Goal: Task Accomplishment & Management: Use online tool/utility

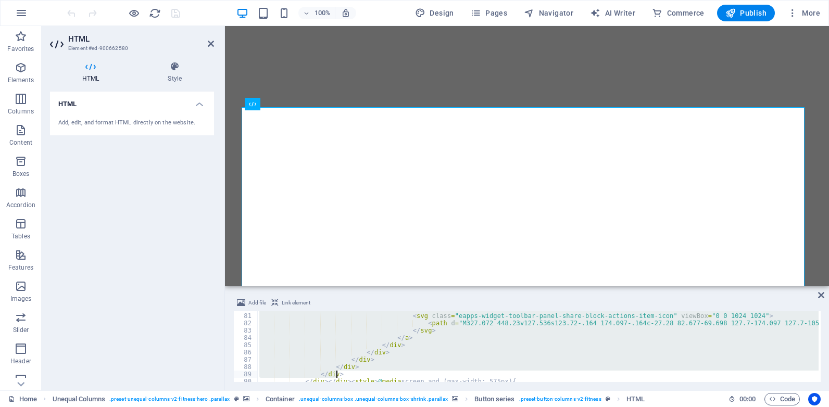
scroll to position [602, 0]
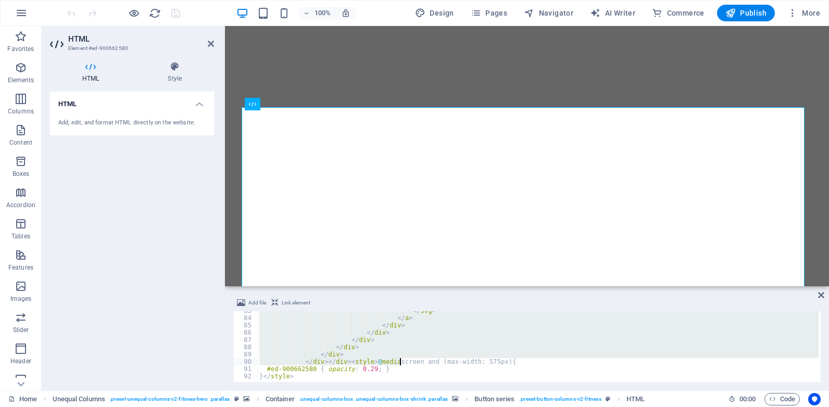
drag, startPoint x: 259, startPoint y: 316, endPoint x: 391, endPoint y: 355, distance: 137.9
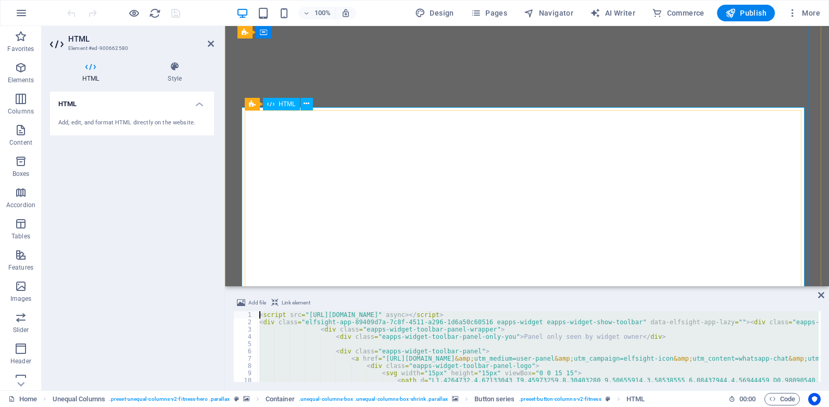
scroll to position [0, 0]
type textarea "<script src="https://static.elfsight.com/platform/platform.js" async></script> …"
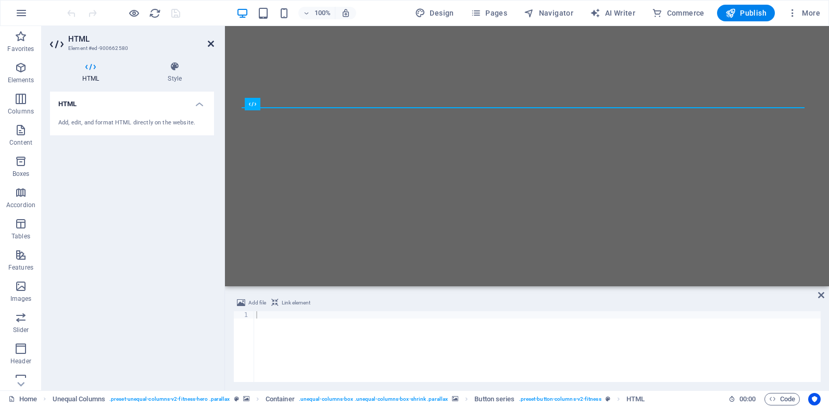
click at [211, 42] on icon at bounding box center [211, 44] width 6 height 8
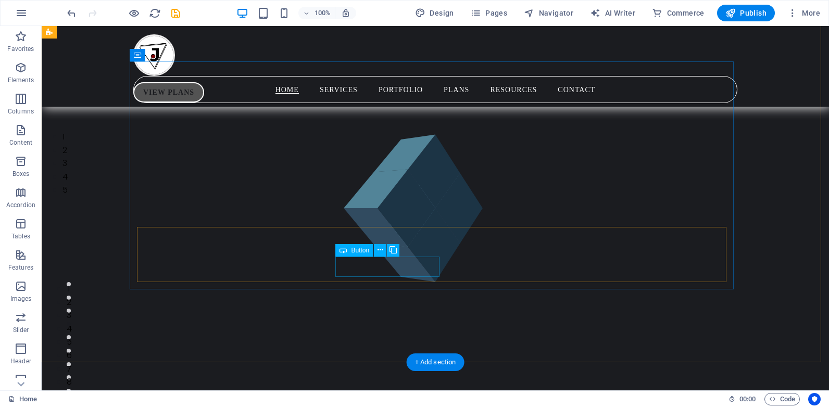
scroll to position [104, 0]
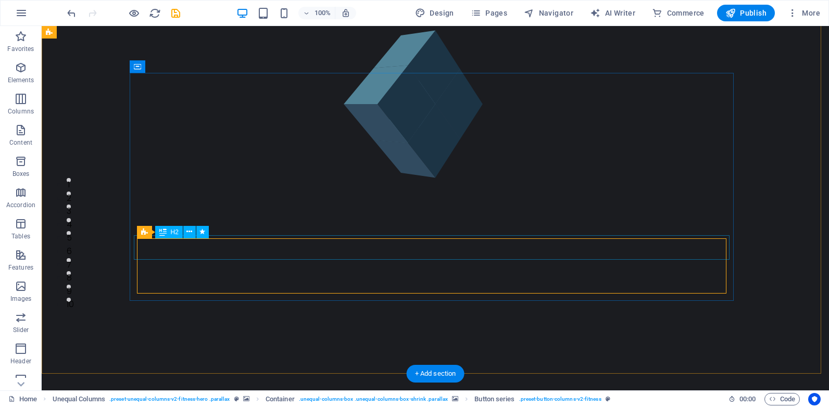
scroll to position [0, 0]
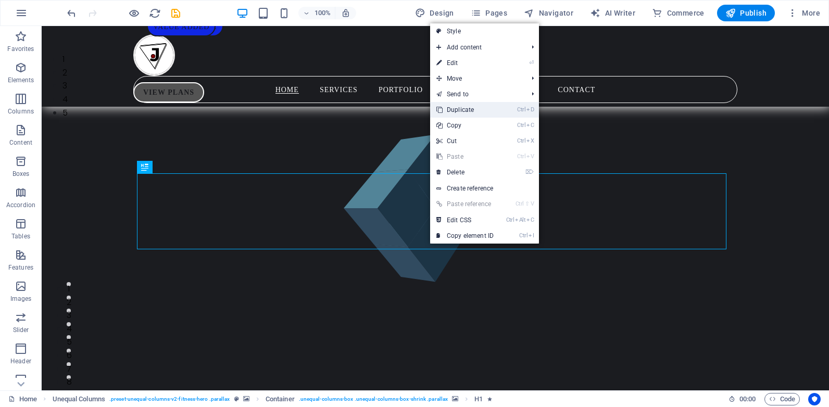
click at [442, 104] on link "Ctrl D Duplicate" at bounding box center [465, 110] width 70 height 16
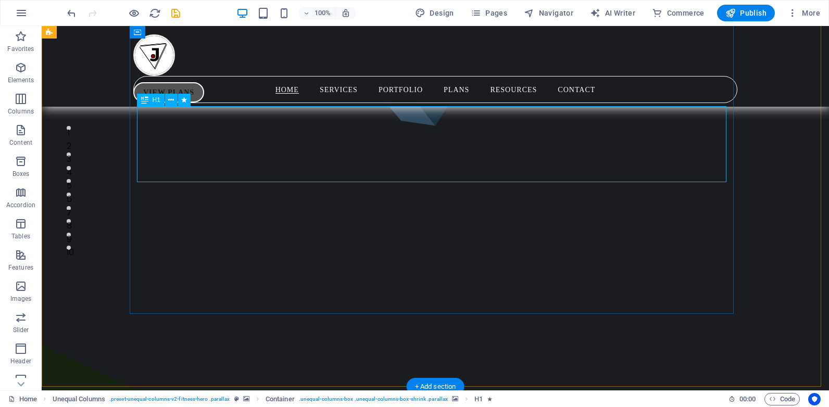
scroll to position [104, 0]
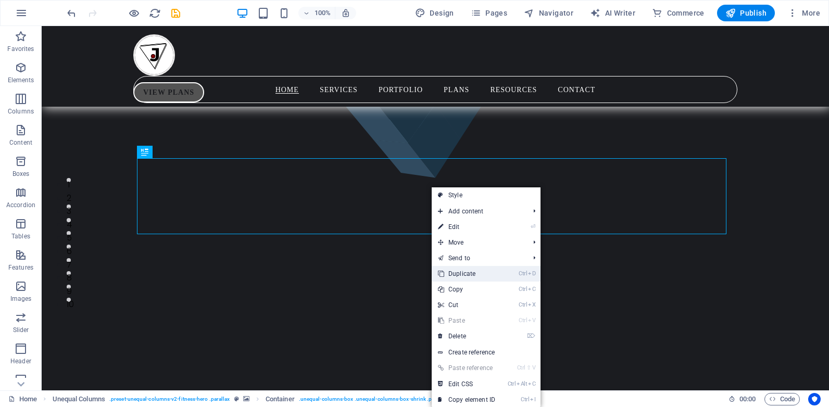
click at [478, 276] on link "Ctrl D Duplicate" at bounding box center [467, 274] width 70 height 16
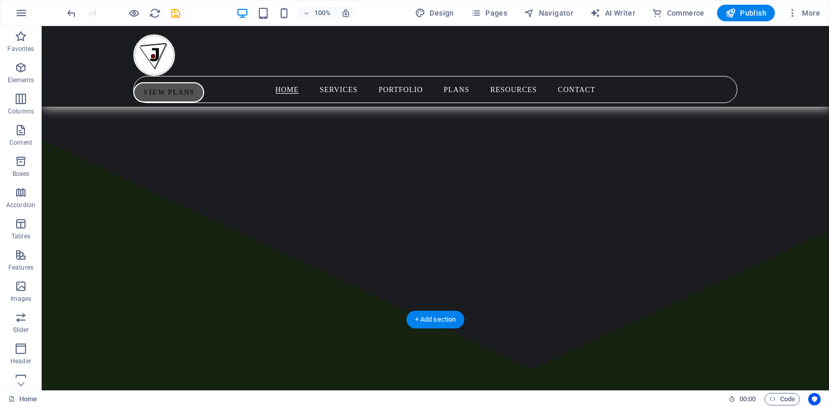
scroll to position [312, 0]
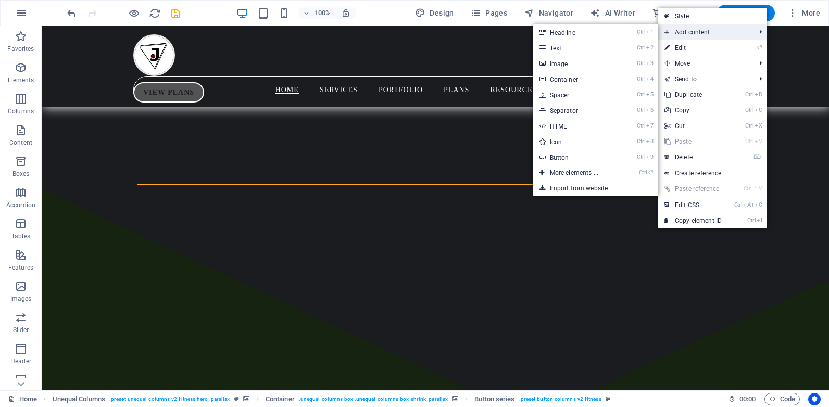
click at [698, 30] on span "Add content" at bounding box center [704, 32] width 93 height 16
drag, startPoint x: 570, startPoint y: 125, endPoint x: 346, endPoint y: 100, distance: 225.8
click at [571, 126] on link "Ctrl 7 HTML" at bounding box center [576, 126] width 86 height 16
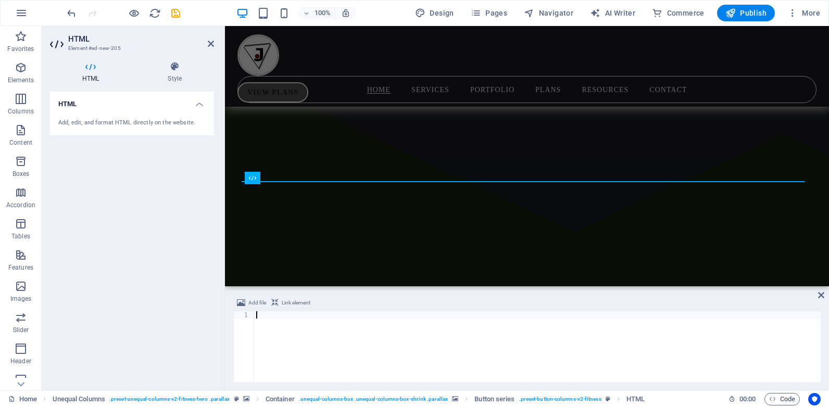
type textarea "}</style>"
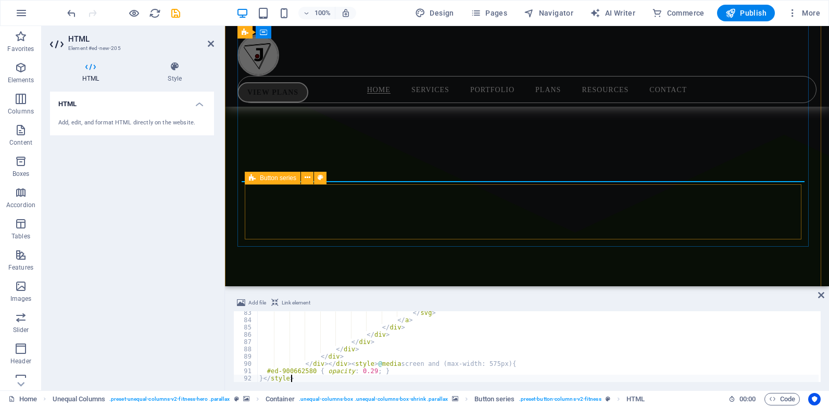
scroll to position [600, 0]
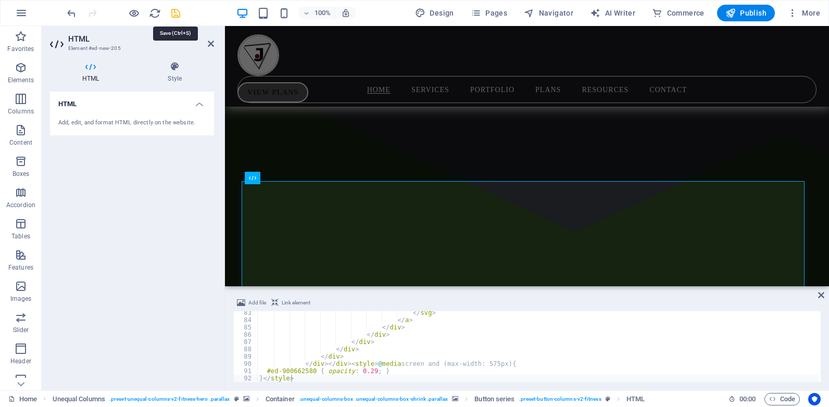
click at [175, 12] on icon "save" at bounding box center [176, 13] width 12 height 12
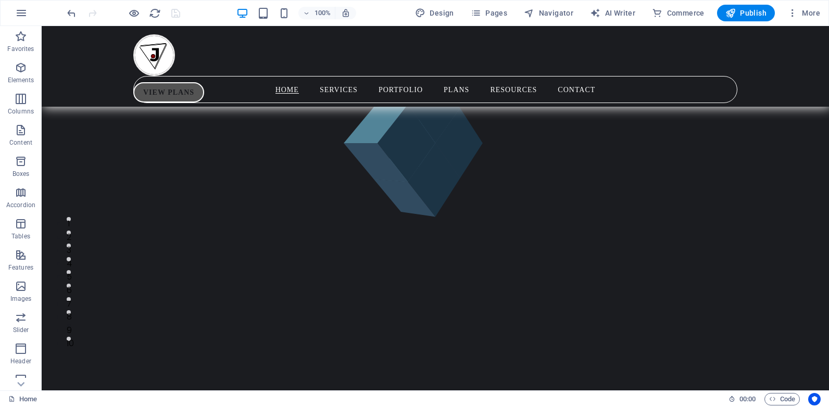
scroll to position [104, 0]
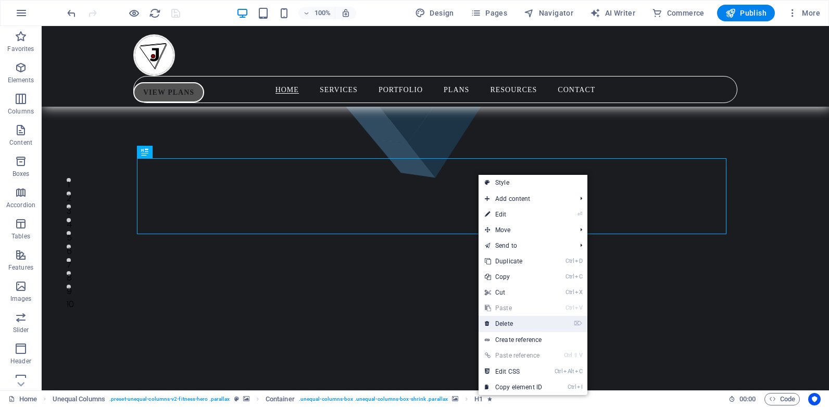
click at [524, 320] on link "⌦ Delete" at bounding box center [513, 324] width 70 height 16
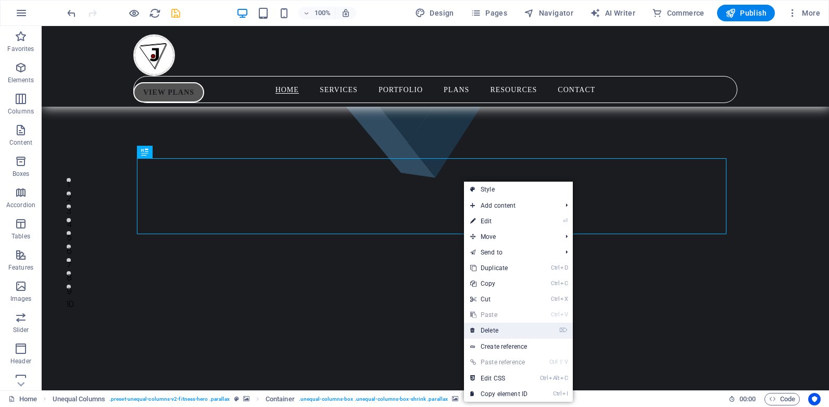
drag, startPoint x: 499, startPoint y: 327, endPoint x: 457, endPoint y: 301, distance: 49.5
click at [499, 327] on link "⌦ Delete" at bounding box center [499, 331] width 70 height 16
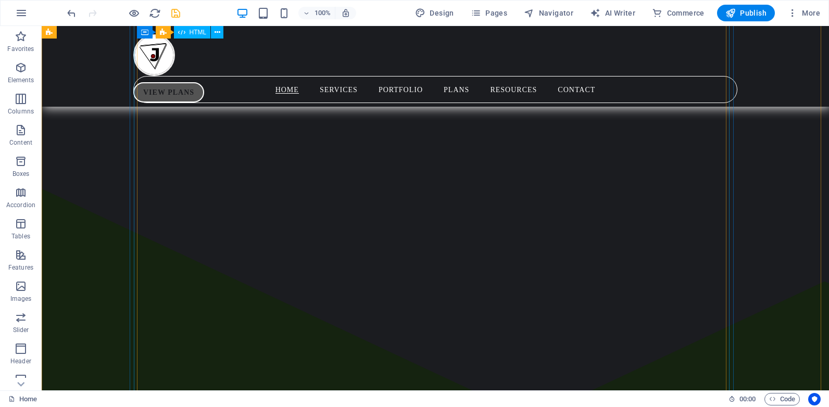
scroll to position [260, 0]
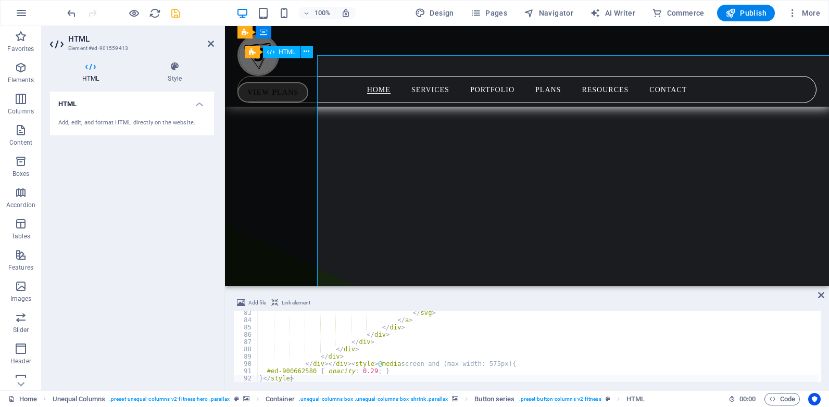
drag, startPoint x: 580, startPoint y: 220, endPoint x: 398, endPoint y: 220, distance: 182.2
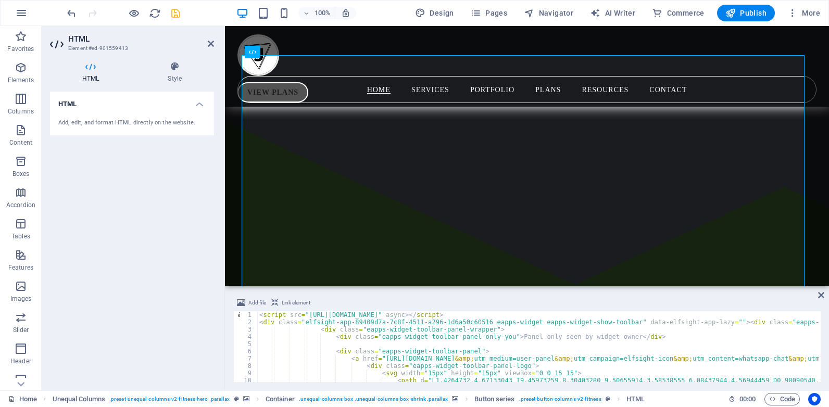
scroll to position [0, 0]
click at [209, 40] on icon at bounding box center [211, 44] width 6 height 8
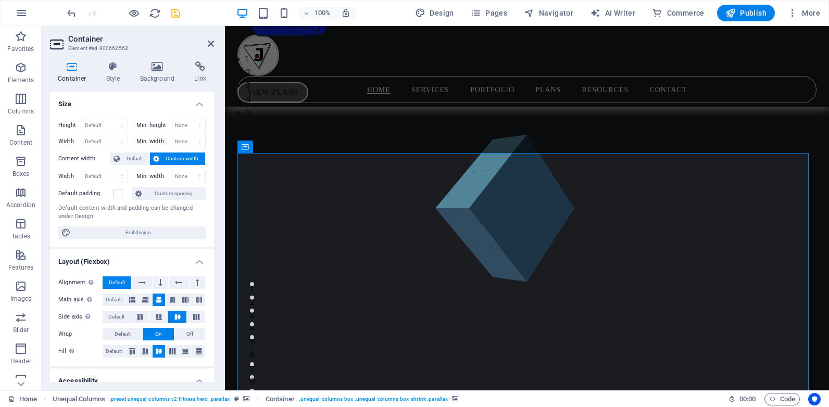
drag, startPoint x: 175, startPoint y: 88, endPoint x: 166, endPoint y: 86, distance: 9.1
click at [172, 88] on div "Container Style Background Link Size Height Default px rem % vh vw Min. height …" at bounding box center [132, 221] width 164 height 321
click at [156, 79] on h4 "Background" at bounding box center [159, 72] width 55 height 22
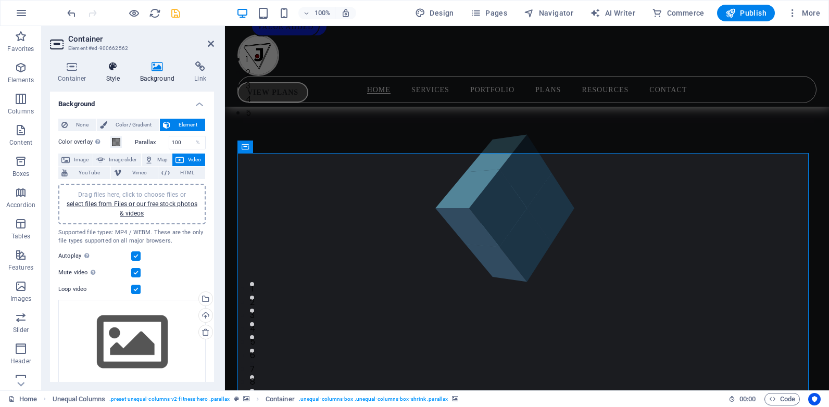
click at [115, 73] on h4 "Style" at bounding box center [115, 72] width 34 height 22
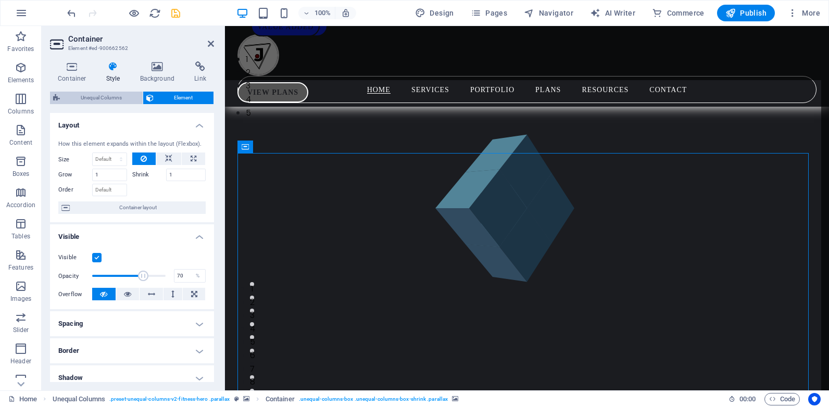
click at [73, 98] on span "Unequal Columns" at bounding box center [101, 98] width 77 height 12
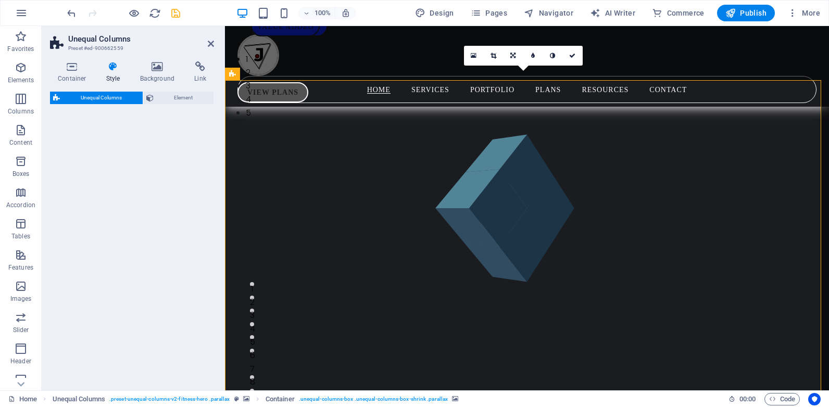
select select "%"
select select "rem"
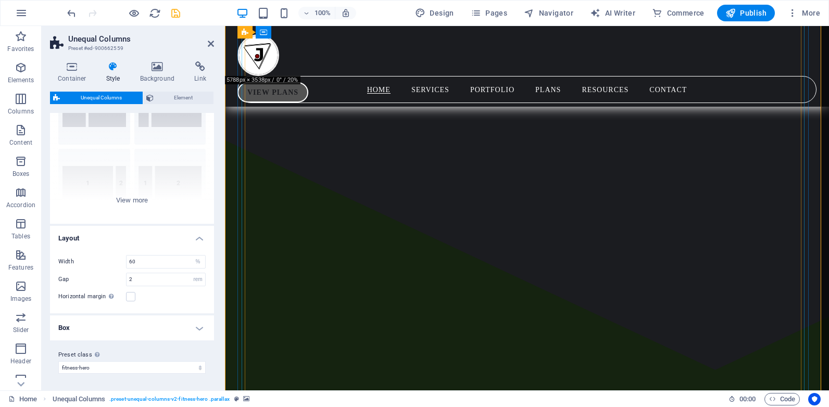
scroll to position [364, 0]
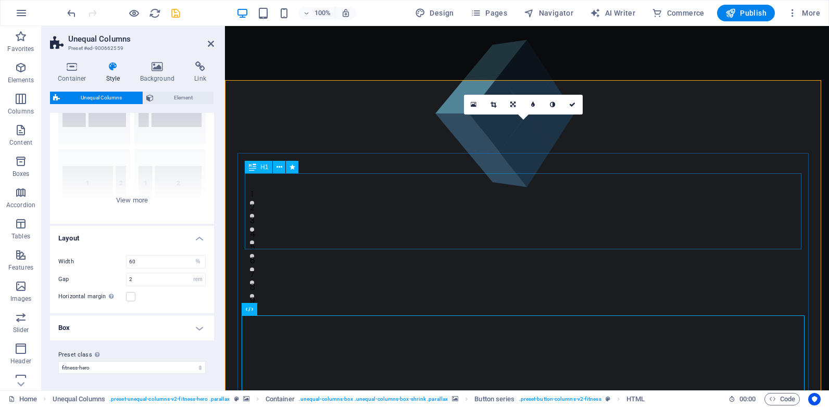
scroll to position [0, 0]
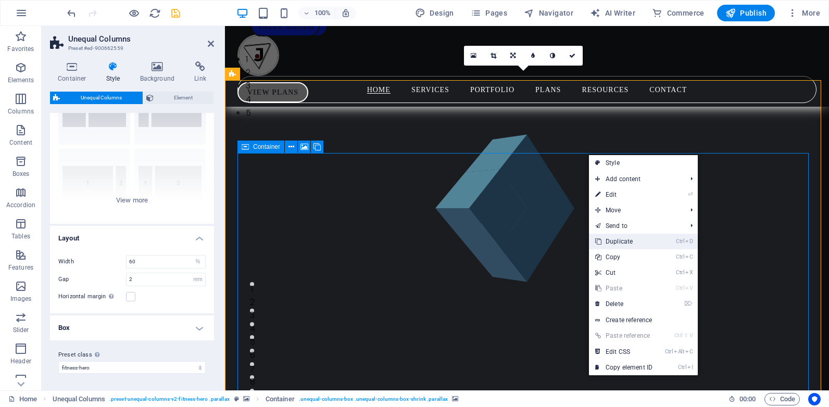
click at [655, 246] on link "Ctrl D Duplicate" at bounding box center [624, 242] width 70 height 16
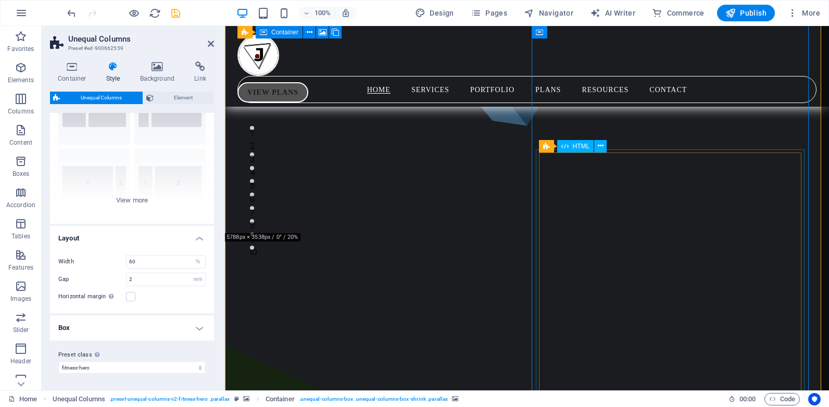
scroll to position [208, 0]
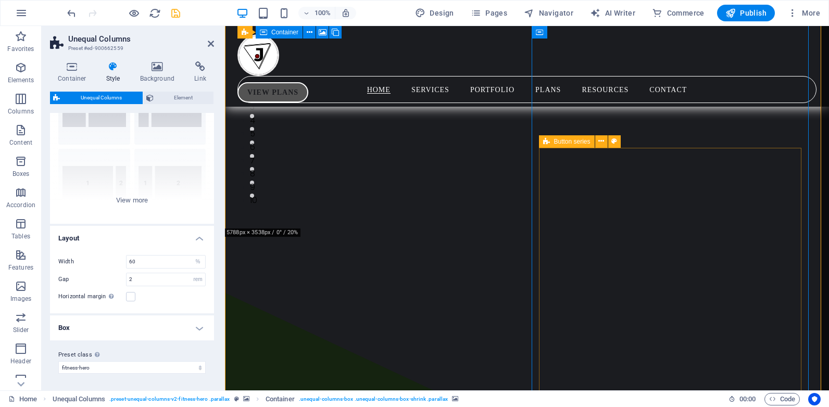
click at [547, 142] on icon at bounding box center [546, 141] width 7 height 12
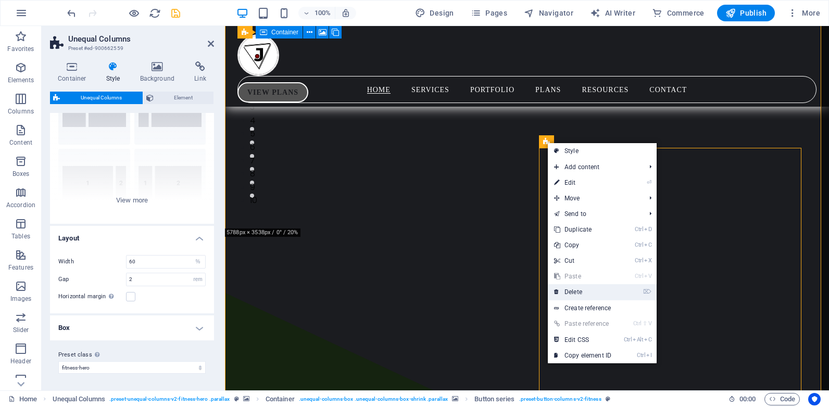
click at [584, 287] on link "⌦ Delete" at bounding box center [583, 292] width 70 height 16
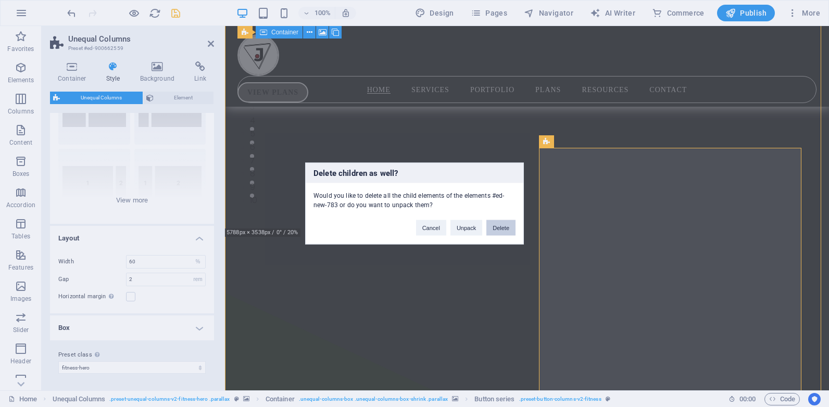
click at [494, 225] on button "Delete" at bounding box center [500, 228] width 29 height 16
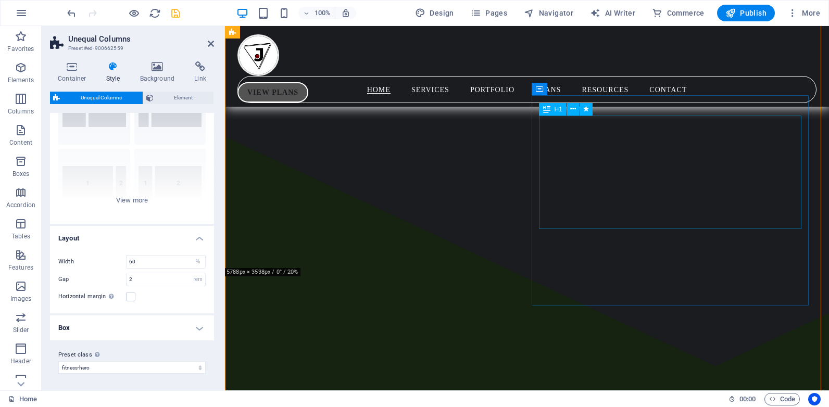
scroll to position [312, 0]
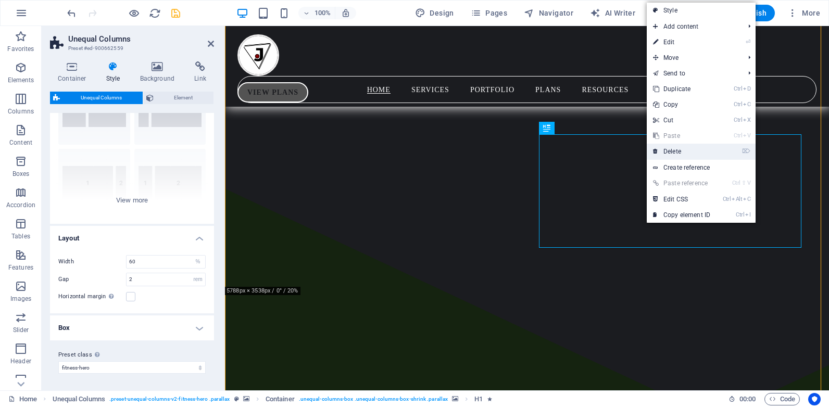
click at [678, 157] on link "⌦ Delete" at bounding box center [681, 152] width 70 height 16
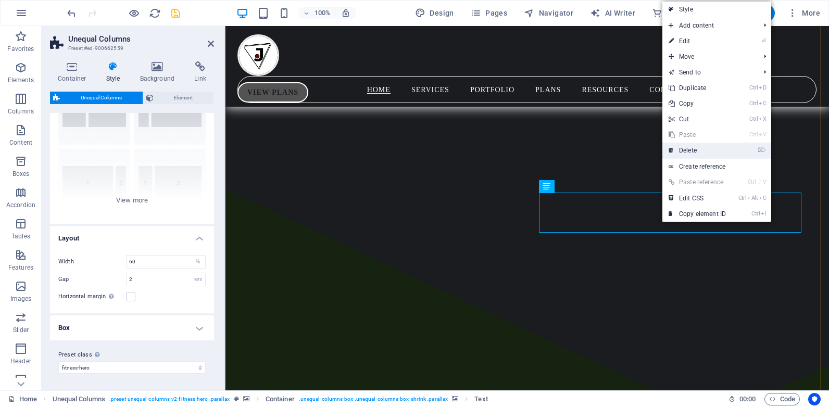
click at [684, 146] on link "⌦ Delete" at bounding box center [697, 151] width 70 height 16
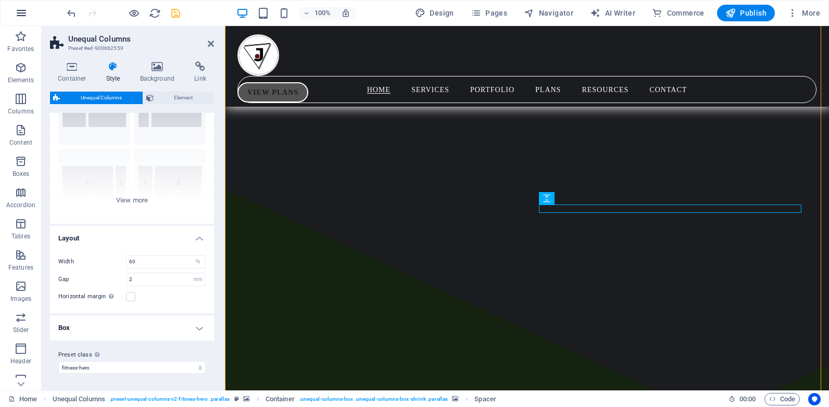
click at [19, 14] on icon "button" at bounding box center [21, 13] width 12 height 12
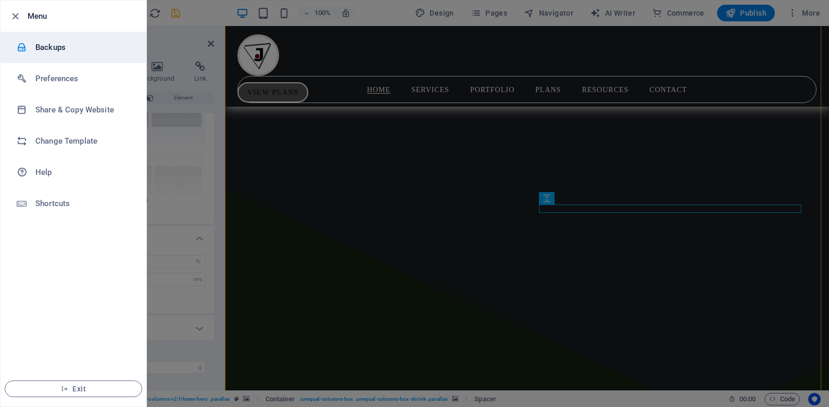
click at [68, 50] on h6 "Backups" at bounding box center [83, 47] width 96 height 12
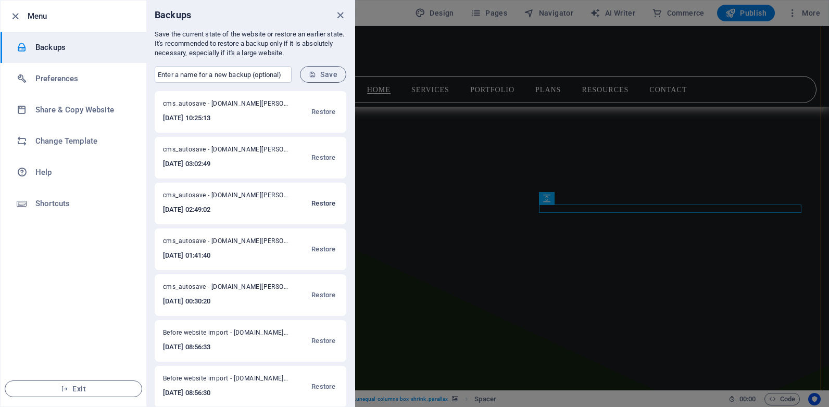
click at [324, 204] on span "Restore" at bounding box center [323, 203] width 24 height 12
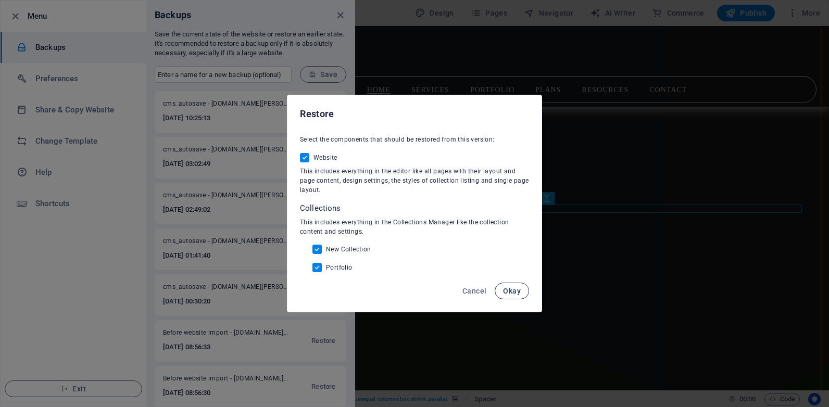
click at [502, 289] on button "Okay" at bounding box center [512, 291] width 34 height 17
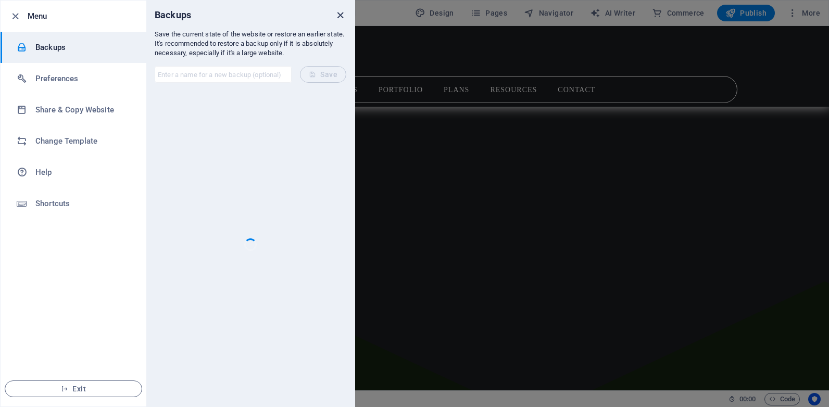
click at [336, 18] on icon "close" at bounding box center [340, 15] width 12 height 12
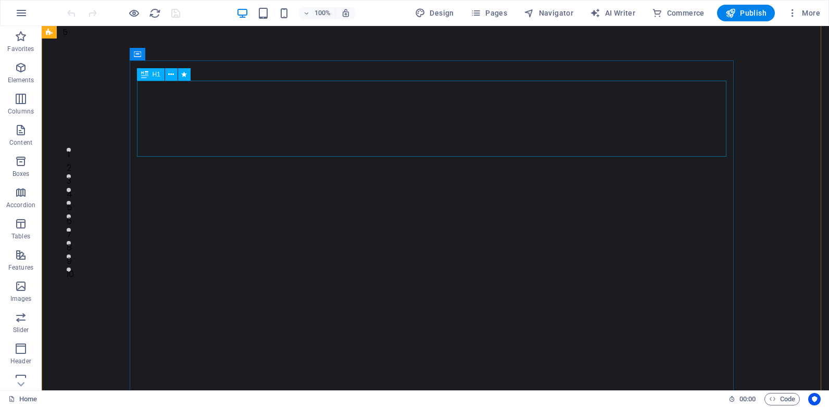
scroll to position [52, 0]
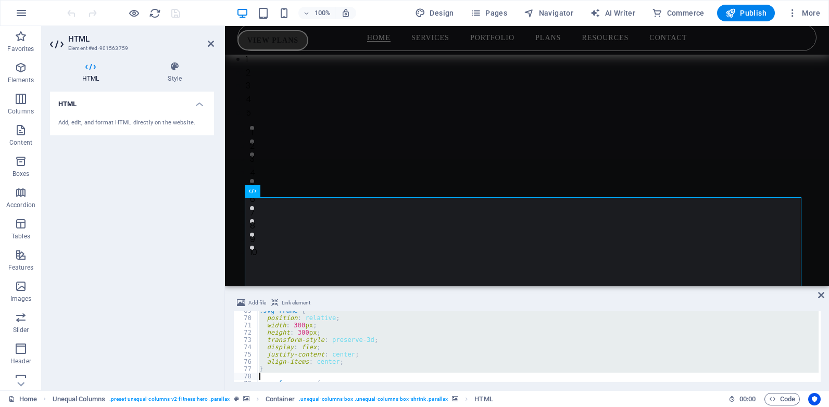
scroll to position [514, 0]
drag, startPoint x: 260, startPoint y: 315, endPoint x: 366, endPoint y: 377, distance: 123.4
type textarea ".svg-frame svg { position: absolute;"
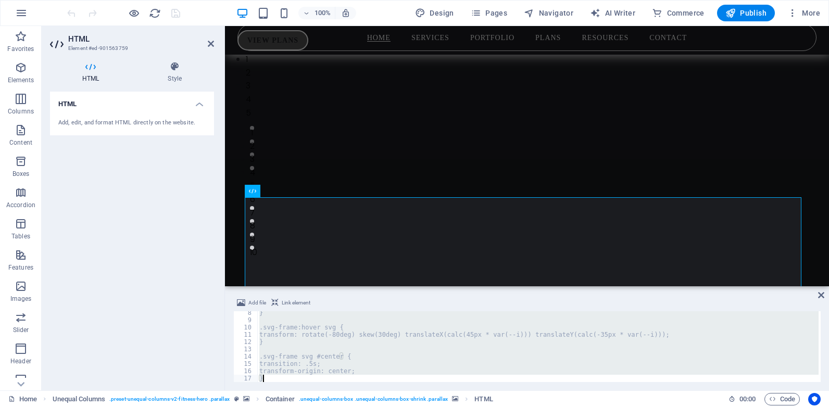
scroll to position [301, 0]
drag, startPoint x: 262, startPoint y: 315, endPoint x: 330, endPoint y: 423, distance: 127.5
click at [330, 407] on html "2025 Free Agents FC I Powered By J-PrimeWorks Home Favorites Elements Columns C…" at bounding box center [414, 203] width 829 height 407
type textarea "} </style>"
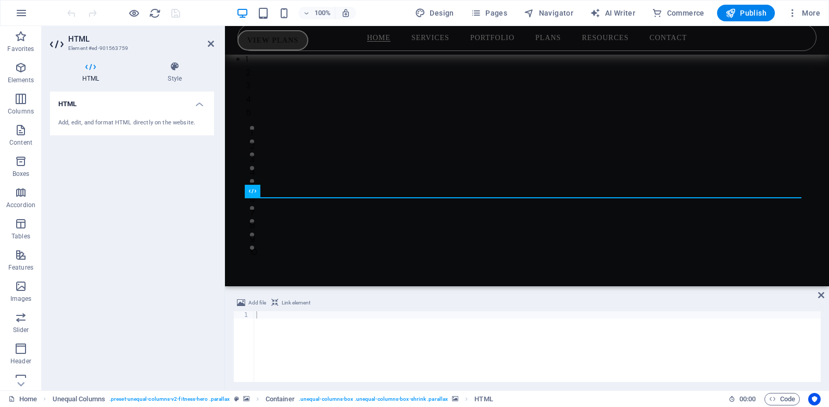
click at [210, 39] on h2 "HTML" at bounding box center [141, 38] width 146 height 9
click at [209, 45] on icon at bounding box center [211, 44] width 6 height 8
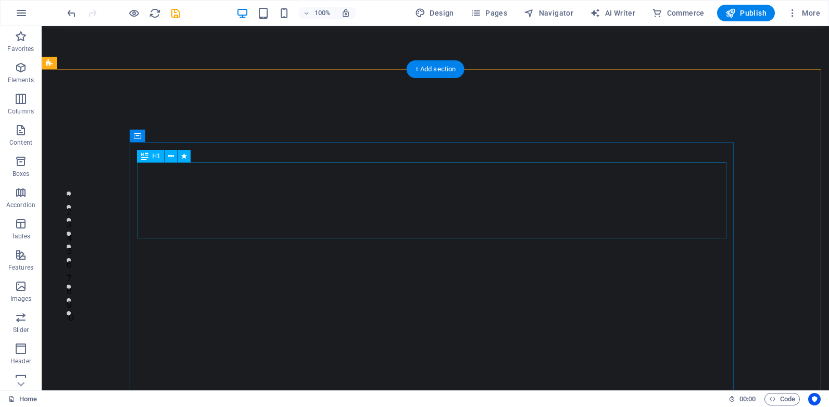
scroll to position [0, 0]
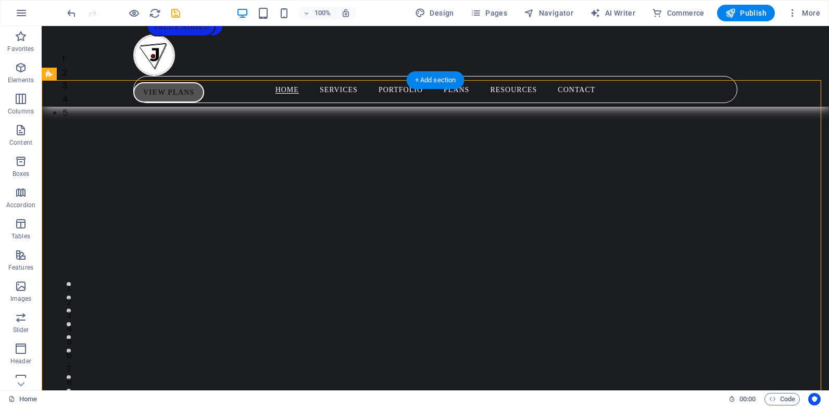
select select "pyramids"
select select "vh"
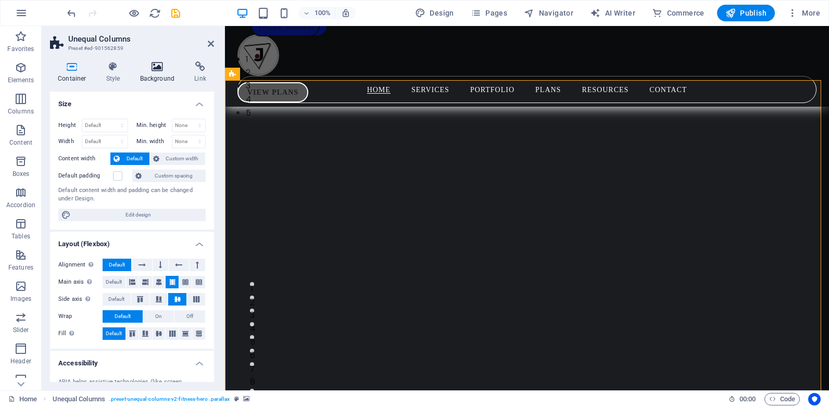
click at [155, 74] on h4 "Background" at bounding box center [159, 72] width 55 height 22
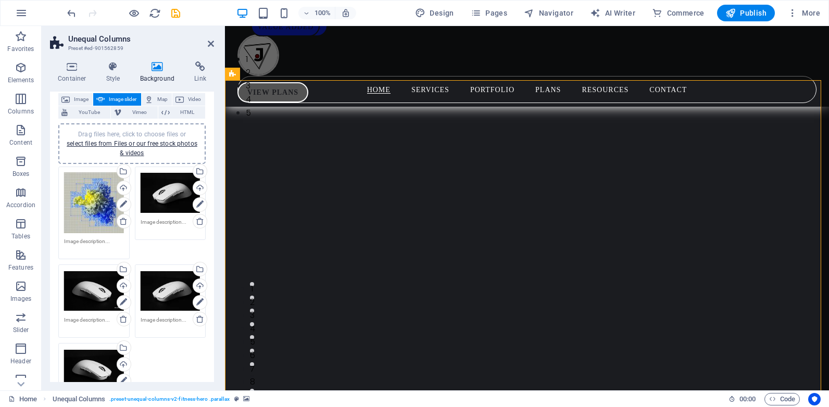
scroll to position [104, 0]
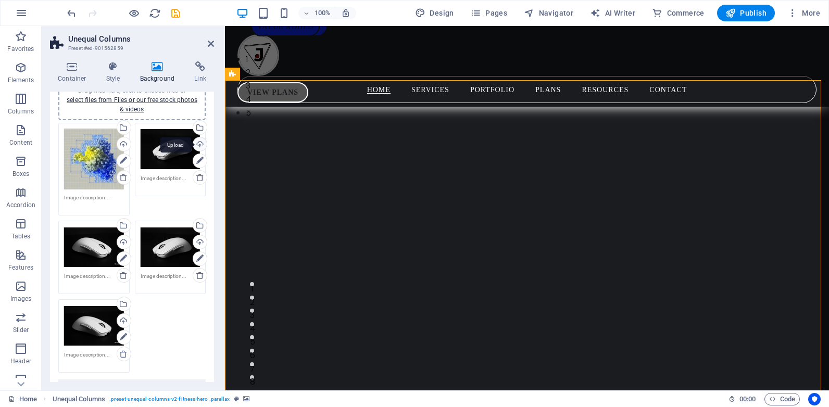
click at [198, 145] on div "Upload" at bounding box center [199, 145] width 16 height 16
click at [127, 101] on link "select files from Files or our free stock photos & videos" at bounding box center [132, 104] width 131 height 17
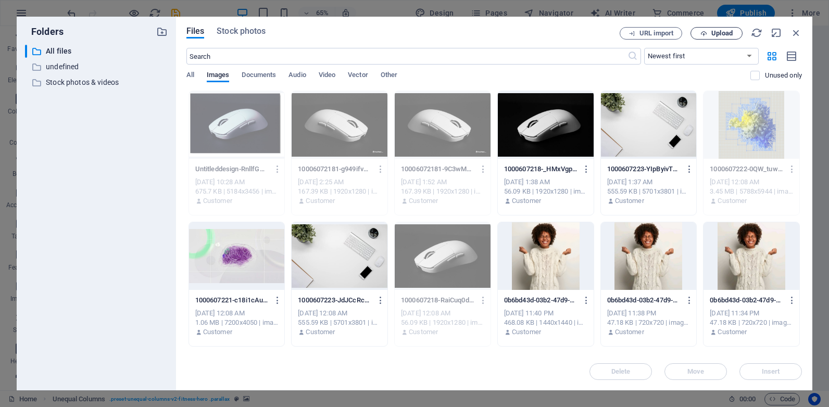
click at [706, 34] on icon "button" at bounding box center [703, 33] width 7 height 7
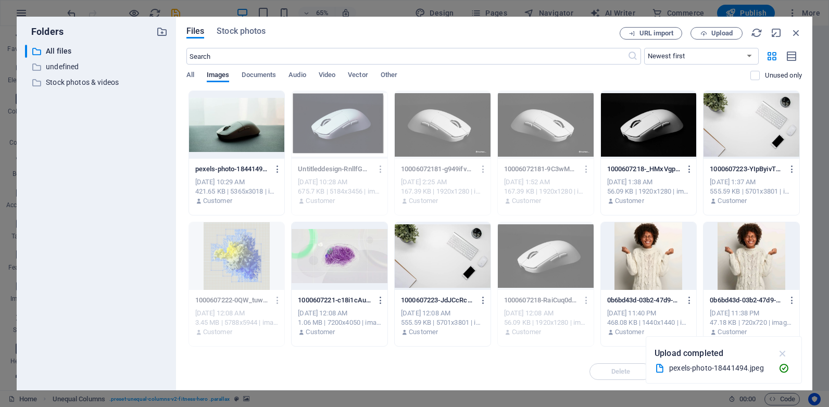
click at [783, 350] on icon "button" at bounding box center [783, 353] width 12 height 11
click at [209, 121] on div at bounding box center [237, 125] width 96 height 68
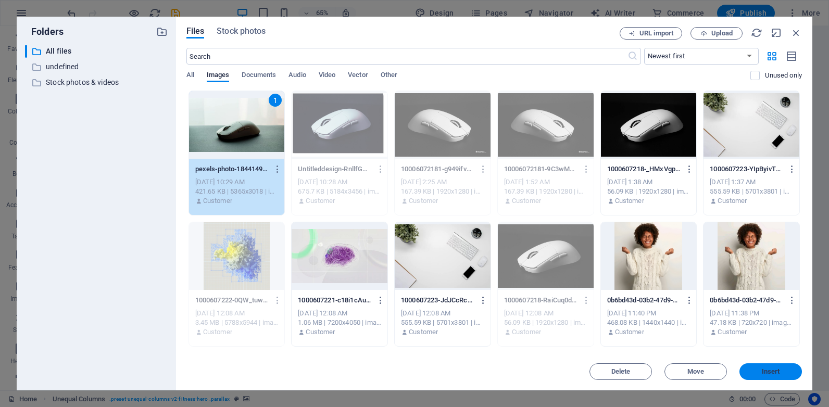
drag, startPoint x: 755, startPoint y: 375, endPoint x: 530, endPoint y: 349, distance: 225.9
click at [755, 375] on button "Insert" at bounding box center [770, 371] width 62 height 17
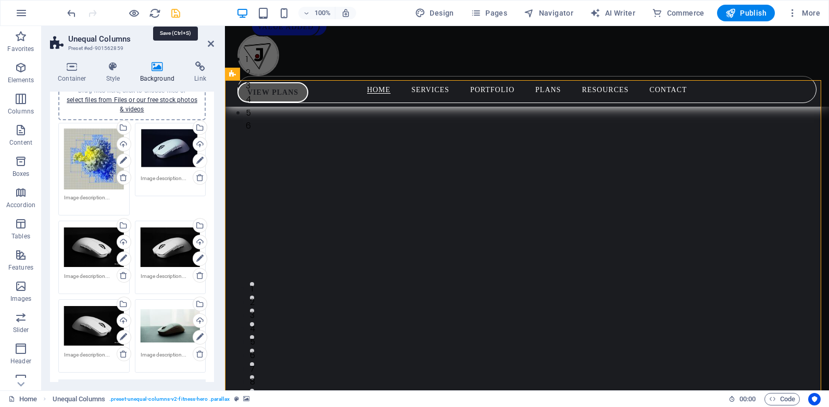
click at [174, 12] on icon "save" at bounding box center [176, 13] width 12 height 12
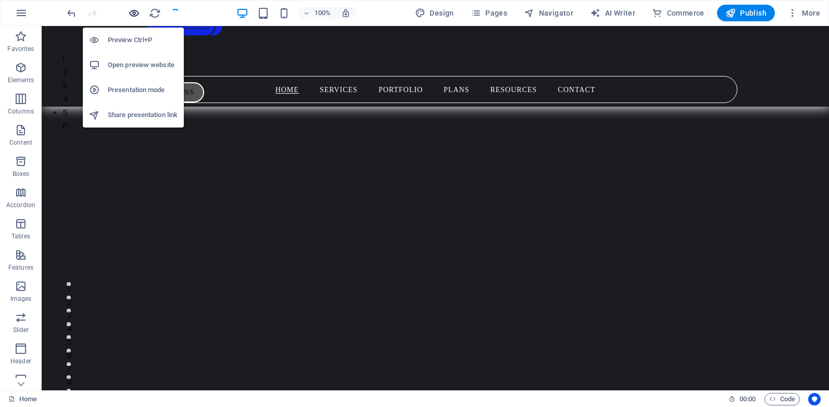
click at [130, 11] on icon "button" at bounding box center [134, 13] width 12 height 12
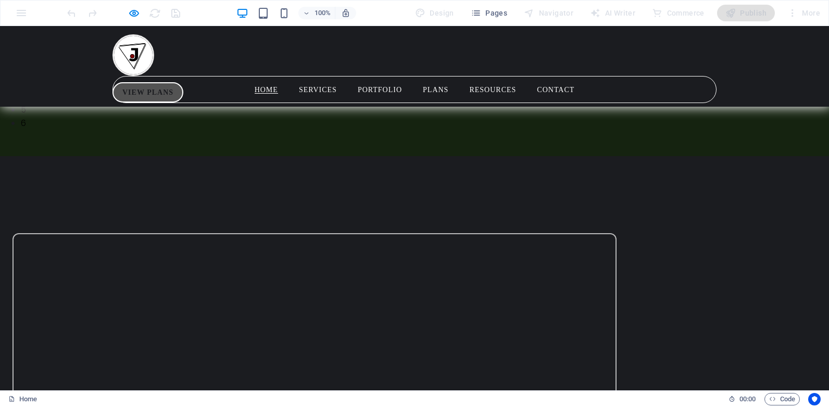
scroll to position [677, 0]
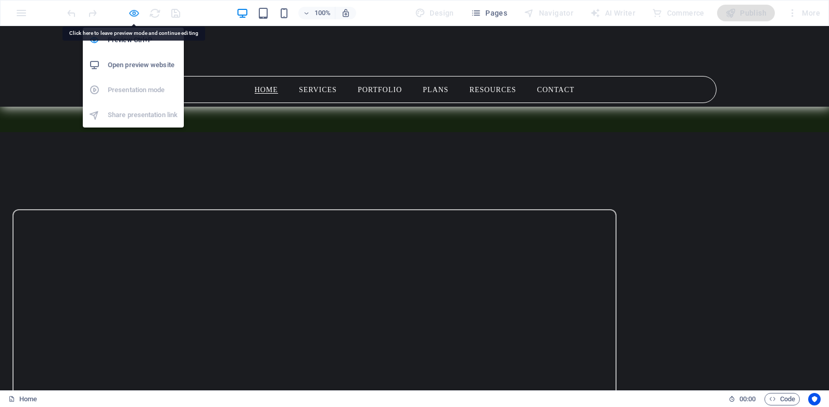
click at [132, 9] on icon "button" at bounding box center [134, 13] width 12 height 12
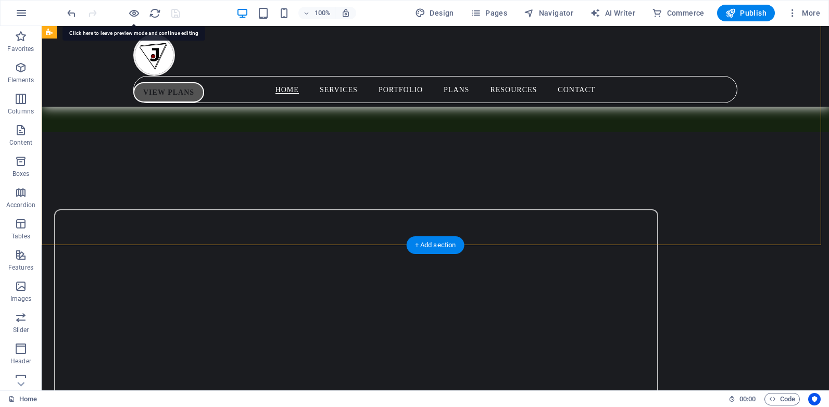
select select "px"
select select "fade"
select select "ms"
select select "s"
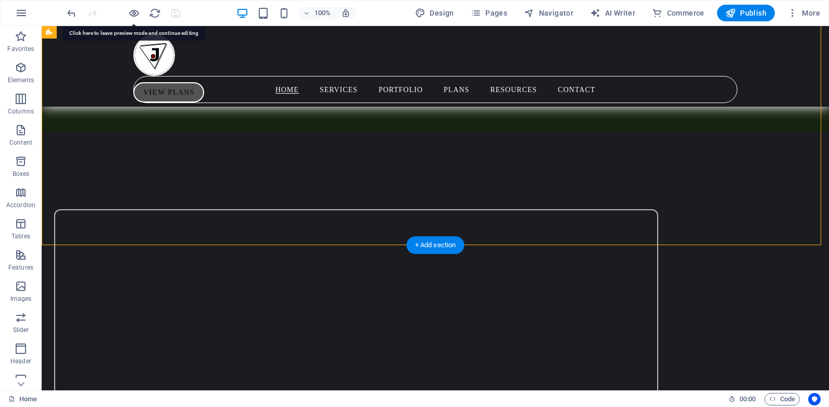
select select "progressive"
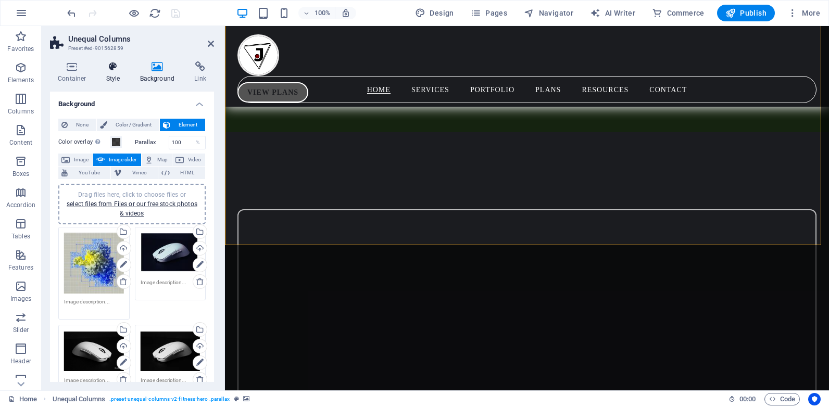
click at [122, 74] on h4 "Style" at bounding box center [115, 72] width 34 height 22
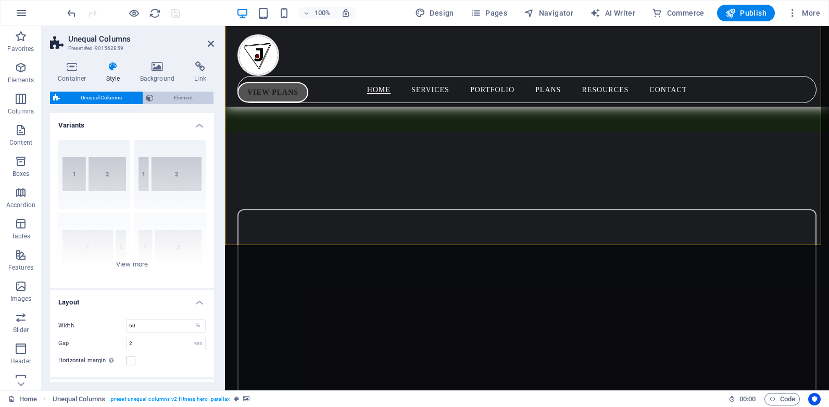
click at [163, 94] on span "Element" at bounding box center [184, 98] width 54 height 12
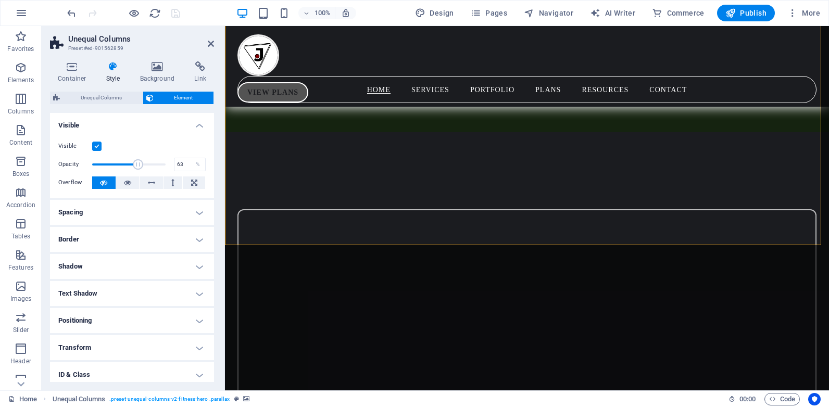
drag, startPoint x: 164, startPoint y: 164, endPoint x: 137, endPoint y: 164, distance: 27.6
click at [137, 164] on span at bounding box center [138, 164] width 10 height 10
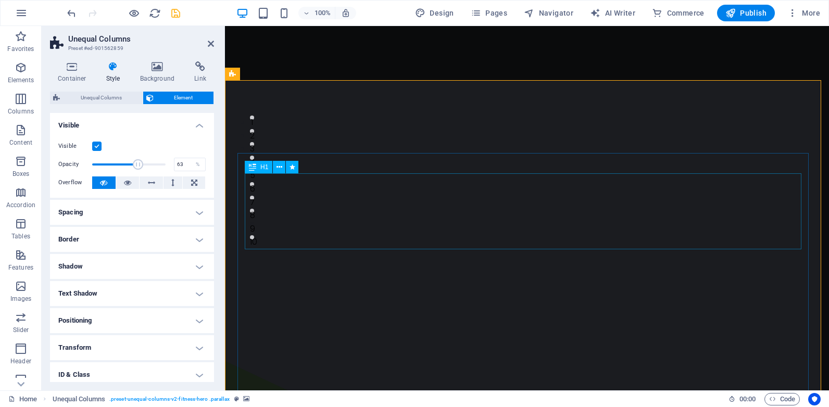
scroll to position [0, 0]
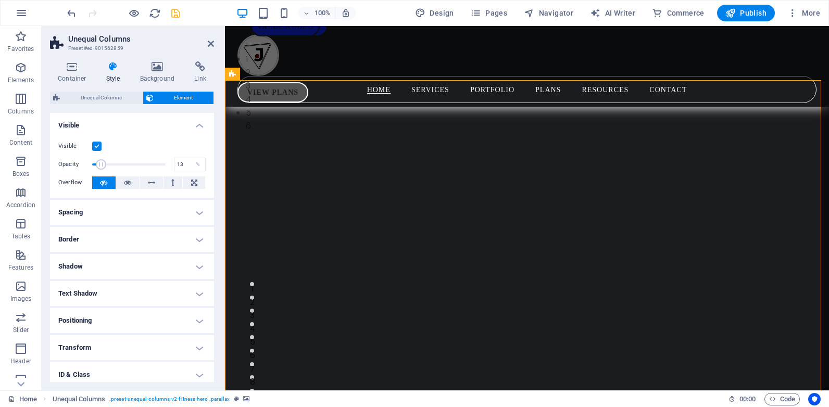
drag, startPoint x: 137, startPoint y: 164, endPoint x: 100, endPoint y: 166, distance: 37.0
click at [100, 166] on span at bounding box center [101, 164] width 10 height 10
click at [119, 162] on span at bounding box center [128, 165] width 73 height 16
click at [125, 164] on span at bounding box center [128, 165] width 73 height 16
drag, startPoint x: 351, startPoint y: 191, endPoint x: 231, endPoint y: 181, distance: 120.1
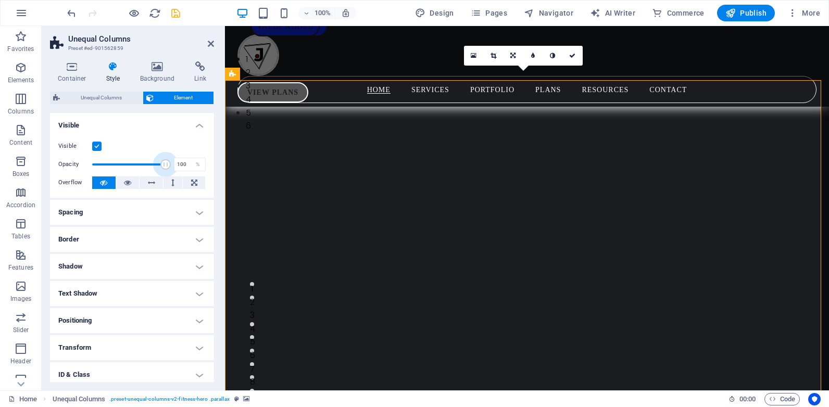
click at [140, 162] on span at bounding box center [141, 164] width 10 height 10
click at [129, 162] on span at bounding box center [128, 165] width 73 height 16
type input "100"
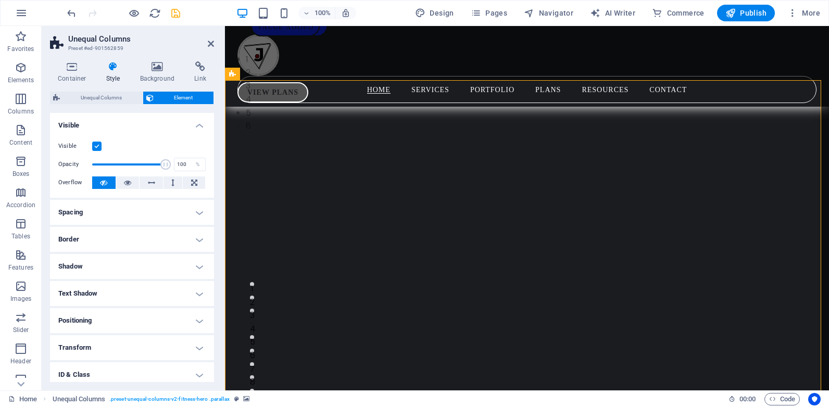
drag, startPoint x: 140, startPoint y: 161, endPoint x: 164, endPoint y: 167, distance: 25.5
click at [164, 167] on span at bounding box center [128, 165] width 73 height 16
click at [155, 71] on icon at bounding box center [157, 66] width 50 height 10
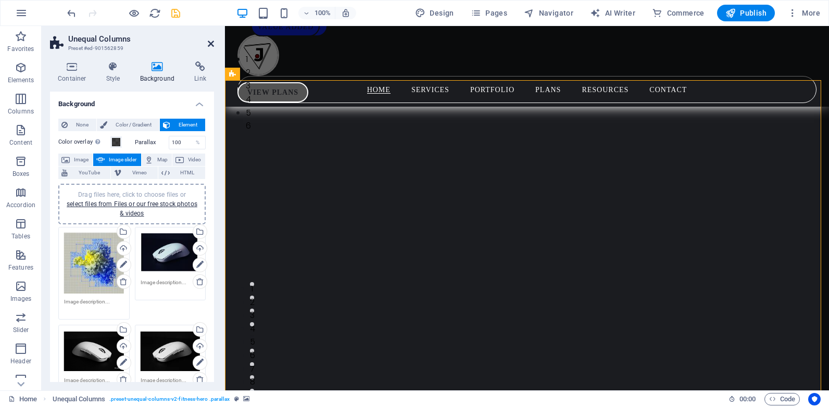
drag, startPoint x: 209, startPoint y: 42, endPoint x: 168, endPoint y: 15, distance: 49.7
click at [209, 41] on icon at bounding box center [211, 44] width 6 height 8
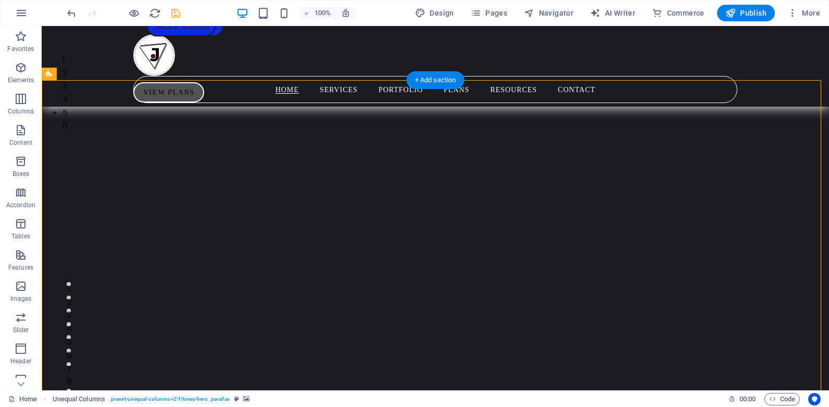
select select "px"
select select "fade"
select select "ms"
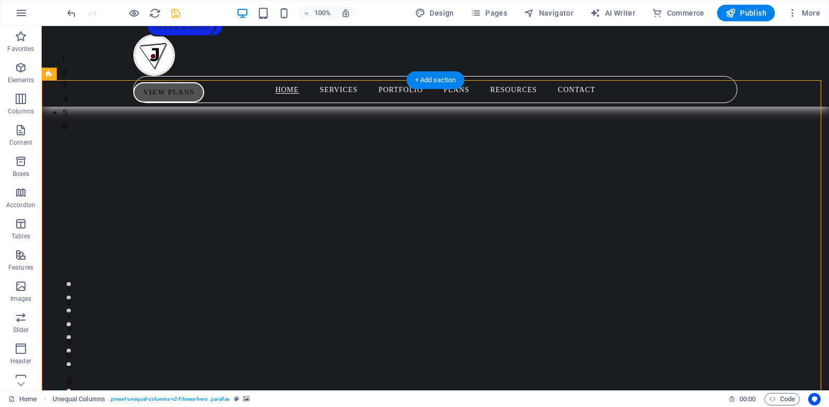
select select "s"
select select "progressive"
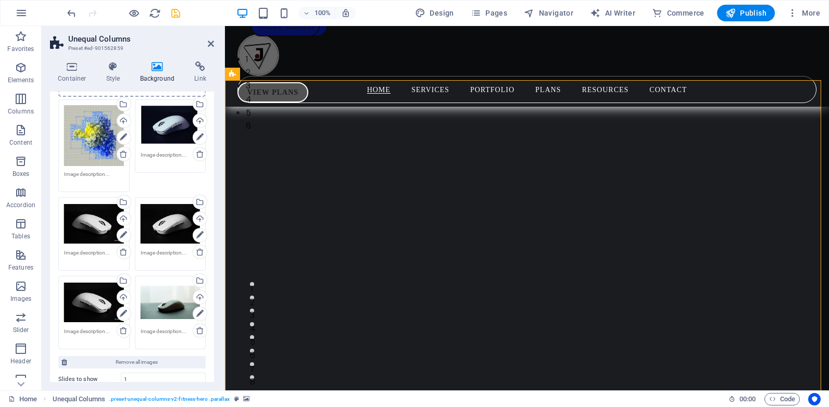
scroll to position [156, 0]
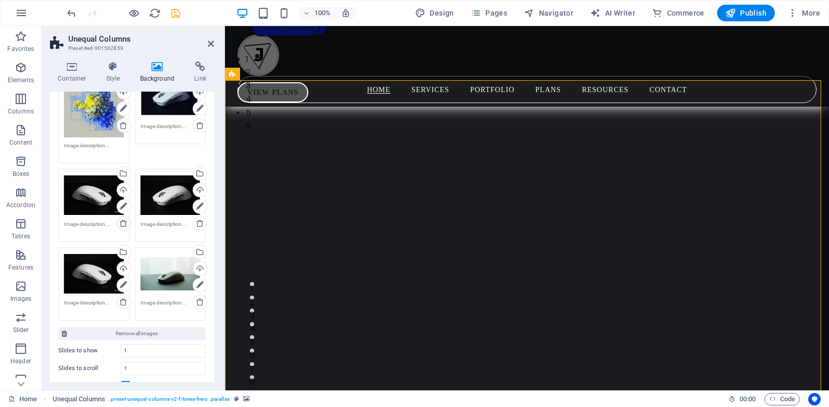
click at [123, 223] on icon at bounding box center [123, 223] width 8 height 8
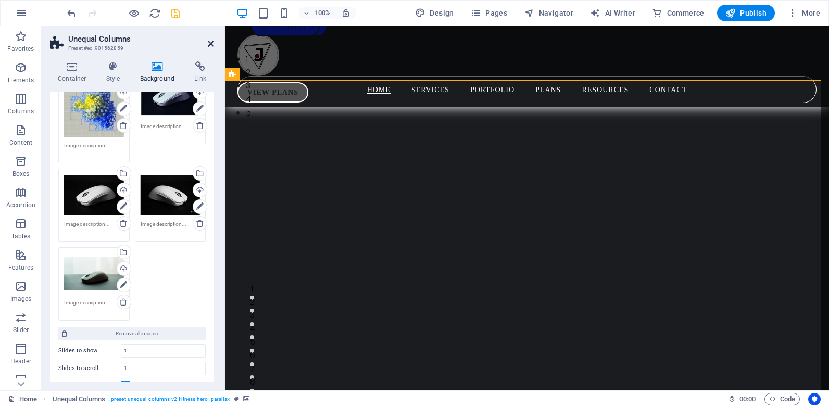
click at [209, 44] on icon at bounding box center [211, 44] width 6 height 8
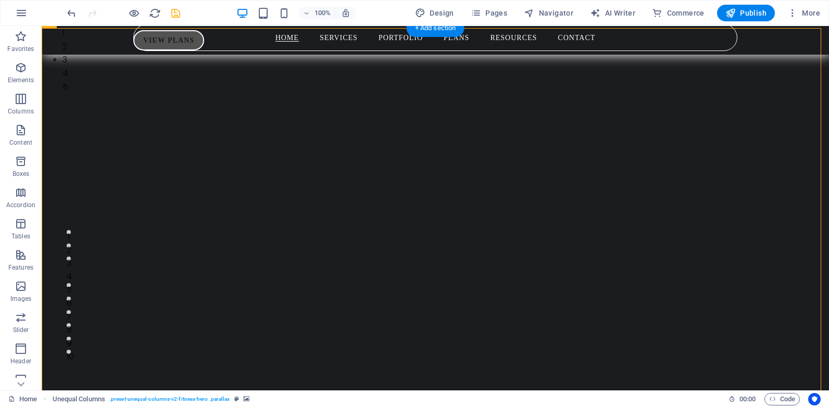
scroll to position [0, 0]
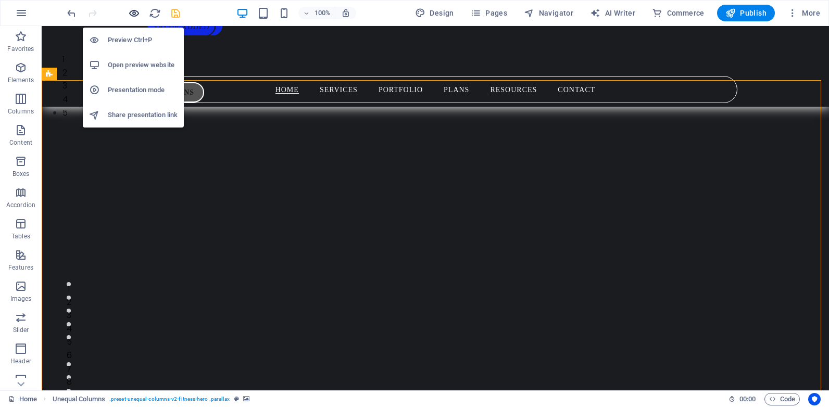
click at [135, 13] on icon "button" at bounding box center [134, 13] width 12 height 12
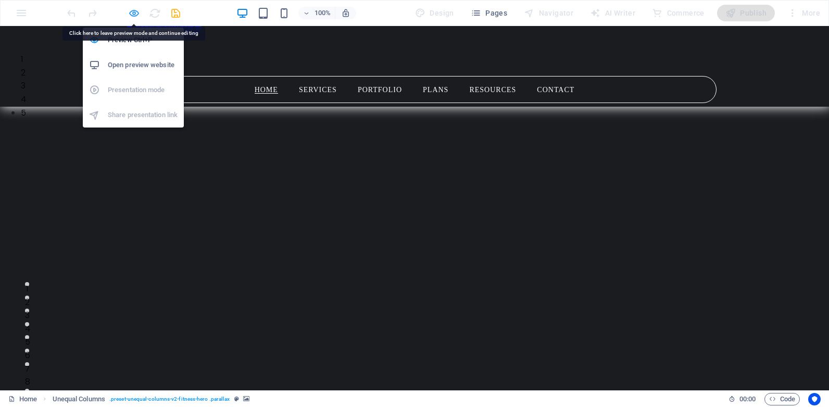
click at [138, 12] on icon "button" at bounding box center [134, 13] width 12 height 12
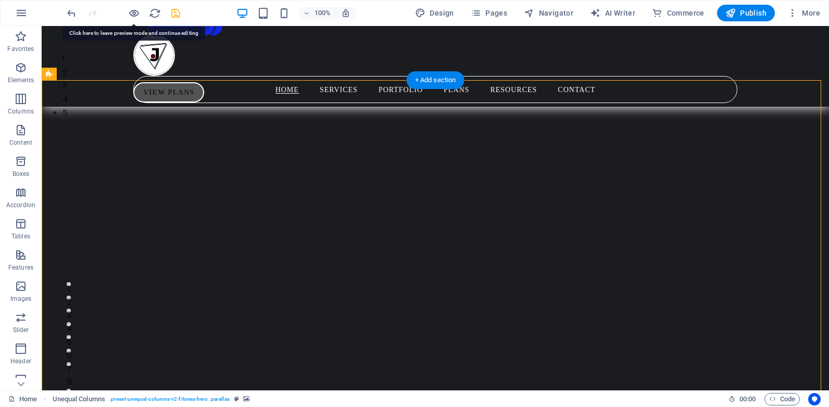
select select "px"
select select "fade"
select select "ms"
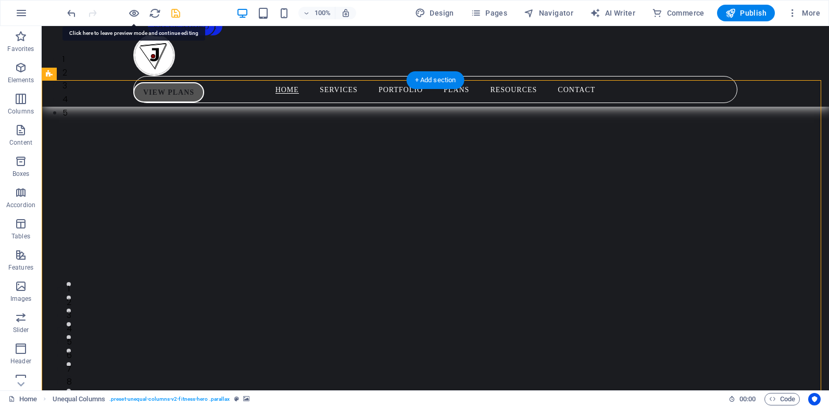
select select "s"
select select "progressive"
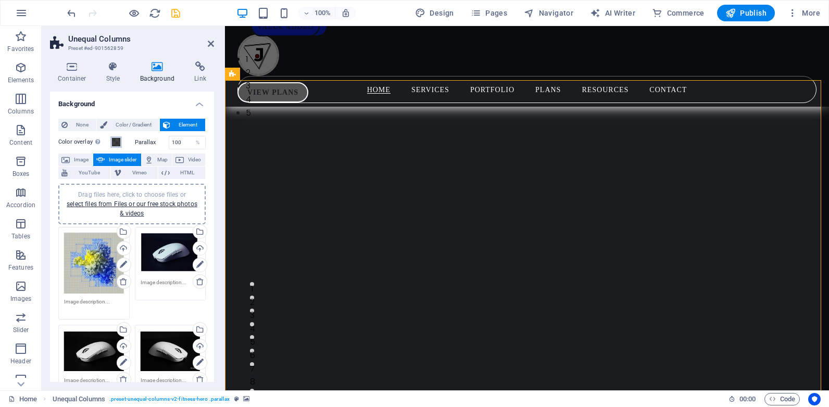
click at [116, 140] on span at bounding box center [116, 142] width 8 height 8
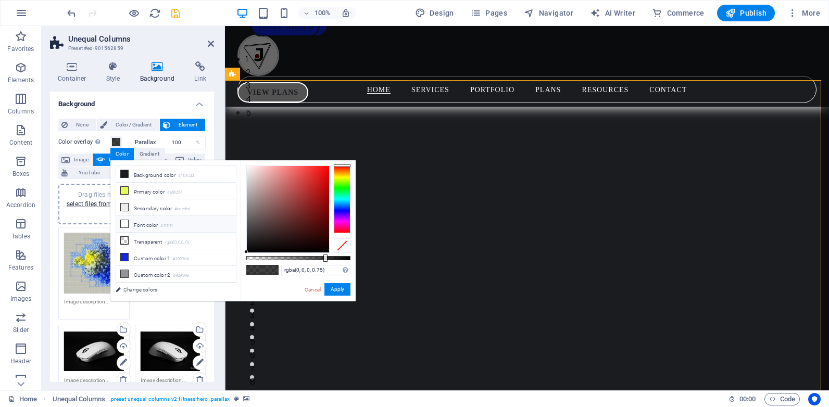
click at [125, 222] on icon at bounding box center [124, 223] width 7 height 7
click at [123, 273] on icon at bounding box center [124, 273] width 7 height 7
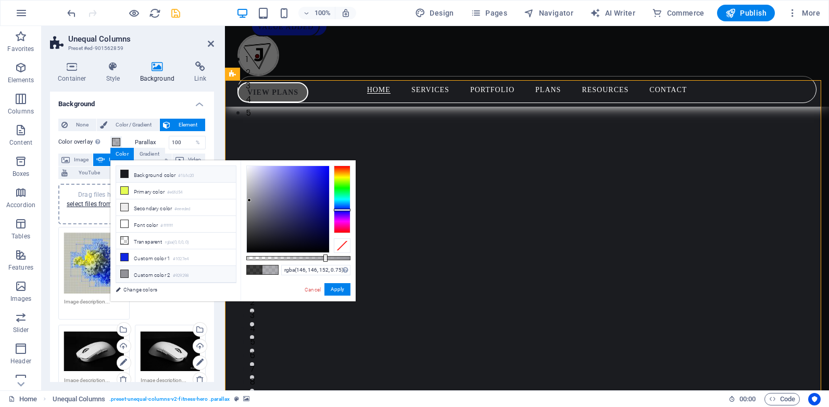
click at [125, 171] on icon at bounding box center [124, 173] width 7 height 7
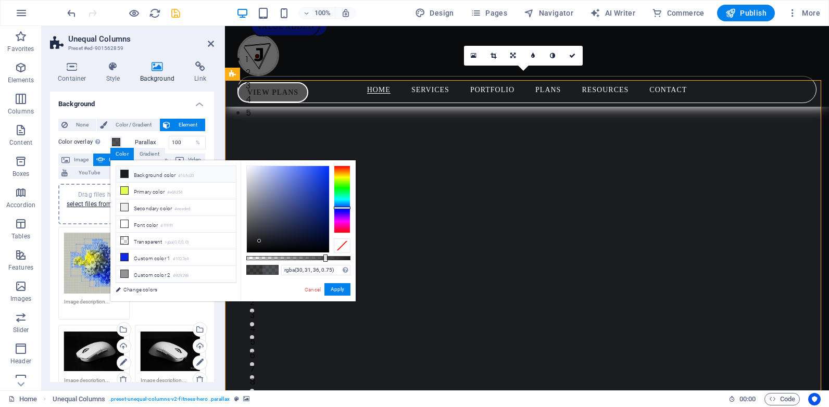
type input "rgba(0, 0, 0, 0.75)"
drag, startPoint x: 256, startPoint y: 254, endPoint x: 188, endPoint y: 278, distance: 71.8
click at [189, 283] on div "less Background color #1b1c20 Primary color #e6fd54 Secondary color #eeeded Fon…" at bounding box center [232, 230] width 245 height 141
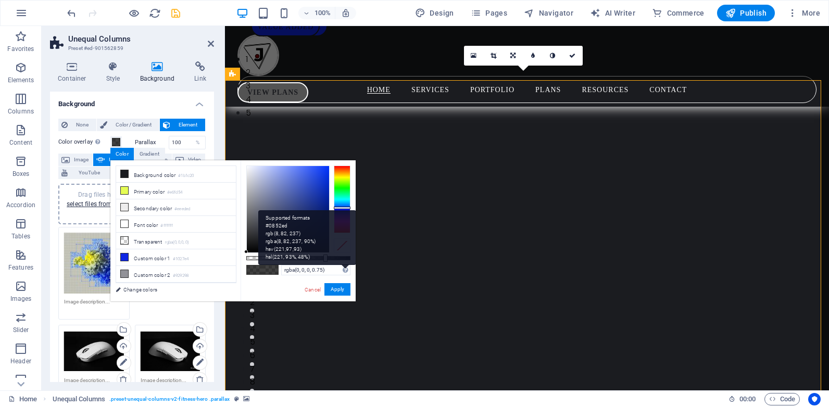
click at [322, 256] on div "Supported formats #0852ed rgb(8, 82, 237) rgba(8, 82, 237, 90%) hsv(221,97,93) …" at bounding box center [307, 237] width 98 height 55
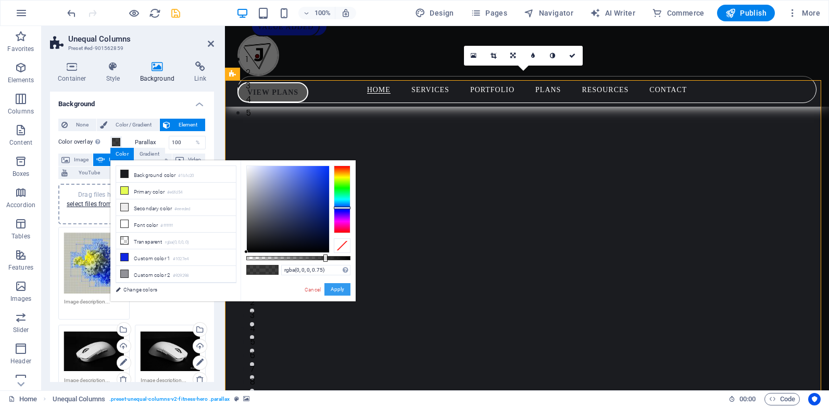
click at [333, 291] on button "Apply" at bounding box center [337, 289] width 26 height 12
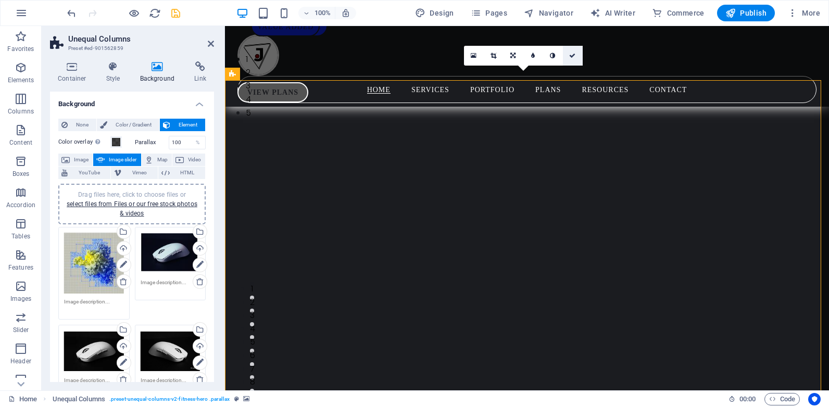
click at [571, 53] on icon at bounding box center [572, 56] width 6 height 6
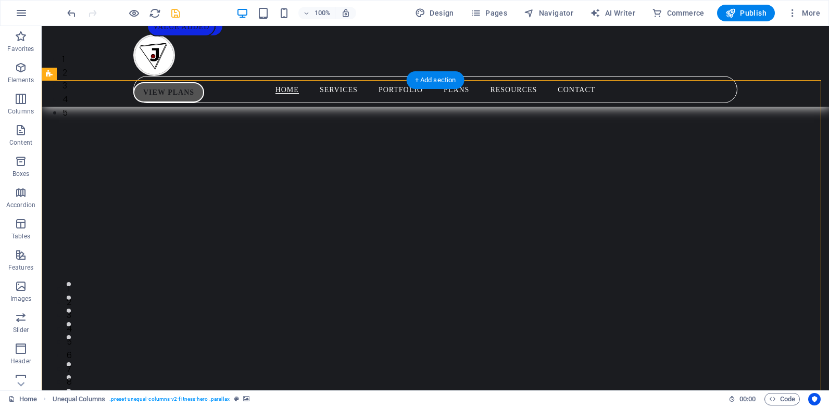
click at [752, 53] on img "1/5" at bounding box center [431, 53] width 779 height 0
drag, startPoint x: 752, startPoint y: 132, endPoint x: 569, endPoint y: 132, distance: 182.7
click at [753, 53] on img "1/5" at bounding box center [431, 53] width 779 height 0
select select "px"
select select "fade"
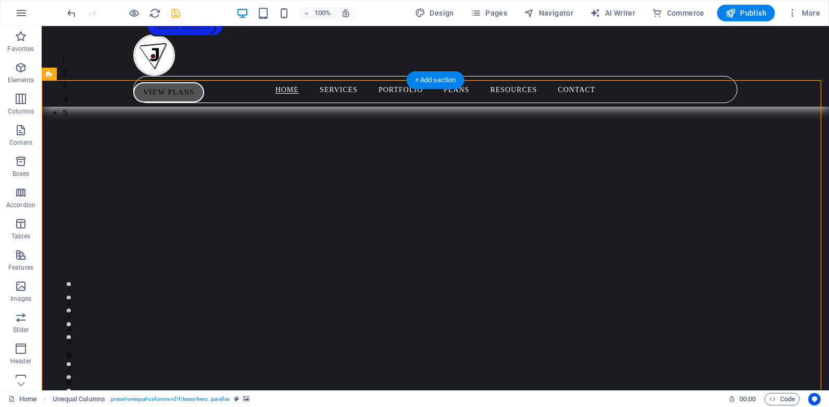
select select "ms"
select select "s"
select select "progressive"
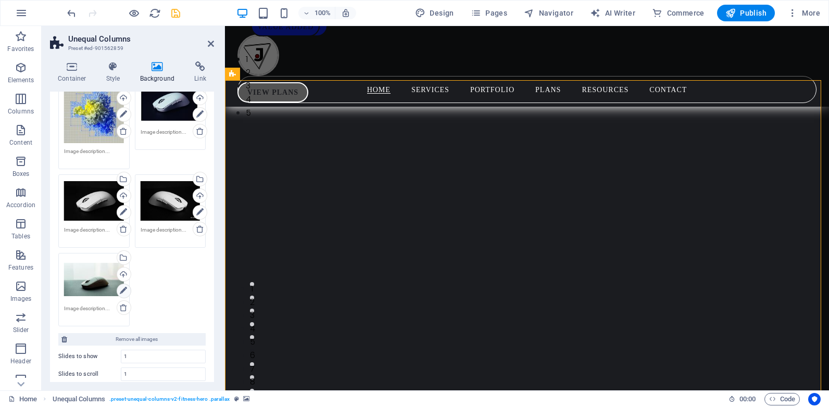
scroll to position [156, 0]
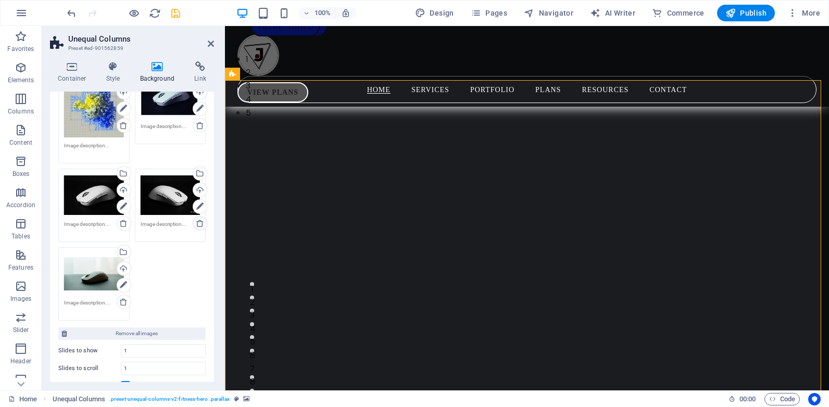
click at [197, 223] on icon at bounding box center [200, 223] width 8 height 8
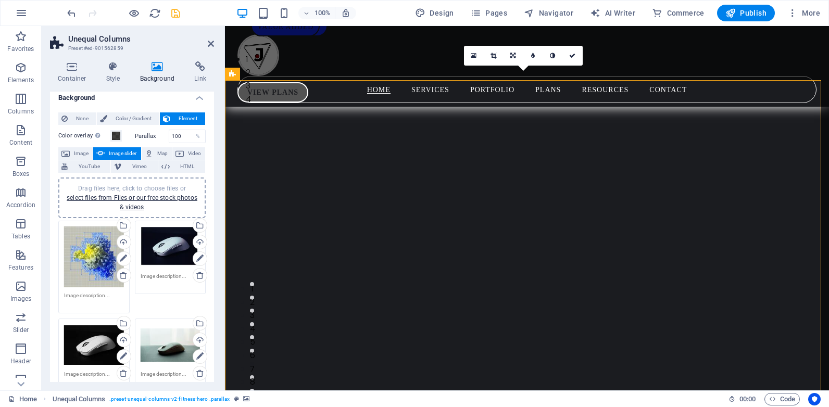
scroll to position [0, 0]
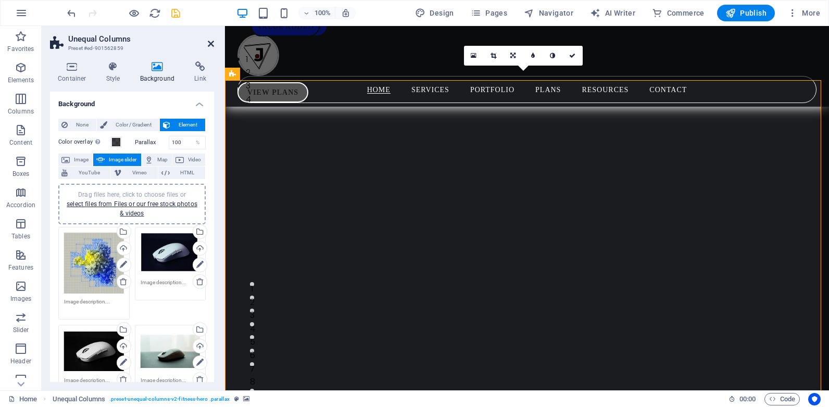
click at [212, 45] on icon at bounding box center [211, 44] width 6 height 8
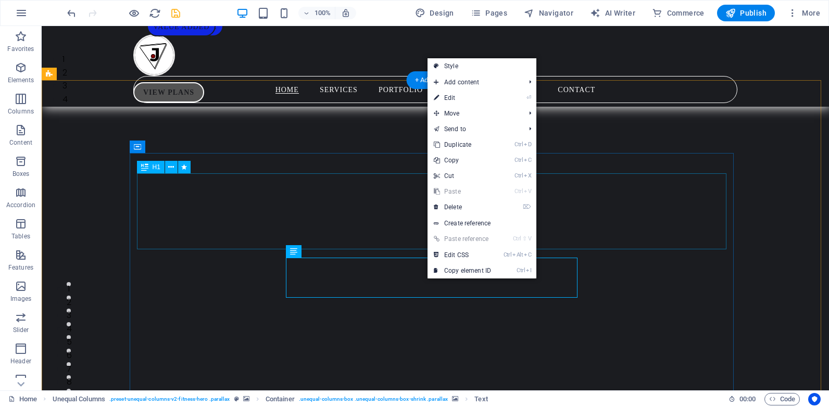
drag, startPoint x: 377, startPoint y: 284, endPoint x: 364, endPoint y: 228, distance: 57.7
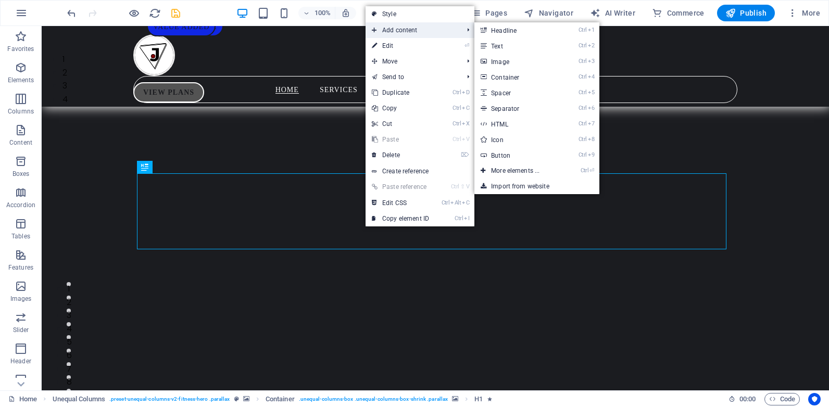
click at [400, 32] on span "Add content" at bounding box center [411, 30] width 93 height 16
click at [523, 124] on link "Ctrl 7 HTML" at bounding box center [517, 124] width 86 height 16
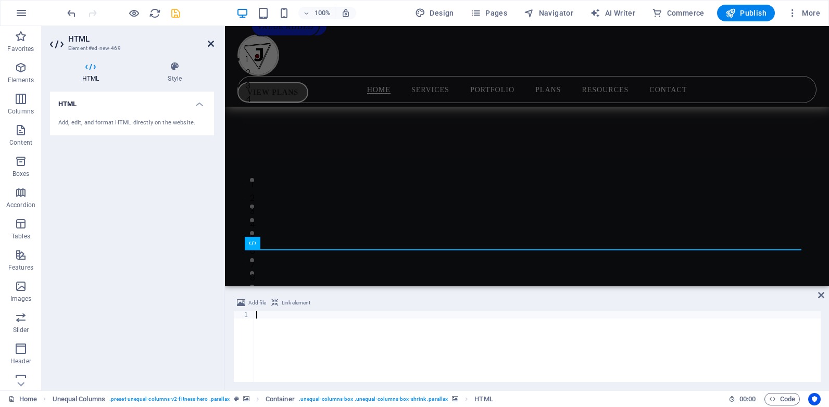
click at [208, 44] on icon at bounding box center [211, 44] width 6 height 8
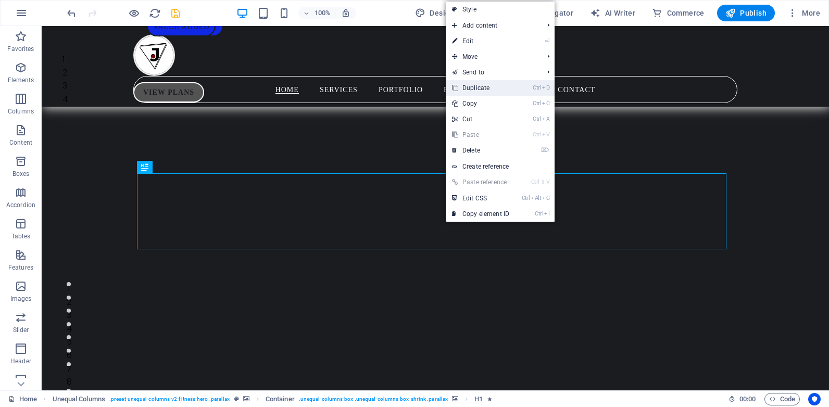
click at [492, 86] on link "Ctrl D Duplicate" at bounding box center [481, 88] width 70 height 16
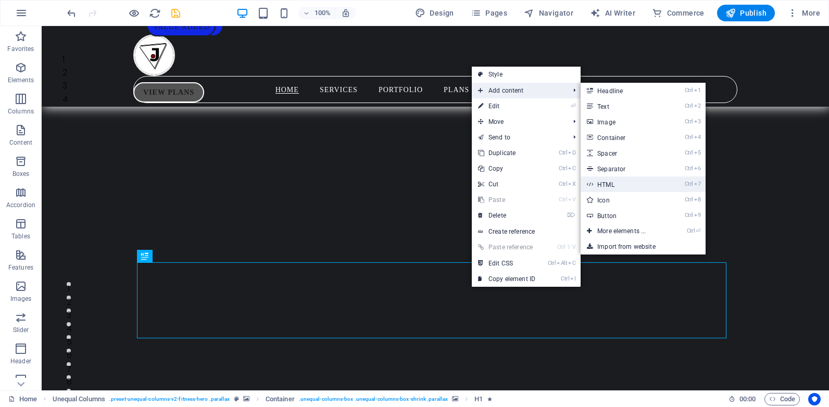
click at [619, 182] on link "Ctrl 7 HTML" at bounding box center [623, 184] width 86 height 16
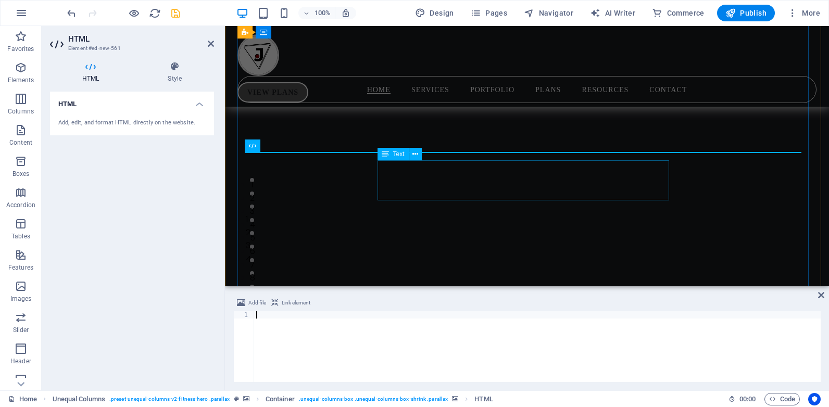
scroll to position [186, 0]
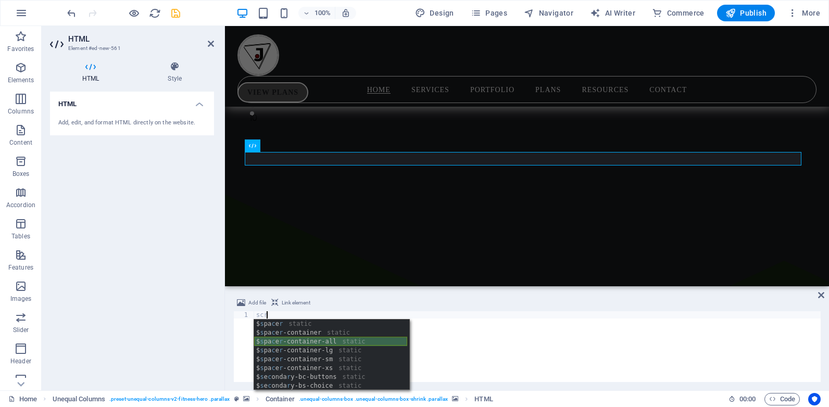
click at [301, 345] on div "$ s pa c e r static $ s pa c e r -container static $ s pa c e r -container-all …" at bounding box center [330, 364] width 153 height 88
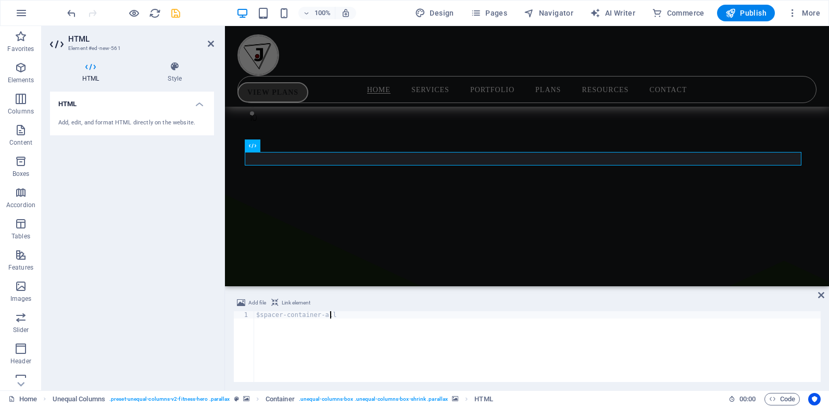
type textarea "$spacer-container-all"
click at [205, 42] on h2 "HTML" at bounding box center [141, 38] width 146 height 9
click at [208, 45] on icon at bounding box center [211, 44] width 6 height 8
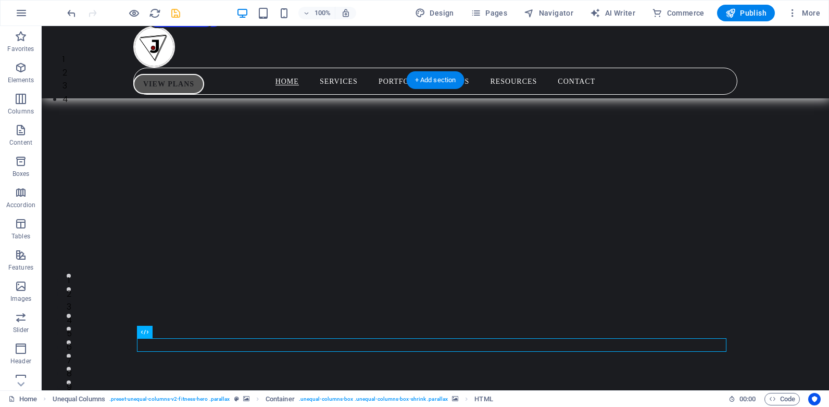
scroll to position [0, 0]
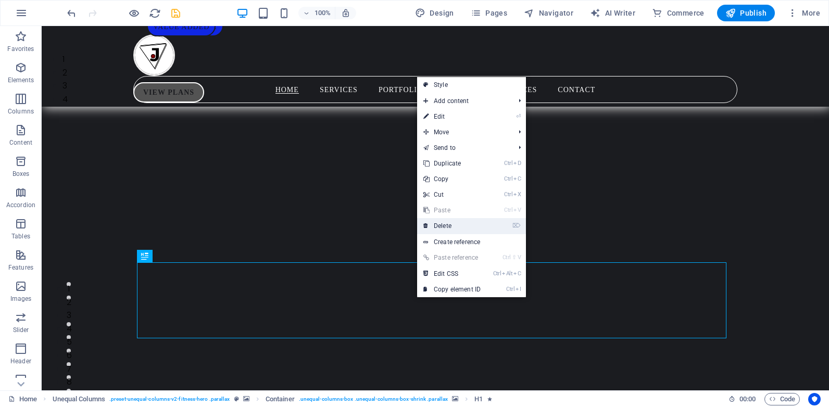
click at [455, 227] on link "⌦ Delete" at bounding box center [452, 226] width 70 height 16
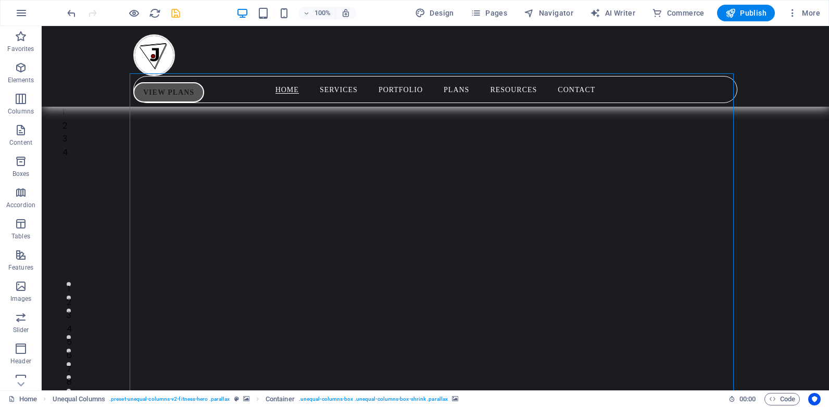
scroll to position [80, 0]
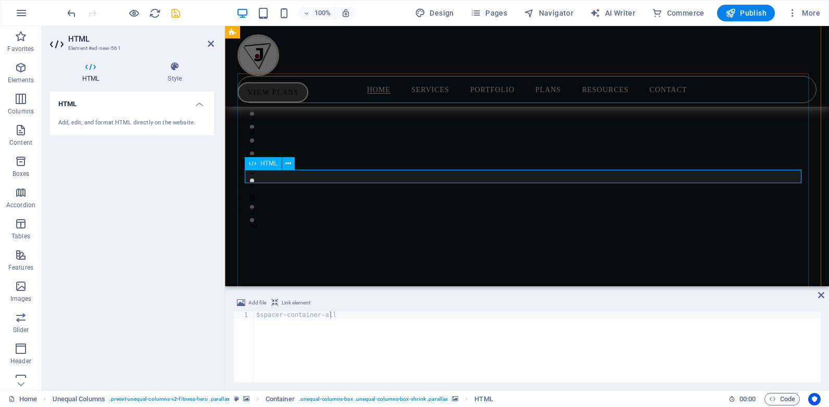
drag, startPoint x: 335, startPoint y: 319, endPoint x: 250, endPoint y: 316, distance: 84.9
click at [250, 316] on div "$spacer-container-all 1 $spacer-container-all ההההההההההההההההההההההההההההההההה…" at bounding box center [526, 346] width 587 height 71
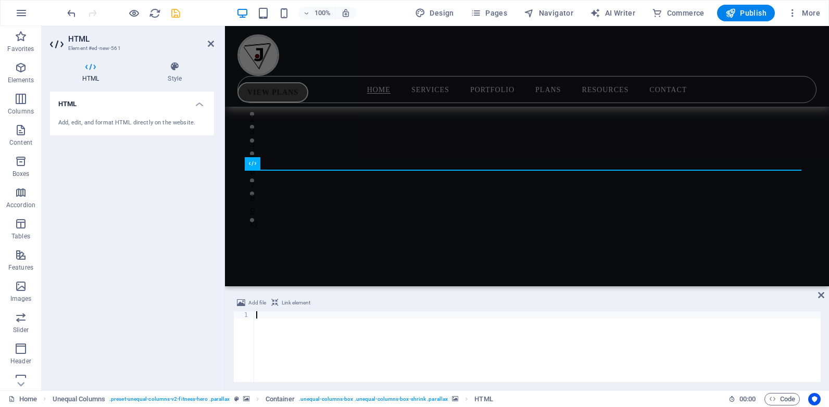
scroll to position [1401, 0]
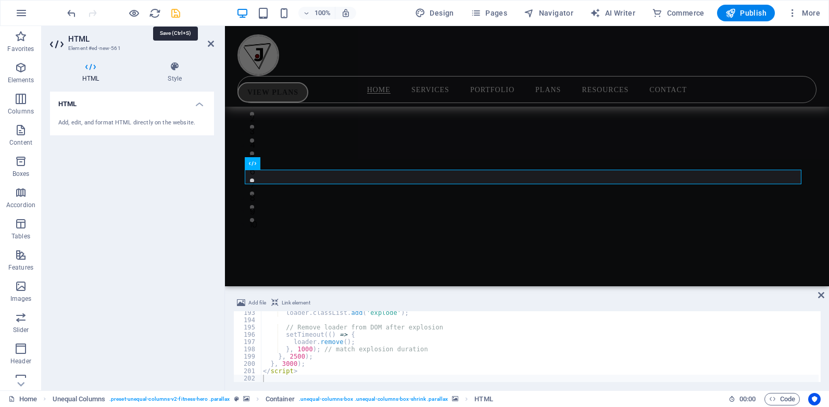
click at [172, 16] on icon "save" at bounding box center [176, 13] width 12 height 12
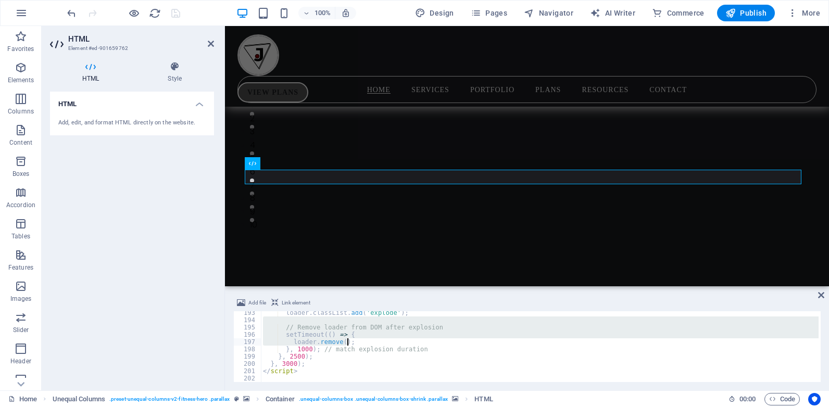
drag, startPoint x: 818, startPoint y: 319, endPoint x: 818, endPoint y: 343, distance: 24.0
click at [818, 343] on div at bounding box center [818, 346] width 5 height 71
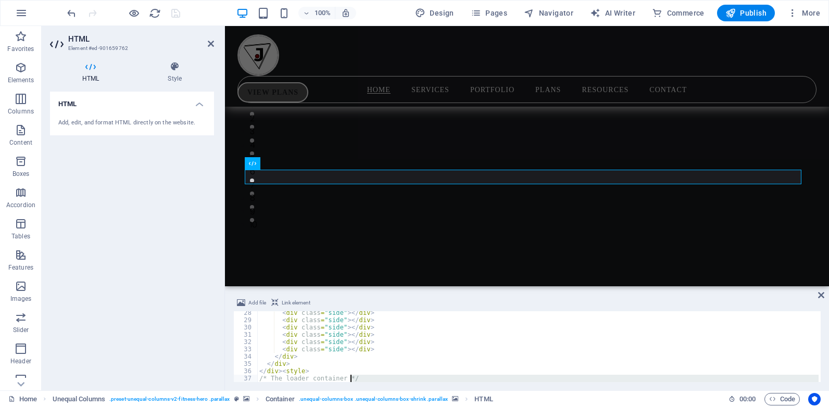
scroll to position [213, 0]
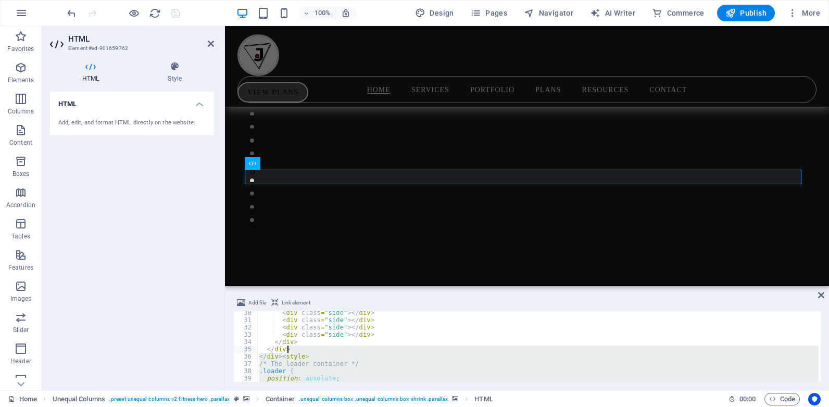
drag, startPoint x: 468, startPoint y: 374, endPoint x: 386, endPoint y: 352, distance: 85.2
click at [386, 352] on div "< div class = "side" > </ div > < div class = "side" > </ div > < div class = "…" at bounding box center [537, 351] width 561 height 85
click at [282, 359] on div "< div class = "side" > </ div > < div class = "side" > </ div > < div class = "…" at bounding box center [537, 346] width 561 height 71
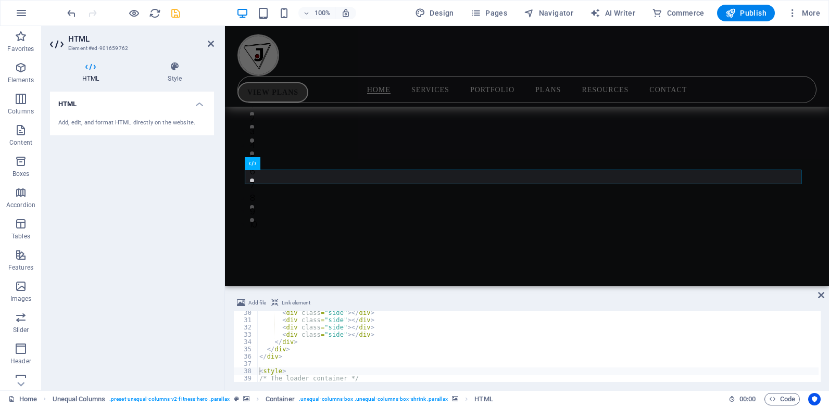
click at [820, 355] on div "Add file Link element <style> 30 31 32 33 34 35 36 37 38 39 40 41 < div class =…" at bounding box center [527, 339] width 604 height 102
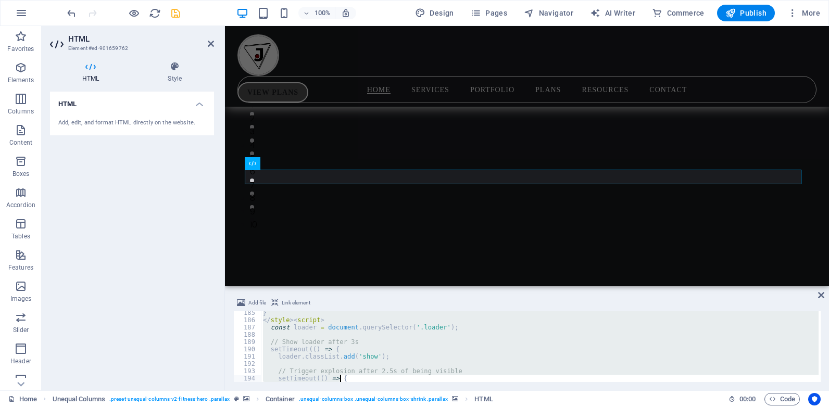
scroll to position [1343, 0]
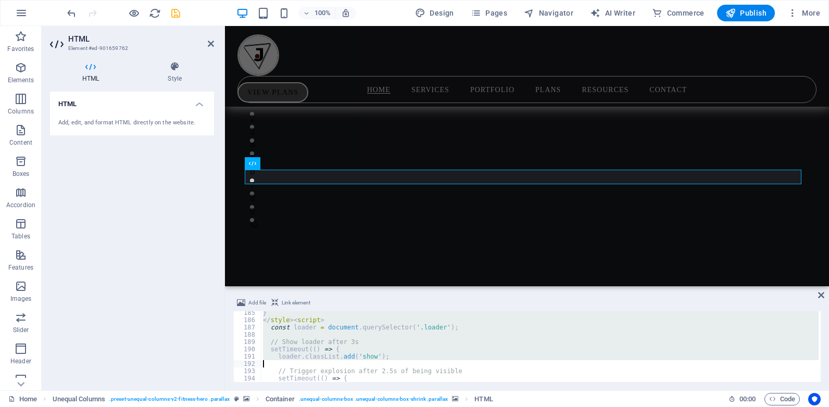
drag, startPoint x: 555, startPoint y: 379, endPoint x: 531, endPoint y: 367, distance: 26.8
click at [531, 367] on div "} </ style > < script > const loader = document . querySelector ( '.loader' ) ;…" at bounding box center [539, 351] width 557 height 85
click at [291, 319] on div "} </ style > < script > const loader = document . querySelector ( '.loader' ) ;…" at bounding box center [539, 346] width 557 height 71
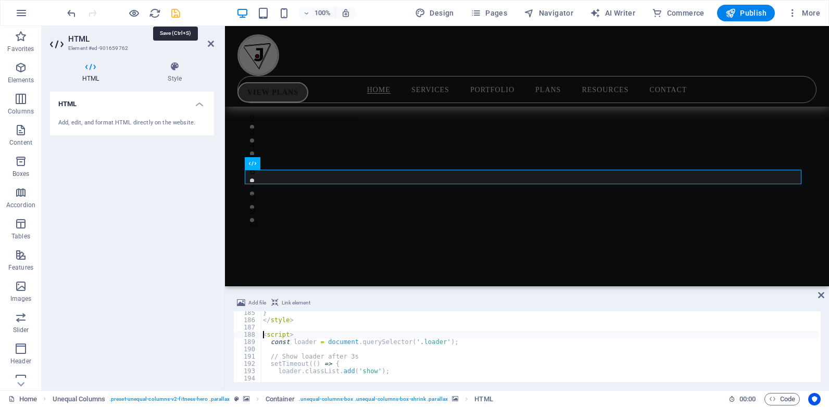
type textarea "<script>"
click at [176, 16] on icon "save" at bounding box center [176, 13] width 12 height 12
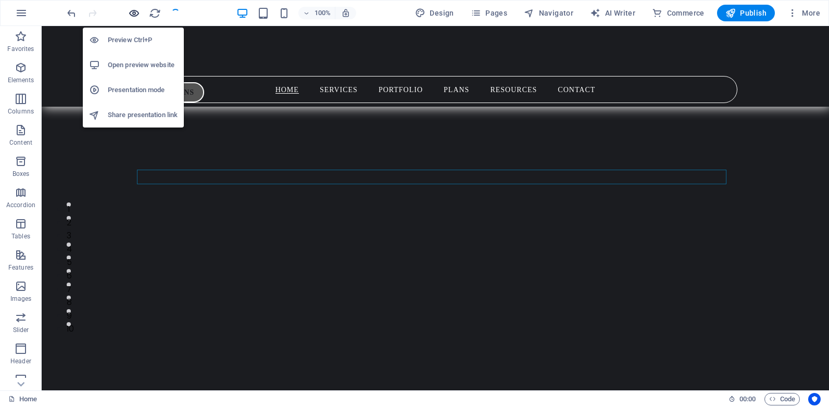
click at [132, 14] on icon "button" at bounding box center [134, 13] width 12 height 12
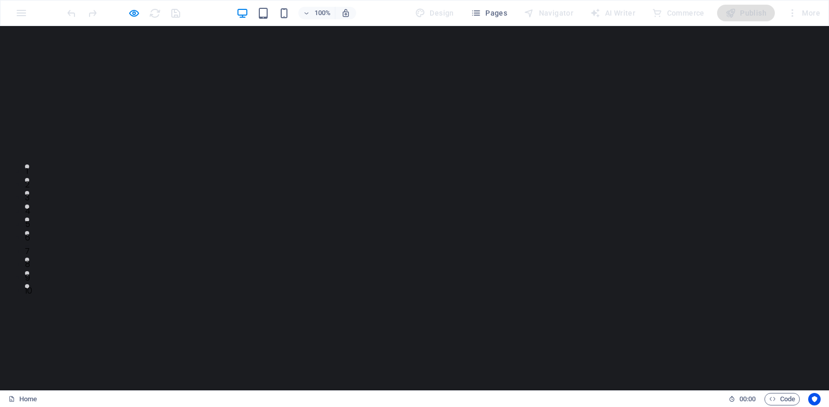
scroll to position [0, 0]
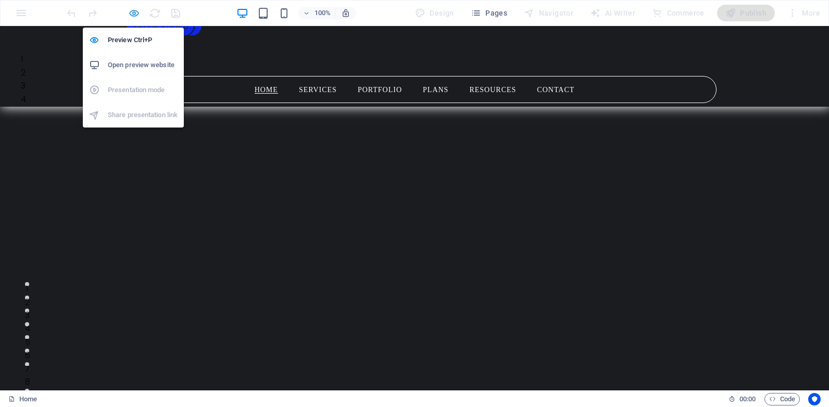
click at [135, 16] on icon "button" at bounding box center [134, 13] width 12 height 12
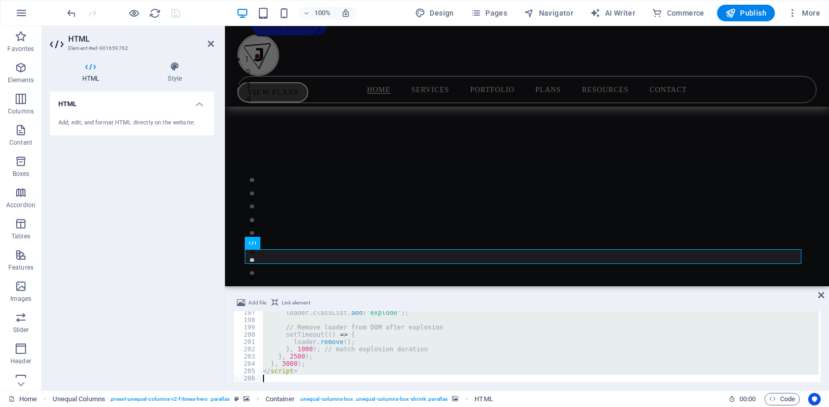
scroll to position [1430, 0]
drag, startPoint x: 261, startPoint y: 335, endPoint x: 299, endPoint y: 373, distance: 53.4
click at [299, 373] on div "loader . classList . add ( 'explode' ) ; // Remove loader from DOM after explos…" at bounding box center [539, 351] width 557 height 85
type textarea "}, 3000); </script>"
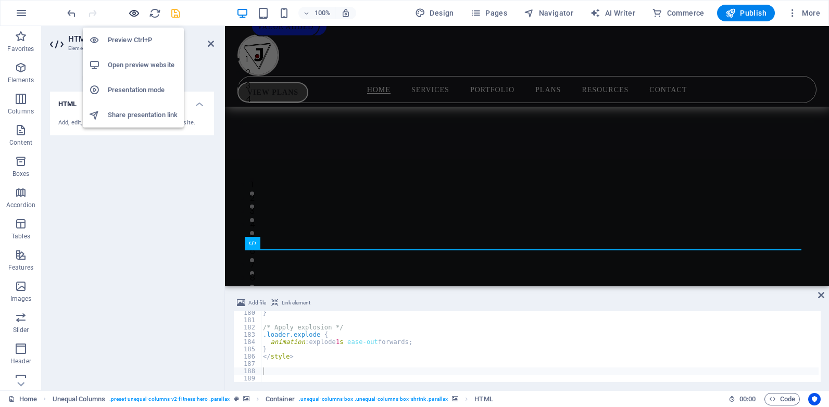
click at [132, 12] on icon "button" at bounding box center [134, 13] width 12 height 12
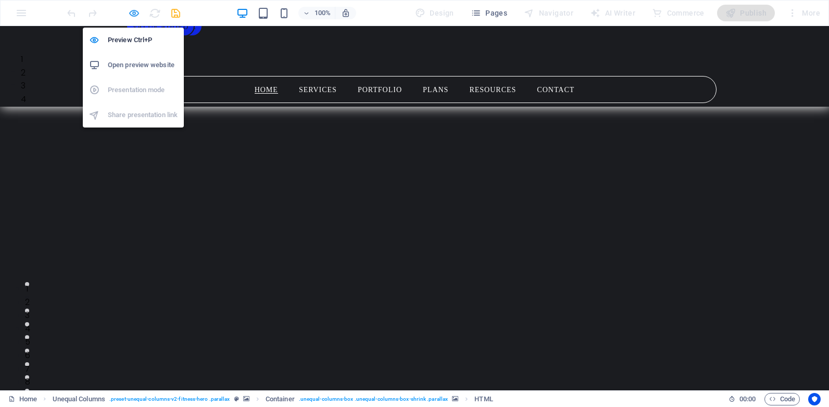
click at [135, 13] on icon "button" at bounding box center [134, 13] width 12 height 12
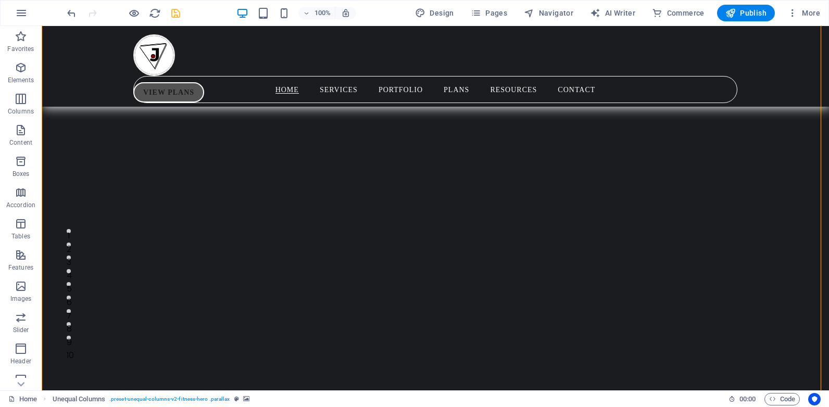
scroll to position [146, 0]
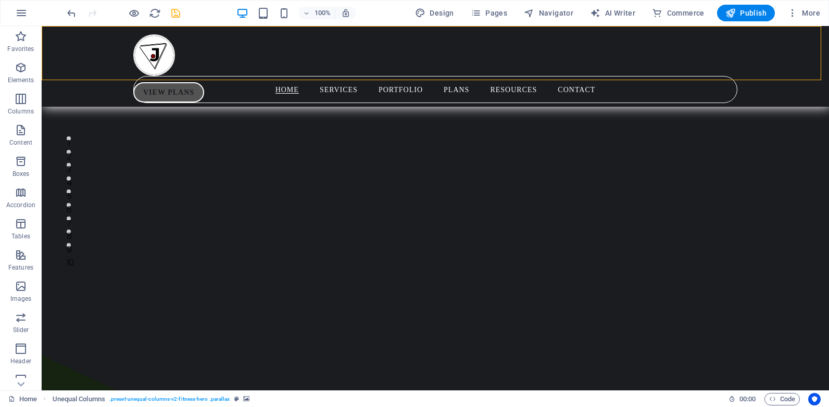
drag, startPoint x: 820, startPoint y: 52, endPoint x: 819, endPoint y: 42, distance: 9.9
click at [819, 42] on div "Home Services Portfolio Plans Resources Contact VIEW PLANS" at bounding box center [435, 66] width 787 height 81
click at [820, 42] on div "Home Services Portfolio Plans Resources Contact VIEW PLANS" at bounding box center [435, 66] width 787 height 81
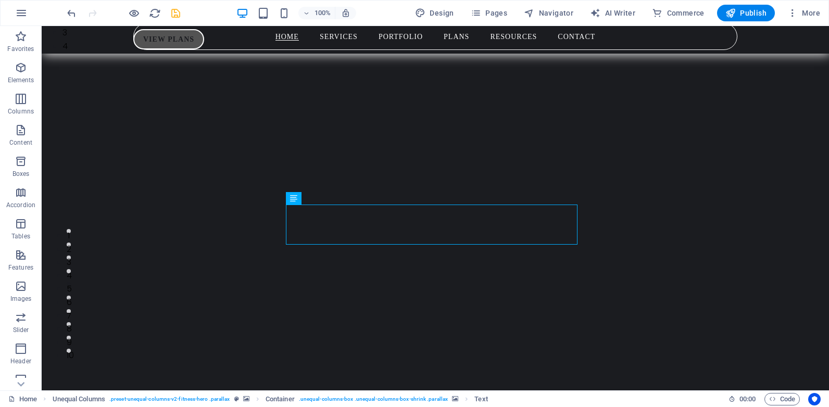
scroll to position [0, 0]
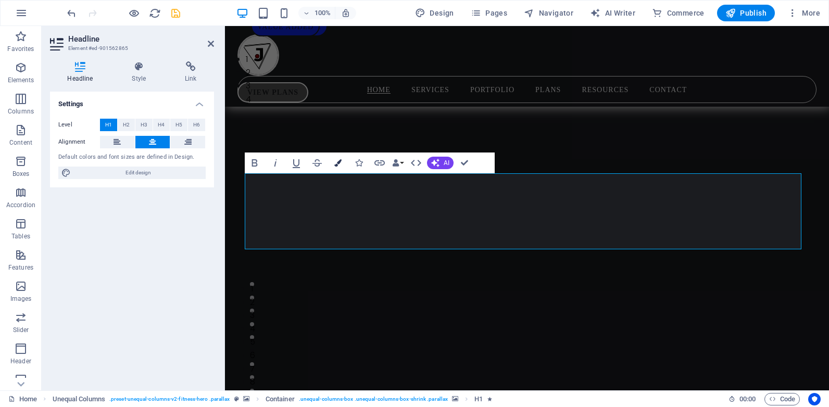
click at [337, 161] on icon "button" at bounding box center [337, 162] width 7 height 7
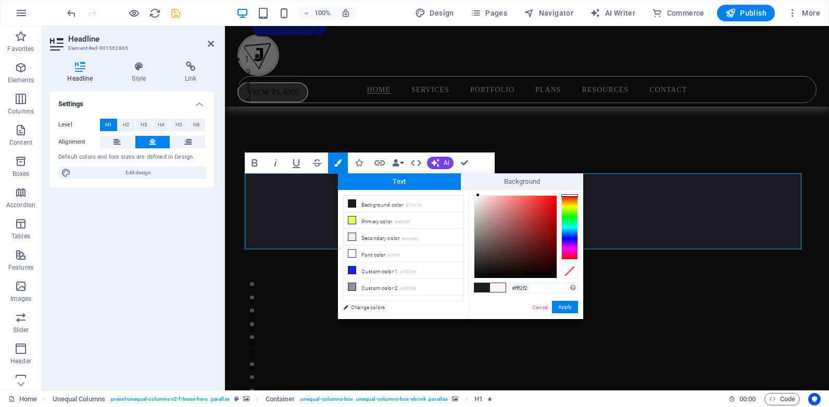
click at [478, 192] on div "#fff2f2 Supported formats #0852ed rgb(8, 82, 237) rgba(8, 82, 237, 90%) hsv(221…" at bounding box center [525, 330] width 115 height 280
click at [471, 192] on div "#ffffff Supported formats #0852ed rgb(8, 82, 237) rgba(8, 82, 237, 90%) hsv(221…" at bounding box center [525, 330] width 115 height 280
type input "#fff7f7"
click at [476, 181] on span "Background" at bounding box center [522, 181] width 123 height 17
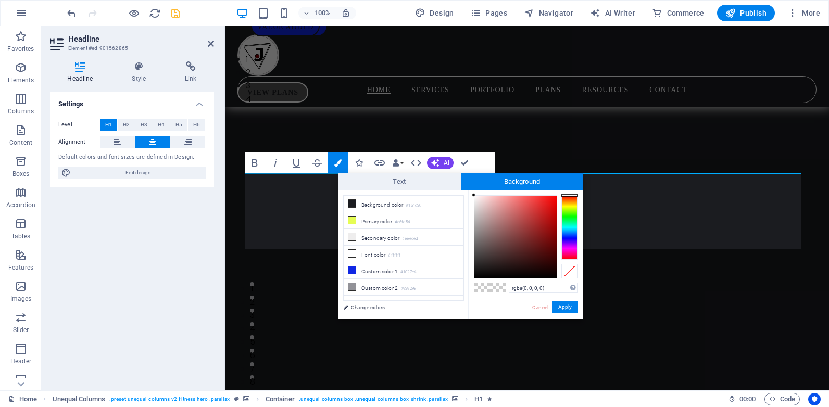
click at [491, 286] on span at bounding box center [498, 287] width 16 height 9
click at [562, 303] on button "Apply" at bounding box center [565, 307] width 26 height 12
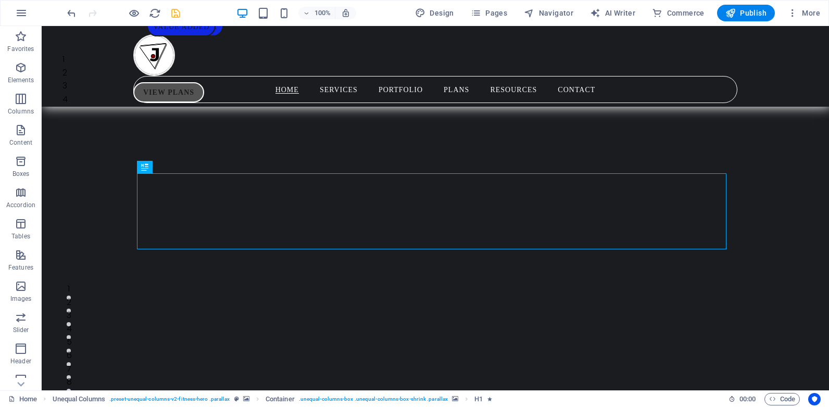
click at [482, 226] on div "Drag here to replace the existing content. Press “Ctrl” if you want to create a…" at bounding box center [435, 208] width 787 height 364
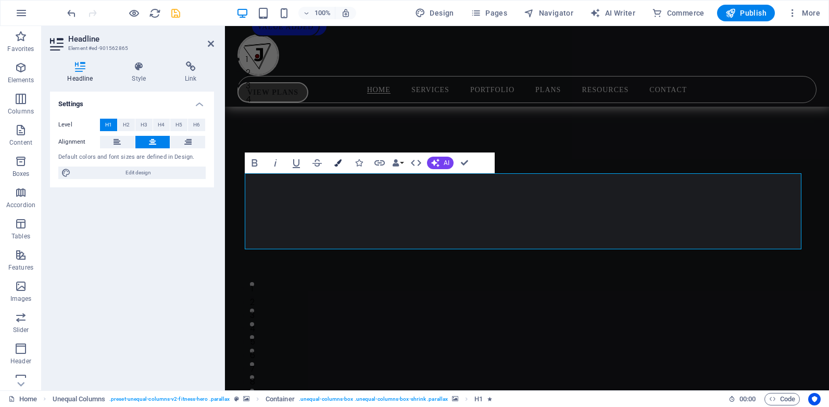
click at [335, 162] on icon "button" at bounding box center [337, 162] width 7 height 7
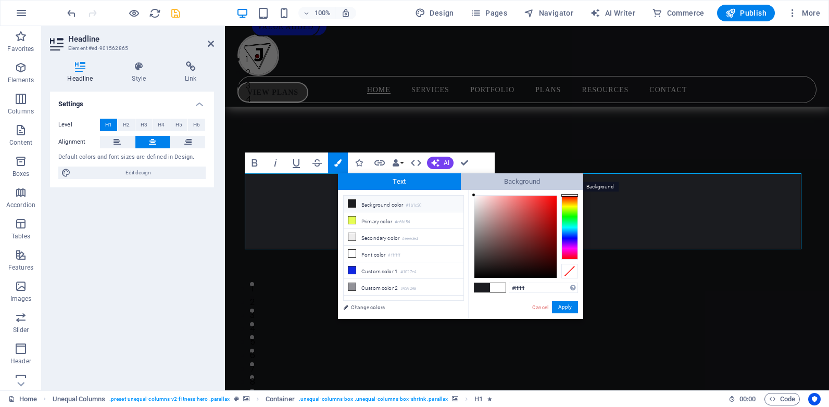
click at [500, 181] on span "Background" at bounding box center [522, 181] width 123 height 17
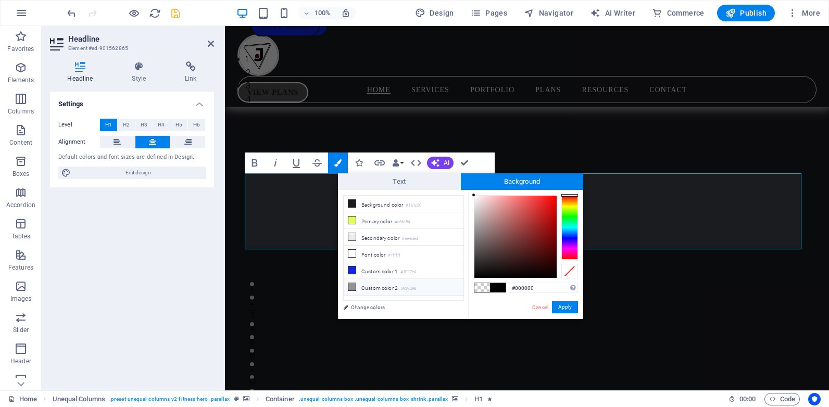
click at [387, 287] on li "Custom color 2 #929298" at bounding box center [404, 287] width 120 height 17
type input "rgba(146, 146, 152, 0)"
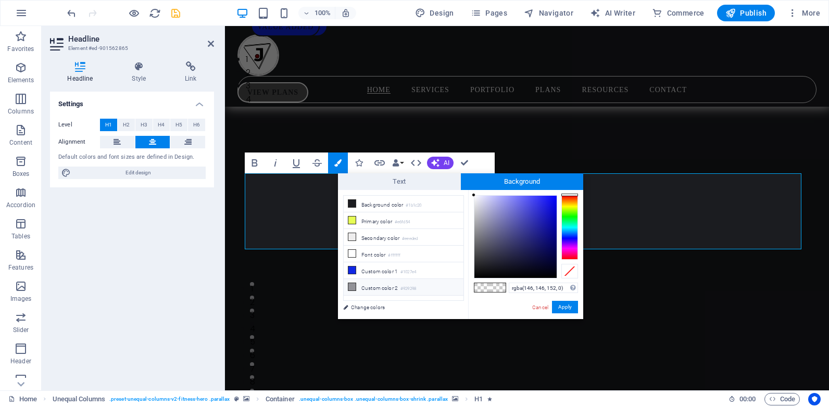
drag, startPoint x: 493, startPoint y: 287, endPoint x: 462, endPoint y: 291, distance: 31.5
click at [462, 291] on div "less Background color #1b1c20 Primary color #e6fd54 Secondary color #eeeded Fon…" at bounding box center [460, 254] width 245 height 129
click at [568, 272] on div at bounding box center [569, 271] width 17 height 15
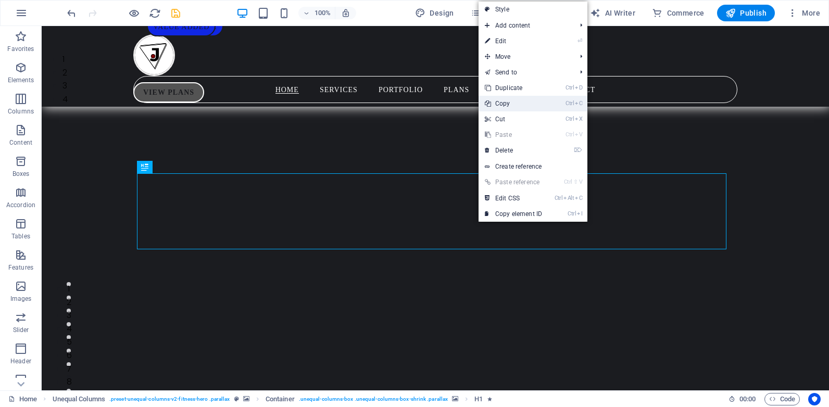
drag, startPoint x: 514, startPoint y: 104, endPoint x: 473, endPoint y: 77, distance: 49.4
click at [514, 104] on link "Ctrl C Copy" at bounding box center [513, 104] width 70 height 16
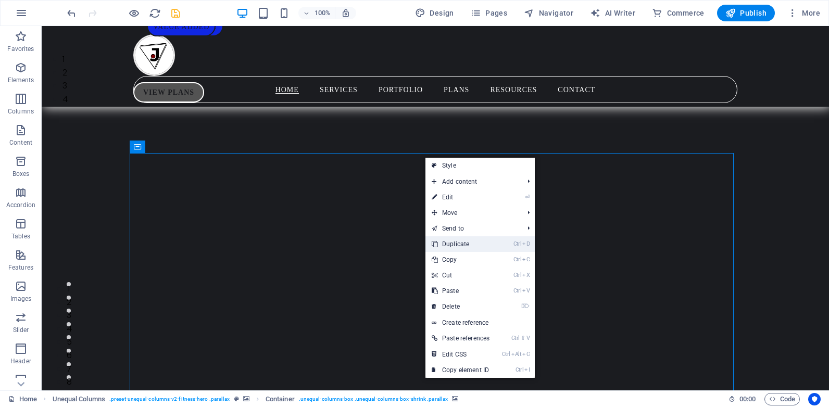
click at [457, 244] on link "Ctrl D Duplicate" at bounding box center [460, 244] width 70 height 16
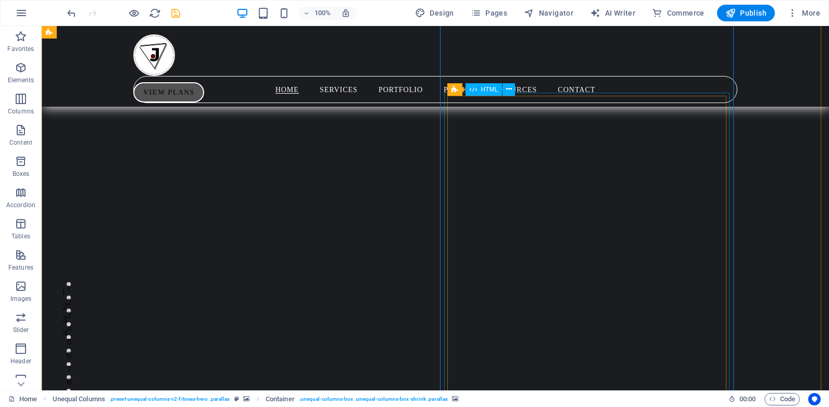
scroll to position [260, 0]
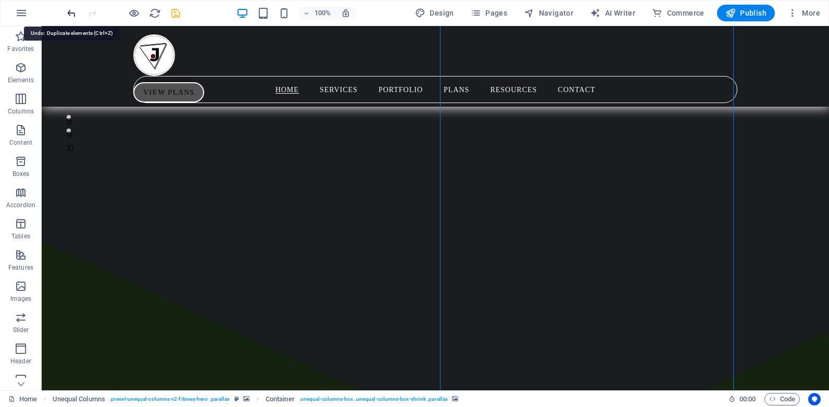
click at [73, 16] on icon "undo" at bounding box center [72, 13] width 12 height 12
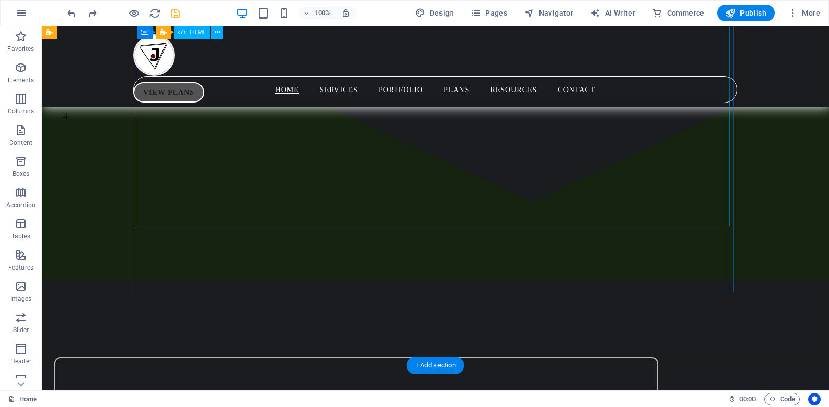
scroll to position [573, 0]
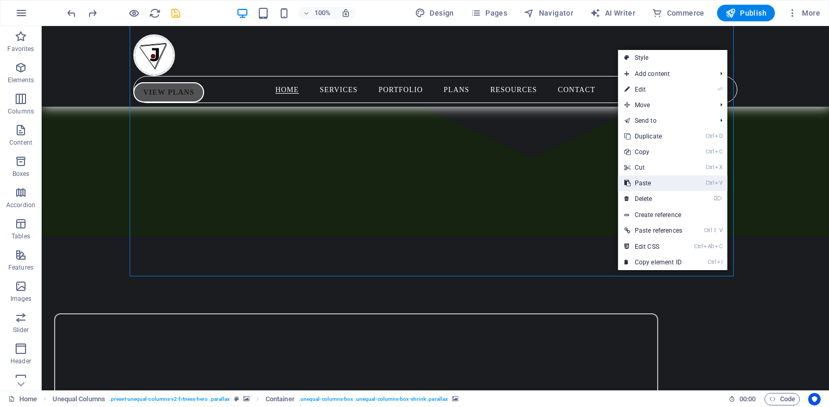
click at [648, 184] on link "Ctrl V Paste" at bounding box center [653, 183] width 70 height 16
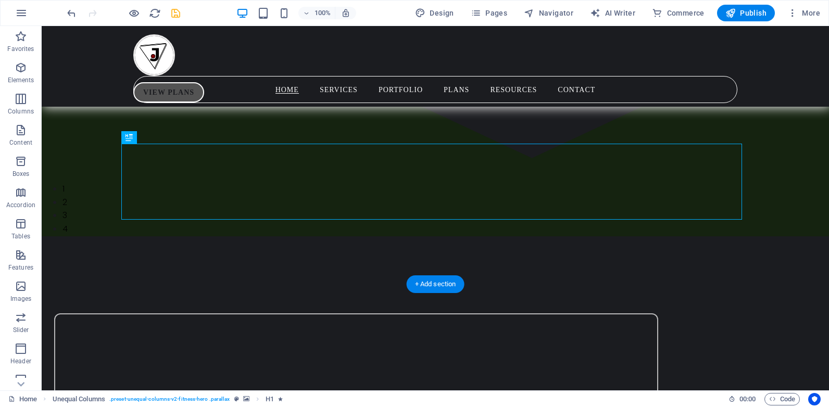
scroll to position [729, 0]
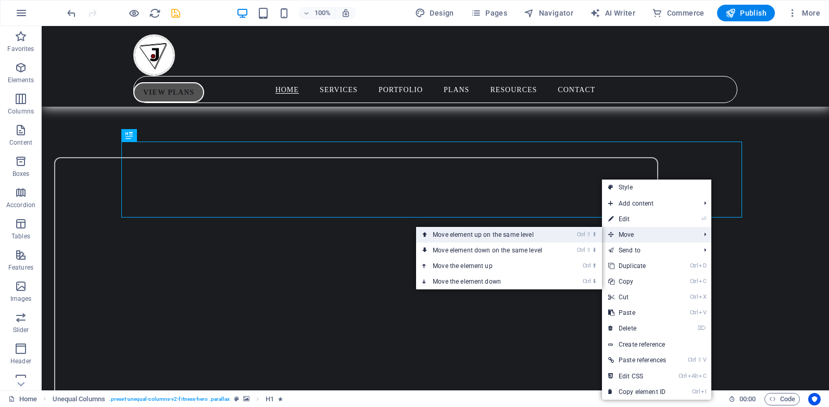
drag, startPoint x: 529, startPoint y: 235, endPoint x: 488, endPoint y: 209, distance: 48.8
click at [529, 235] on link "Ctrl ⇧ ⬆ Move element up on the same level" at bounding box center [489, 235] width 147 height 16
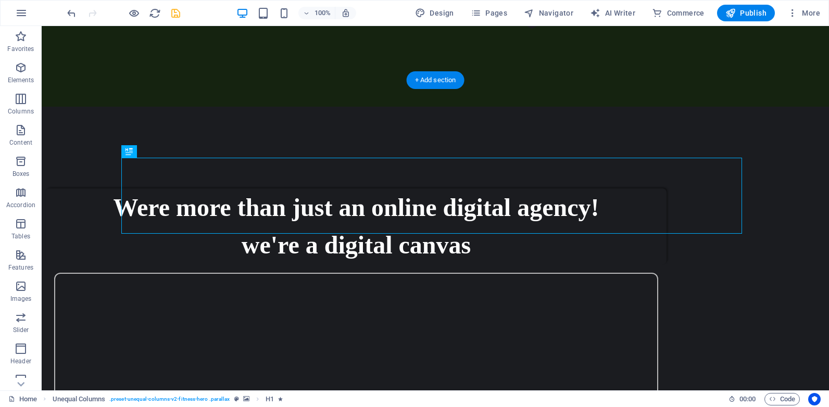
scroll to position [0, 0]
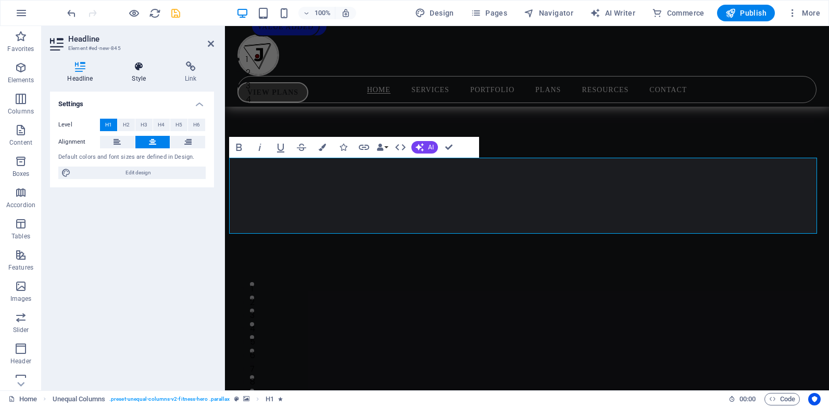
click at [136, 74] on h4 "Style" at bounding box center [141, 72] width 53 height 22
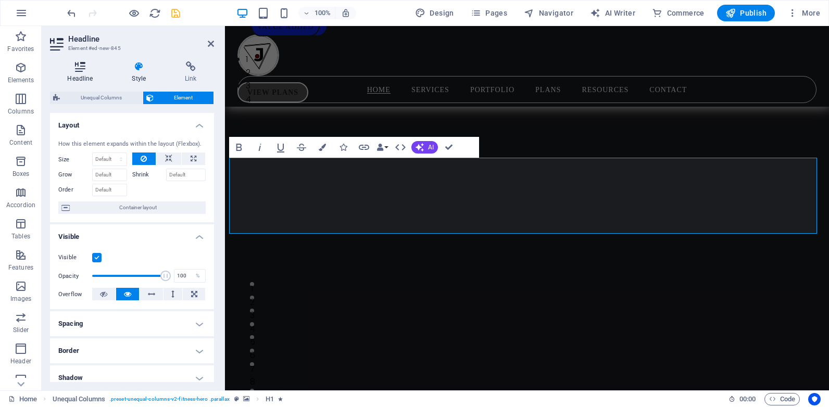
click at [84, 68] on icon at bounding box center [80, 66] width 60 height 10
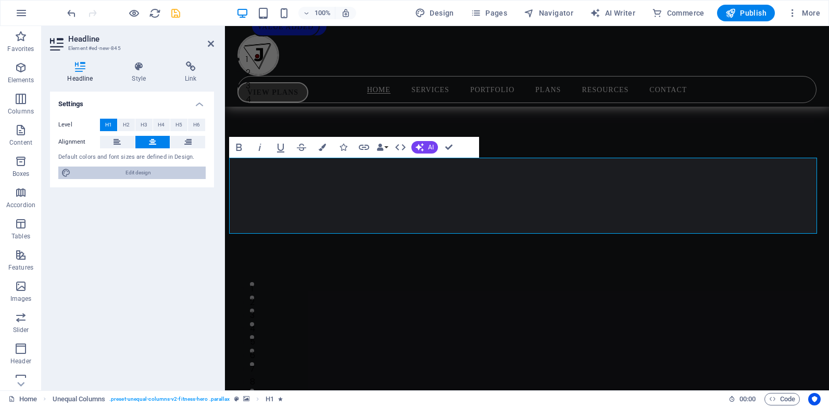
click at [167, 173] on span "Edit design" at bounding box center [138, 173] width 129 height 12
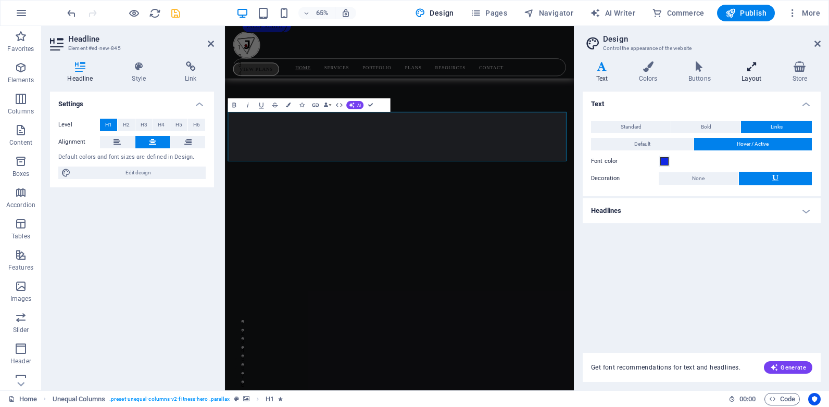
click at [751, 71] on icon at bounding box center [751, 66] width 46 height 10
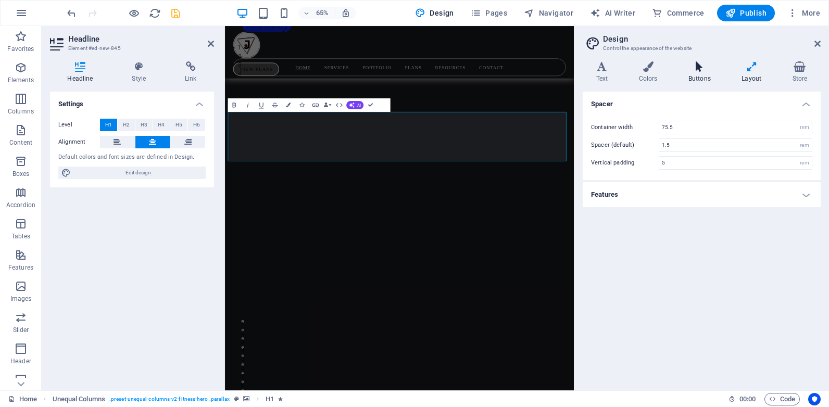
click at [699, 72] on h4 "Buttons" at bounding box center [701, 72] width 53 height 22
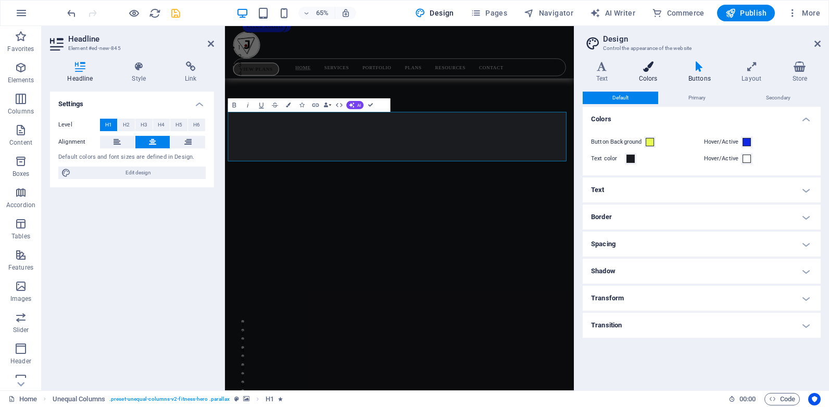
click at [651, 71] on icon at bounding box center [647, 66] width 45 height 10
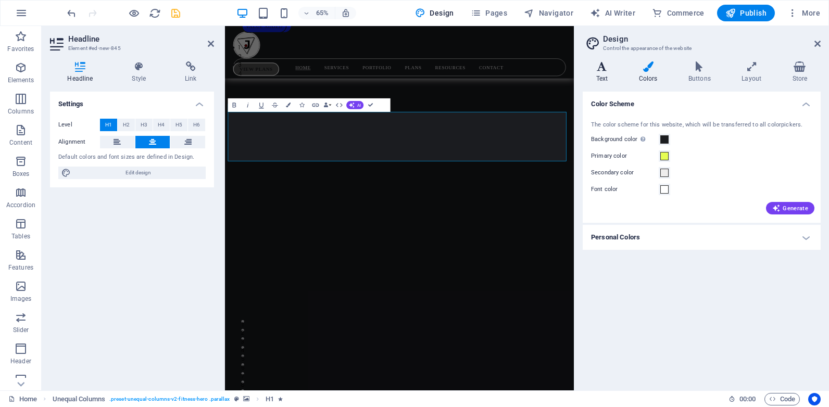
click at [593, 71] on icon at bounding box center [601, 66] width 39 height 10
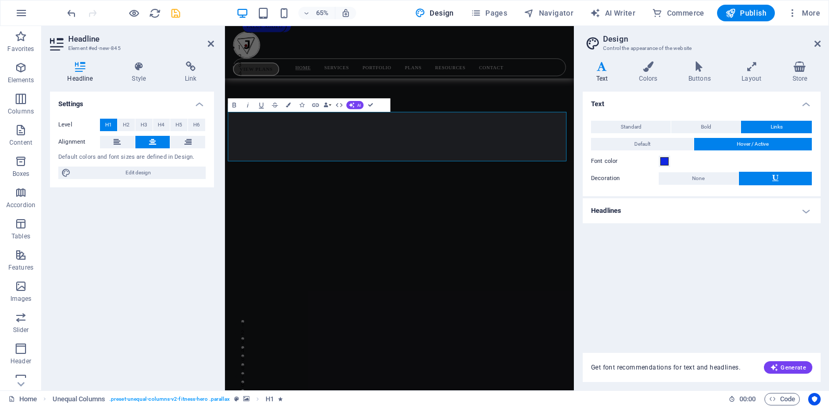
click at [719, 214] on h4 "Headlines" at bounding box center [701, 210] width 238 height 25
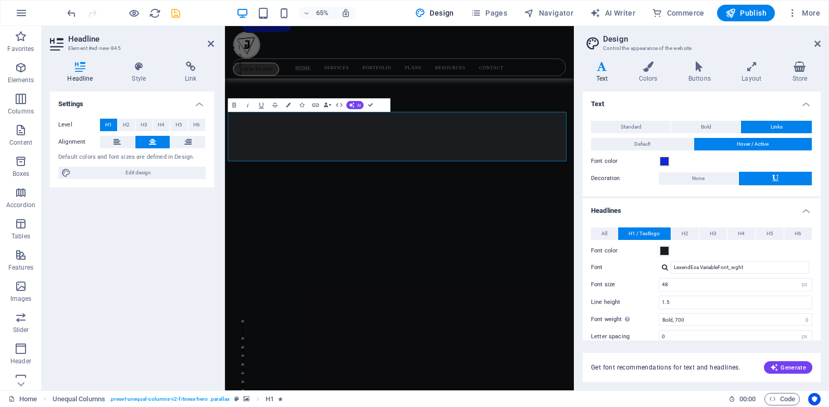
scroll to position [104, 0]
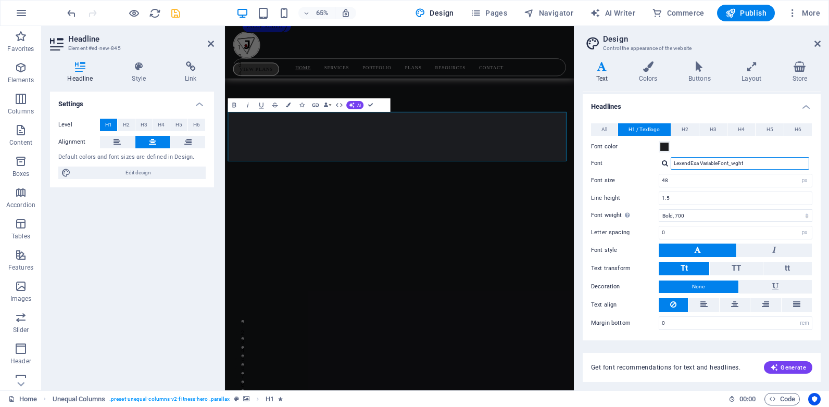
click at [725, 162] on input "LexendExa VariableFont_wght" at bounding box center [739, 163] width 138 height 12
click at [664, 161] on div at bounding box center [665, 163] width 6 height 7
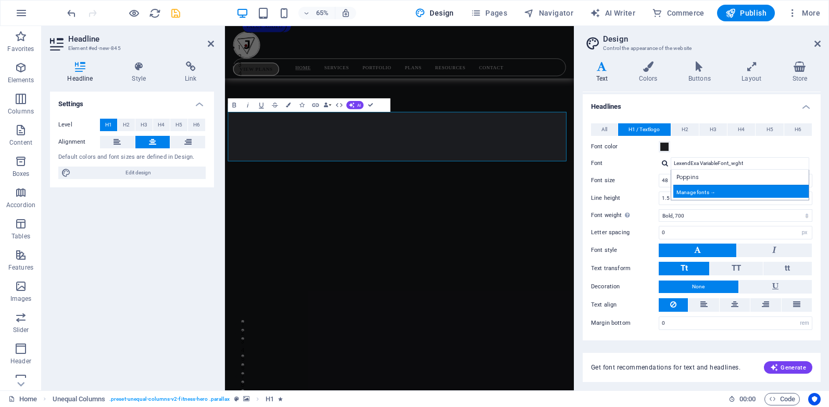
click at [684, 190] on div "Manage fonts →" at bounding box center [741, 191] width 137 height 13
select select "popularity"
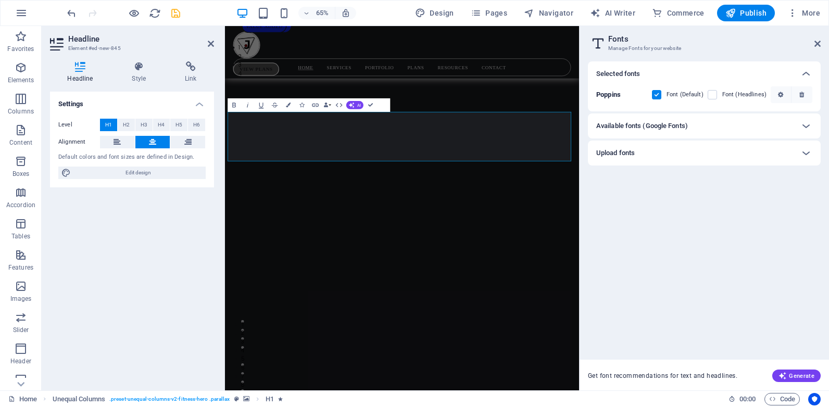
click at [697, 128] on div "Available fonts (Google Fonts)" at bounding box center [694, 126] width 197 height 12
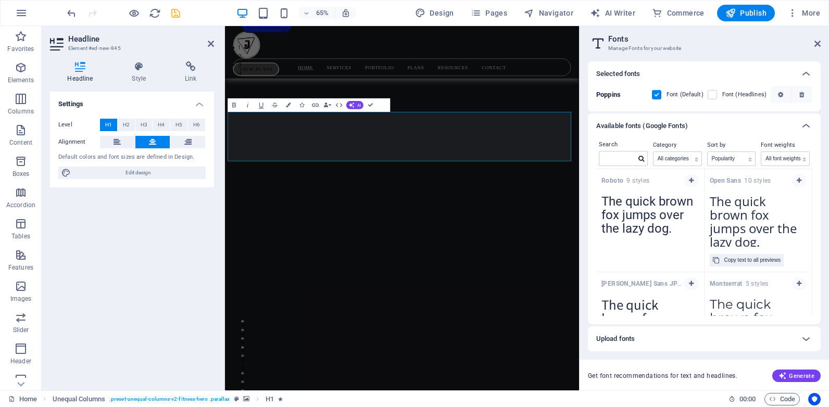
click at [752, 210] on textarea "The quick brown fox jumps over the lazy dog." at bounding box center [758, 217] width 108 height 57
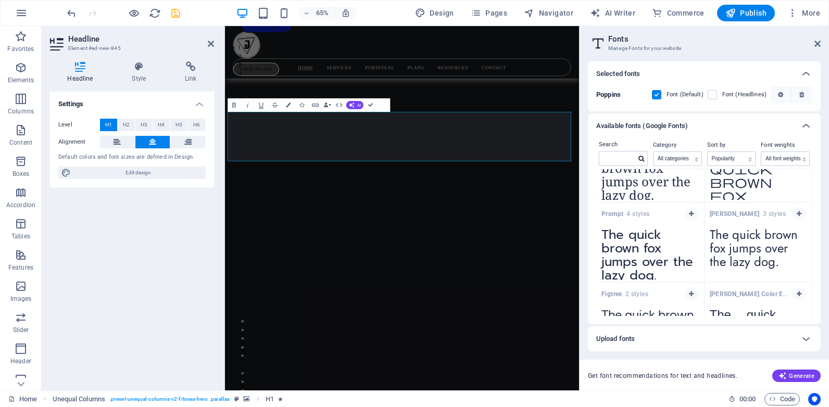
scroll to position [1521, 0]
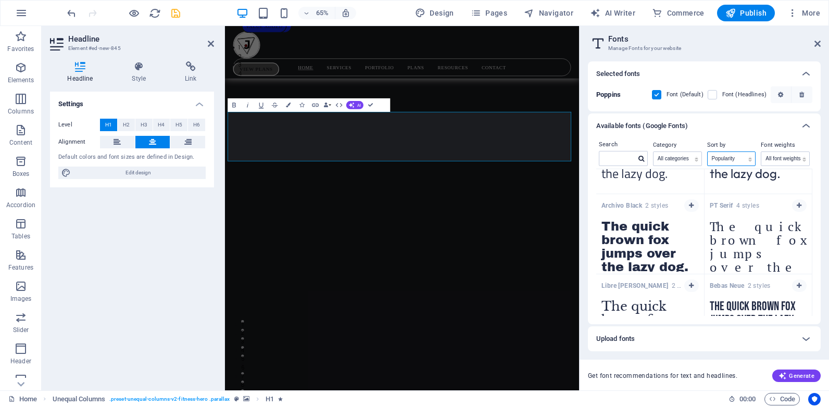
click at [747, 154] on select "Name Category Popularity" at bounding box center [731, 159] width 48 height 14
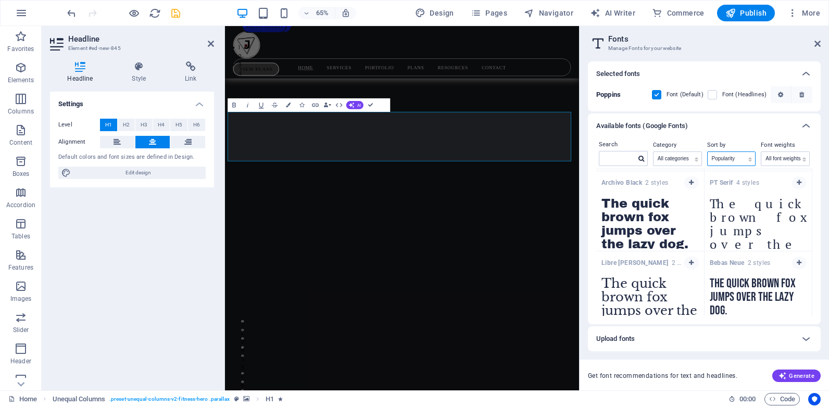
scroll to position [1498, 0]
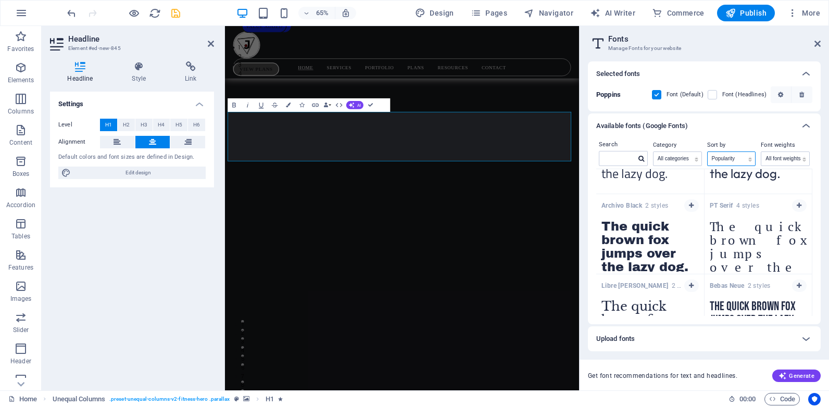
click at [707, 152] on select "Name Category Popularity" at bounding box center [731, 159] width 48 height 14
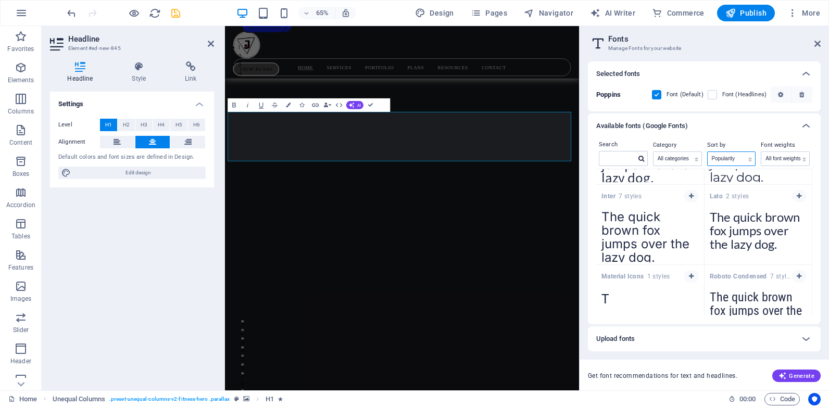
scroll to position [0, 0]
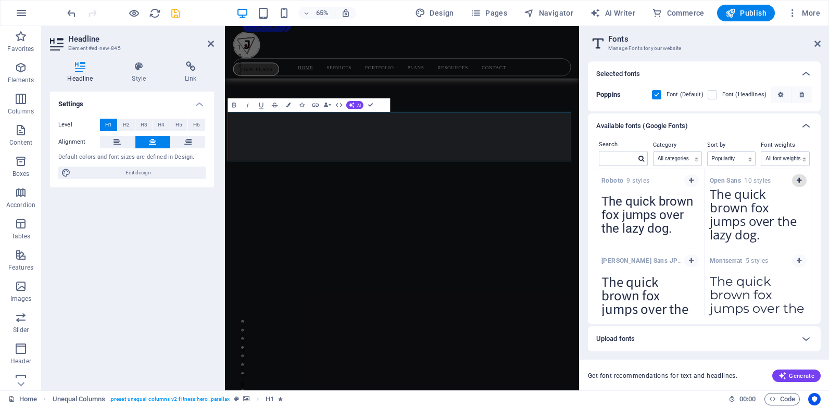
click at [792, 181] on button "button" at bounding box center [799, 180] width 15 height 12
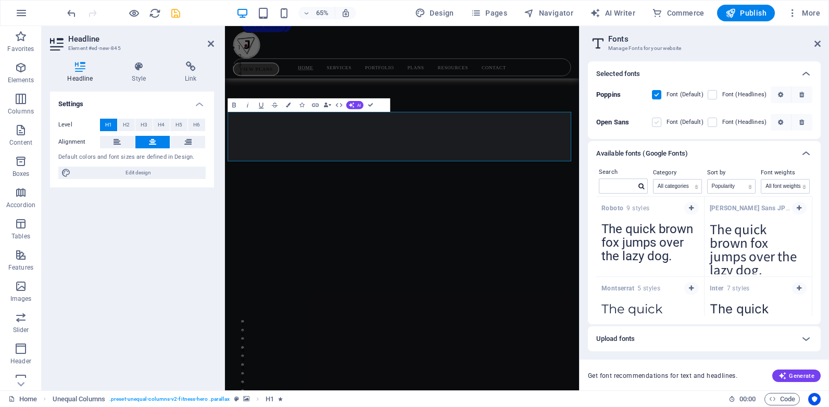
click at [657, 120] on label at bounding box center [656, 122] width 9 height 9
click at [0, 0] on Sans "checkbox" at bounding box center [0, 0] width 0 height 0
click at [715, 121] on label at bounding box center [711, 122] width 9 height 9
click at [0, 0] on Sans "checkbox" at bounding box center [0, 0] width 0 height 0
click at [819, 42] on icon at bounding box center [817, 44] width 6 height 8
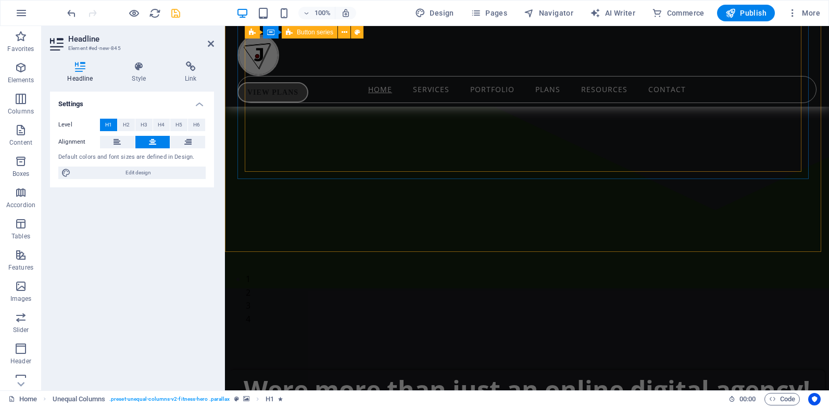
scroll to position [833, 0]
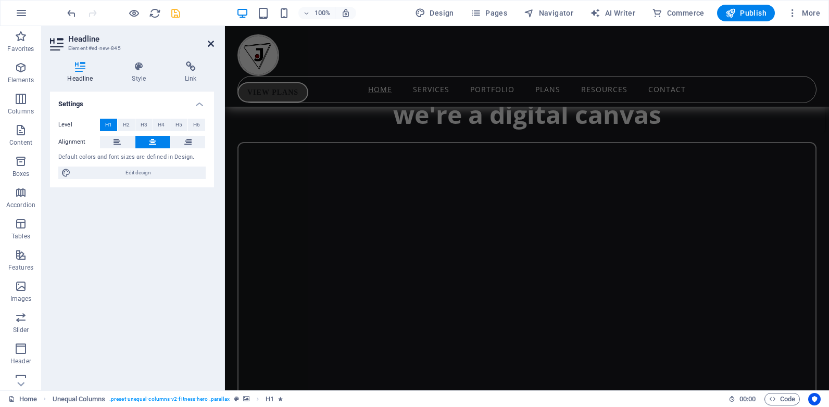
drag, startPoint x: 210, startPoint y: 40, endPoint x: 169, endPoint y: 14, distance: 49.1
click at [210, 40] on icon at bounding box center [211, 44] width 6 height 8
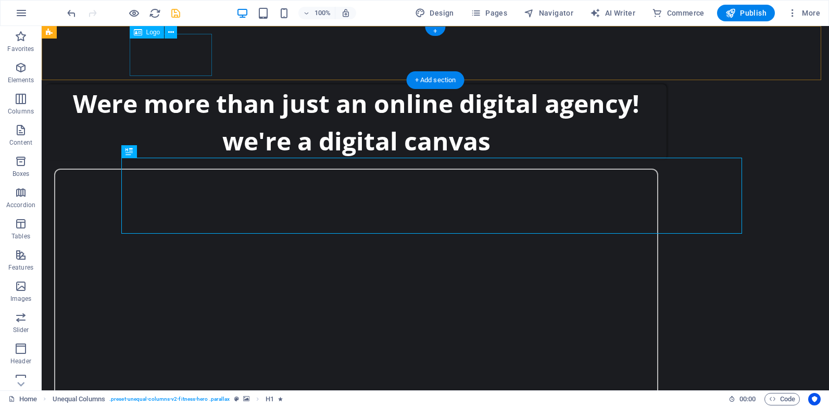
scroll to position [0, 0]
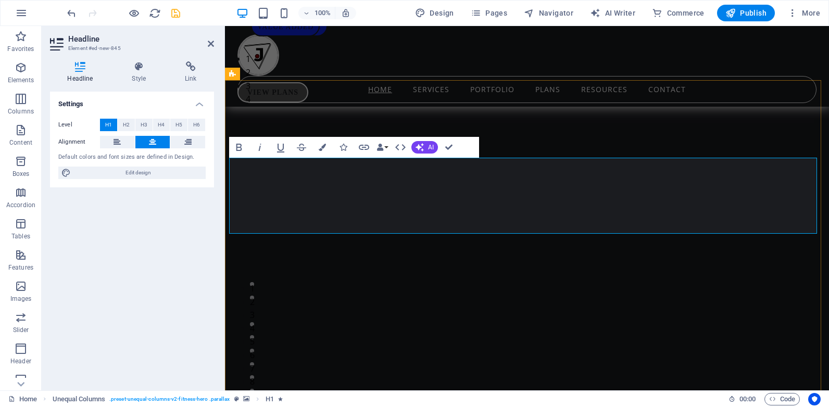
drag, startPoint x: 663, startPoint y: 214, endPoint x: 386, endPoint y: 215, distance: 276.9
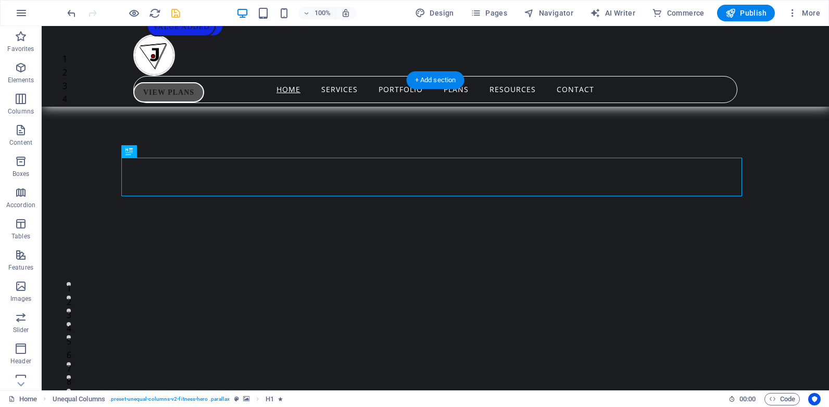
click at [783, 53] on img "1/4" at bounding box center [431, 53] width 779 height 0
click at [777, 53] on img "1/4" at bounding box center [431, 53] width 779 height 0
click at [787, 53] on img "1/4" at bounding box center [431, 53] width 779 height 0
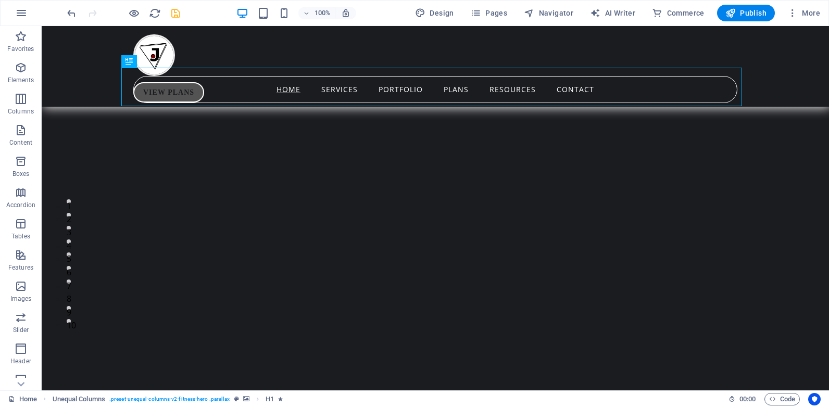
scroll to position [52, 0]
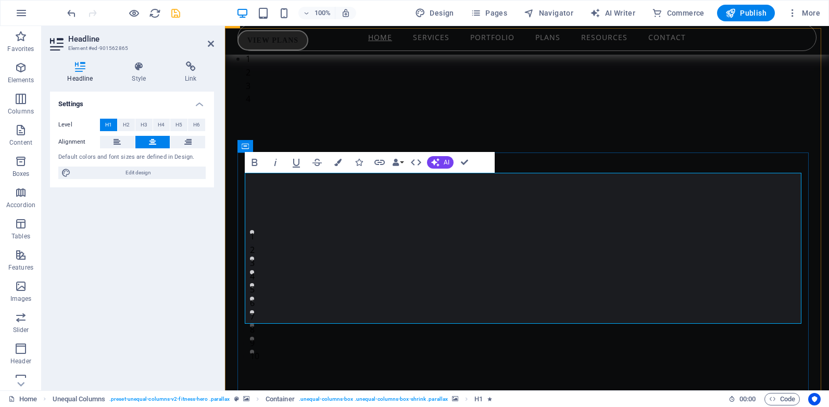
drag, startPoint x: 660, startPoint y: 309, endPoint x: 348, endPoint y: 299, distance: 311.4
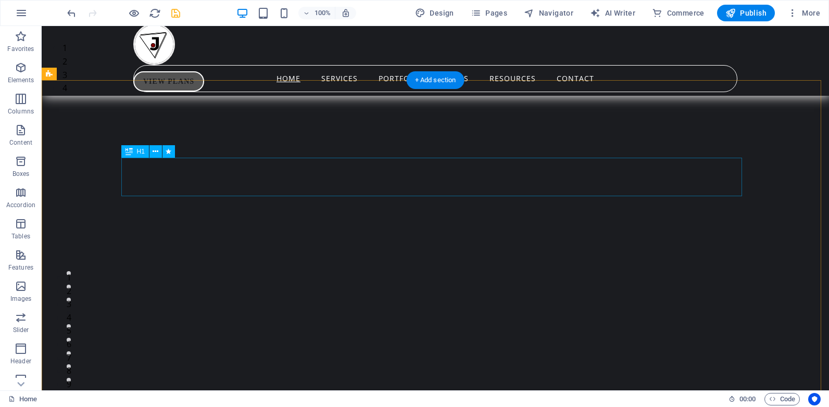
scroll to position [0, 0]
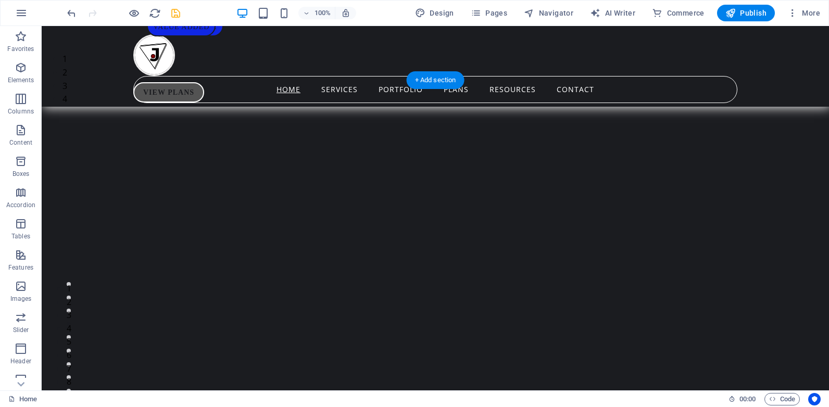
click at [768, 53] on img "1/4" at bounding box center [431, 53] width 779 height 0
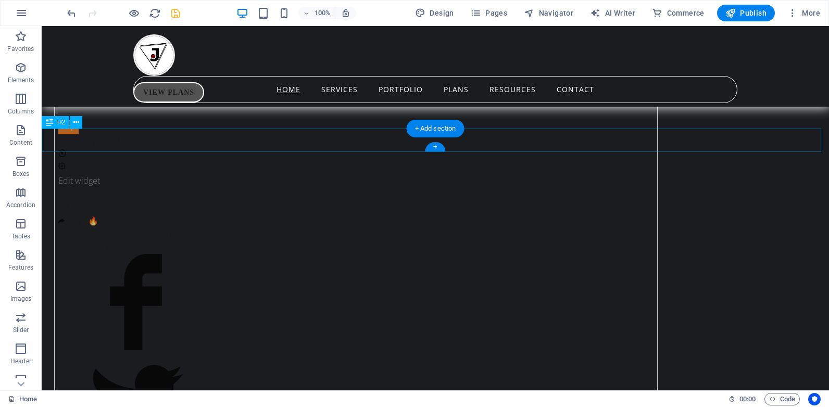
scroll to position [1353, 0]
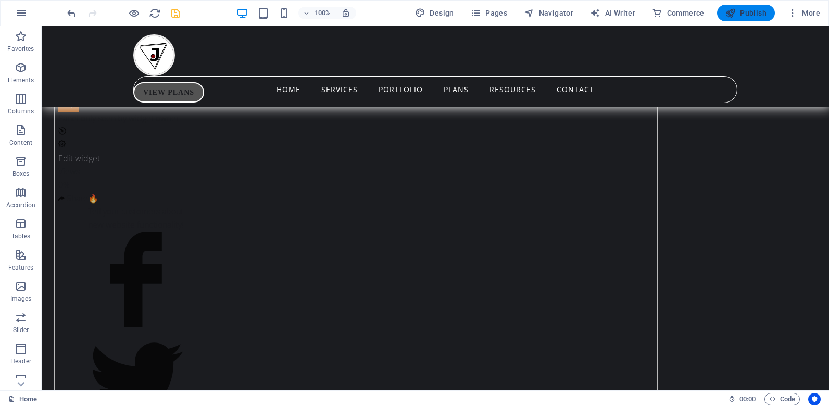
click at [736, 8] on icon "button" at bounding box center [730, 13] width 10 height 10
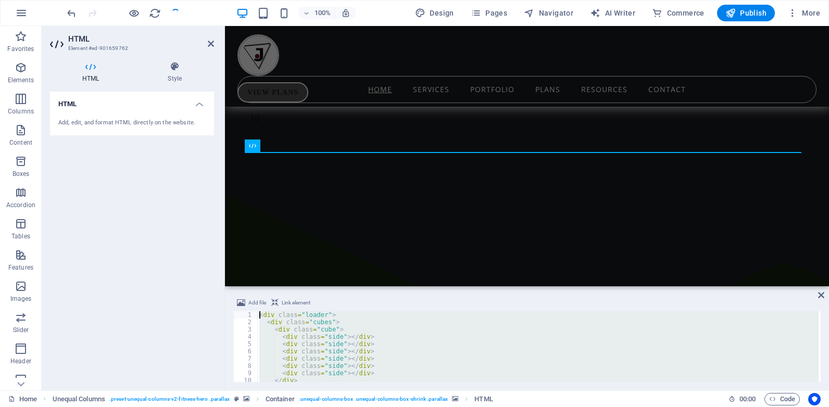
scroll to position [0, 0]
drag, startPoint x: 271, startPoint y: 374, endPoint x: 184, endPoint y: 137, distance: 252.3
click at [180, 138] on div "HTML Element #ed-901659762 HTML Style HTML Add, edit, and format HTML directly …" at bounding box center [435, 208] width 787 height 364
type textarea "<div class="loader"> <div class="cubes">"
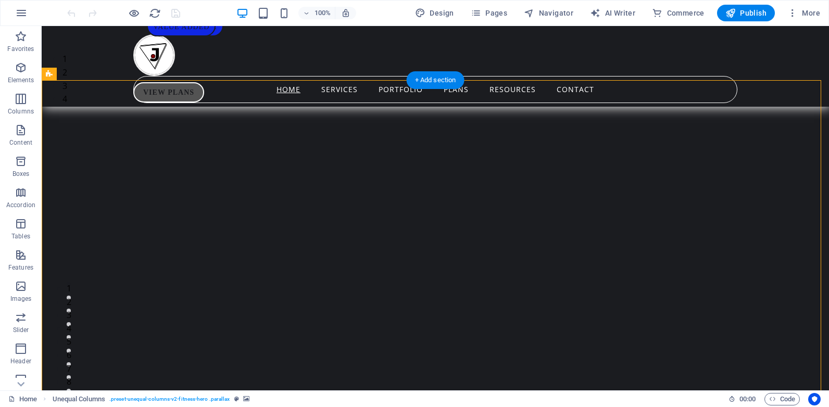
select select "pyramids"
select select "vh"
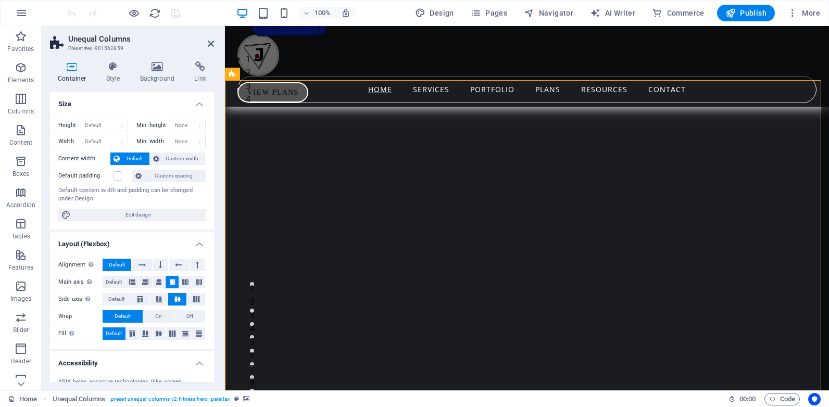
scroll to position [260, 0]
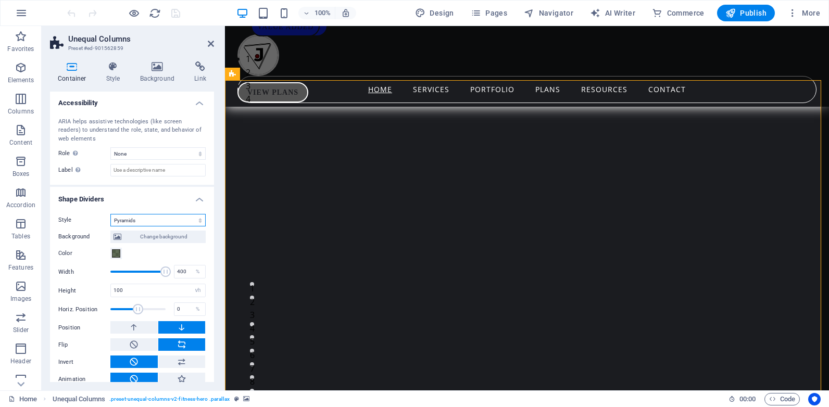
click at [176, 222] on select "None Triangle Square Diagonal Polygon 1 Polygon 2 Zigzag Multiple Zigzags Waves…" at bounding box center [157, 220] width 95 height 12
select select "none"
click at [110, 226] on select "None Triangle Square Diagonal Polygon 1 Polygon 2 Zigzag Multiple Zigzags Waves…" at bounding box center [157, 220] width 95 height 12
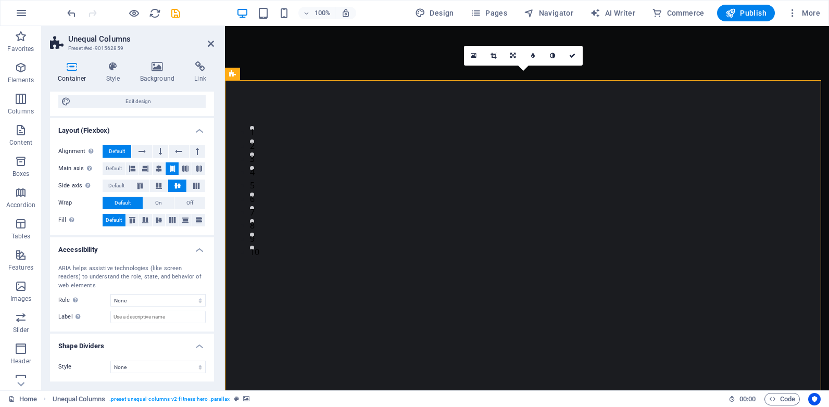
scroll to position [0, 0]
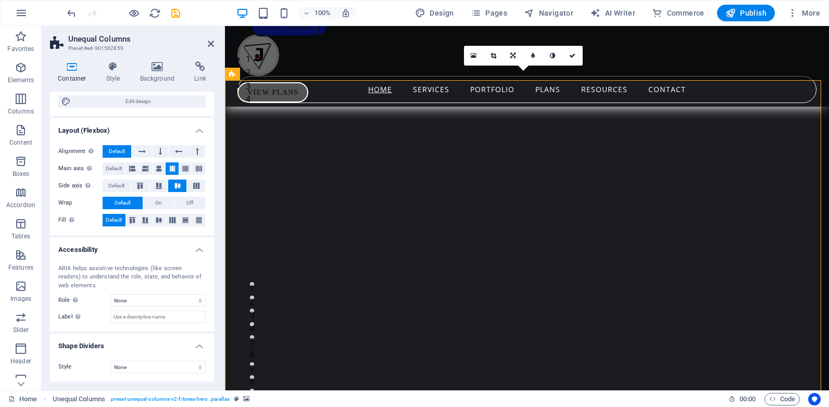
click at [117, 77] on h4 "Style" at bounding box center [115, 72] width 34 height 22
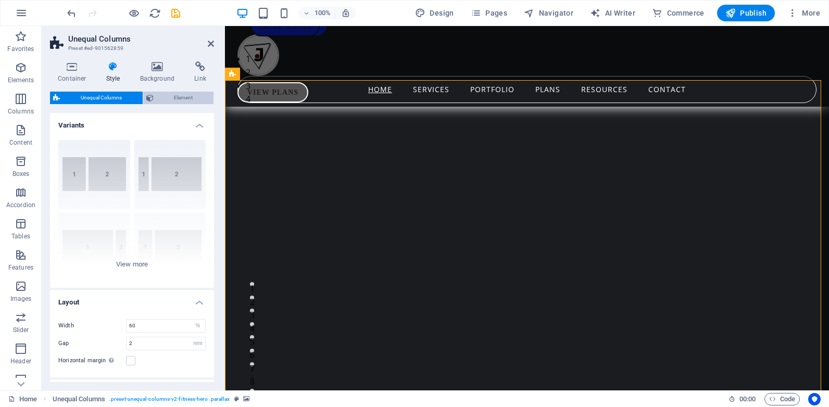
click at [160, 97] on span "Element" at bounding box center [184, 98] width 54 height 12
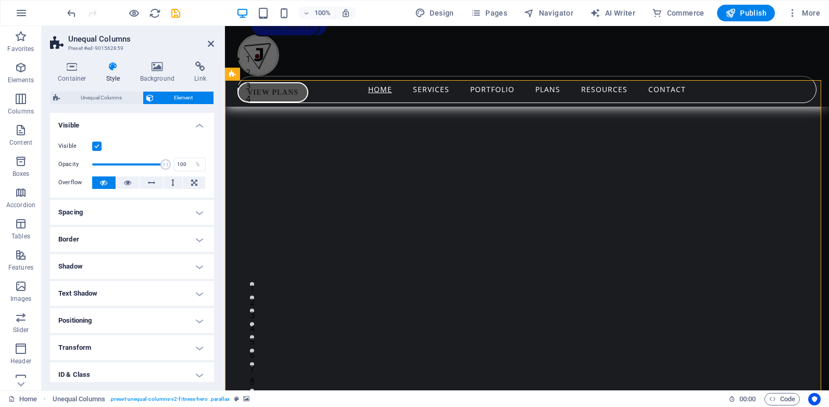
click at [123, 219] on h4 "Spacing" at bounding box center [132, 212] width 164 height 25
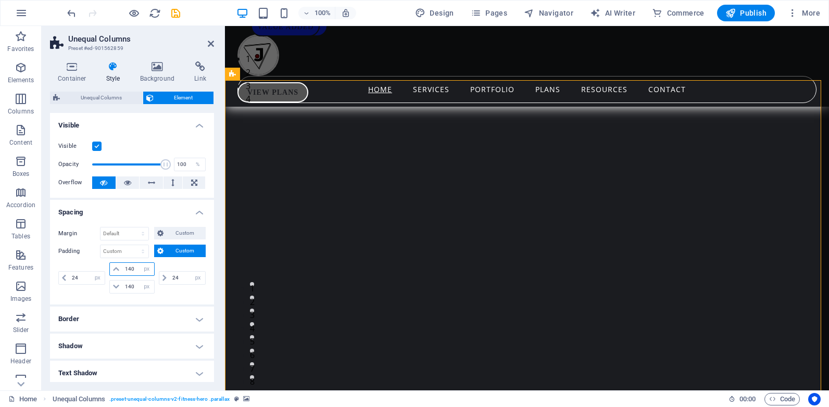
click at [130, 267] on input "140" at bounding box center [137, 269] width 31 height 12
click at [129, 269] on input "110" at bounding box center [137, 269] width 31 height 12
click at [131, 269] on input "10" at bounding box center [137, 269] width 31 height 12
type input "105"
click at [211, 42] on icon at bounding box center [211, 44] width 6 height 8
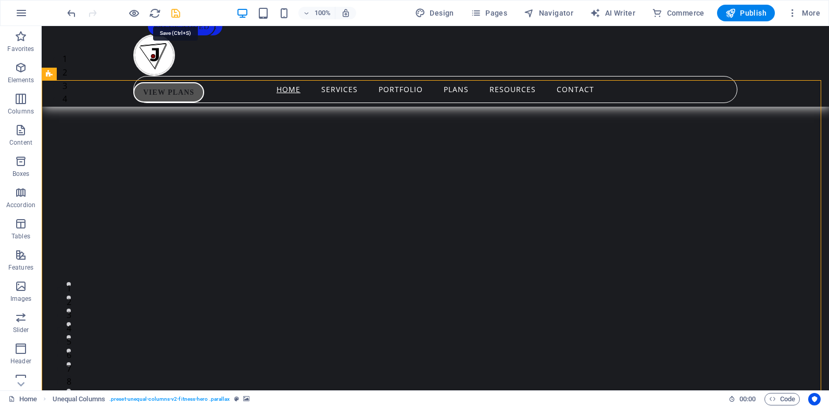
click at [173, 10] on icon "save" at bounding box center [176, 13] width 12 height 12
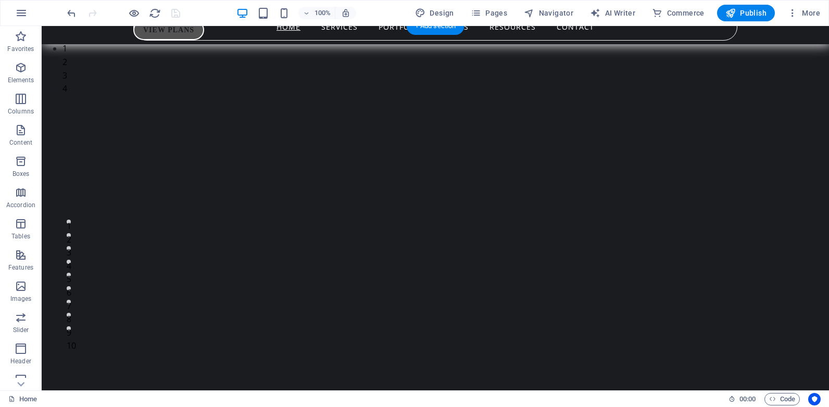
scroll to position [52, 0]
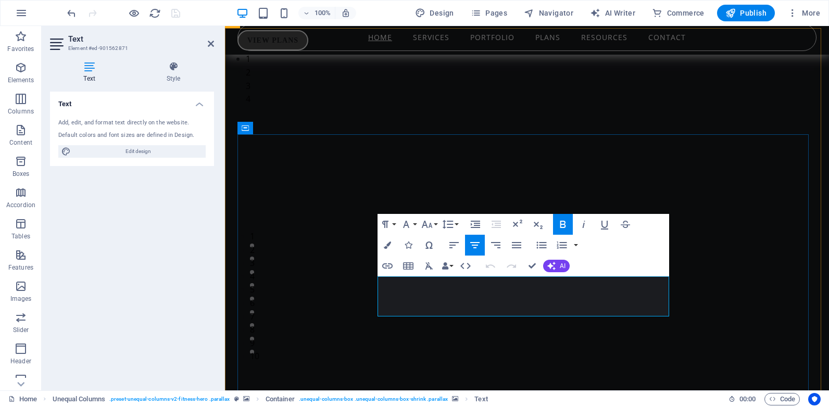
drag, startPoint x: 572, startPoint y: 311, endPoint x: 606, endPoint y: 291, distance: 39.6
click at [386, 243] on icon "button" at bounding box center [387, 245] width 7 height 7
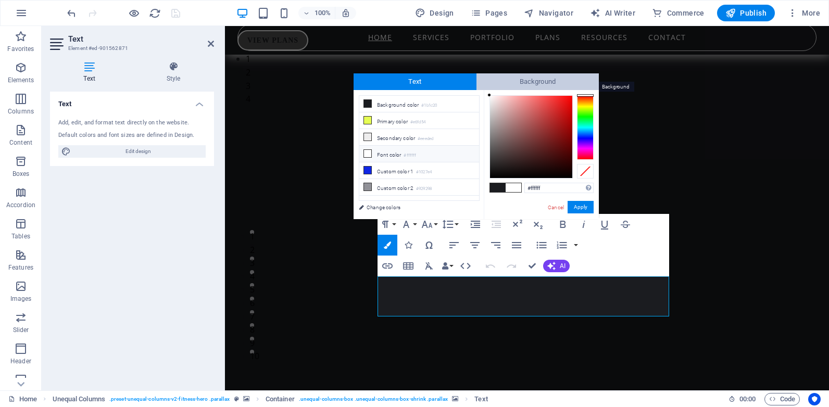
drag, startPoint x: 491, startPoint y: 97, endPoint x: 487, endPoint y: 84, distance: 13.7
click at [487, 84] on div "Text Background less Background color #1b1c20 Primary color #e6fd54 Secondary c…" at bounding box center [475, 146] width 245 height 146
type input "#ffffff"
click at [451, 61] on div "H1 Unequal Columns Text Container Spacer H1 Menu Bar Button series HTML Button …" at bounding box center [527, 208] width 604 height 364
click at [575, 205] on button "Apply" at bounding box center [580, 207] width 26 height 12
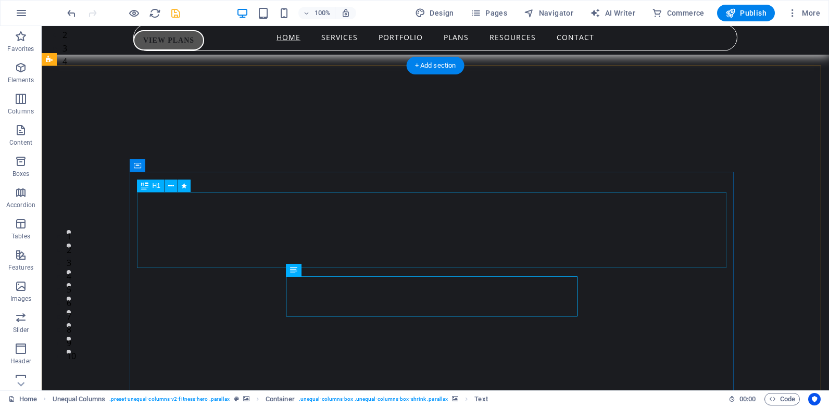
scroll to position [15, 0]
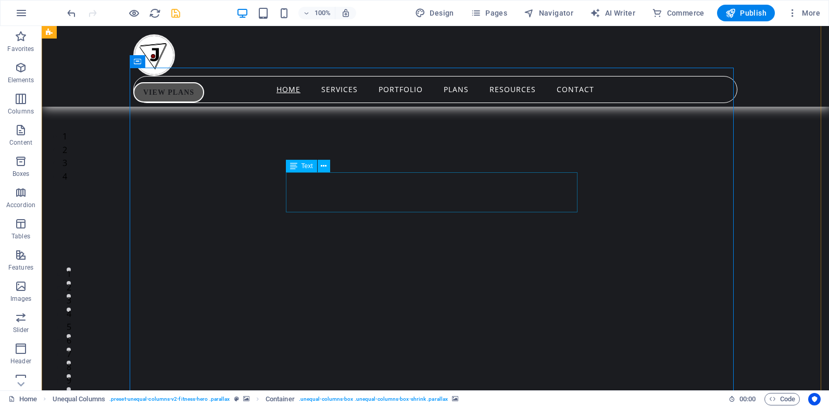
scroll to position [119, 0]
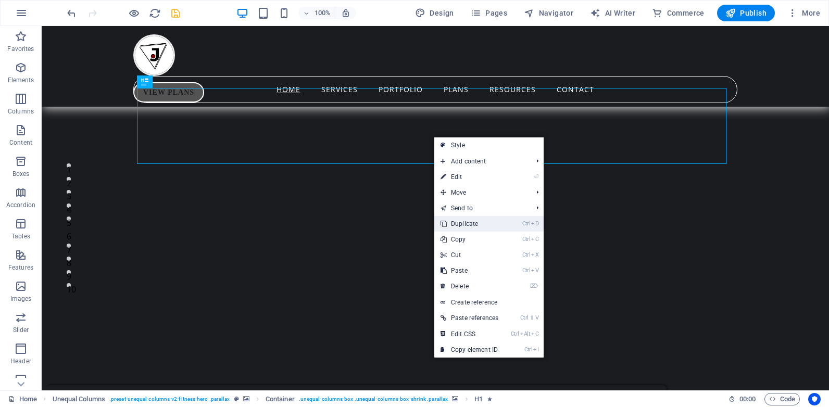
click at [475, 224] on link "Ctrl D Duplicate" at bounding box center [469, 224] width 70 height 16
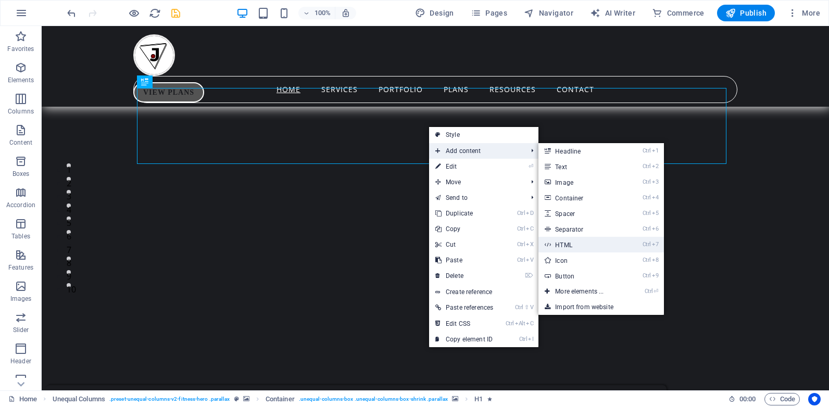
click at [578, 246] on link "Ctrl 7 HTML" at bounding box center [581, 245] width 86 height 16
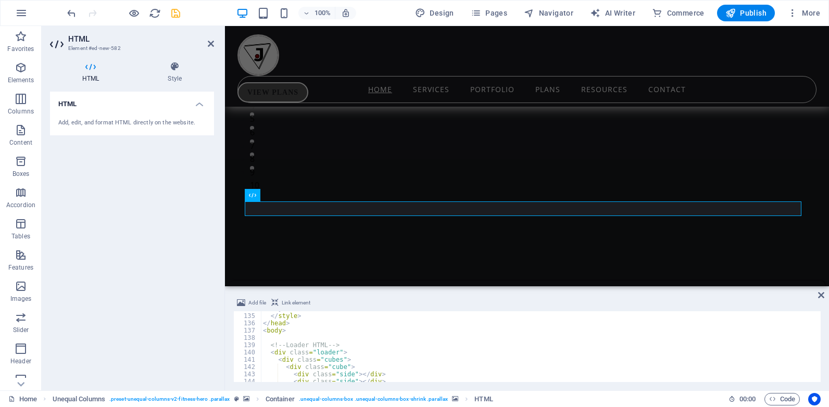
scroll to position [944, 0]
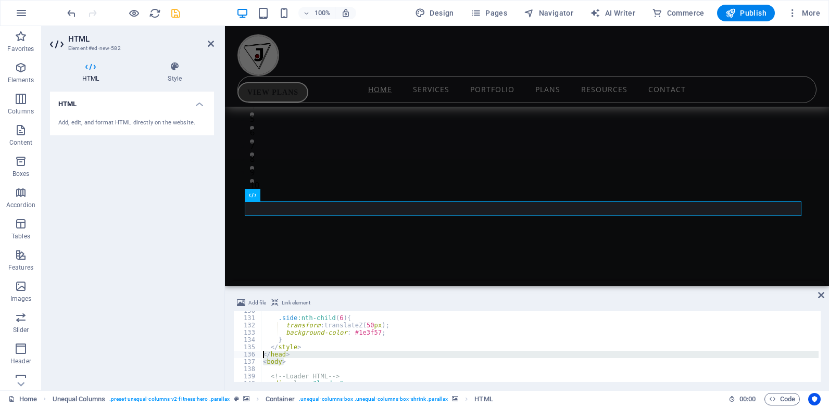
drag, startPoint x: 284, startPoint y: 363, endPoint x: 260, endPoint y: 353, distance: 26.1
click at [260, 353] on div "</script> 130 131 132 133 134 135 136 137 138 139 140 141 .side :nth-child ( 6 …" at bounding box center [526, 346] width 587 height 71
type textarea "</head> <body>"
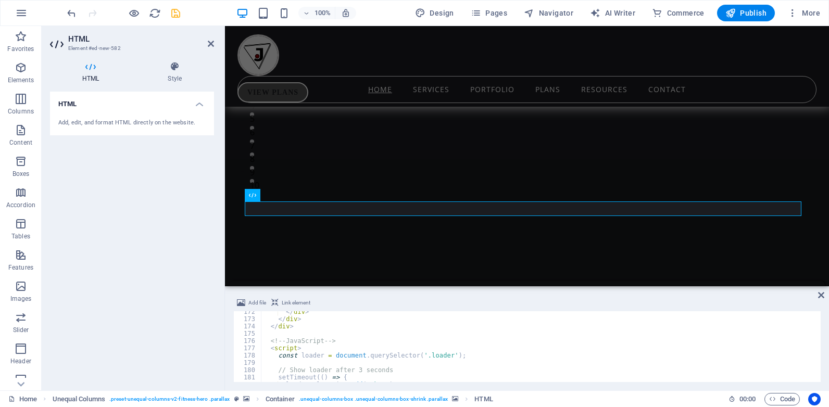
scroll to position [1249, 0]
click at [175, 12] on icon "save" at bounding box center [176, 13] width 12 height 12
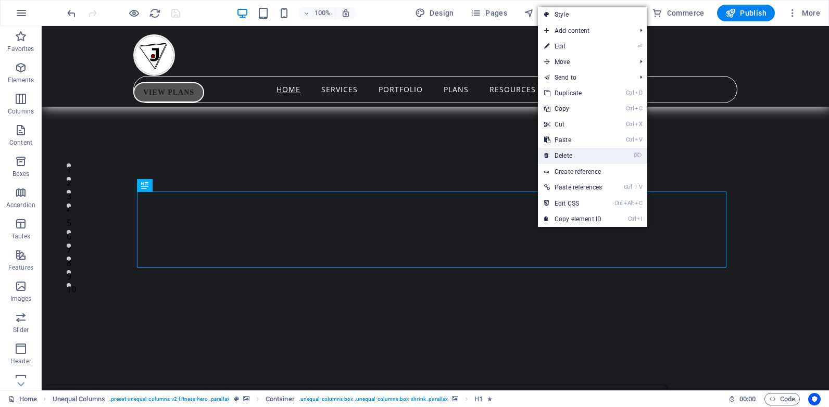
click at [574, 157] on link "⌦ Delete" at bounding box center [573, 156] width 70 height 16
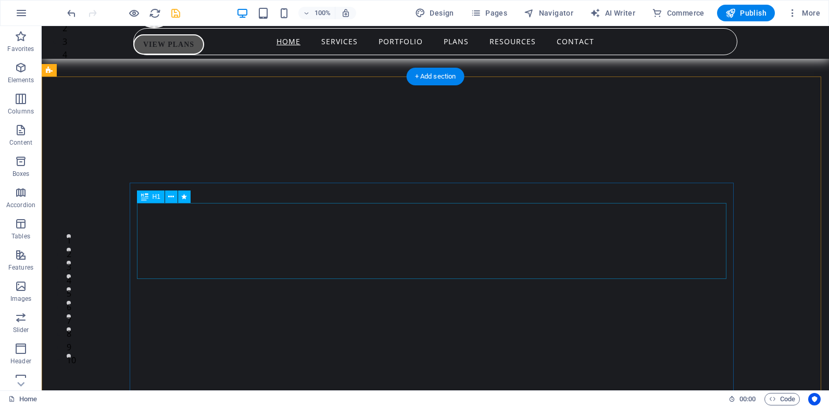
scroll to position [0, 0]
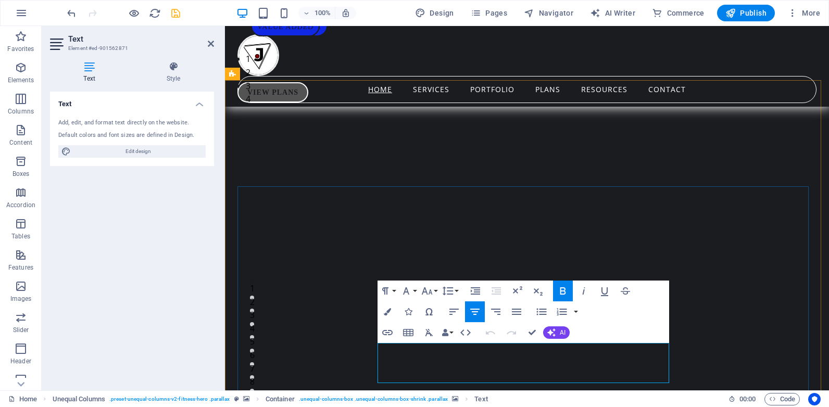
drag, startPoint x: 514, startPoint y: 348, endPoint x: 378, endPoint y: 348, distance: 135.3
copy strong "Transform your online presence"
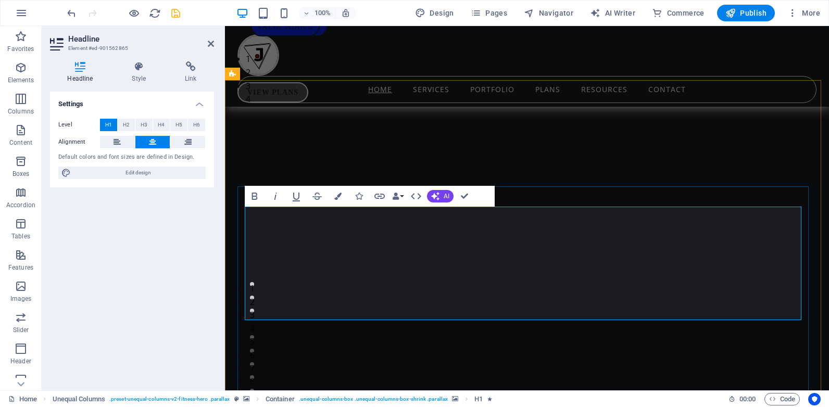
drag, startPoint x: 754, startPoint y: 262, endPoint x: 297, endPoint y: 267, distance: 456.5
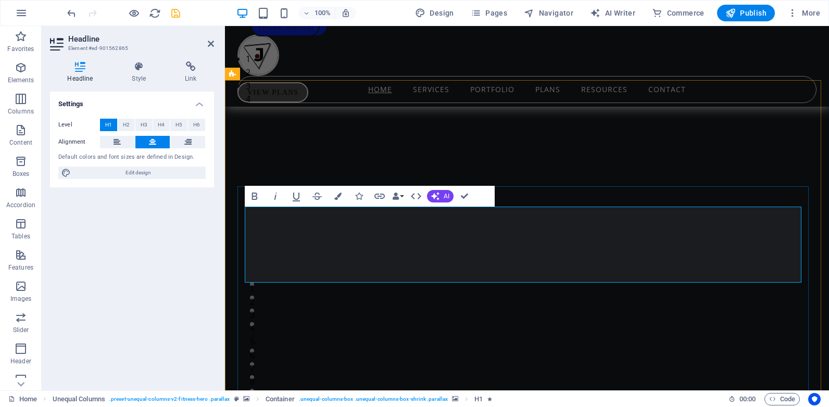
drag, startPoint x: 466, startPoint y: 195, endPoint x: 423, endPoint y: 169, distance: 50.7
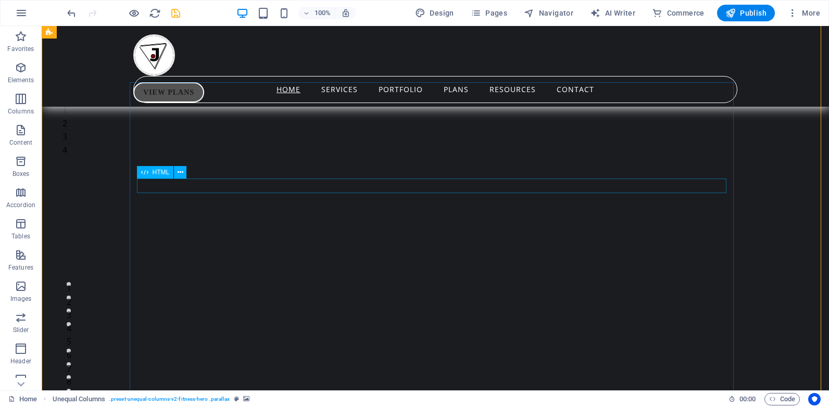
scroll to position [104, 0]
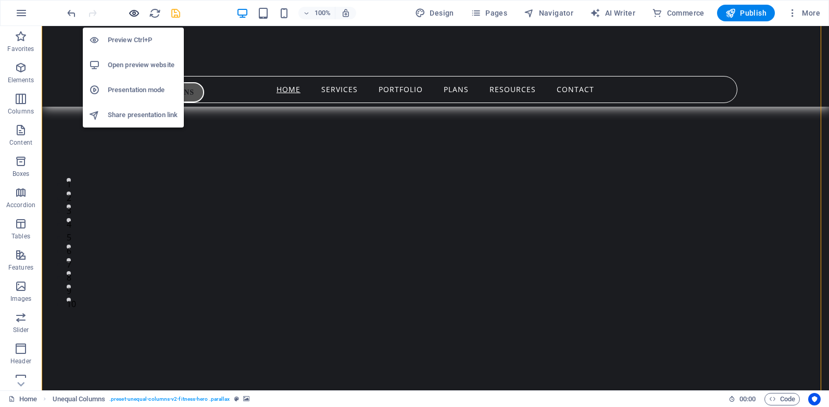
click at [133, 12] on icon "button" at bounding box center [134, 13] width 12 height 12
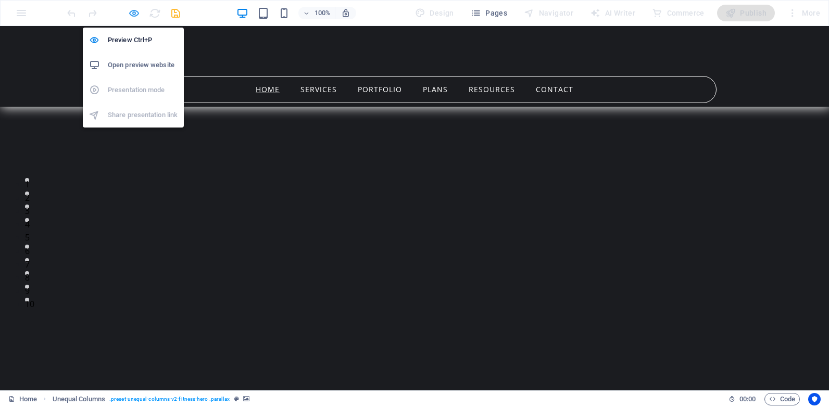
click at [133, 12] on icon "button" at bounding box center [134, 13] width 12 height 12
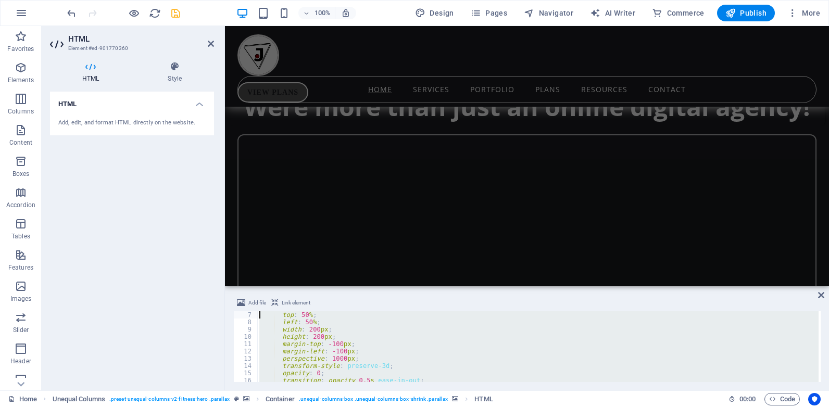
scroll to position [0, 0]
drag, startPoint x: 309, startPoint y: 376, endPoint x: 180, endPoint y: 121, distance: 285.6
click at [180, 121] on div "HTML Element #ed-901770360 HTML Style HTML Add, edit, and format HTML directly …" at bounding box center [435, 208] width 787 height 364
paste textarea "</div>"
type textarea "</div>"
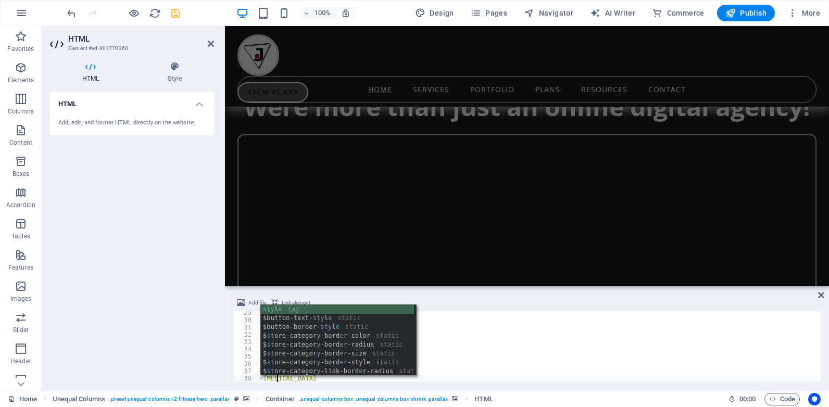
scroll to position [0, 1]
type textarea "<stye>"
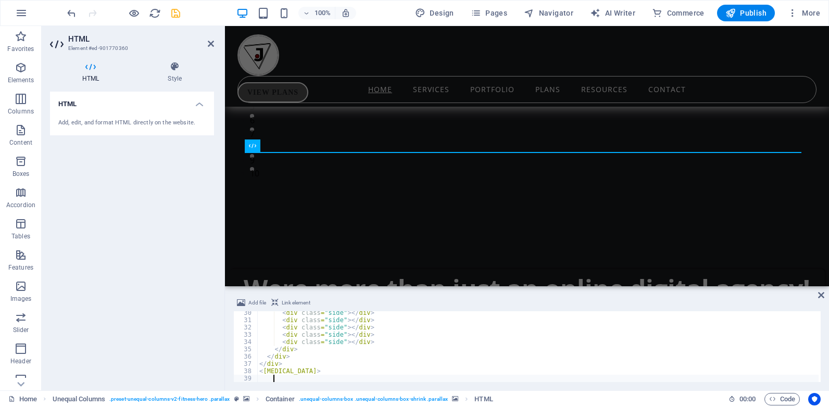
scroll to position [0, 0]
paste textarea
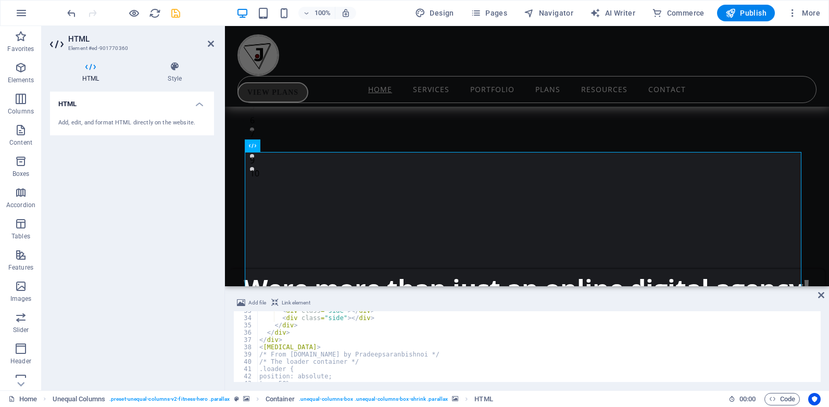
scroll to position [237, 0]
drag, startPoint x: 434, startPoint y: 352, endPoint x: 278, endPoint y: 354, distance: 155.1
click at [270, 356] on div "< div class = "side" > </ div > < div class = "side" > </ div > </ div > </ div…" at bounding box center [537, 349] width 561 height 85
type textarea "/* From Uiverse.io by Pradeepsaranbishnoi */"
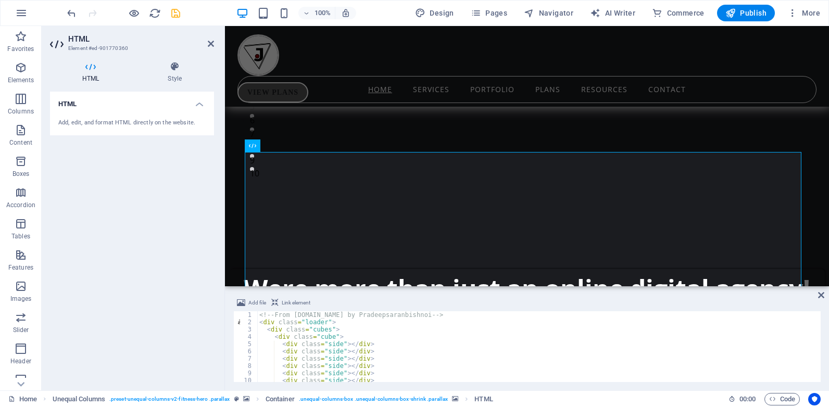
scroll to position [0, 0]
drag, startPoint x: 428, startPoint y: 315, endPoint x: 240, endPoint y: 290, distance: 189.5
click at [228, 297] on div "Add file Link element 1 2 3 4 5 6 7 8 9 10 11 <!-- From Uiverse.io by Pradeepsa…" at bounding box center [527, 339] width 604 height 102
type textarea "<!-- From Uiverse.io by Pradeepsaranbishnoi -->"
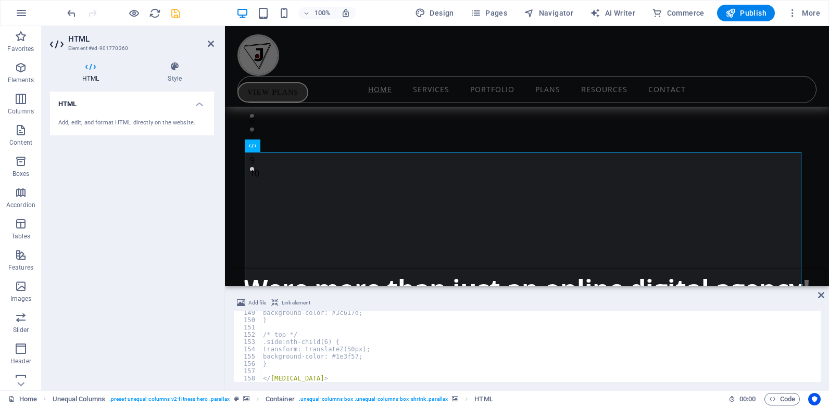
scroll to position [1081, 0]
click at [280, 377] on div "background-color: #3c617d; } /* top */ .side:nth-child(6) { transform: translat…" at bounding box center [539, 351] width 557 height 85
click at [273, 347] on div "< div class = "side" > </ div > < div class = "side" > </ div > </ div > </ div…" at bounding box center [537, 349] width 561 height 85
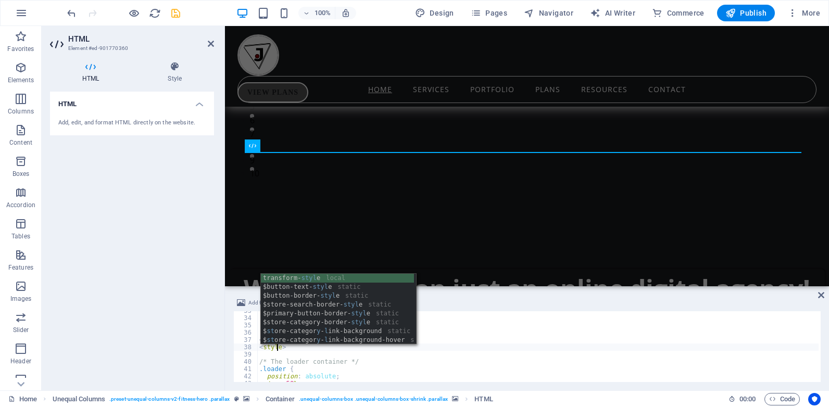
click at [403, 369] on div "< div class = "side" > </ div > < div class = "side" > </ div > </ div > </ div…" at bounding box center [537, 349] width 561 height 85
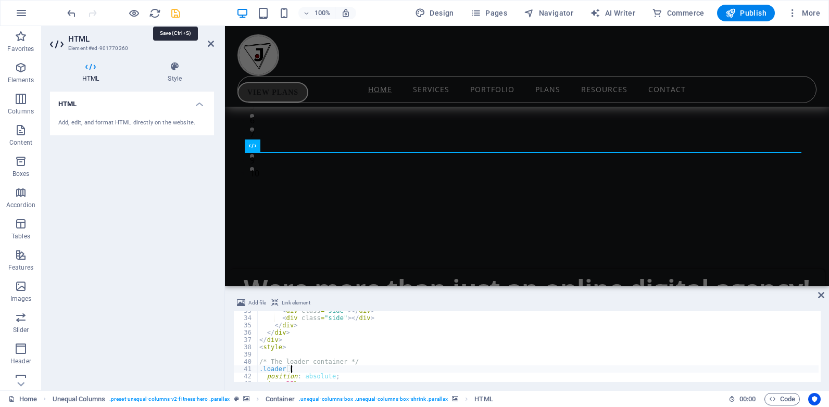
type textarea ".loader {"
click at [172, 15] on icon "save" at bounding box center [176, 13] width 12 height 12
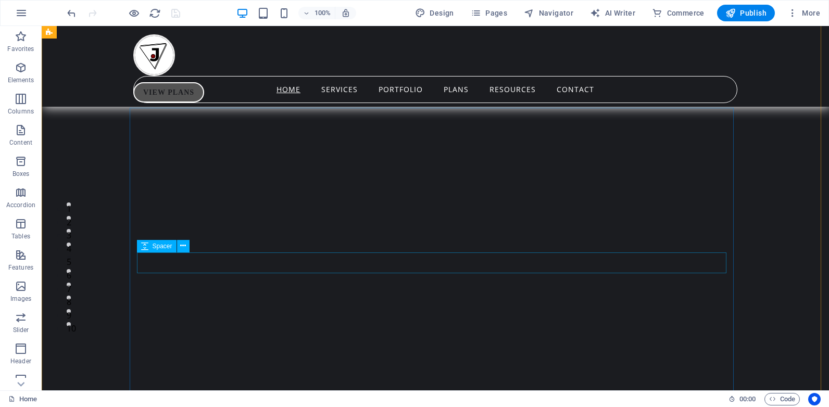
scroll to position [79, 0]
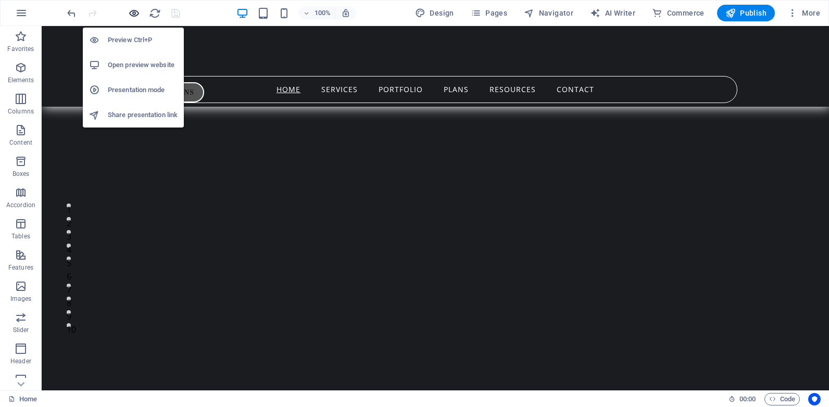
click at [135, 14] on icon "button" at bounding box center [134, 13] width 12 height 12
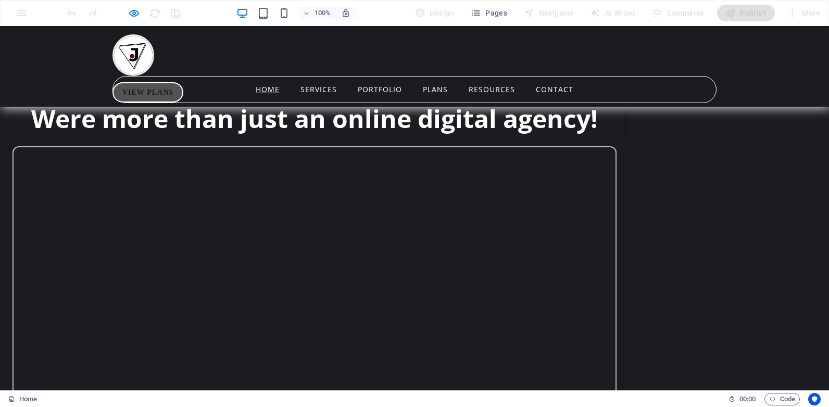
scroll to position [416, 0]
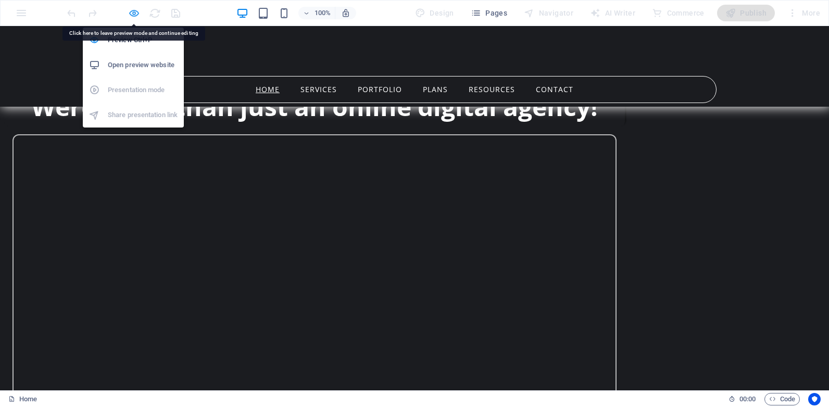
click at [136, 11] on icon "button" at bounding box center [134, 13] width 12 height 12
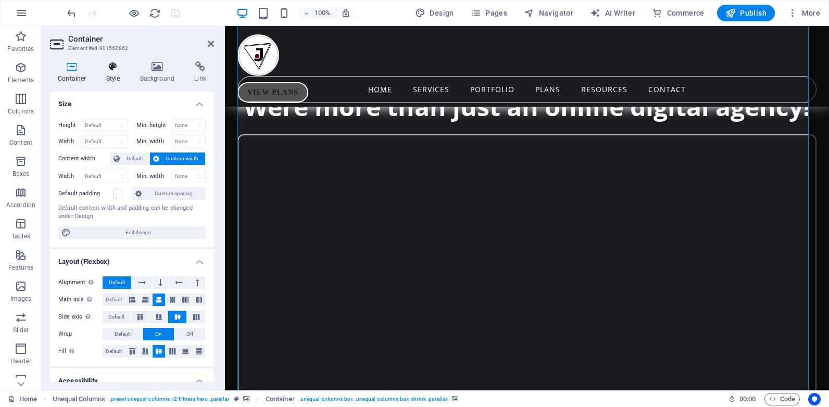
click at [113, 74] on h4 "Style" at bounding box center [115, 72] width 34 height 22
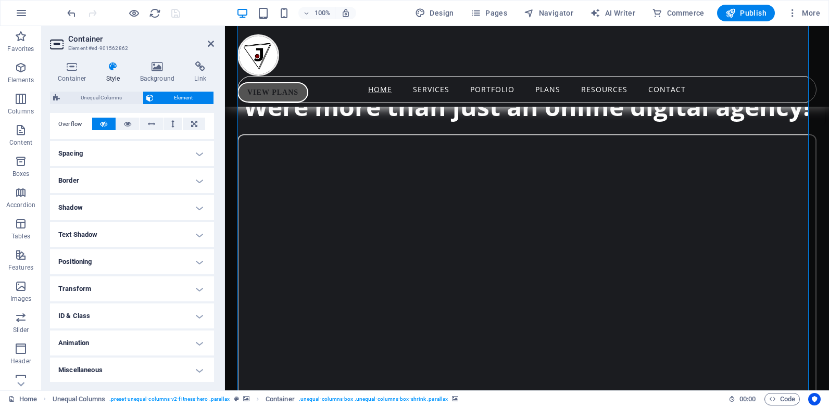
scroll to position [171, 0]
click at [164, 185] on h4 "Border" at bounding box center [132, 180] width 164 height 25
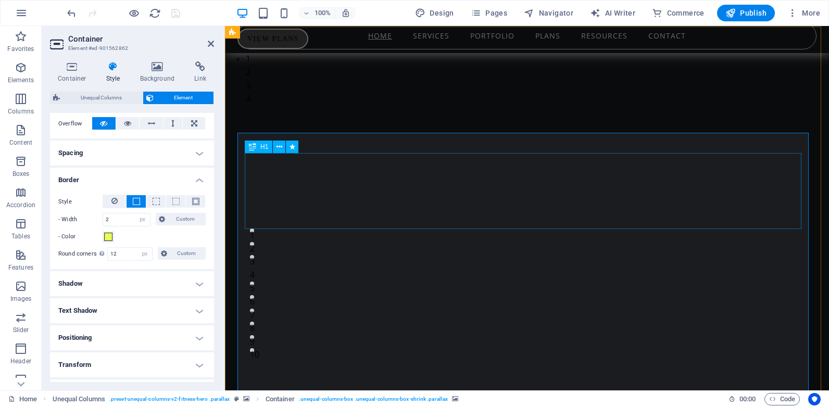
scroll to position [52, 0]
click at [105, 235] on span at bounding box center [108, 237] width 8 height 8
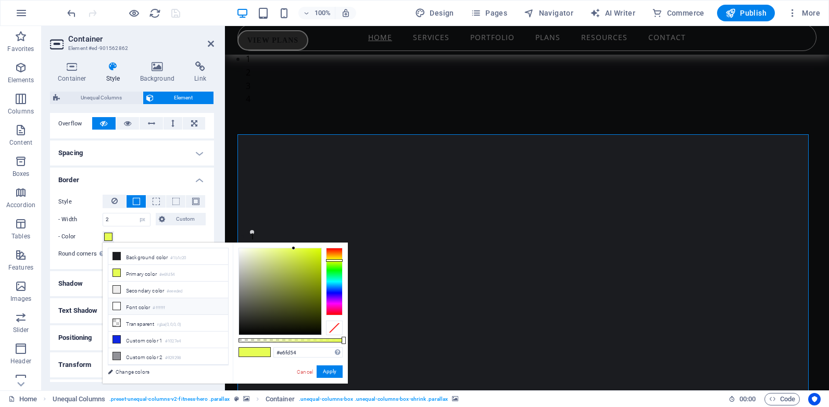
click at [117, 303] on icon at bounding box center [116, 305] width 7 height 7
type input "#ffffff"
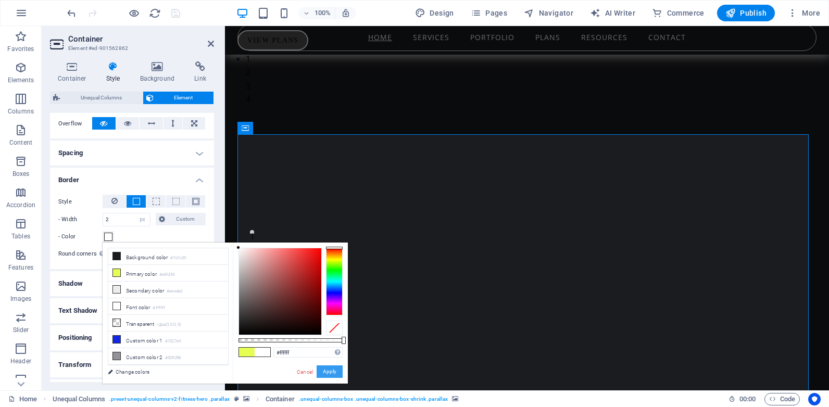
click at [327, 370] on button "Apply" at bounding box center [329, 371] width 26 height 12
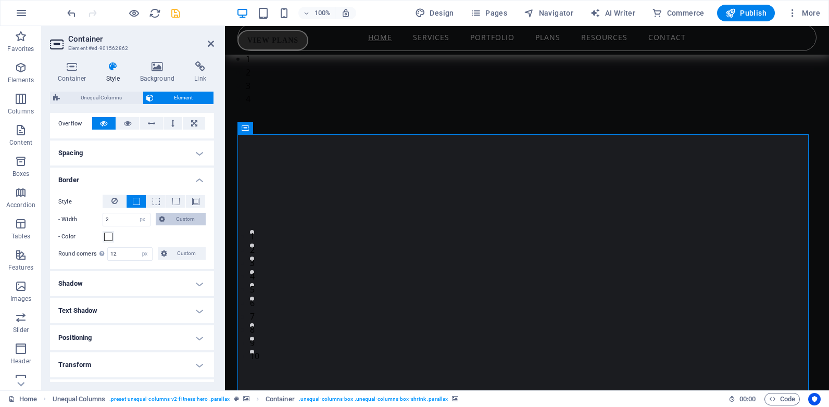
click at [157, 219] on button "Custom" at bounding box center [181, 219] width 50 height 12
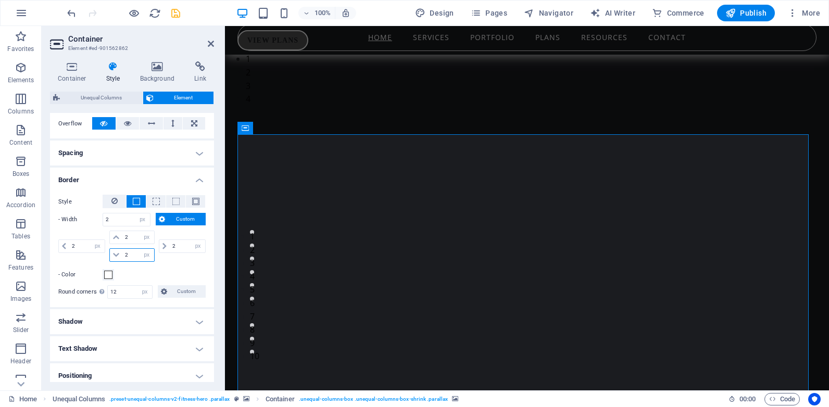
click at [128, 252] on input "2" at bounding box center [137, 255] width 31 height 12
type input "5"
select select "DISABLED_OPTION_VALUE"
type input "5"
type input "0"
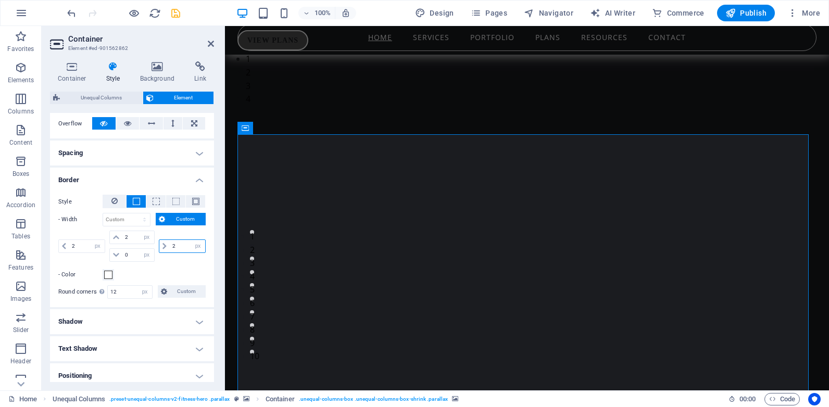
drag, startPoint x: 176, startPoint y: 248, endPoint x: 168, endPoint y: 249, distance: 8.9
click at [170, 249] on input "2" at bounding box center [187, 246] width 35 height 12
type input "1"
click at [110, 273] on span at bounding box center [108, 275] width 8 height 8
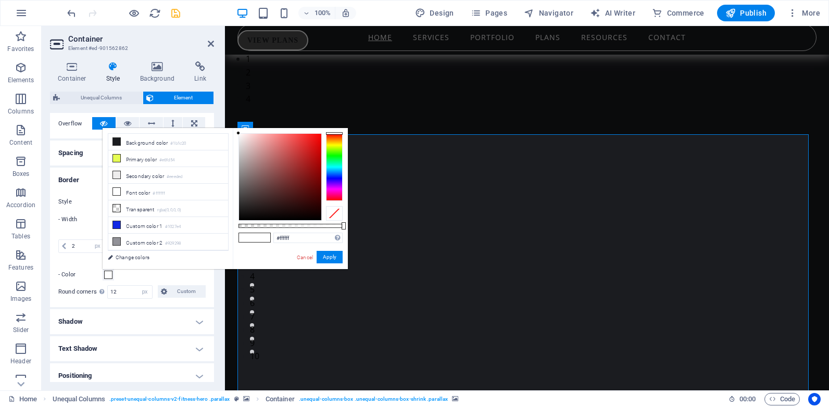
type input "rgba(255, 255, 255, 0.695)"
click at [311, 225] on div at bounding box center [290, 226] width 104 height 4
click at [328, 256] on button "Apply" at bounding box center [329, 257] width 26 height 12
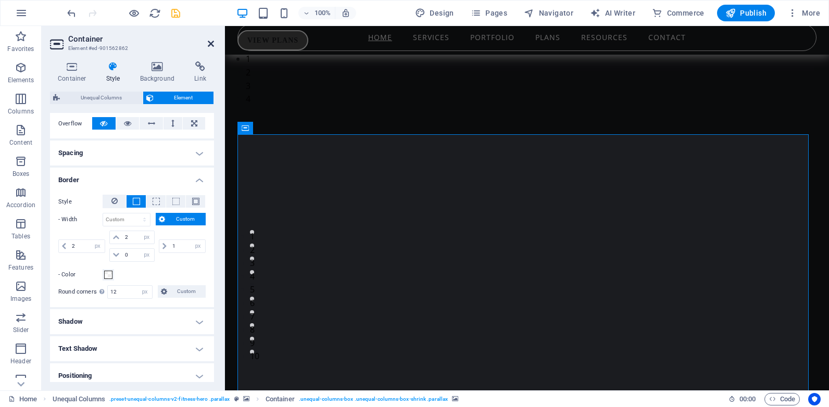
click at [210, 42] on icon at bounding box center [211, 44] width 6 height 8
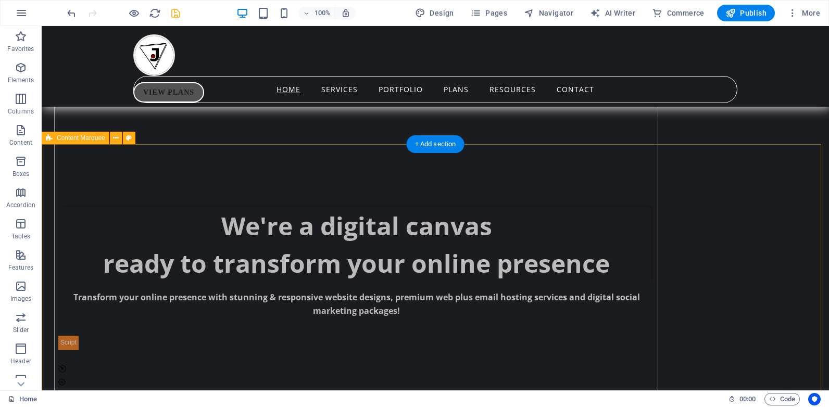
scroll to position [781, 0]
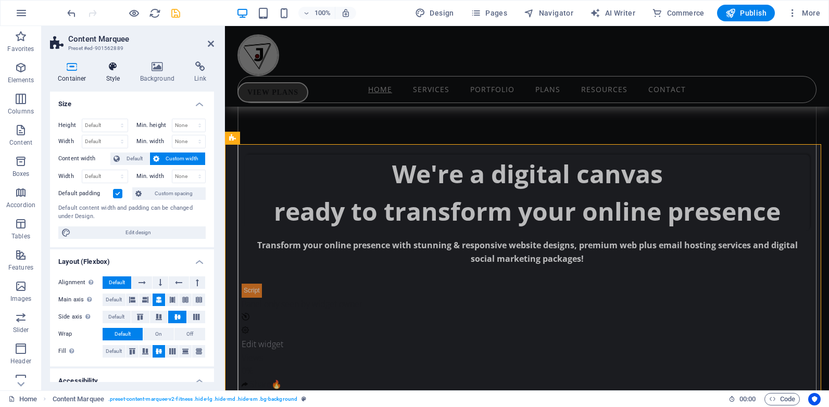
click at [116, 69] on icon at bounding box center [113, 66] width 30 height 10
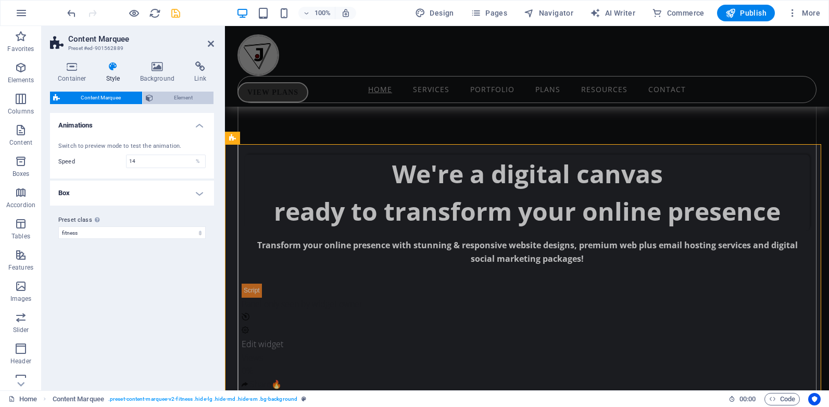
click at [170, 97] on span "Element" at bounding box center [183, 98] width 55 height 12
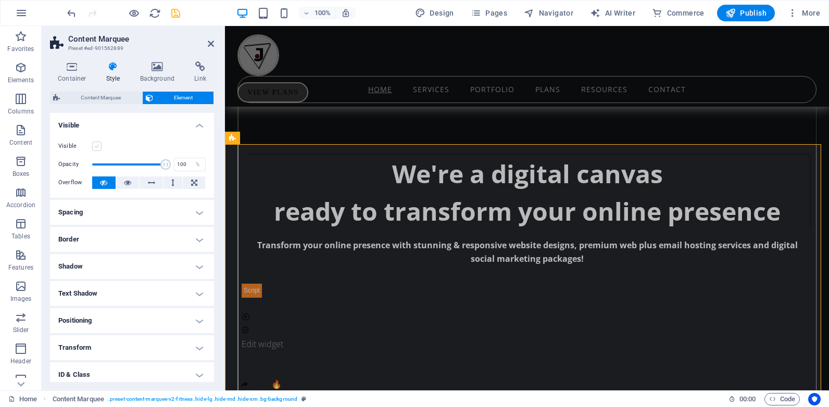
click at [97, 147] on label at bounding box center [96, 146] width 9 height 9
click at [0, 0] on input "Visible" at bounding box center [0, 0] width 0 height 0
drag, startPoint x: 210, startPoint y: 45, endPoint x: 168, endPoint y: 19, distance: 49.4
click at [210, 45] on icon at bounding box center [211, 44] width 6 height 8
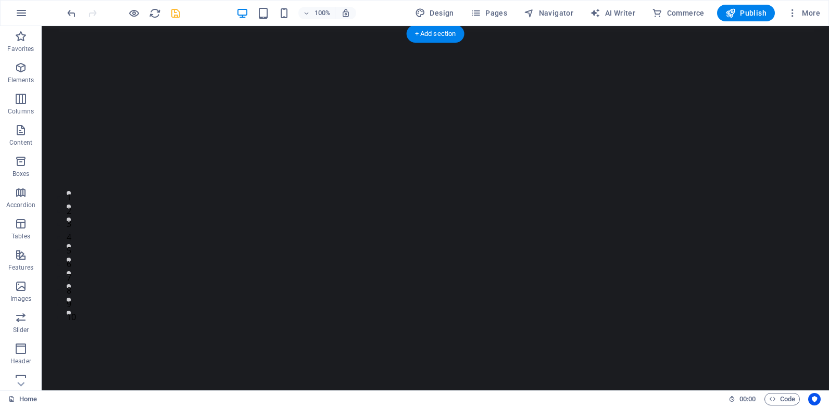
scroll to position [0, 0]
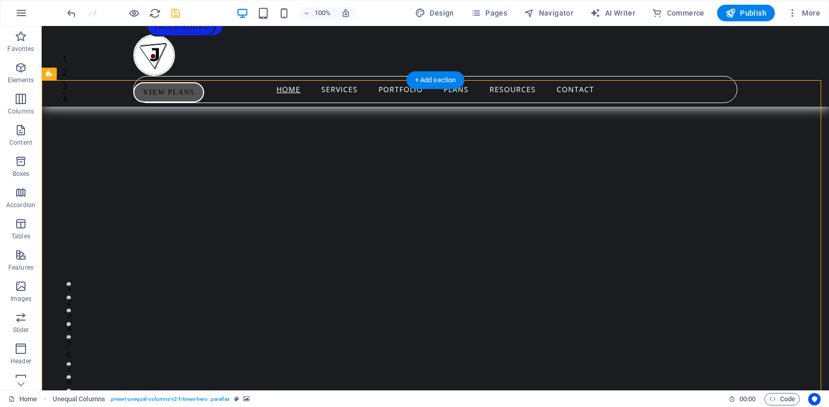
select select "px"
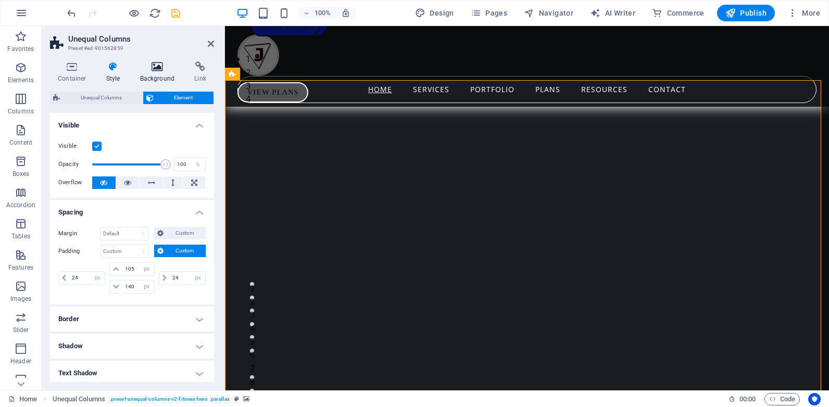
click at [162, 71] on icon at bounding box center [157, 66] width 50 height 10
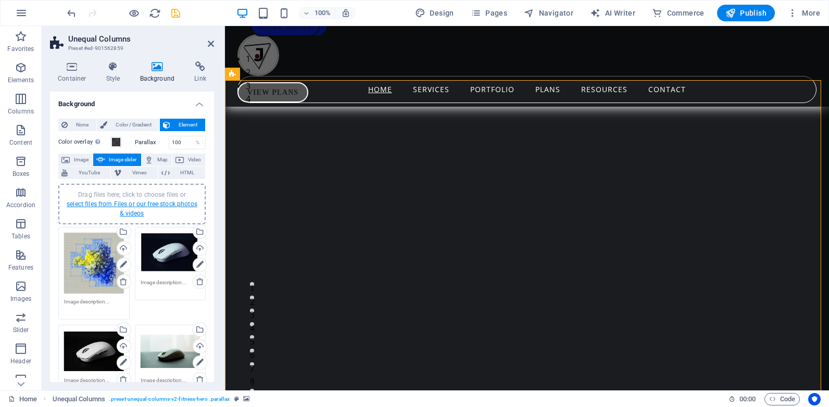
click at [129, 205] on link "select files from Files or our free stock photos & videos" at bounding box center [132, 208] width 131 height 17
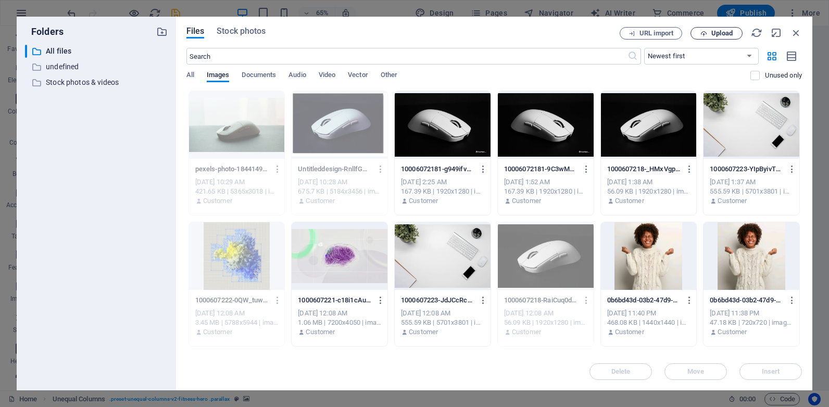
click at [713, 33] on span "Upload" at bounding box center [721, 33] width 21 height 6
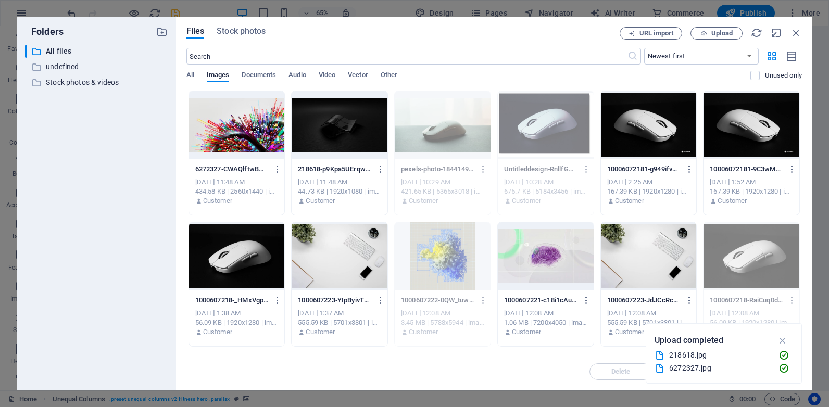
click at [256, 134] on div at bounding box center [237, 125] width 96 height 68
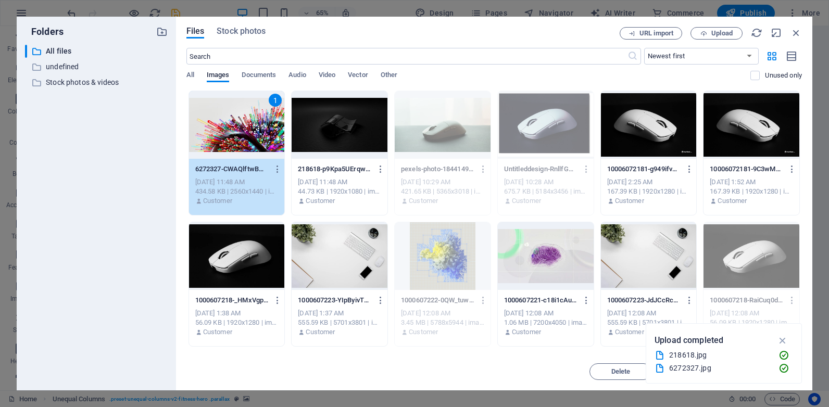
click at [304, 116] on div at bounding box center [339, 125] width 96 height 68
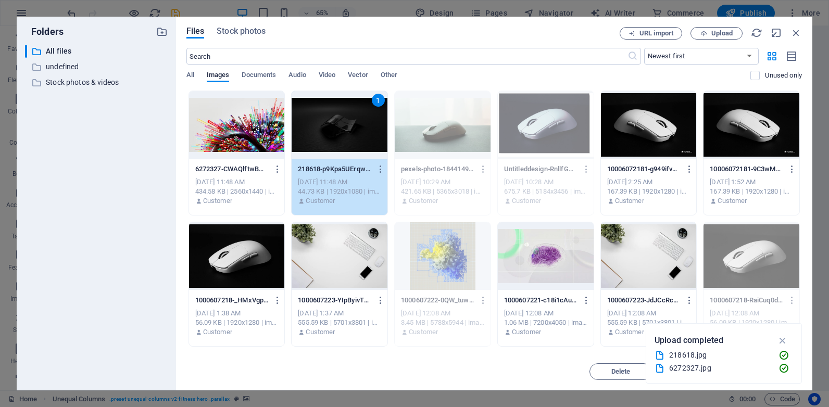
click at [221, 133] on div at bounding box center [237, 125] width 96 height 68
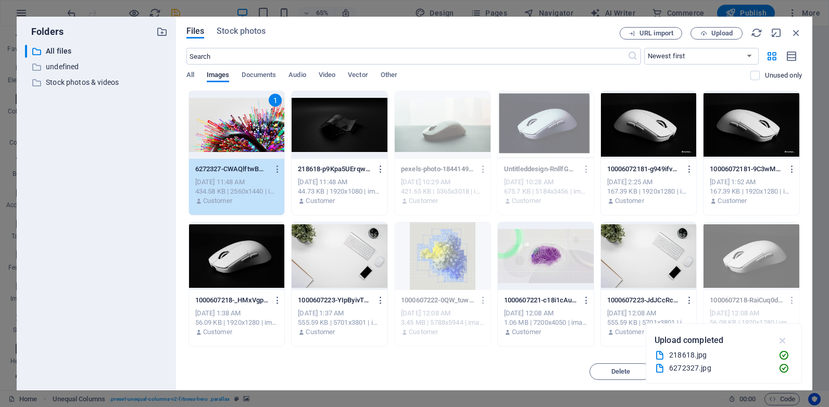
click at [784, 339] on icon "button" at bounding box center [783, 340] width 12 height 11
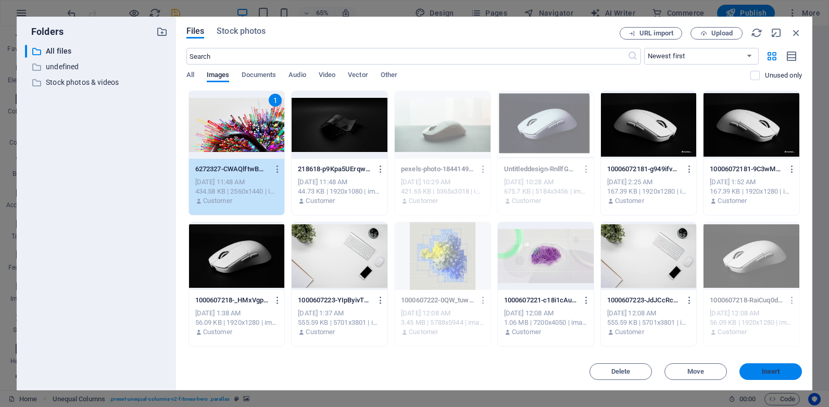
drag, startPoint x: 776, startPoint y: 368, endPoint x: 550, endPoint y: 342, distance: 227.4
click at [776, 369] on span "Insert" at bounding box center [771, 372] width 18 height 6
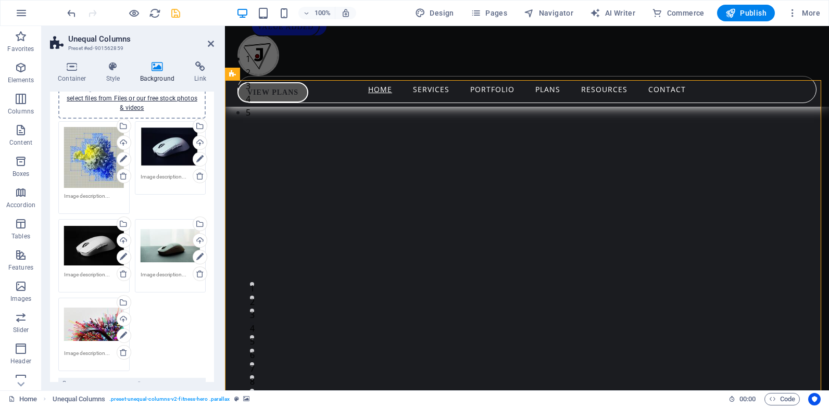
scroll to position [104, 0]
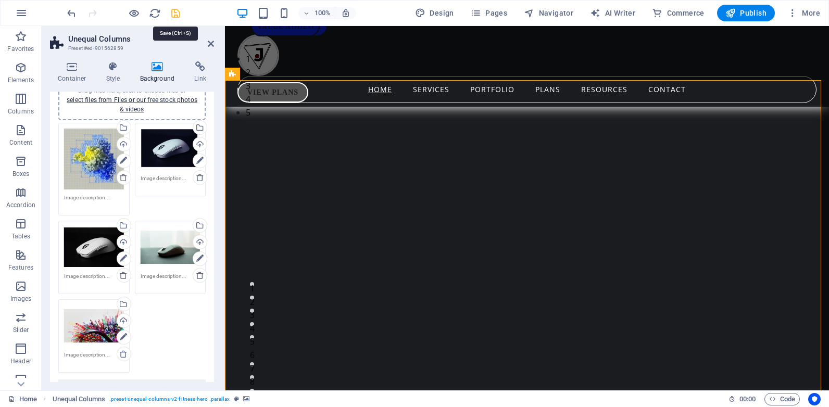
click at [173, 14] on icon "save" at bounding box center [176, 13] width 12 height 12
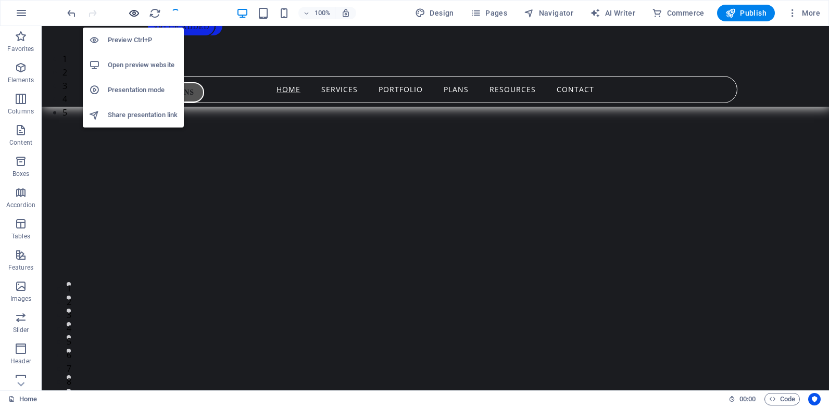
click at [135, 14] on icon "button" at bounding box center [134, 13] width 12 height 12
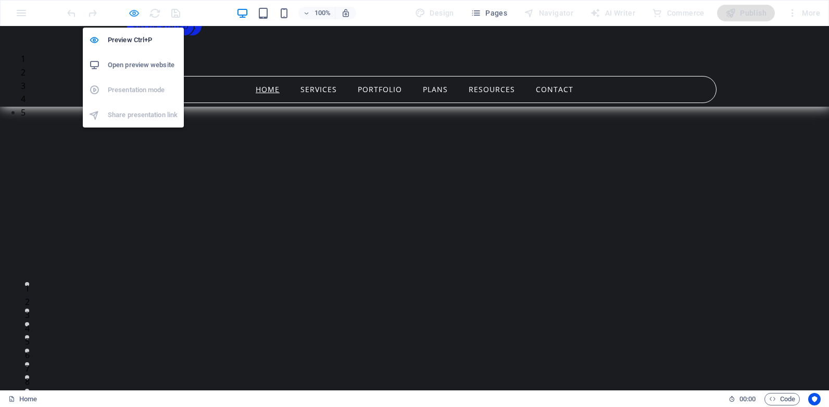
click at [130, 14] on icon "button" at bounding box center [134, 13] width 12 height 12
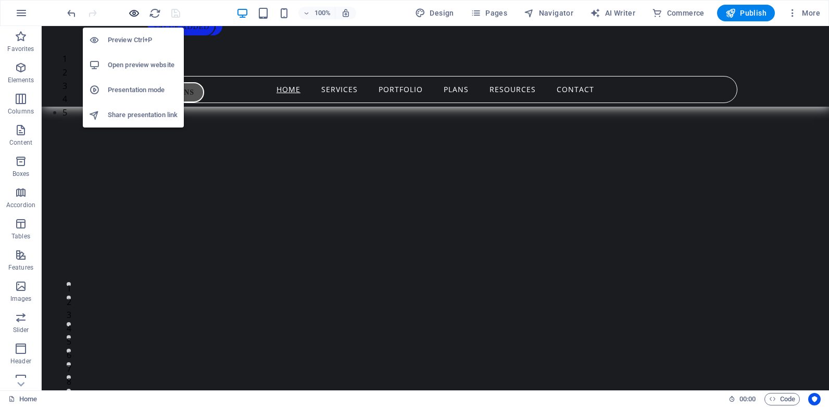
click at [132, 13] on icon "button" at bounding box center [134, 13] width 12 height 12
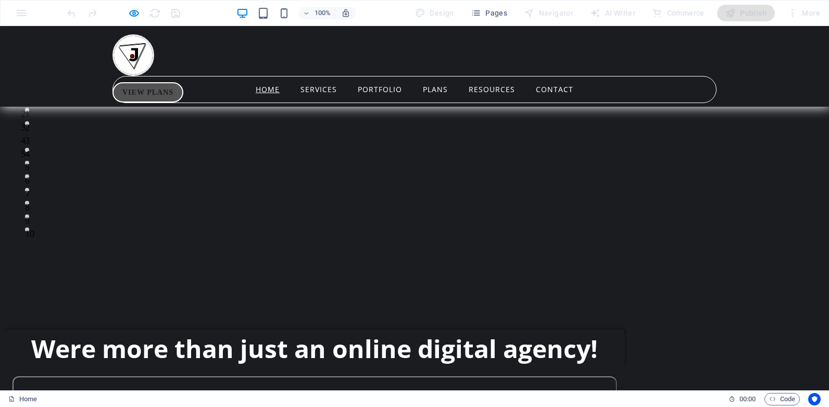
scroll to position [312, 0]
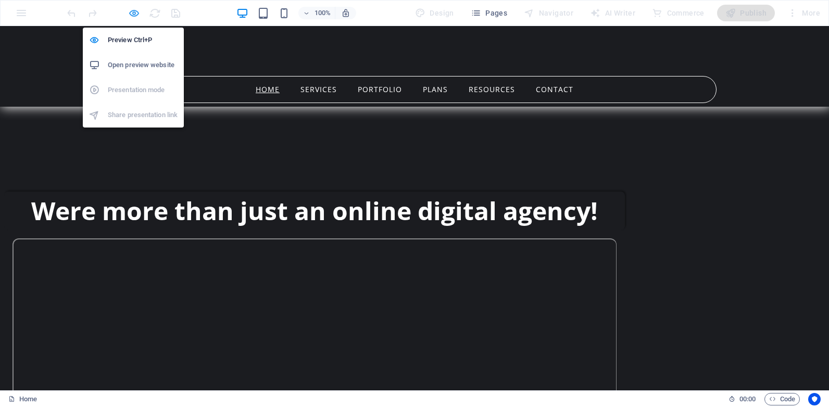
drag, startPoint x: 131, startPoint y: 14, endPoint x: 286, endPoint y: 14, distance: 155.1
click at [132, 14] on icon "button" at bounding box center [134, 13] width 12 height 12
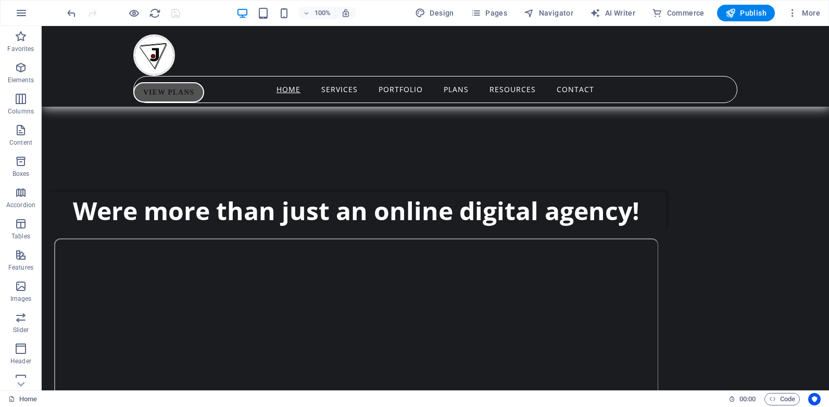
drag, startPoint x: 783, startPoint y: 235, endPoint x: 600, endPoint y: 234, distance: 182.7
select select "px"
select select "fade"
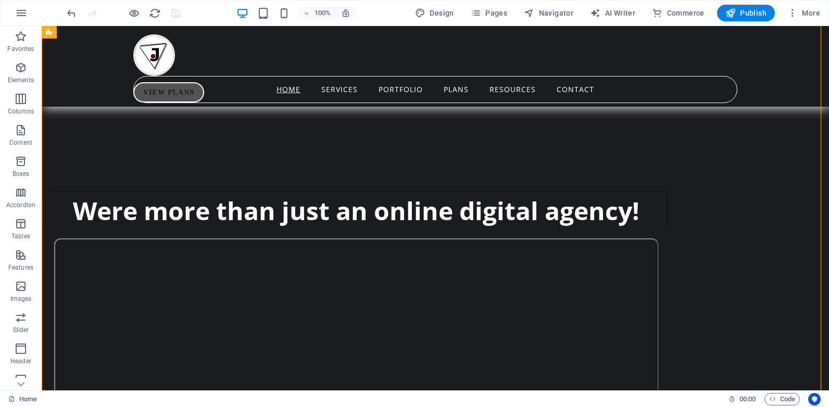
select select "ms"
select select "s"
select select "progressive"
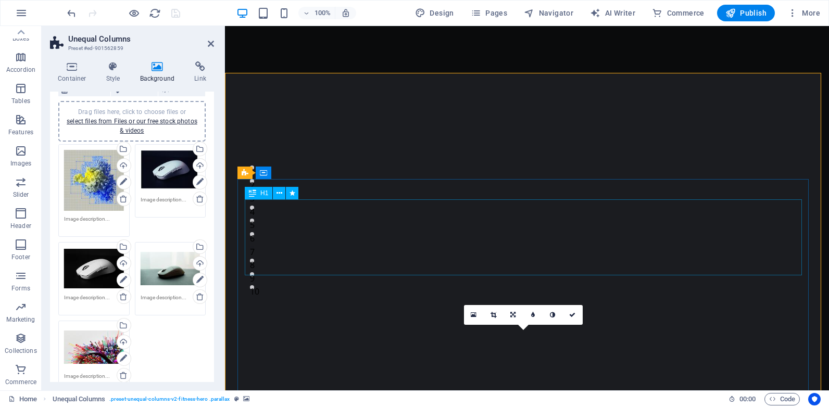
scroll to position [0, 0]
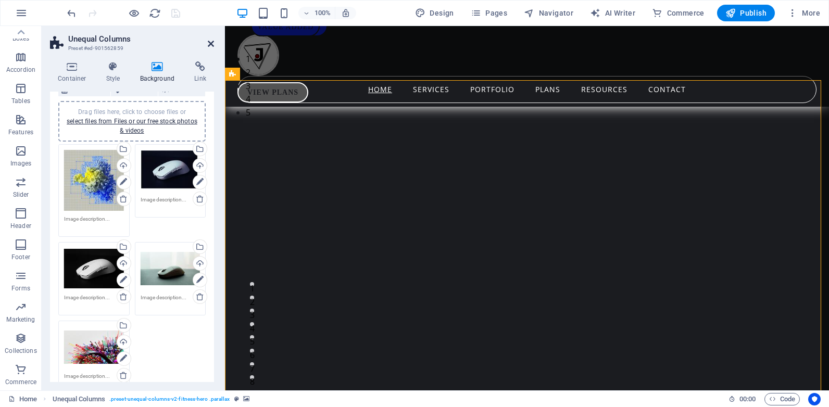
click at [211, 45] on icon at bounding box center [211, 44] width 6 height 8
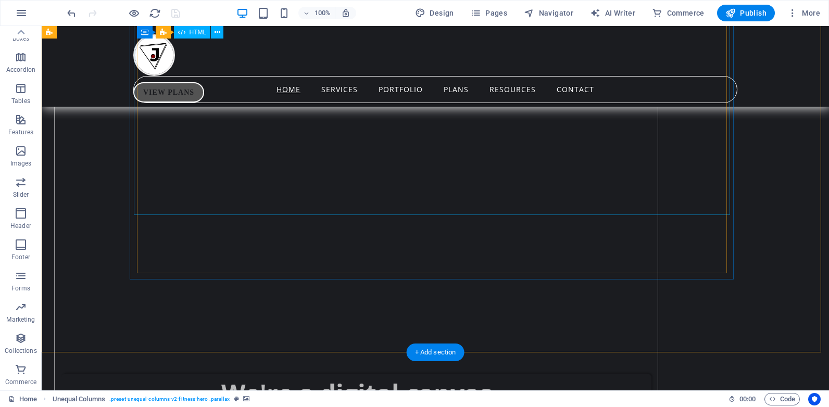
scroll to position [573, 0]
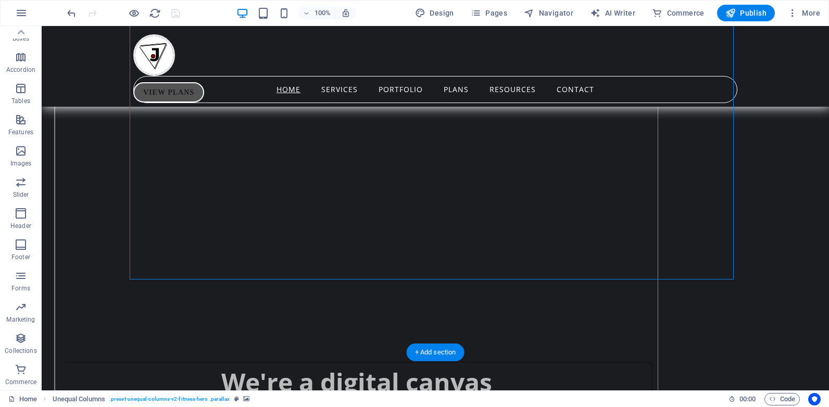
select select "px"
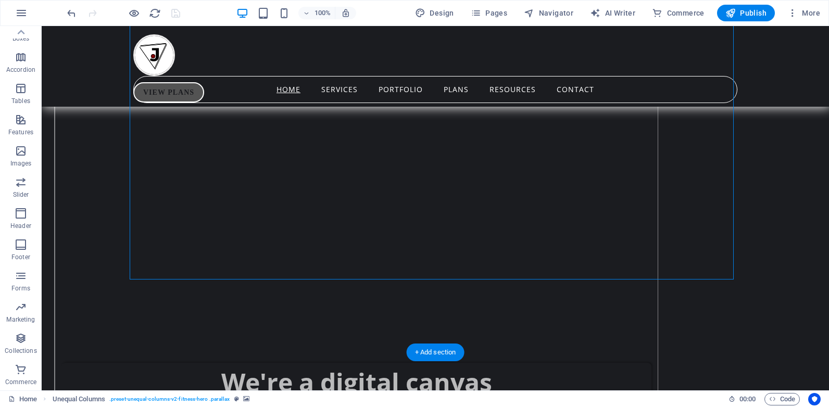
select select "px"
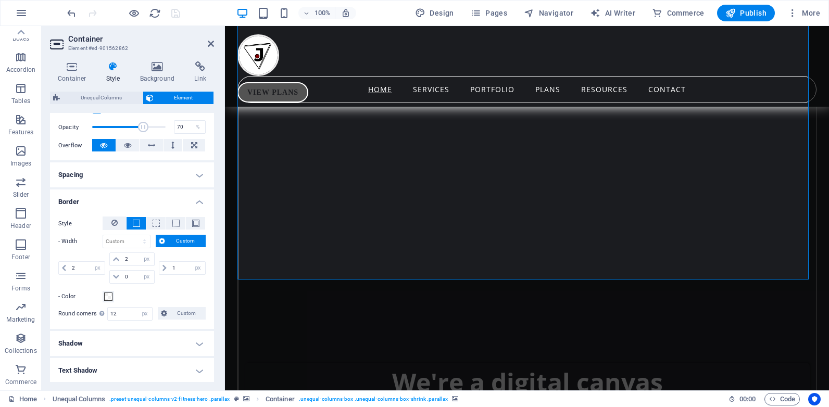
scroll to position [208, 0]
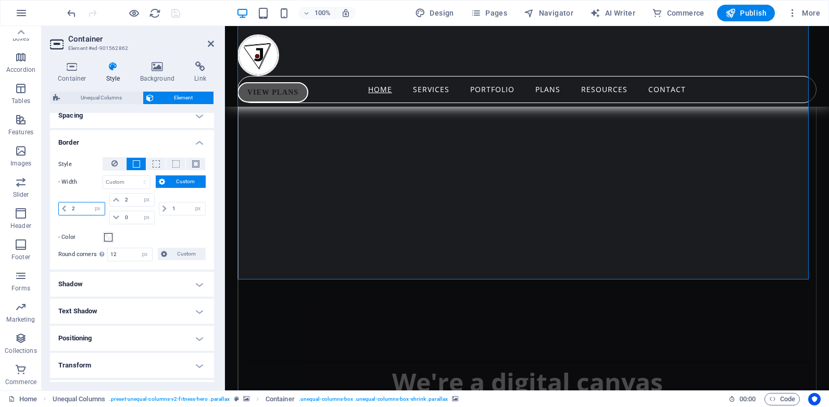
drag, startPoint x: 82, startPoint y: 210, endPoint x: 69, endPoint y: 212, distance: 13.7
click at [69, 212] on input "2" at bounding box center [86, 208] width 35 height 12
drag, startPoint x: 130, startPoint y: 218, endPoint x: 122, endPoint y: 219, distance: 7.9
click at [122, 219] on input "0" at bounding box center [137, 217] width 31 height 12
type input "1"
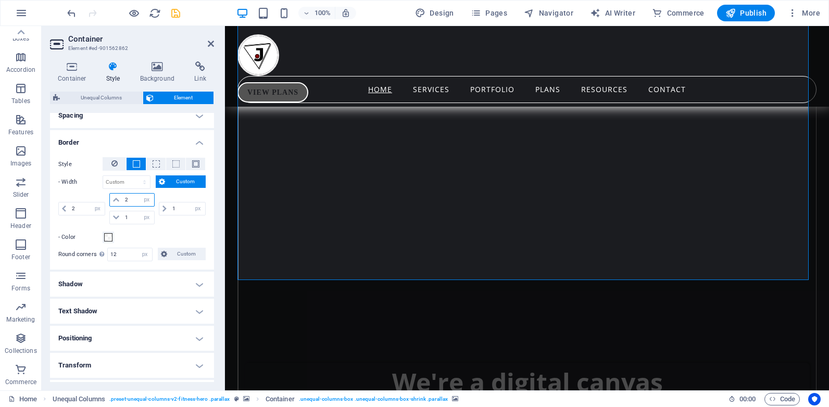
drag, startPoint x: 128, startPoint y: 202, endPoint x: 115, endPoint y: 201, distance: 13.1
click at [115, 201] on div "2 auto px rem % vh vw" at bounding box center [131, 200] width 45 height 14
type input "3"
click at [210, 44] on icon at bounding box center [211, 44] width 6 height 8
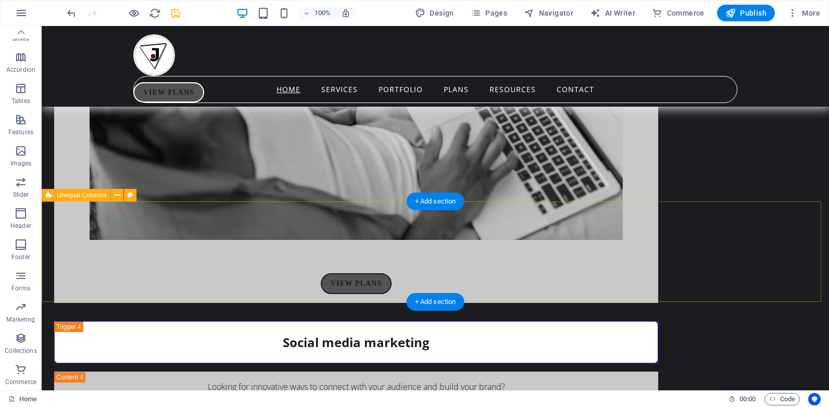
scroll to position [3904, 0]
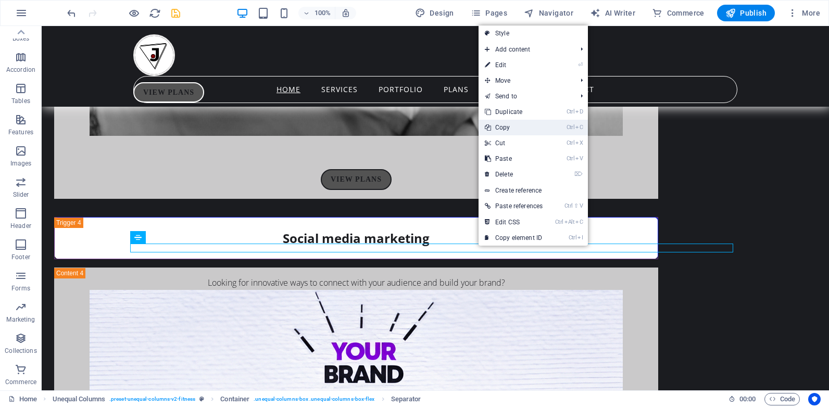
click at [521, 130] on link "Ctrl C Copy" at bounding box center [513, 128] width 70 height 16
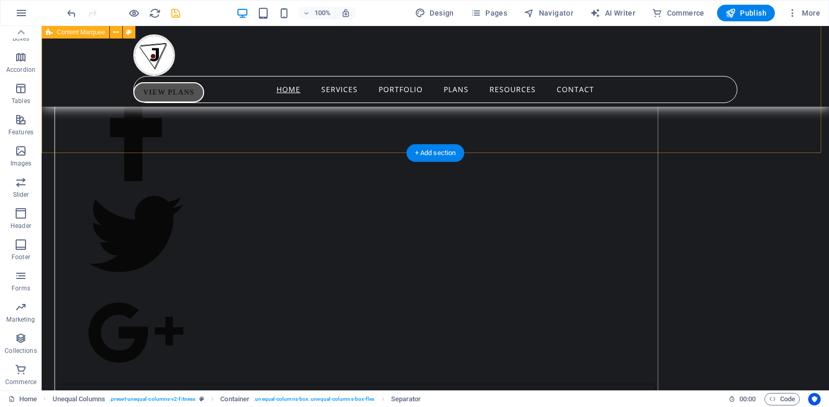
scroll to position [1197, 0]
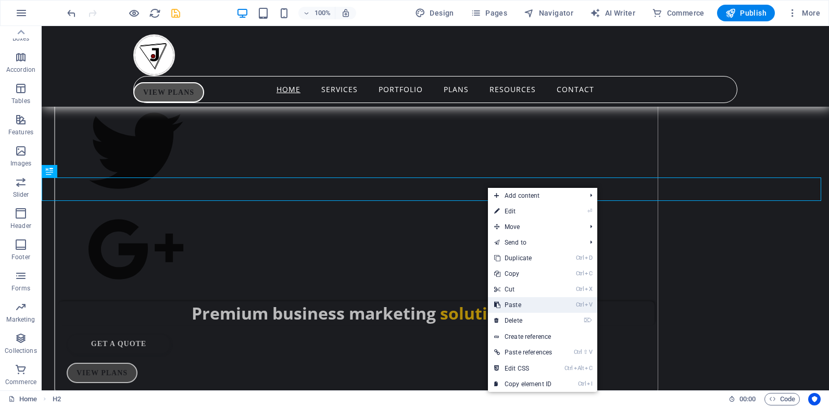
click at [516, 300] on link "Ctrl V Paste" at bounding box center [523, 305] width 70 height 16
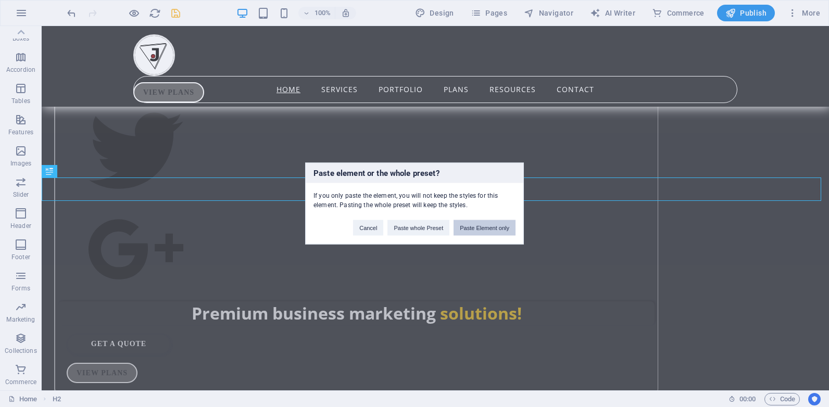
click at [488, 228] on button "Paste Element only" at bounding box center [484, 228] width 62 height 16
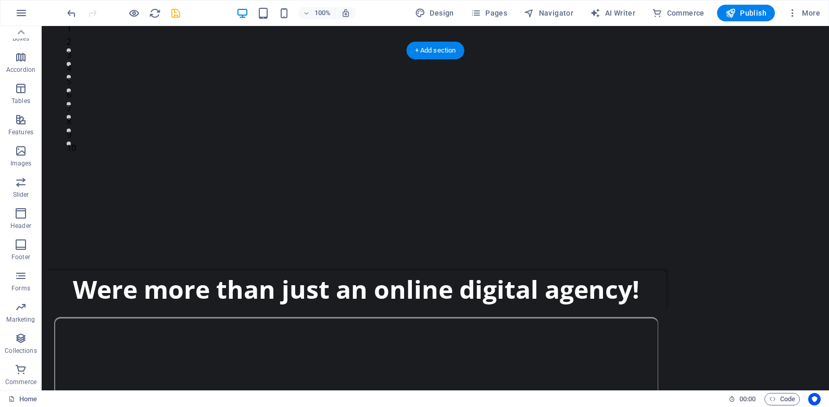
scroll to position [0, 0]
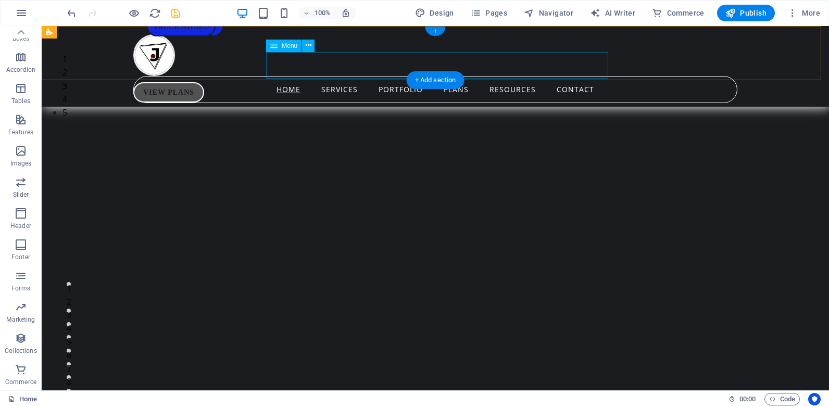
click at [533, 76] on nav "Home Services Portfolio Plans Resources Contact" at bounding box center [435, 89] width 604 height 27
select select
select select "1"
select select
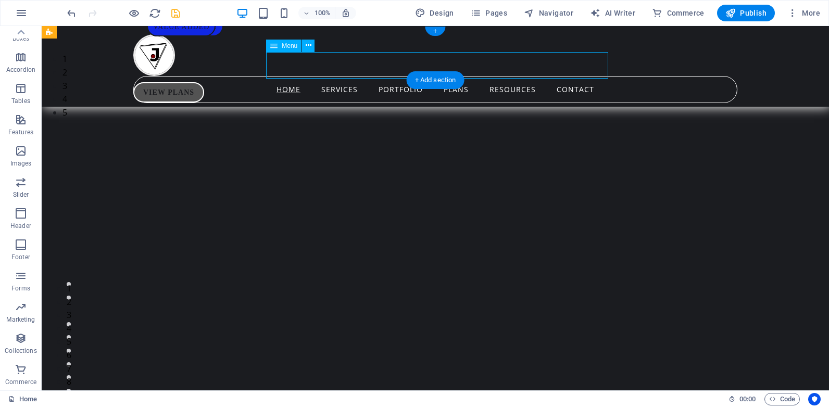
select select "2"
select select
select select "3"
select select
select select "4"
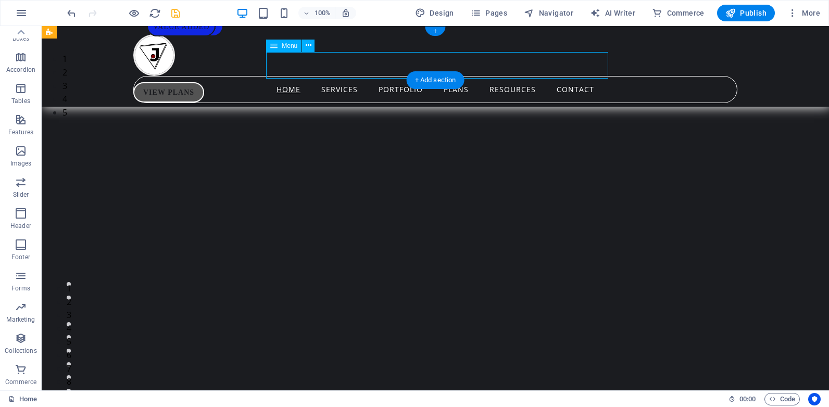
select select
select select "5"
select select
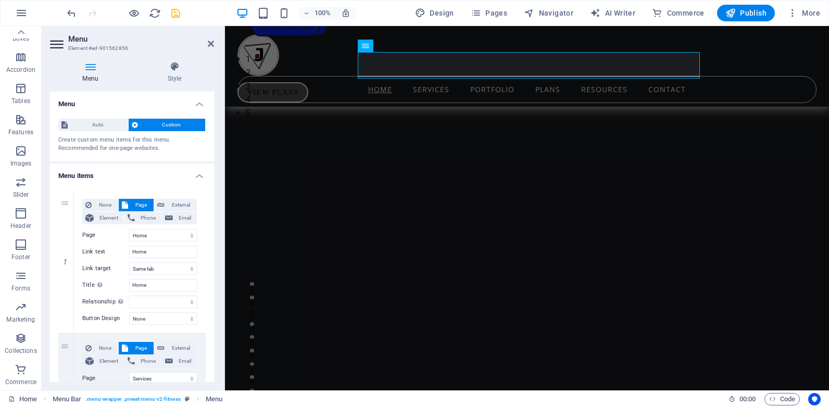
scroll to position [364, 0]
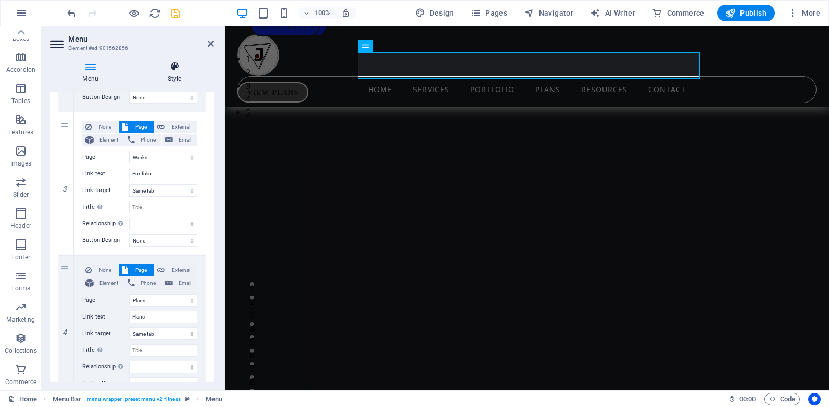
click at [176, 71] on icon at bounding box center [174, 66] width 79 height 10
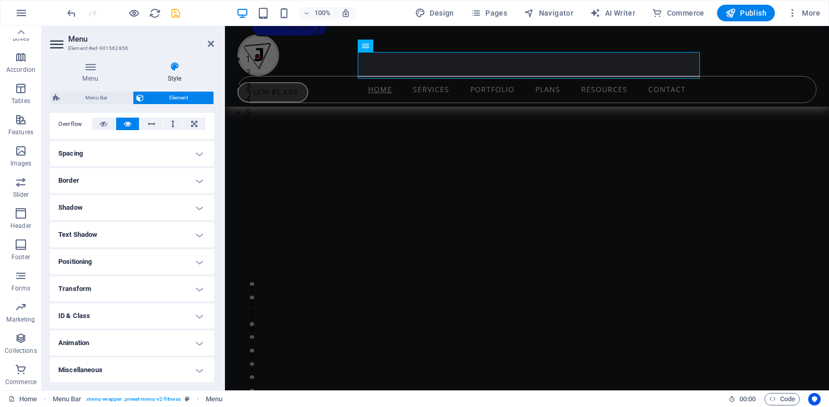
scroll to position [171, 0]
click at [143, 181] on h4 "Border" at bounding box center [132, 180] width 164 height 25
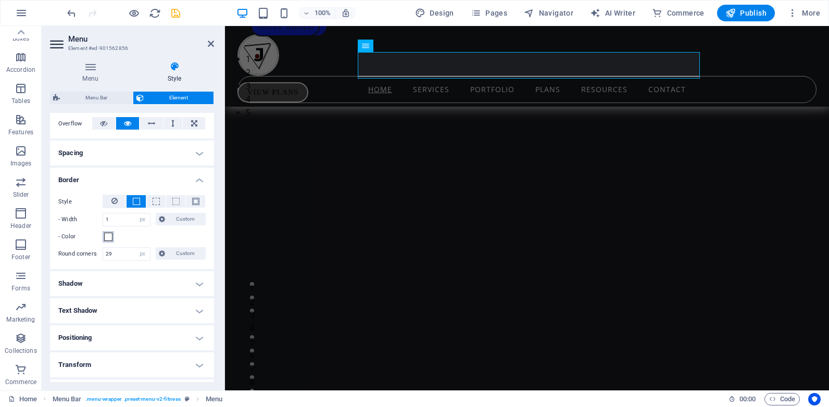
click at [108, 237] on span at bounding box center [108, 237] width 8 height 8
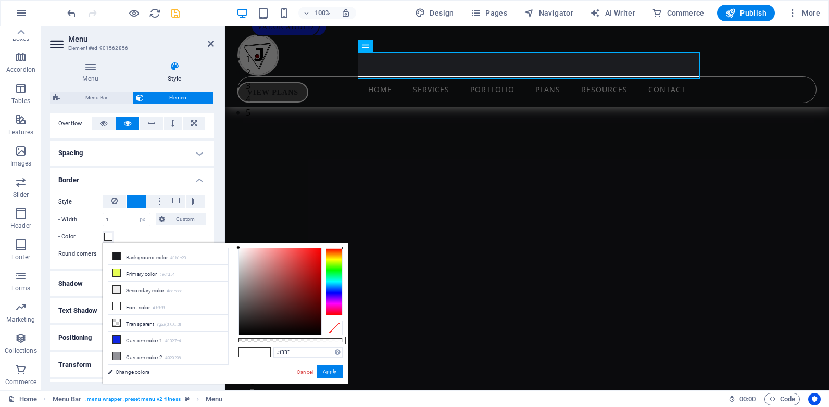
type input "rgba(255, 255, 255, 0.71)"
click at [312, 340] on div at bounding box center [290, 340] width 104 height 4
click at [215, 178] on div "Menu Style Menu Auto Custom Create custom menu items for this menu. Recommended…" at bounding box center [132, 221] width 181 height 337
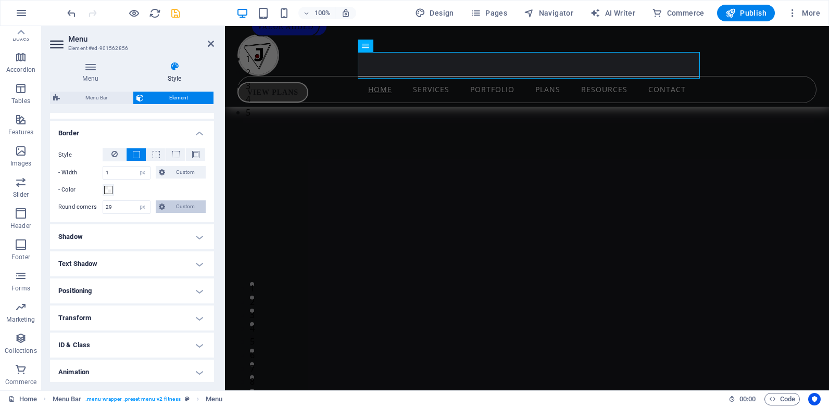
scroll to position [247, 0]
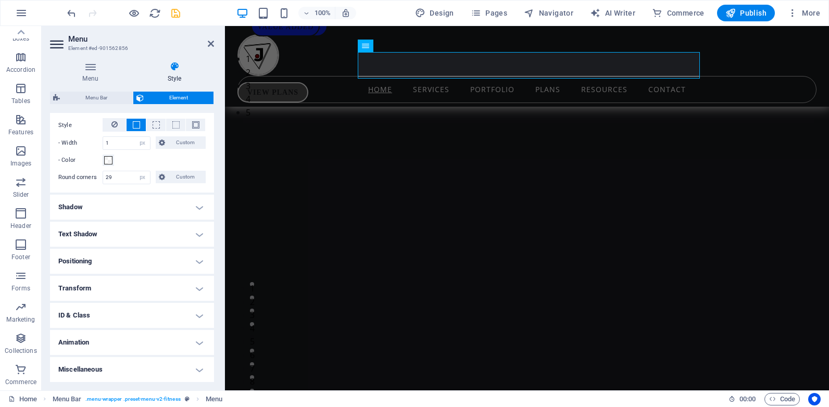
click at [146, 207] on h4 "Shadow" at bounding box center [132, 207] width 164 height 25
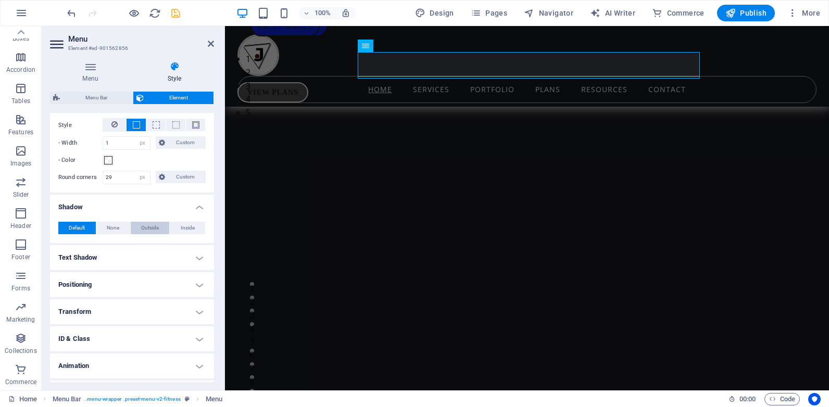
click at [161, 227] on button "Outside" at bounding box center [150, 228] width 39 height 12
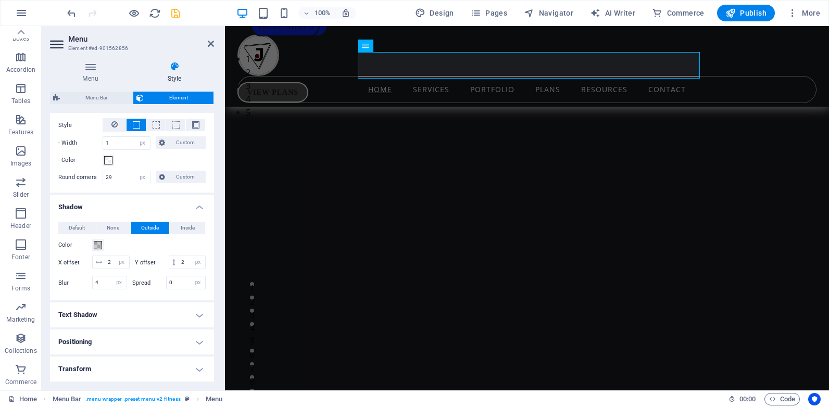
type input "2"
drag, startPoint x: 99, startPoint y: 294, endPoint x: 90, endPoint y: 300, distance: 10.5
click at [90, 289] on div "Blur 4 px rem % vh vw" at bounding box center [92, 283] width 69 height 14
type input "3"
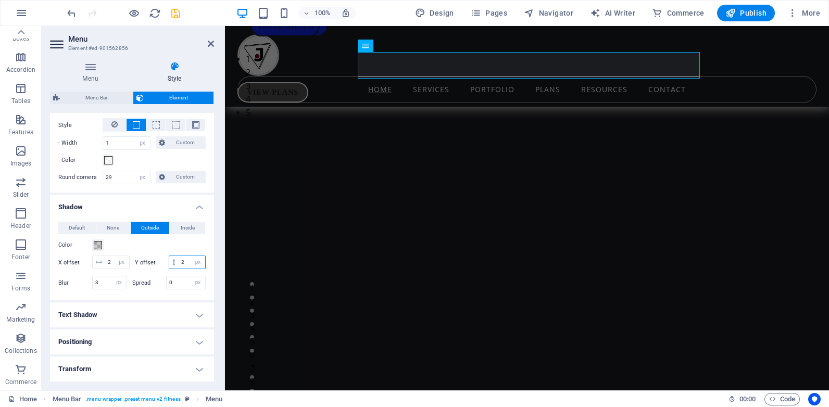
click at [179, 269] on input "2" at bounding box center [192, 262] width 27 height 12
type input "-2"
click at [98, 243] on span at bounding box center [98, 245] width 8 height 8
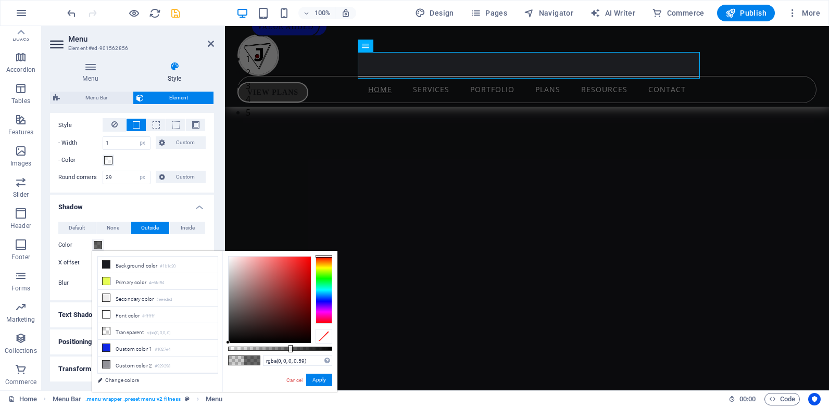
click at [289, 347] on div at bounding box center [280, 349] width 104 height 4
type input "rgba(0, 0, 0, 0.635)"
click at [294, 347] on div at bounding box center [280, 349] width 104 height 4
click at [314, 379] on button "Apply" at bounding box center [319, 380] width 26 height 12
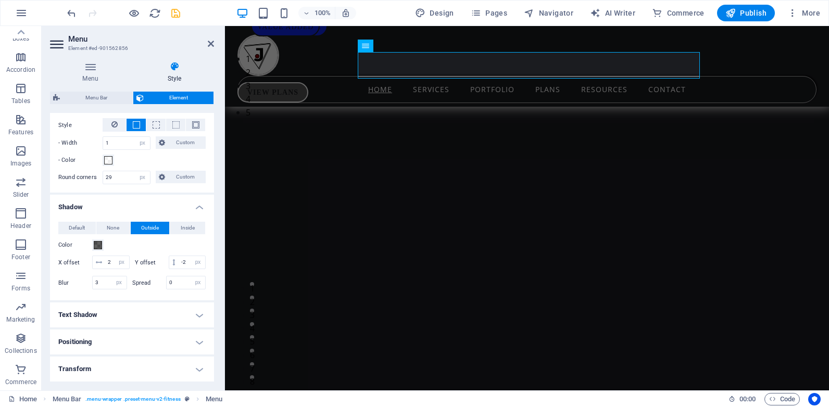
click at [214, 40] on aside "Menu Element #ed-901562856 Menu Style Menu Auto Custom Create custom menu items…" at bounding box center [133, 208] width 183 height 364
click at [209, 42] on icon at bounding box center [211, 44] width 6 height 8
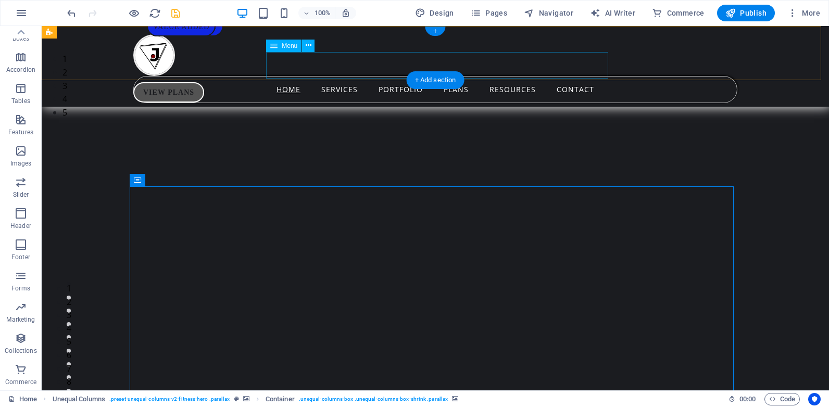
click at [601, 76] on nav "Home Services Portfolio Plans Resources Contact" at bounding box center [435, 89] width 604 height 27
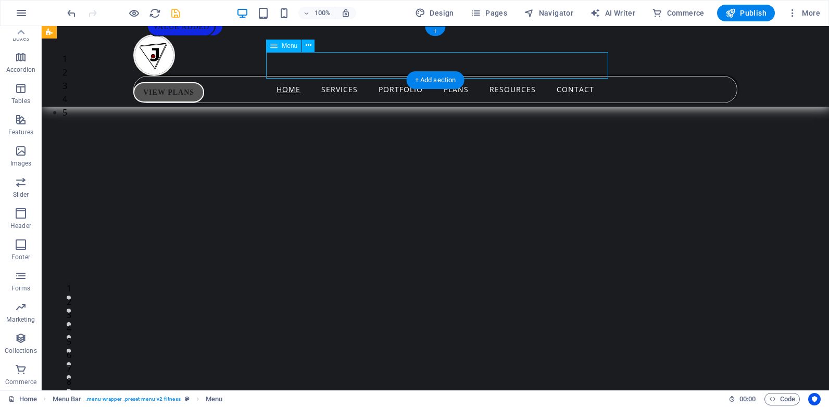
click at [601, 76] on nav "Home Services Portfolio Plans Resources Contact" at bounding box center [435, 89] width 604 height 27
select select "px"
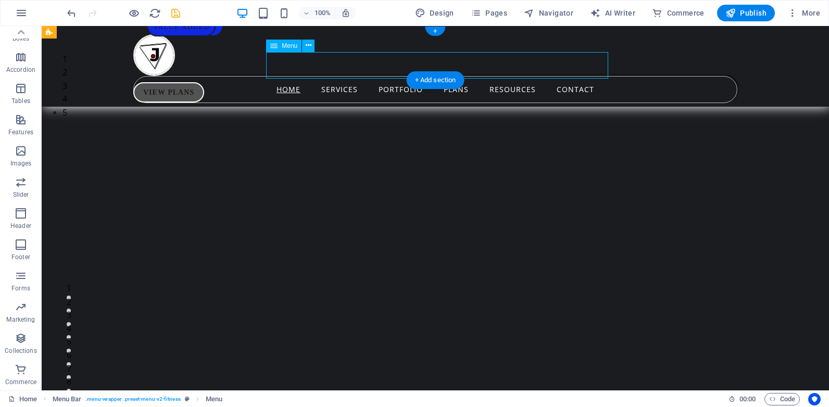
select select "px"
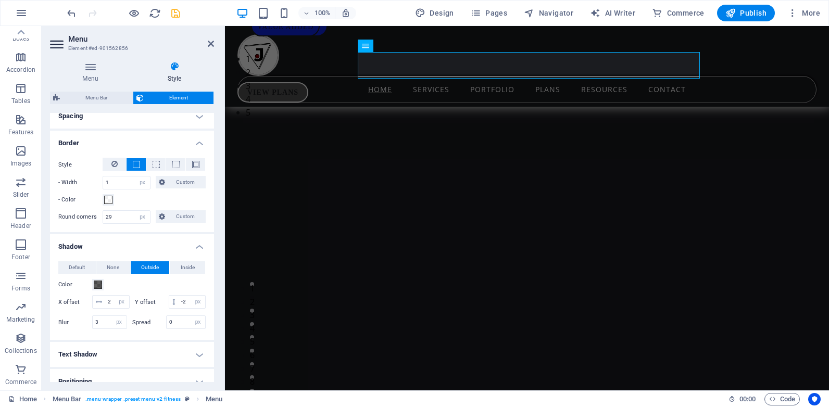
scroll to position [208, 0]
click at [107, 197] on span at bounding box center [108, 199] width 8 height 8
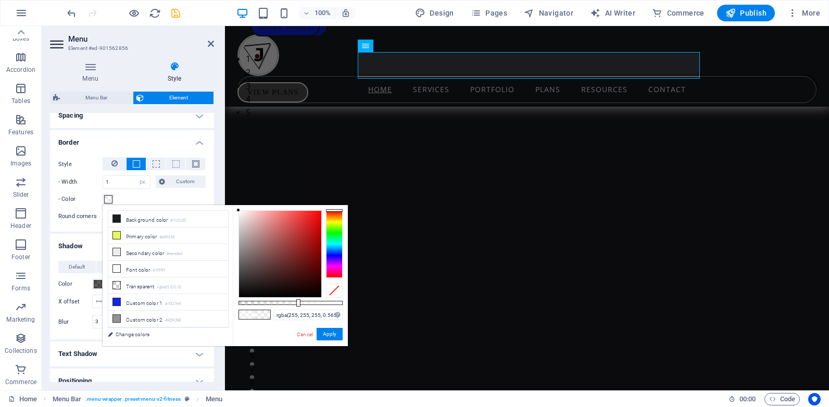
click at [297, 305] on div at bounding box center [290, 303] width 104 height 4
click at [290, 301] on div at bounding box center [290, 303] width 104 height 4
type input "rgba(255, 255, 255, 0.415)"
click at [282, 302] on div at bounding box center [290, 303] width 104 height 4
click at [331, 335] on button "Apply" at bounding box center [329, 334] width 26 height 12
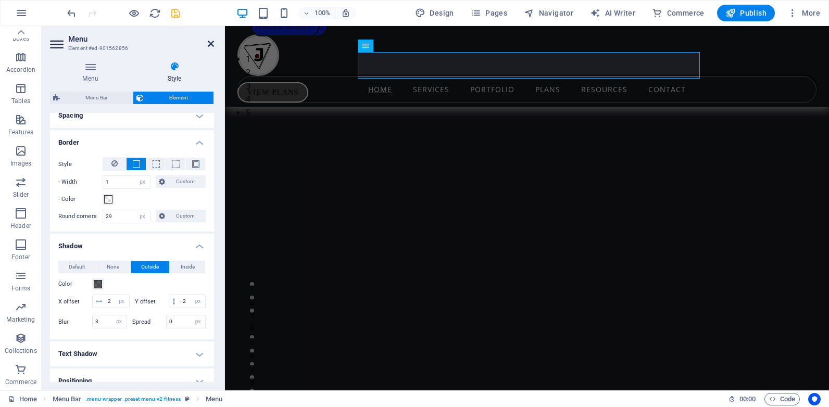
click at [211, 43] on icon at bounding box center [211, 44] width 6 height 8
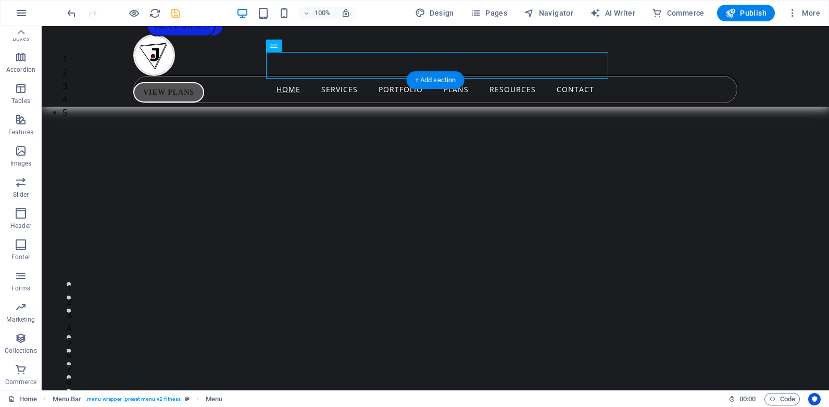
click at [760, 53] on img "1/5" at bounding box center [431, 53] width 779 height 0
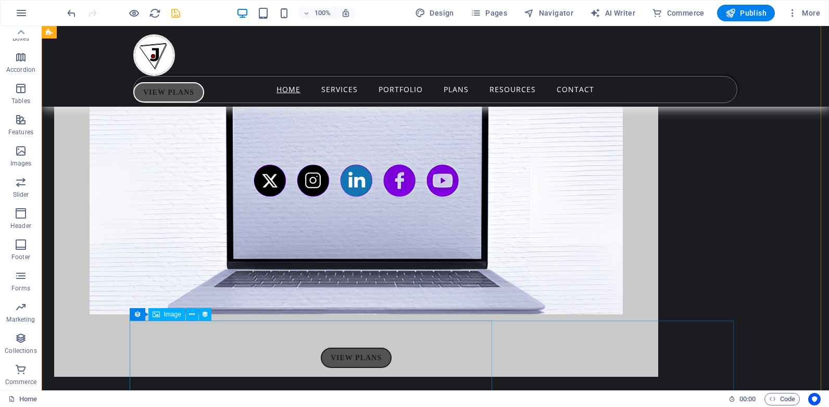
scroll to position [4320, 0]
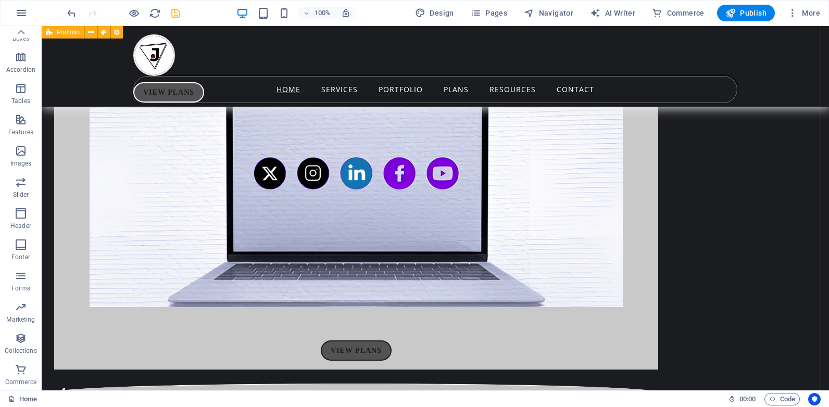
select select "68b785c6d16e338b3d0c1392"
select select "createdAt_DESC"
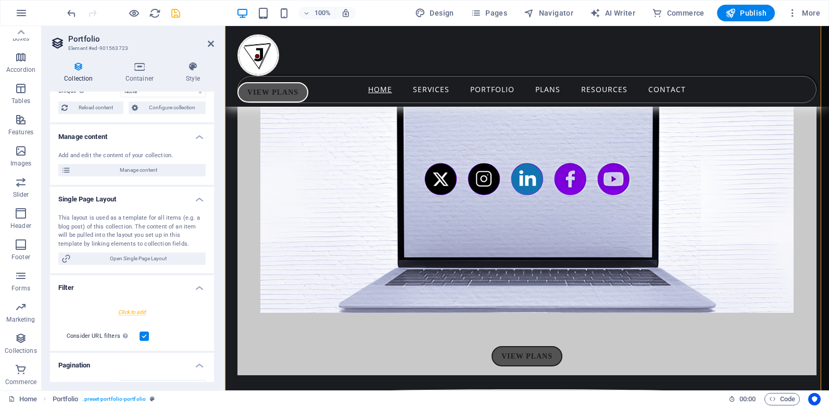
scroll to position [184, 0]
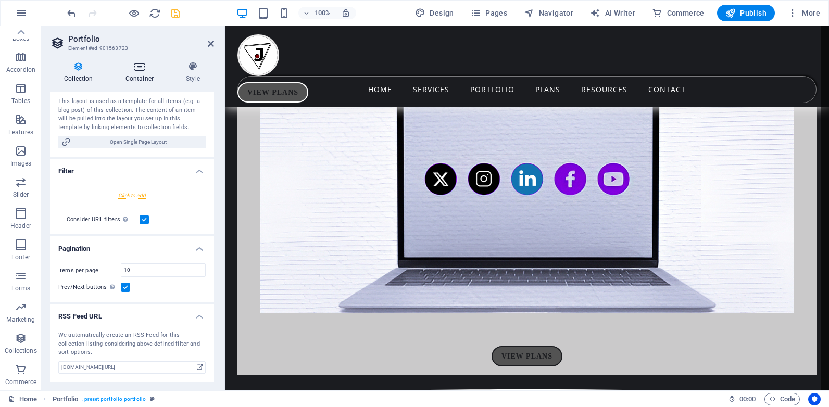
click at [136, 66] on icon at bounding box center [139, 66] width 56 height 10
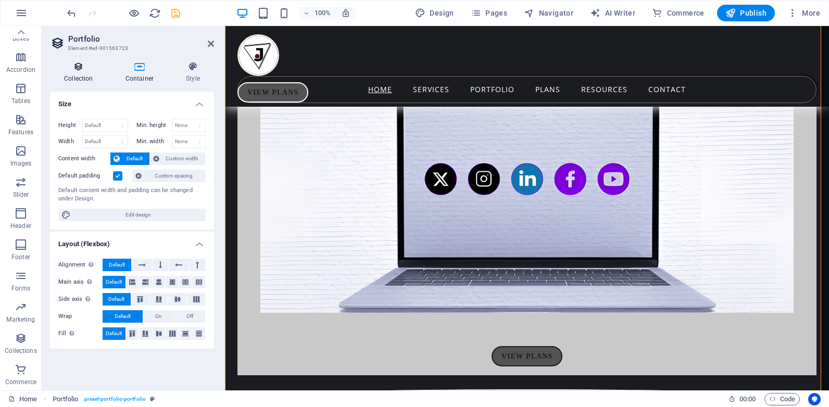
click at [88, 72] on h4 "Collection" at bounding box center [80, 72] width 61 height 22
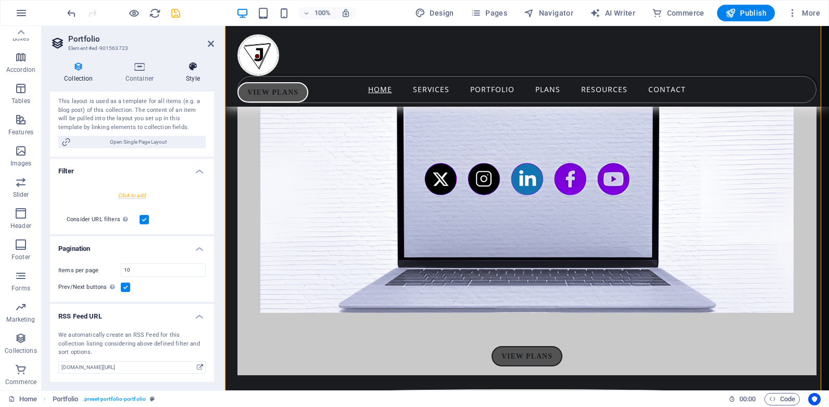
click at [196, 73] on h4 "Style" at bounding box center [193, 72] width 42 height 22
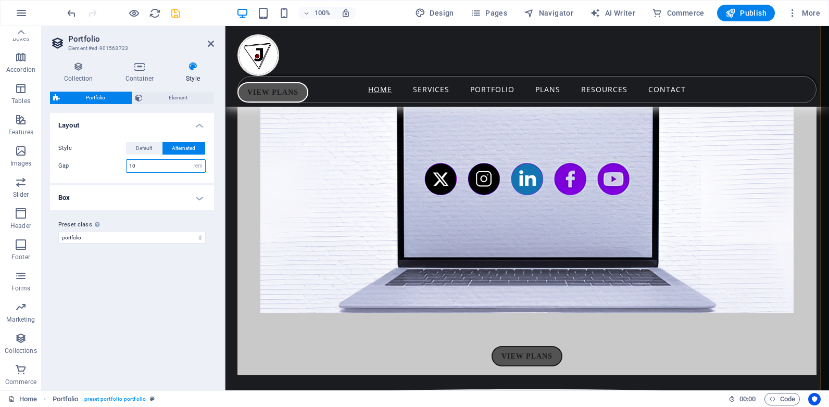
drag, startPoint x: 135, startPoint y: 165, endPoint x: 122, endPoint y: 162, distance: 13.9
click at [122, 162] on div "Gap 10 px rem % vw vh" at bounding box center [131, 166] width 147 height 14
type input "3"
click at [202, 195] on h4 "Box" at bounding box center [132, 197] width 164 height 25
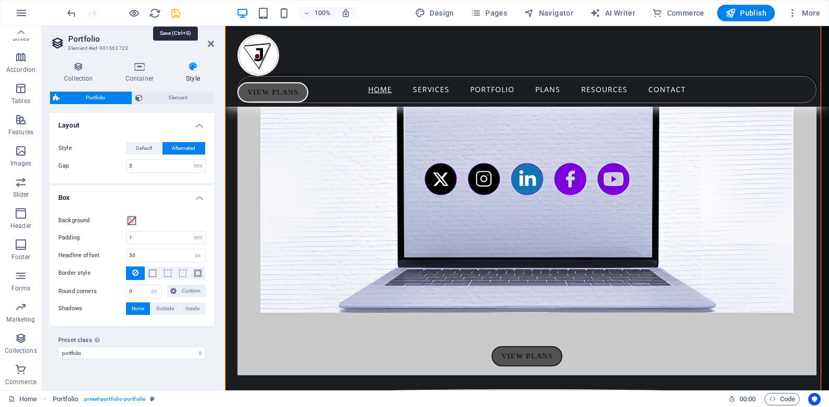
click at [176, 14] on icon "save" at bounding box center [176, 13] width 12 height 12
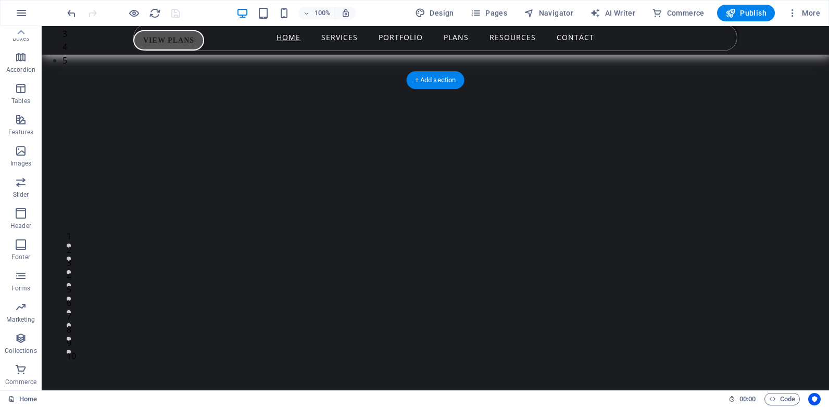
scroll to position [0, 0]
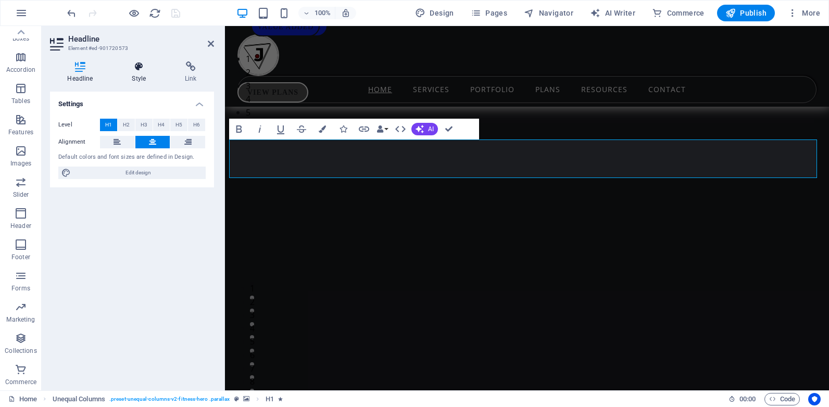
click at [136, 66] on icon at bounding box center [139, 66] width 49 height 10
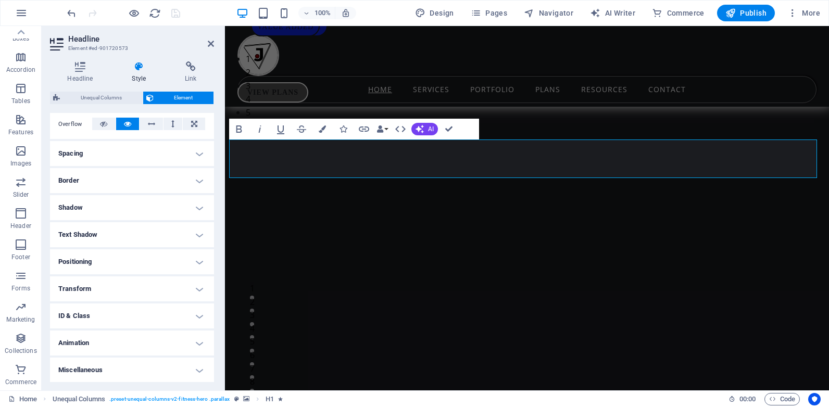
scroll to position [171, 0]
click at [126, 343] on h4 "Animation" at bounding box center [132, 342] width 164 height 25
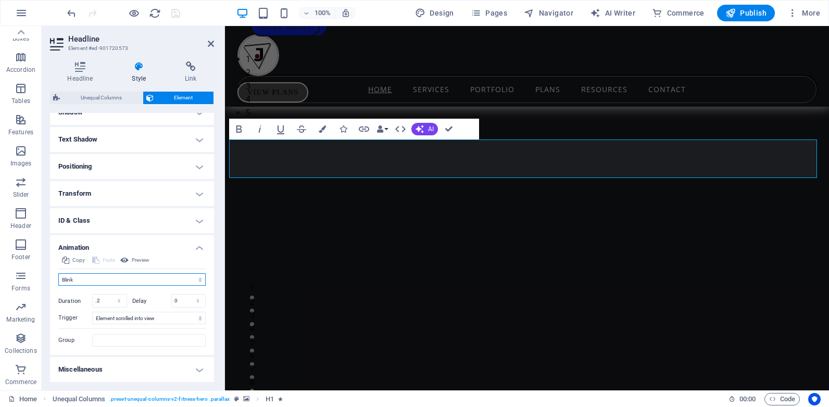
click at [121, 276] on select "Don't animate Show / Hide Slide up/down Zoom in/out Slide left to right Slide r…" at bounding box center [131, 279] width 147 height 12
select select "none"
click at [58, 286] on select "Don't animate Show / Hide Slide up/down Zoom in/out Slide left to right Slide r…" at bounding box center [131, 279] width 147 height 12
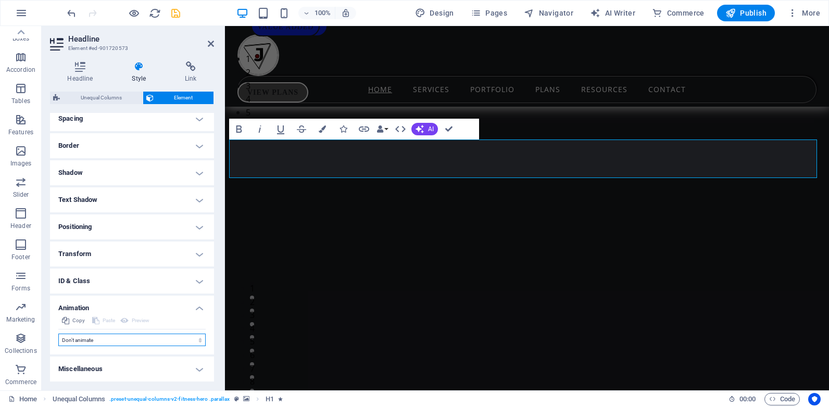
scroll to position [205, 0]
click at [211, 45] on icon at bounding box center [211, 44] width 6 height 8
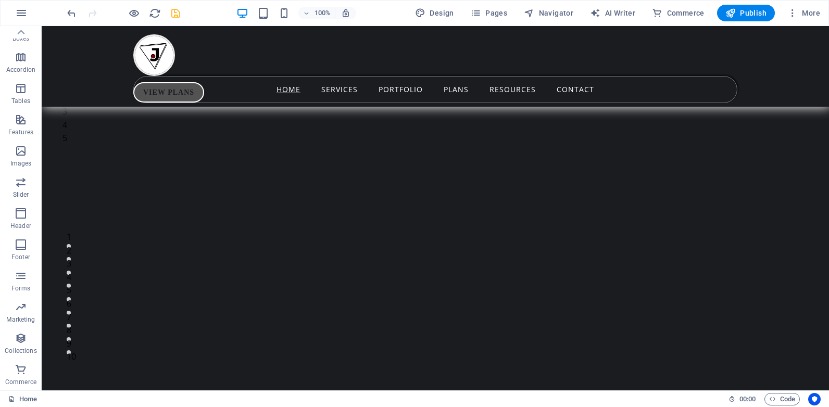
scroll to position [104, 0]
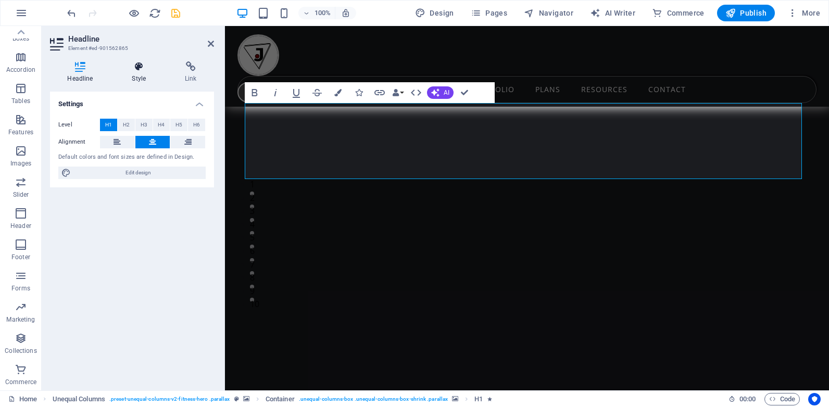
click at [137, 71] on icon at bounding box center [139, 66] width 49 height 10
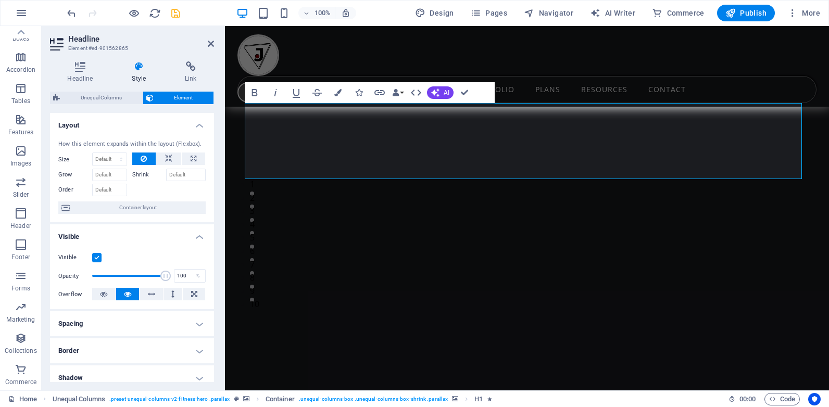
scroll to position [171, 0]
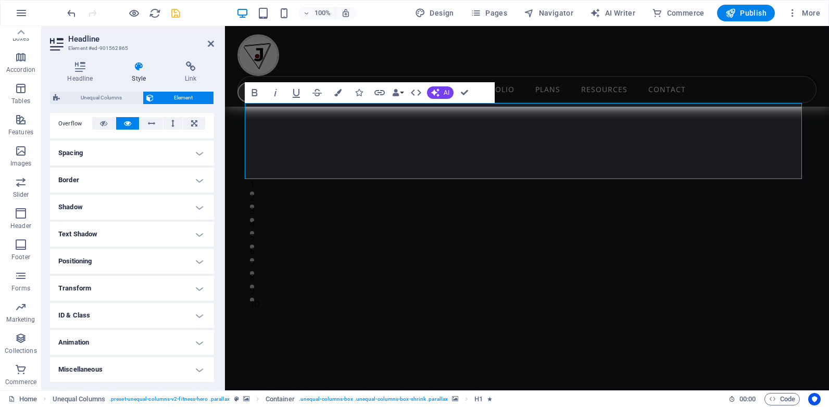
click at [145, 341] on h4 "Animation" at bounding box center [132, 342] width 164 height 25
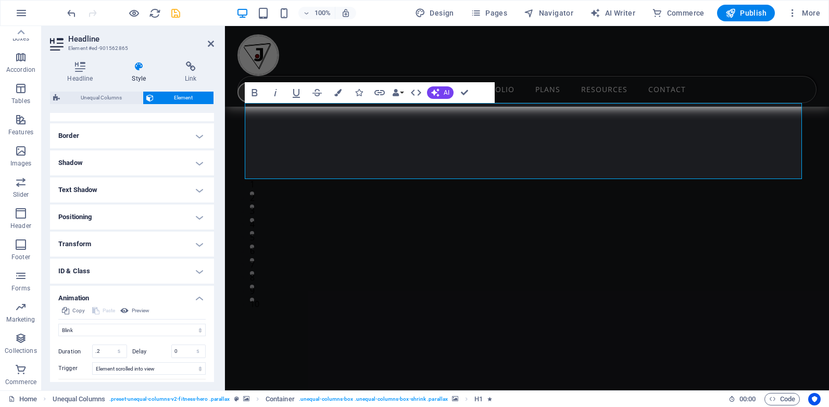
scroll to position [265, 0]
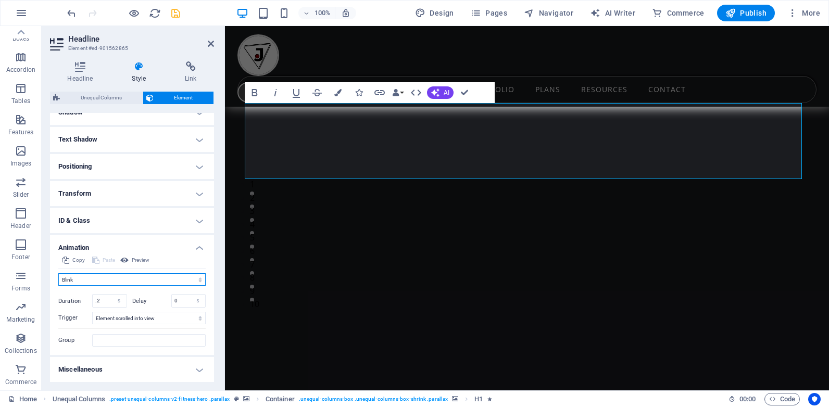
click at [122, 277] on select "Don't animate Show / Hide Slide up/down Zoom in/out Slide left to right Slide r…" at bounding box center [131, 279] width 147 height 12
select select "move-top-to-bottom"
click at [58, 273] on select "Don't animate Show / Hide Slide up/down Zoom in/out Slide left to right Slide r…" at bounding box center [131, 279] width 147 height 12
click at [106, 314] on input ".2" at bounding box center [110, 313] width 34 height 12
click at [210, 45] on icon at bounding box center [211, 44] width 6 height 8
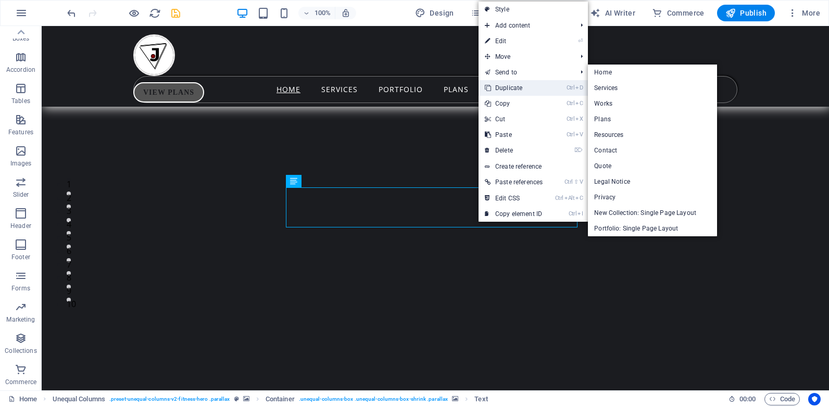
click at [508, 88] on link "Ctrl D Duplicate" at bounding box center [513, 88] width 70 height 16
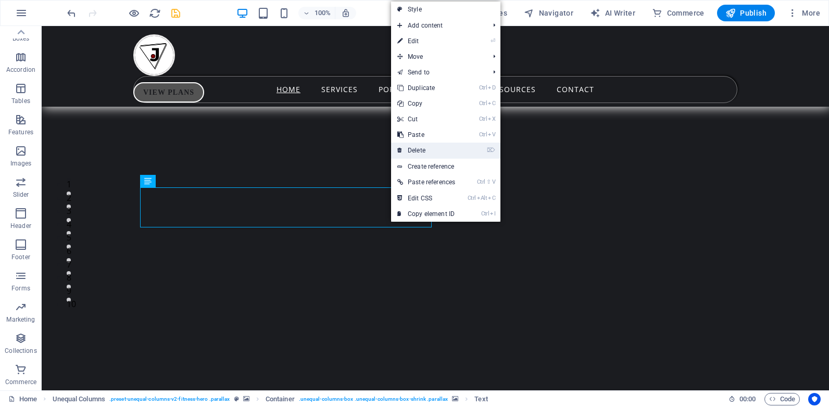
click at [426, 147] on link "⌦ Delete" at bounding box center [426, 151] width 70 height 16
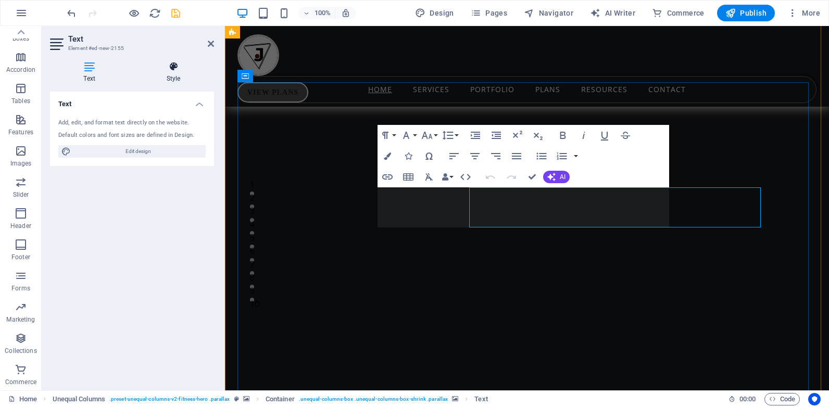
click at [179, 75] on h4 "Style" at bounding box center [173, 72] width 81 height 22
select select "px"
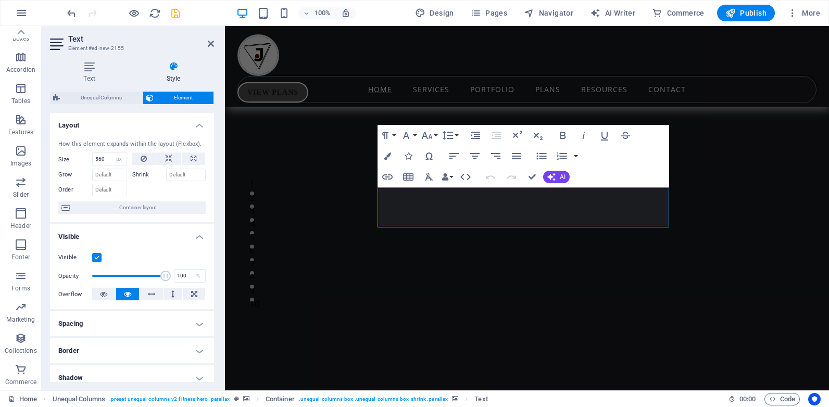
scroll to position [171, 0]
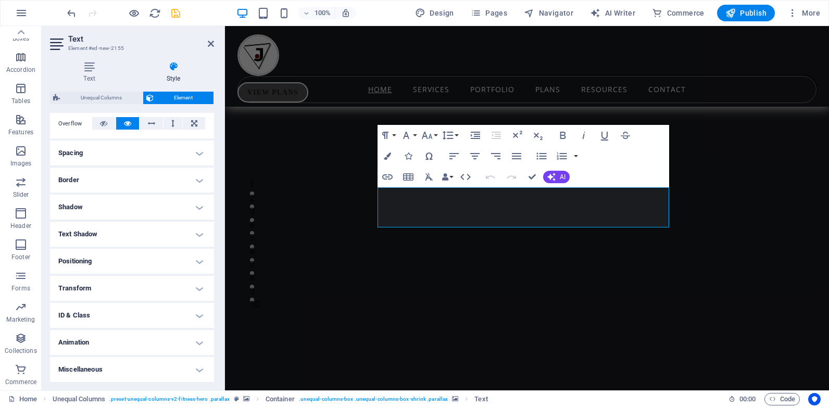
click at [160, 334] on h4 "Animation" at bounding box center [132, 342] width 164 height 25
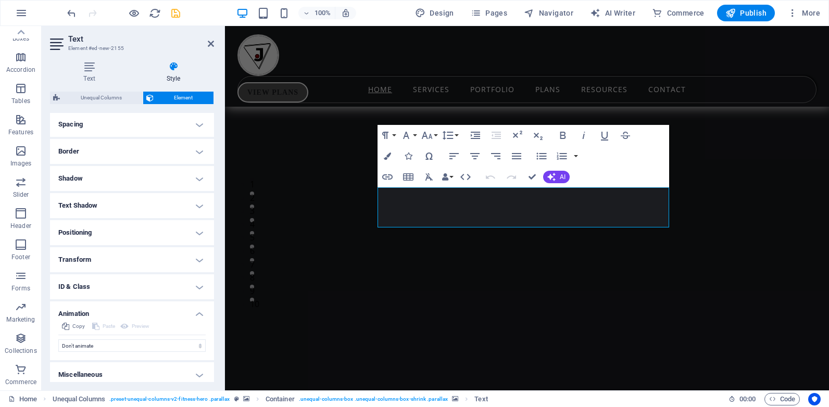
scroll to position [205, 0]
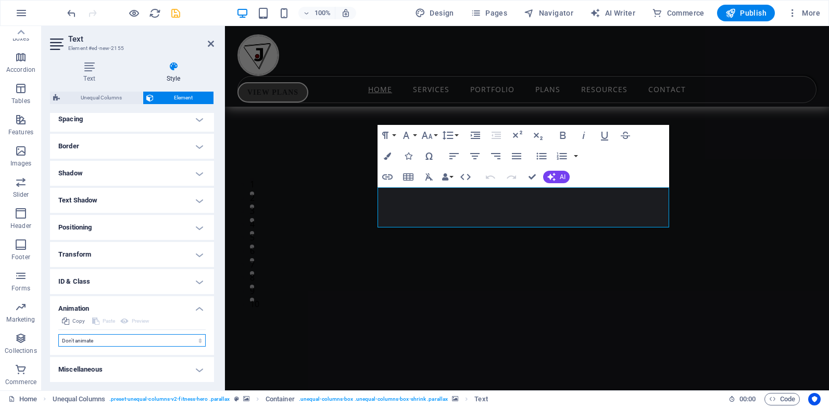
click at [160, 334] on select "Don't animate Show / Hide Slide up/down Zoom in/out Slide left to right Slide r…" at bounding box center [131, 340] width 147 height 12
select select "move-top-to-bottom"
click at [58, 334] on select "Don't animate Show / Hide Slide up/down Zoom in/out Slide left to right Slide r…" at bounding box center [131, 340] width 147 height 12
select select "scroll"
click at [209, 44] on icon at bounding box center [211, 44] width 6 height 8
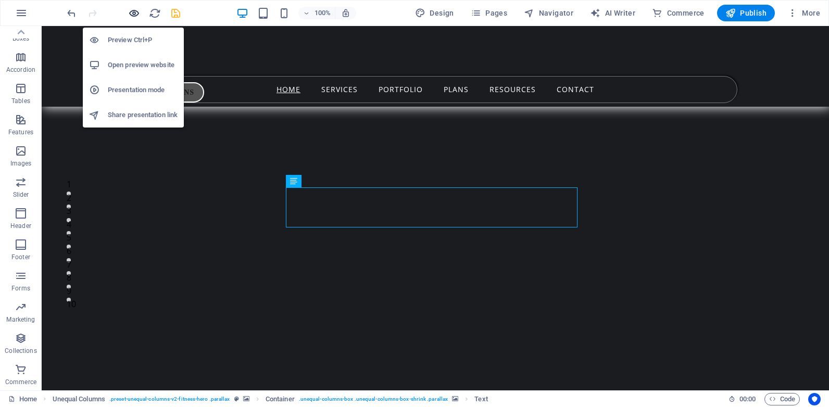
click at [133, 12] on icon "button" at bounding box center [134, 13] width 12 height 12
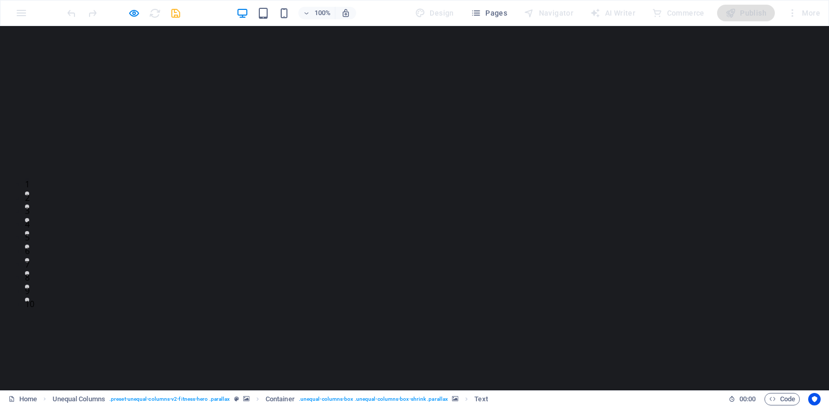
scroll to position [0, 0]
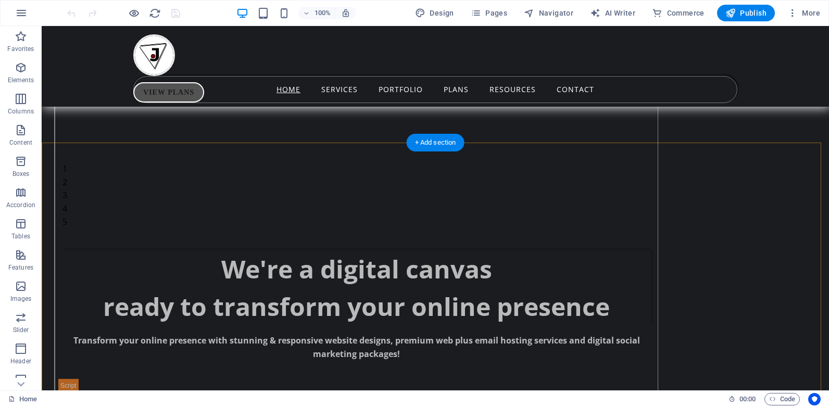
scroll to position [833, 0]
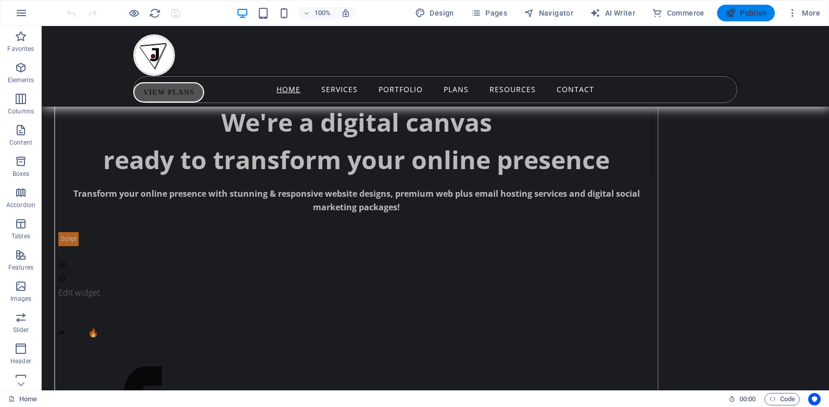
click at [741, 12] on span "Publish" at bounding box center [745, 13] width 41 height 10
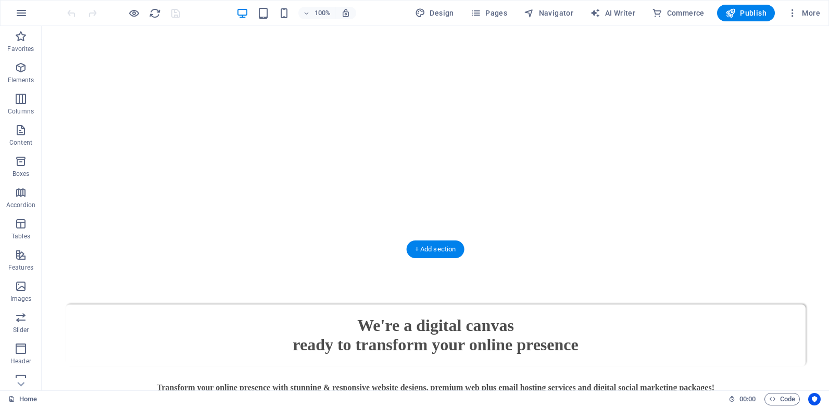
scroll to position [677, 0]
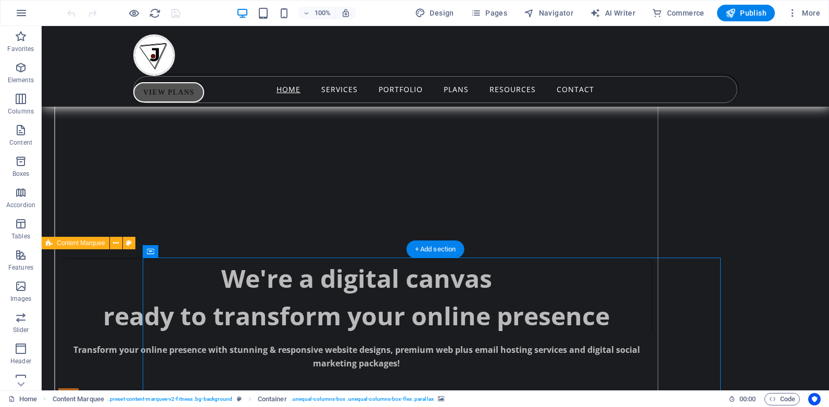
select select "px"
select select "ms"
select select "s"
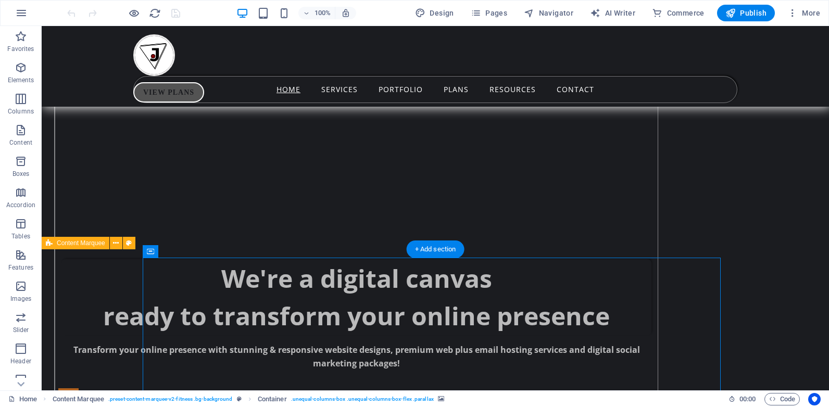
select select "progressive"
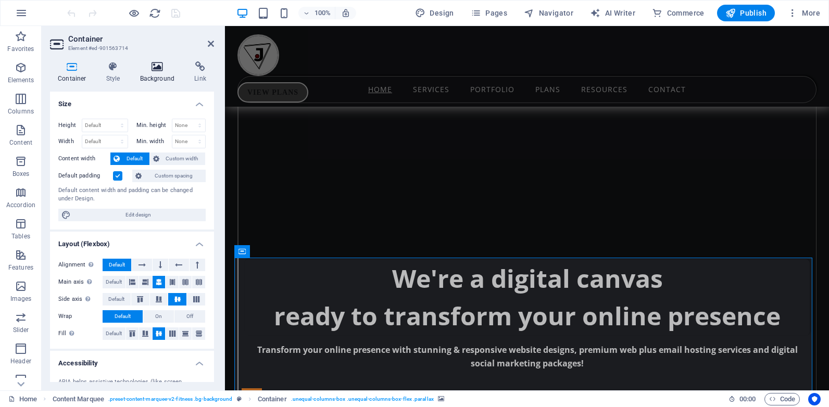
click at [161, 69] on icon at bounding box center [157, 66] width 50 height 10
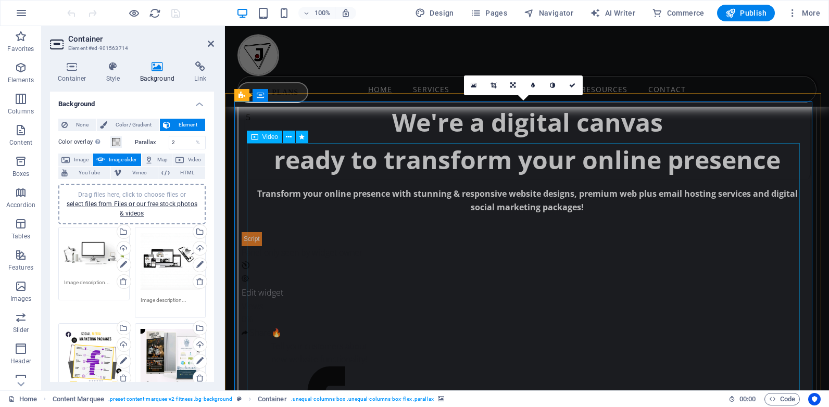
scroll to position [937, 0]
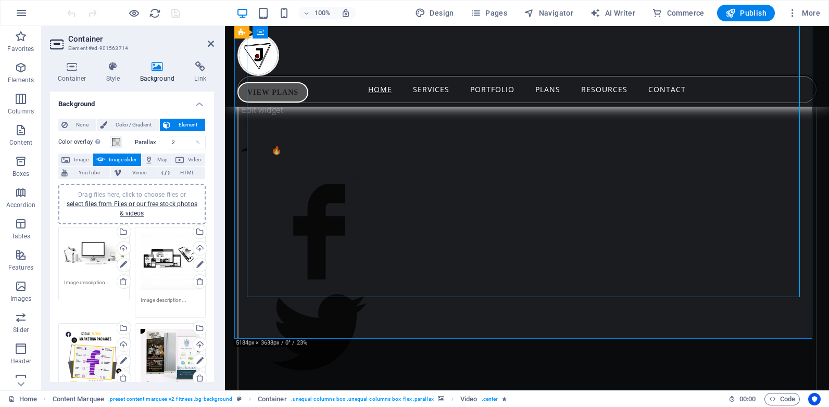
scroll to position [1093, 0]
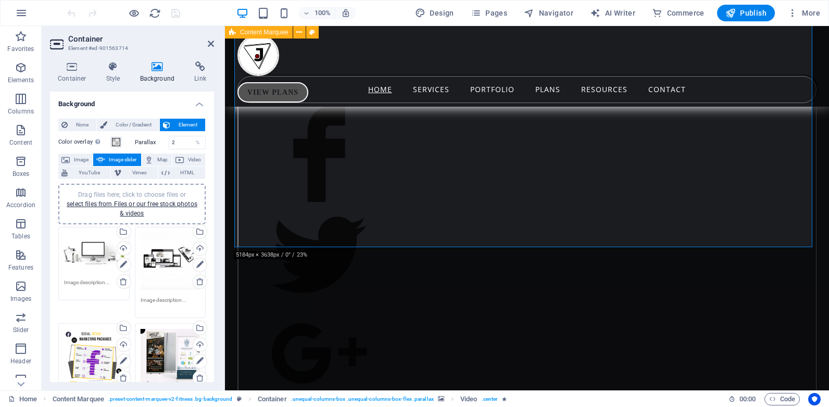
click at [111, 70] on icon at bounding box center [113, 66] width 30 height 10
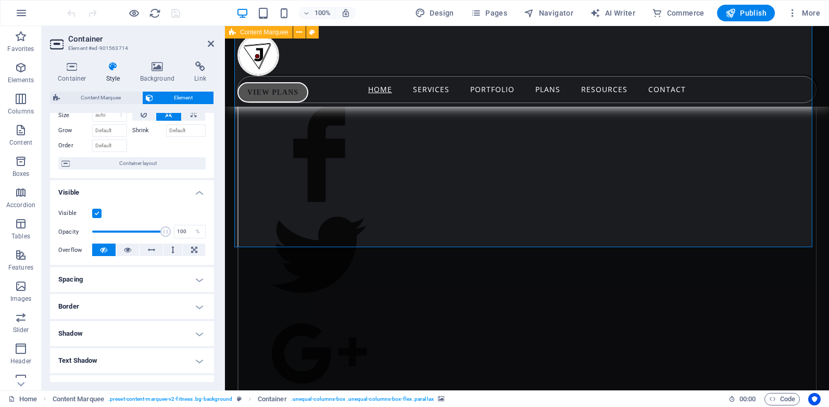
scroll to position [104, 0]
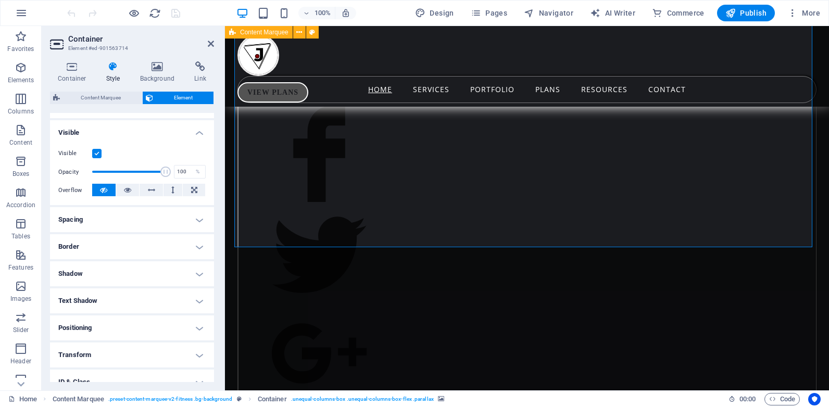
click at [168, 216] on h4 "Spacing" at bounding box center [132, 219] width 164 height 25
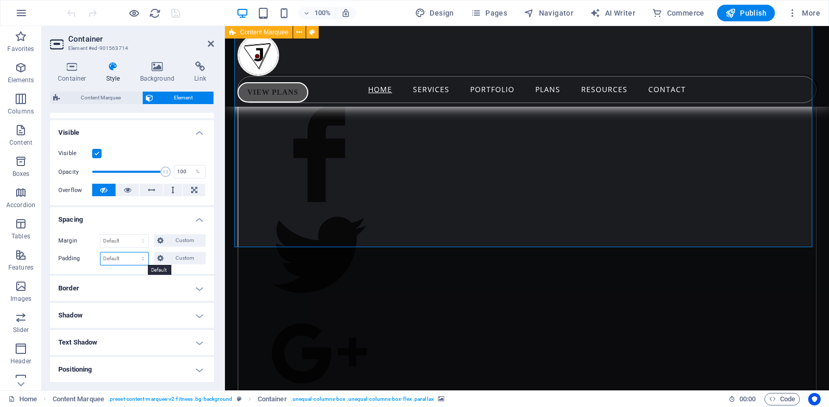
click at [120, 260] on select "Default px rem % vh vw Custom" at bounding box center [124, 258] width 48 height 12
select select "px"
click at [133, 252] on select "Default px rem % vh vw Custom" at bounding box center [124, 258] width 48 height 12
type input "0"
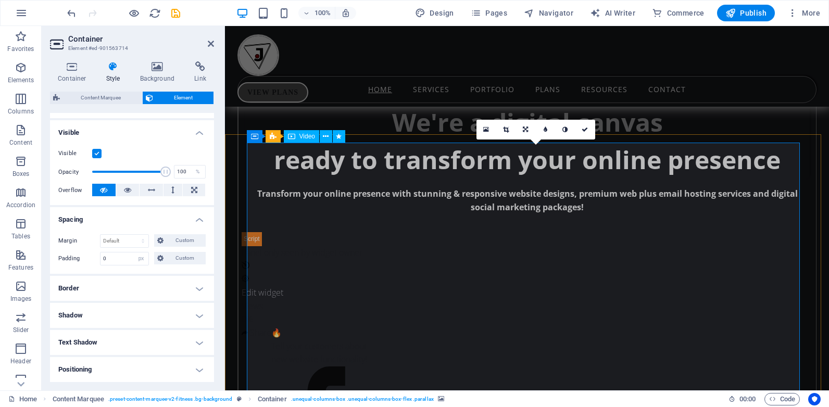
scroll to position [781, 0]
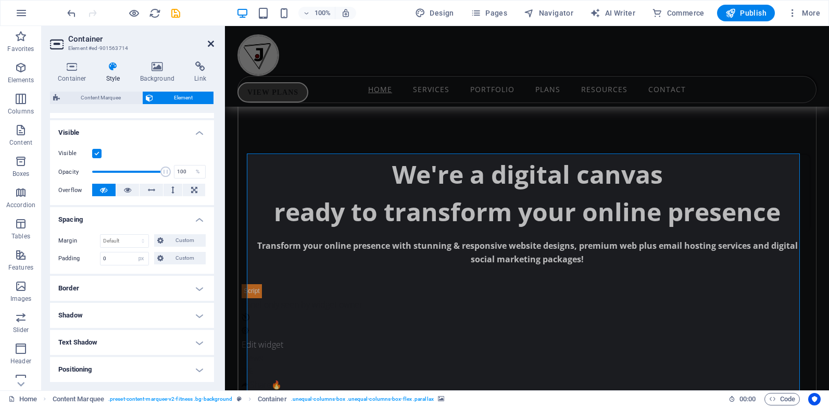
click at [210, 42] on icon at bounding box center [211, 44] width 6 height 8
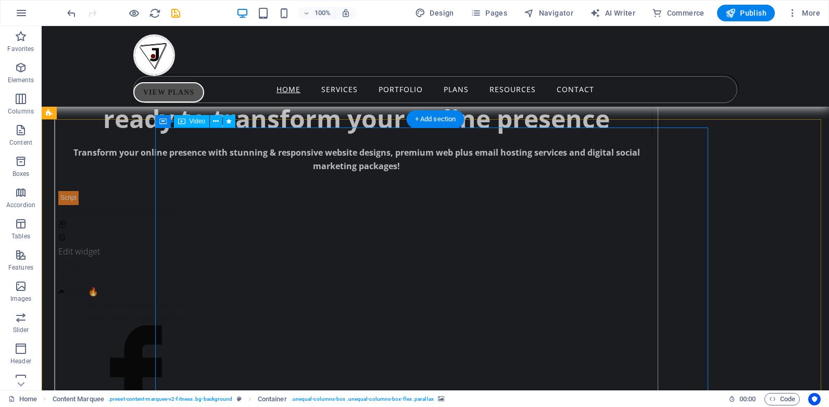
scroll to position [885, 0]
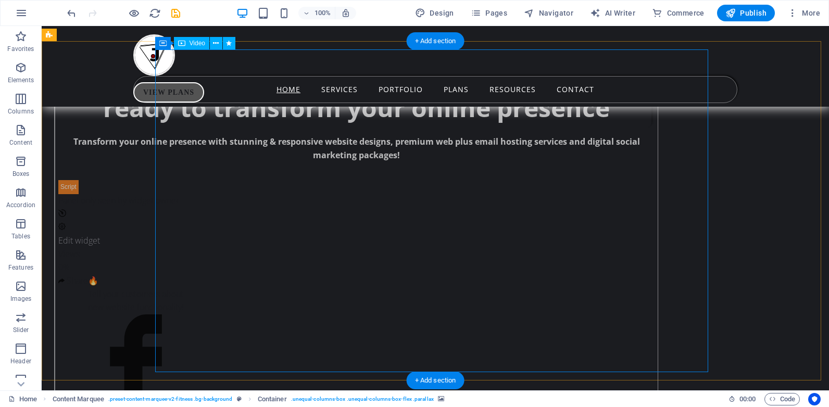
select select "%"
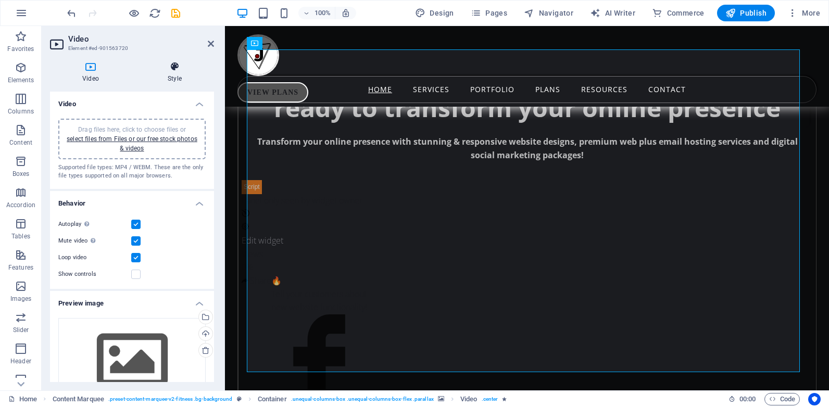
click at [178, 70] on icon at bounding box center [174, 66] width 79 height 10
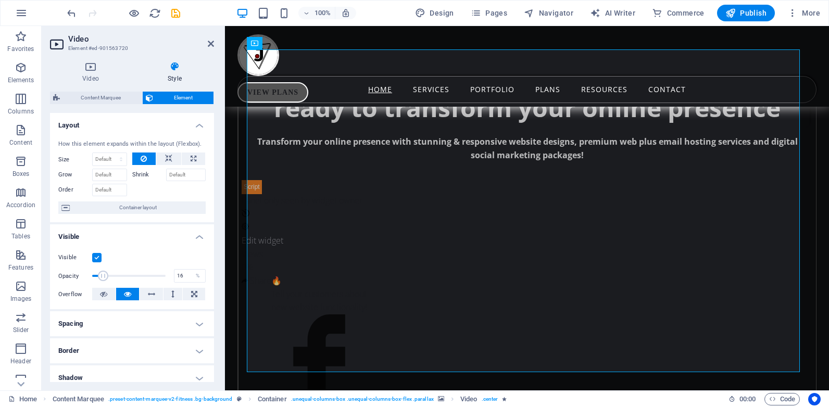
drag, startPoint x: 144, startPoint y: 274, endPoint x: 103, endPoint y: 283, distance: 41.6
click at [103, 283] on span at bounding box center [128, 276] width 73 height 16
click at [155, 274] on span at bounding box center [128, 276] width 73 height 16
type input "71"
click at [143, 275] on span at bounding box center [128, 276] width 73 height 16
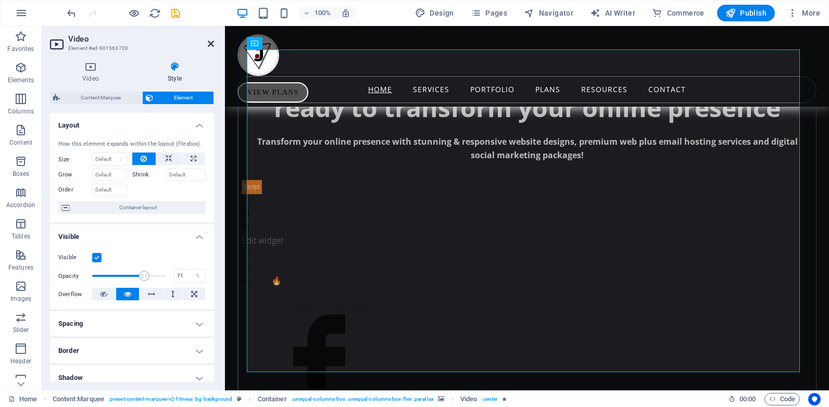
click at [208, 41] on icon at bounding box center [211, 44] width 6 height 8
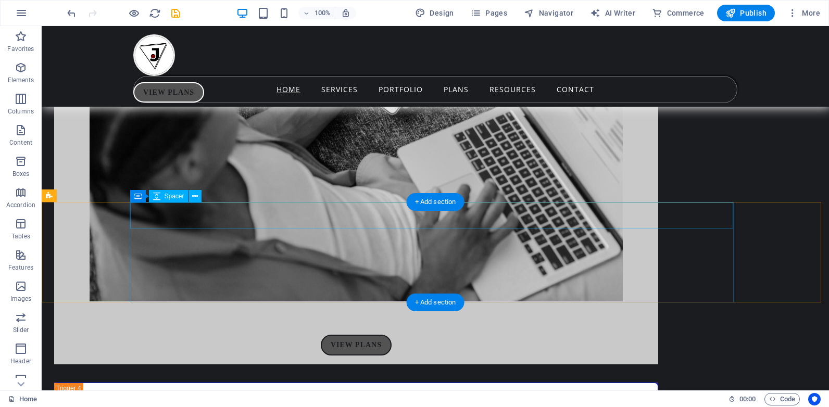
scroll to position [3852, 0]
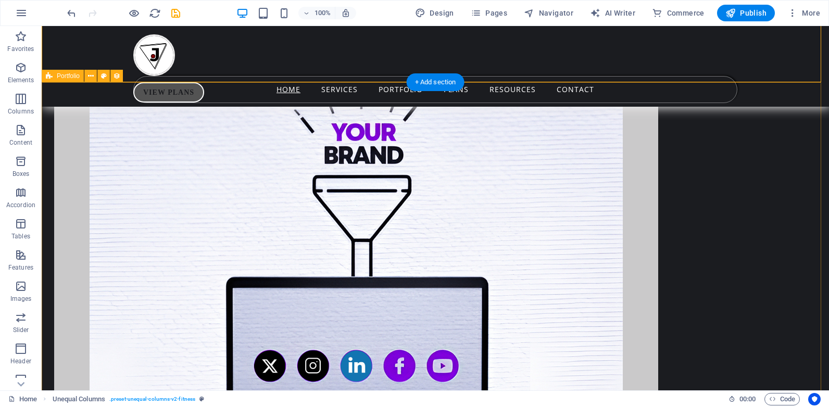
scroll to position [4060, 0]
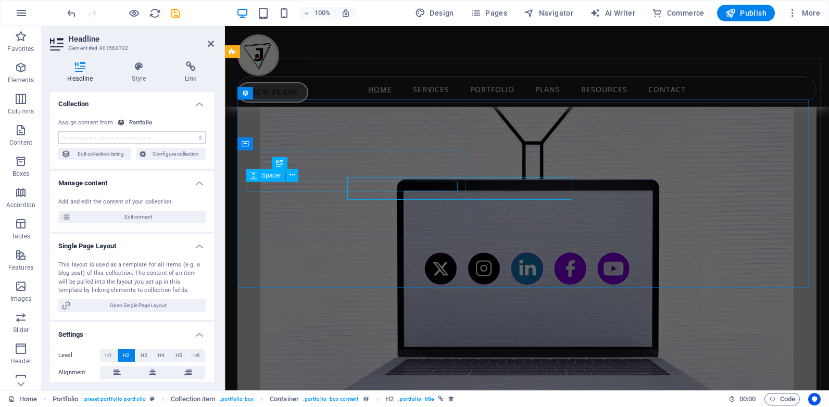
scroll to position [4047, 0]
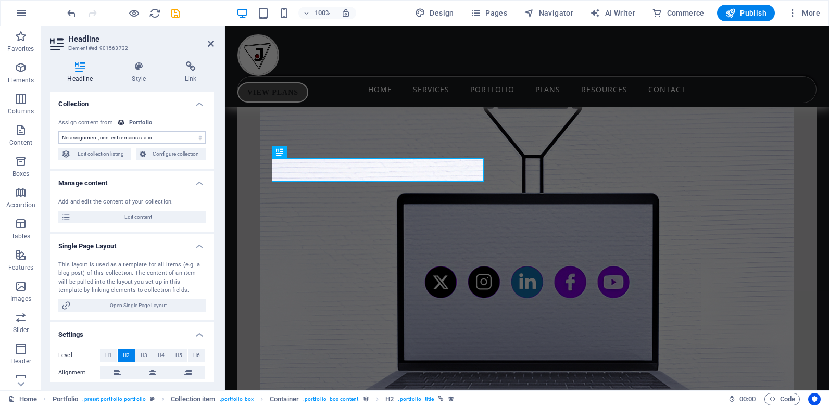
select select "name"
drag, startPoint x: 131, startPoint y: 69, endPoint x: 132, endPoint y: 118, distance: 49.5
click at [132, 118] on div "Headline Style Link Collection No assignment, content remains static Created at…" at bounding box center [132, 221] width 164 height 321
click at [116, 371] on icon at bounding box center [116, 372] width 7 height 12
click at [149, 371] on icon at bounding box center [152, 372] width 7 height 12
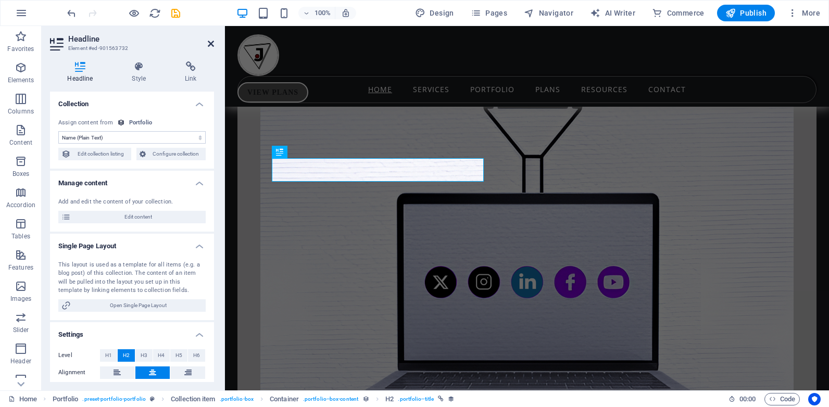
drag, startPoint x: 211, startPoint y: 41, endPoint x: 169, endPoint y: 15, distance: 49.5
click at [211, 41] on icon at bounding box center [211, 44] width 6 height 8
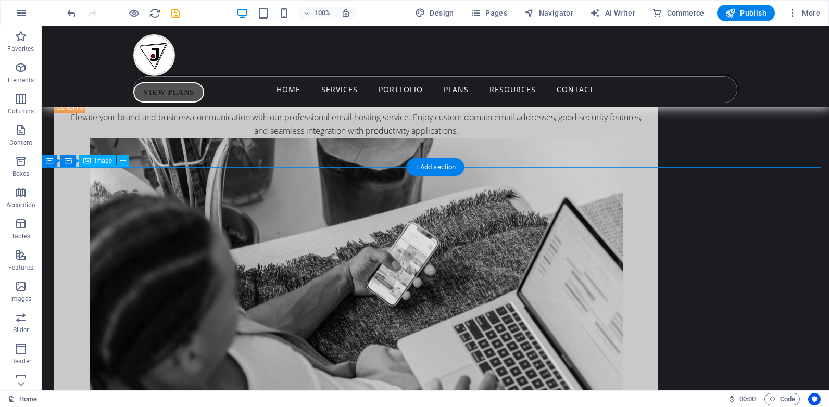
scroll to position [3435, 0]
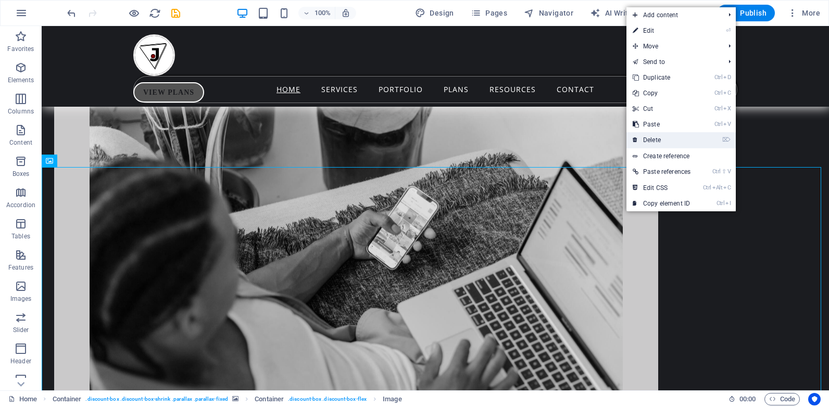
click at [659, 141] on link "⌦ Delete" at bounding box center [661, 140] width 70 height 16
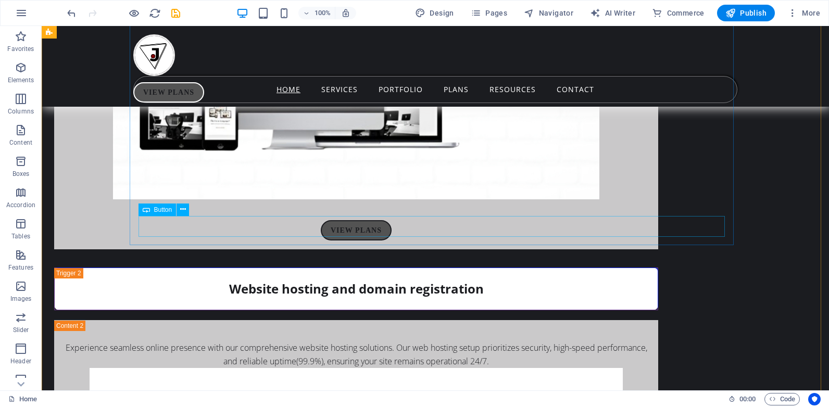
scroll to position [2655, 0]
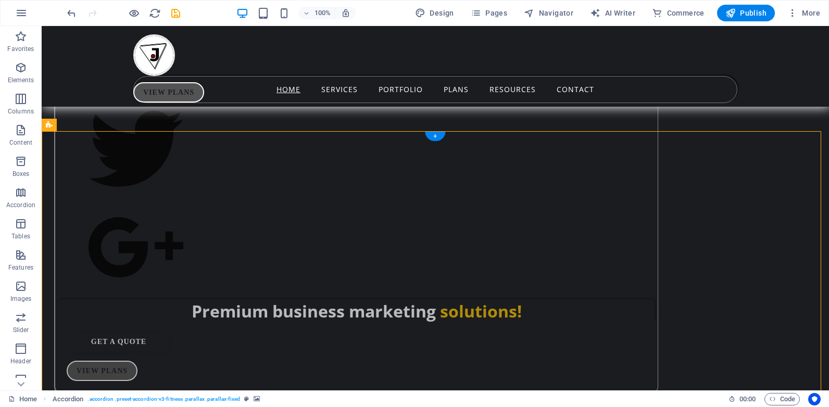
scroll to position [1197, 0]
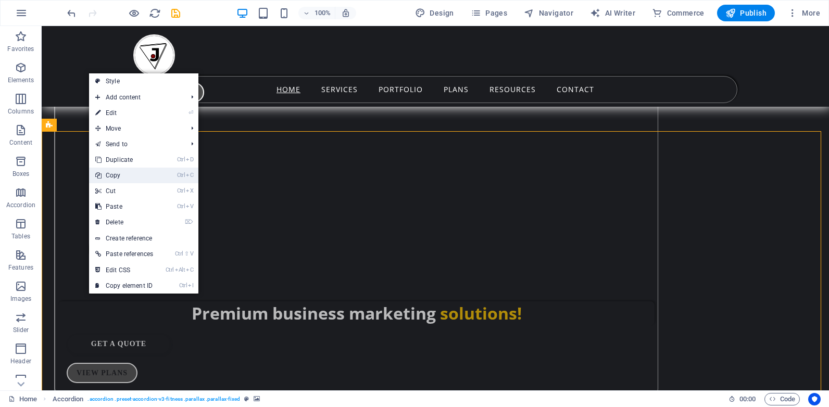
drag, startPoint x: 135, startPoint y: 176, endPoint x: 94, endPoint y: 150, distance: 48.7
click at [135, 176] on link "Ctrl C Copy" at bounding box center [124, 176] width 70 height 16
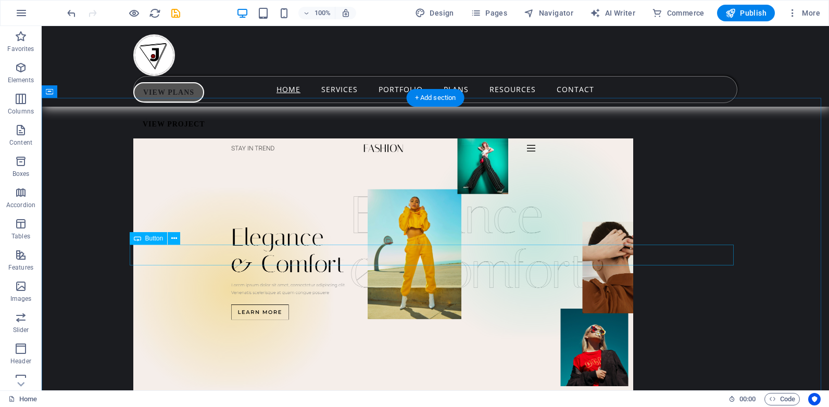
scroll to position [5674, 0]
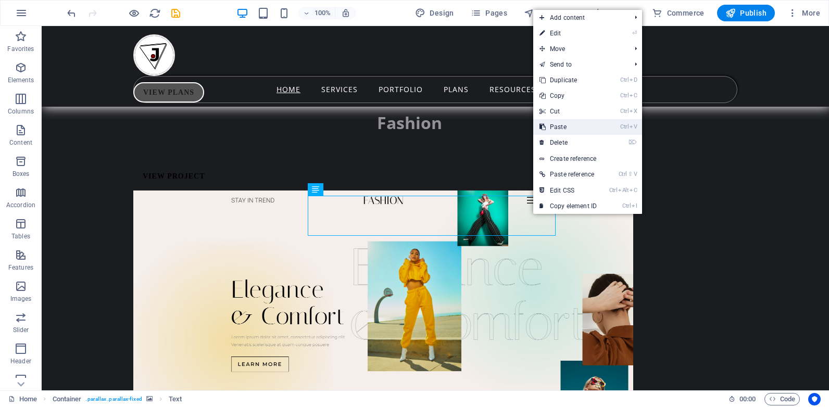
click at [586, 131] on link "Ctrl V Paste" at bounding box center [568, 127] width 70 height 16
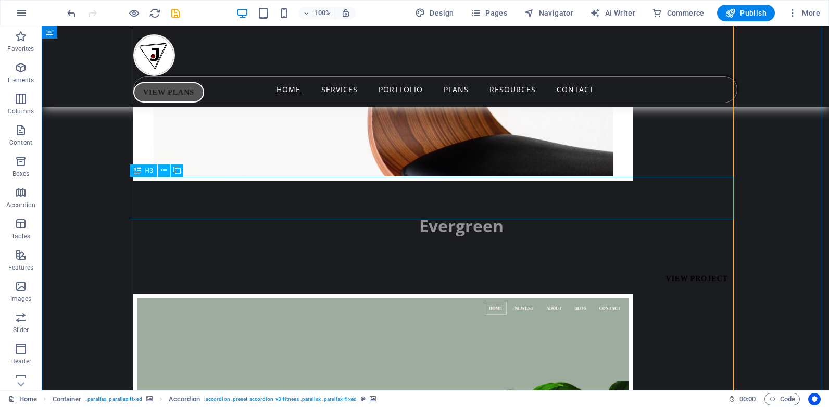
scroll to position [6819, 0]
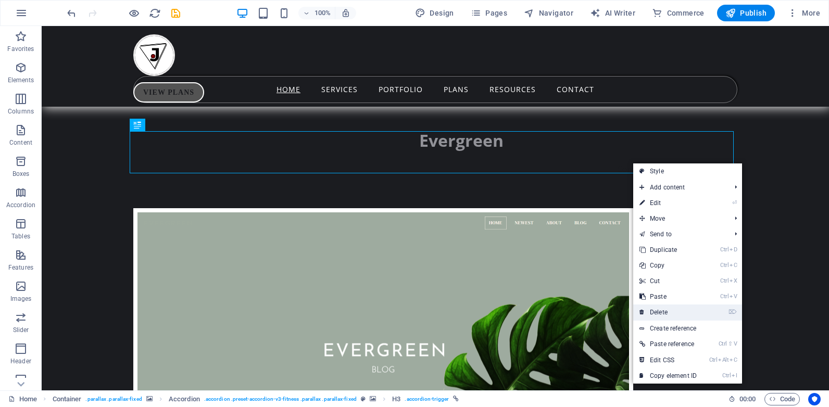
click at [677, 307] on link "⌦ Delete" at bounding box center [668, 313] width 70 height 16
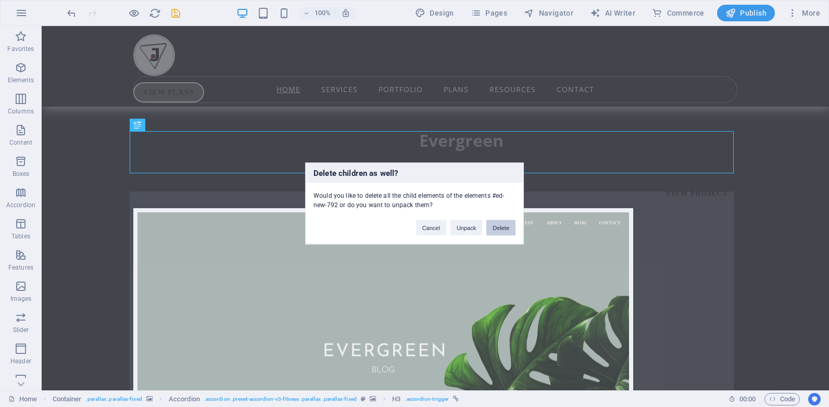
drag, startPoint x: 497, startPoint y: 228, endPoint x: 455, endPoint y: 202, distance: 49.1
click at [497, 228] on button "Delete" at bounding box center [500, 228] width 29 height 16
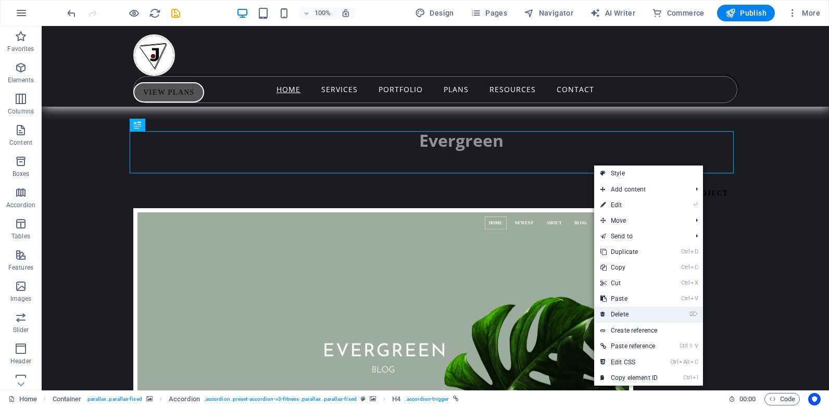
click at [633, 310] on link "⌦ Delete" at bounding box center [629, 315] width 70 height 16
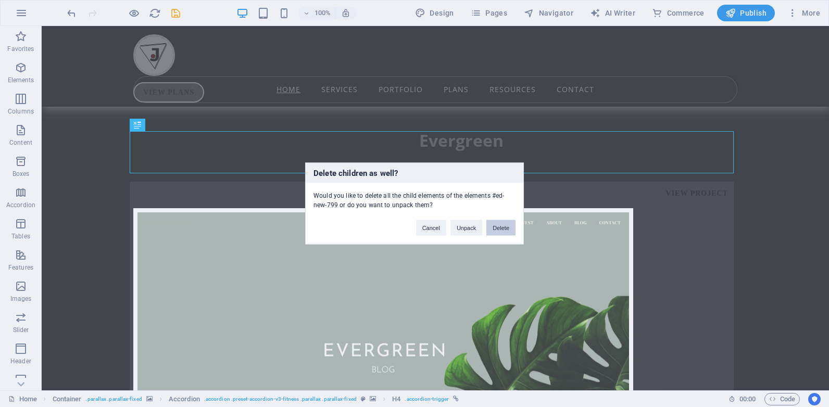
click at [495, 227] on button "Delete" at bounding box center [500, 228] width 29 height 16
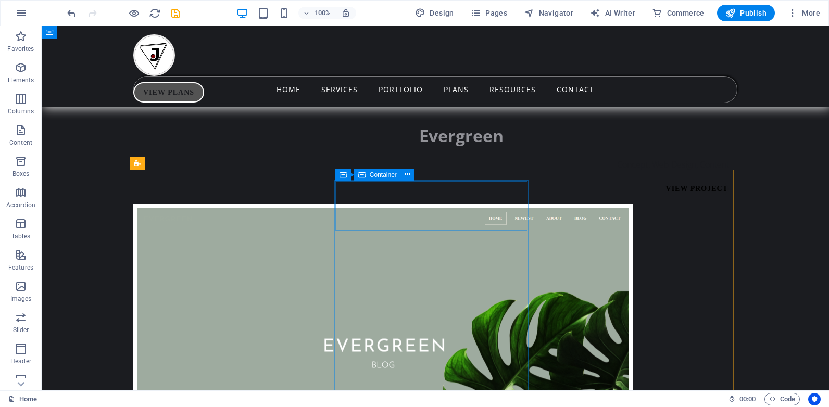
scroll to position [6871, 0]
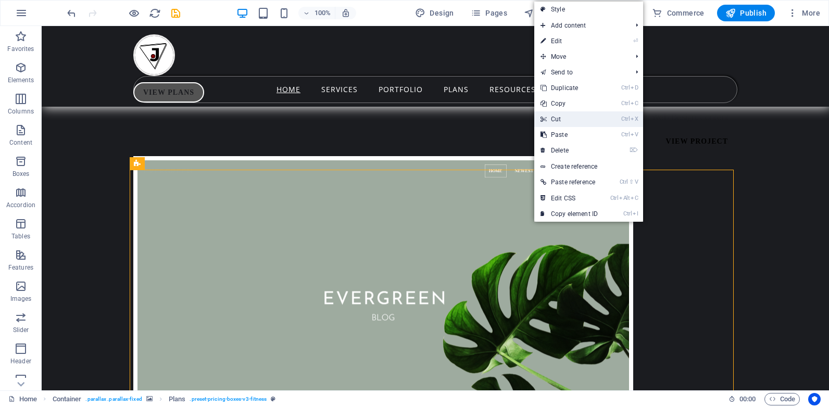
click at [566, 121] on link "Ctrl X Cut" at bounding box center [569, 119] width 70 height 16
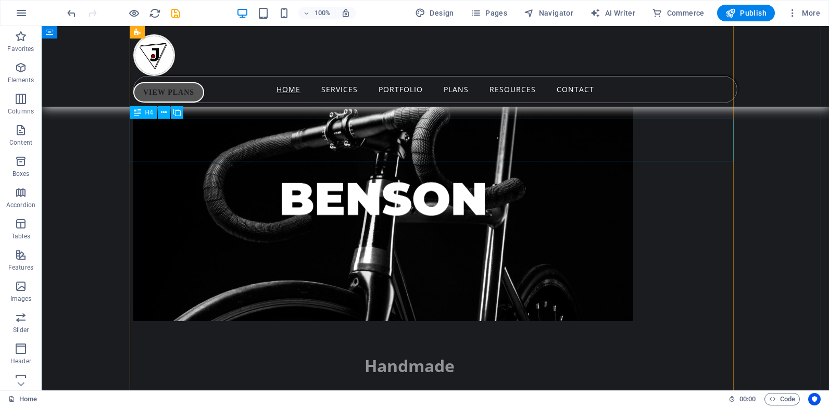
scroll to position [6298, 0]
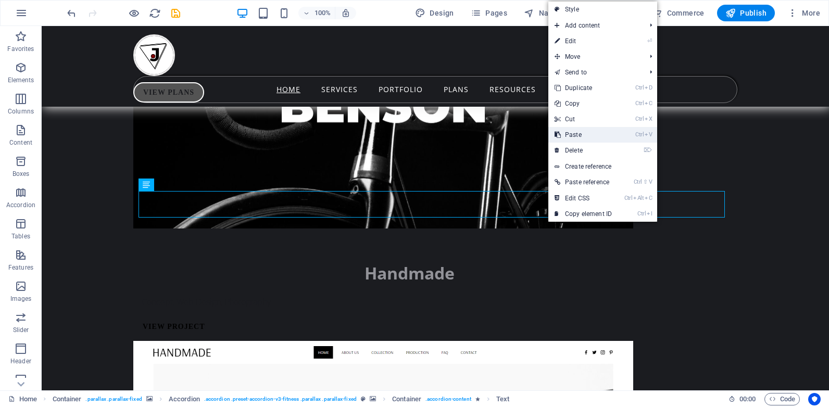
click at [575, 138] on link "Ctrl V Paste" at bounding box center [583, 135] width 70 height 16
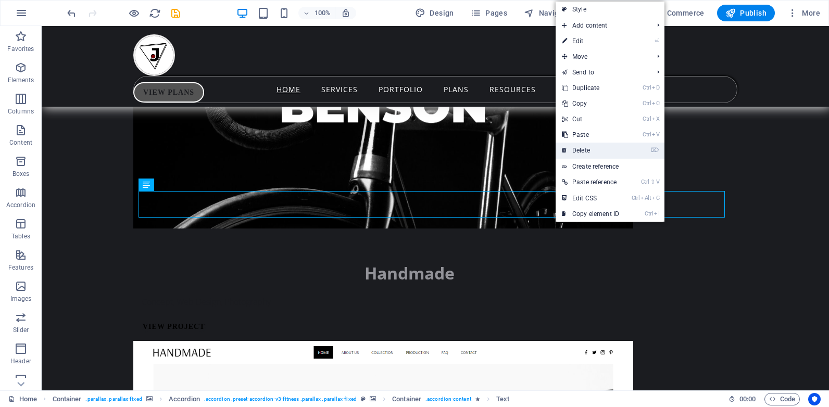
click at [580, 152] on link "⌦ Delete" at bounding box center [590, 151] width 70 height 16
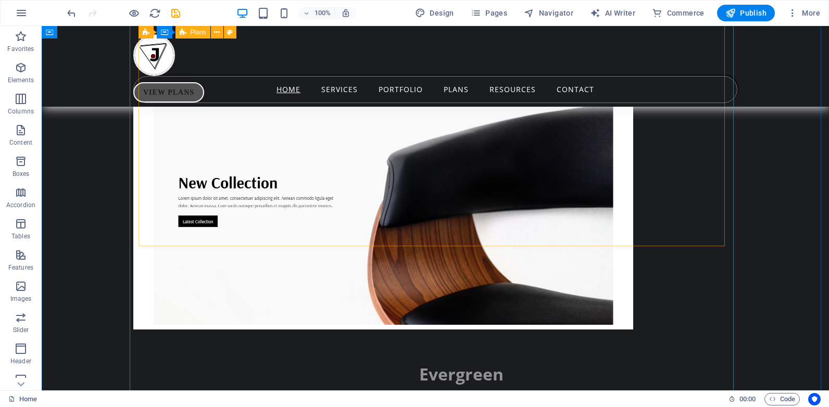
scroll to position [6507, 0]
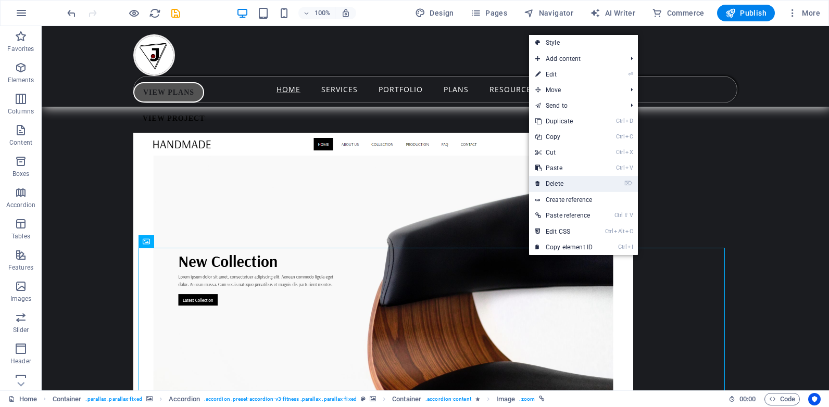
click at [556, 186] on link "⌦ Delete" at bounding box center [564, 184] width 70 height 16
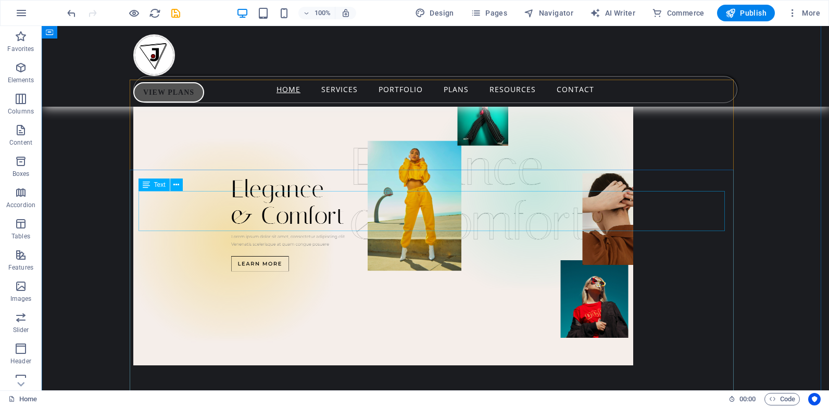
scroll to position [5830, 0]
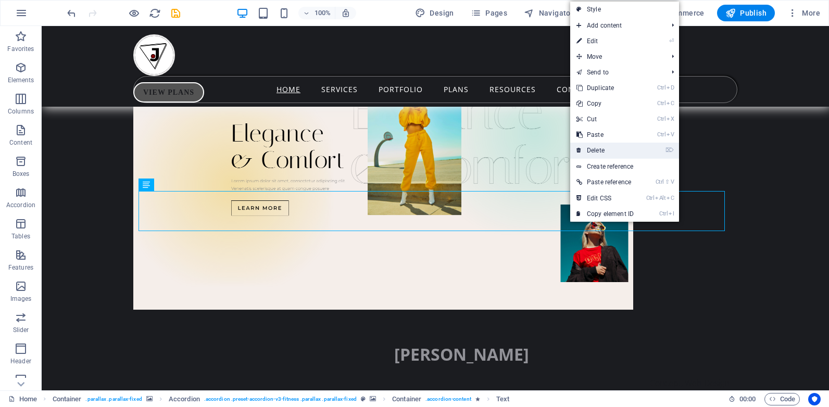
drag, startPoint x: 601, startPoint y: 151, endPoint x: 560, endPoint y: 125, distance: 49.4
click at [601, 151] on link "⌦ Delete" at bounding box center [605, 151] width 70 height 16
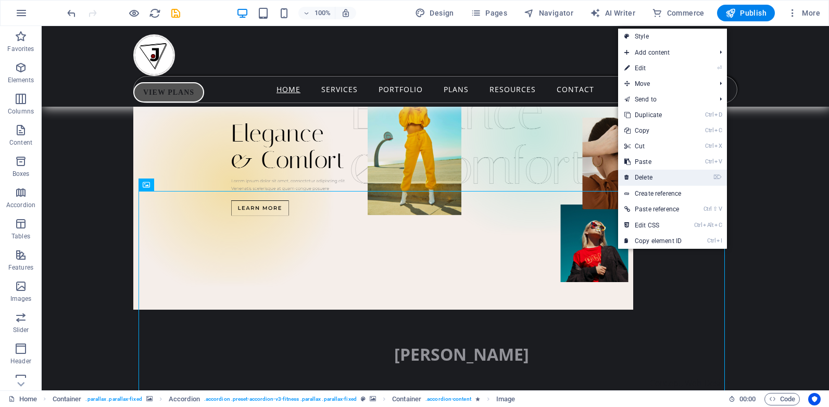
click at [650, 176] on link "⌦ Delete" at bounding box center [653, 178] width 70 height 16
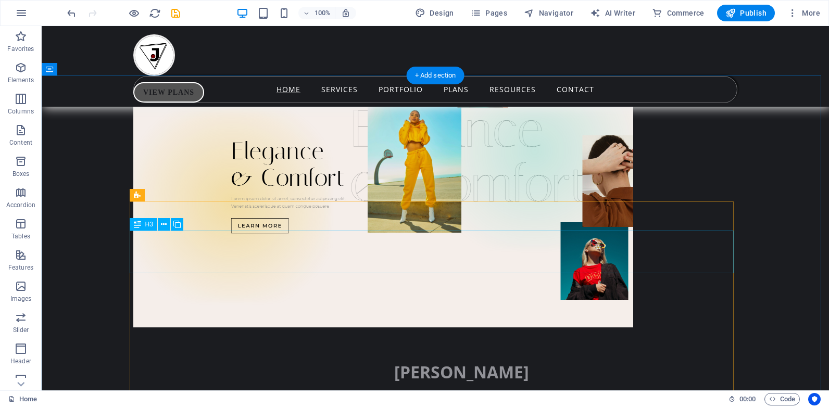
scroll to position [5674, 0]
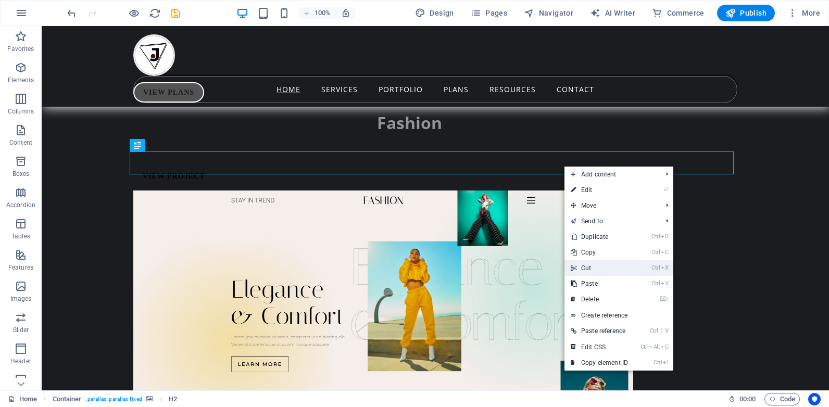
click at [586, 268] on link "Ctrl X Cut" at bounding box center [599, 268] width 70 height 16
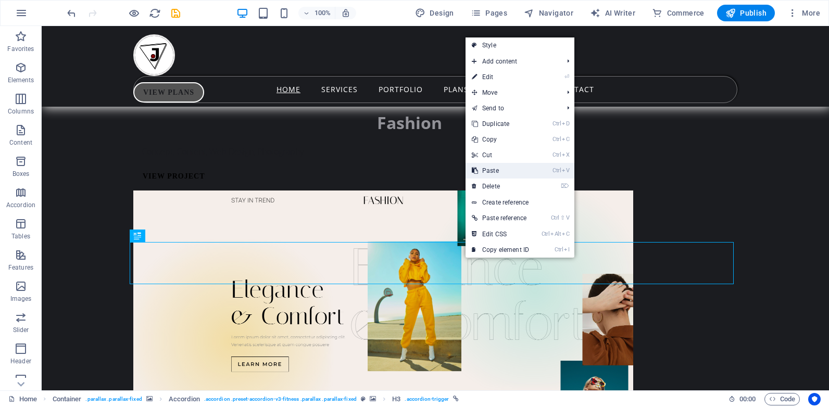
click at [509, 172] on link "Ctrl V Paste" at bounding box center [500, 171] width 70 height 16
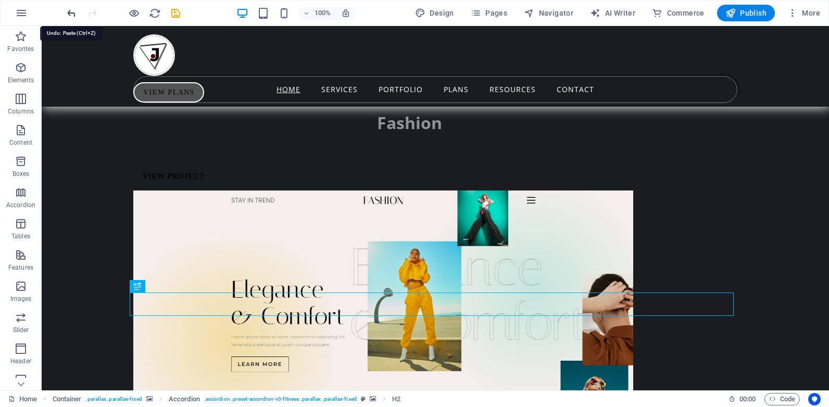
click at [73, 11] on icon "undo" at bounding box center [72, 13] width 12 height 12
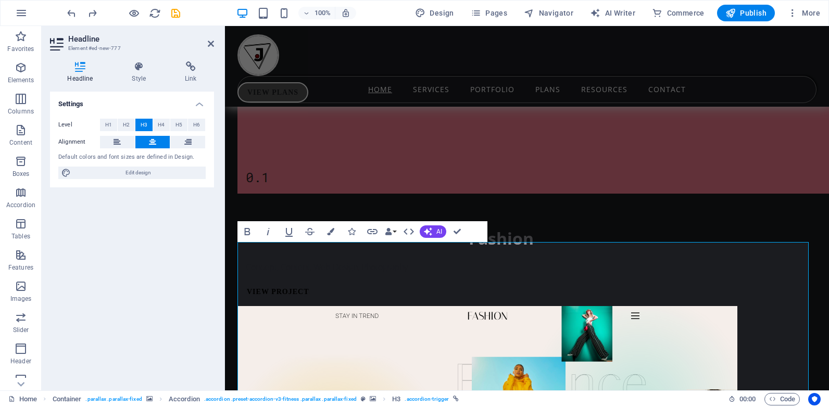
scroll to position [19413, 0]
click at [69, 9] on icon "undo" at bounding box center [72, 13] width 12 height 12
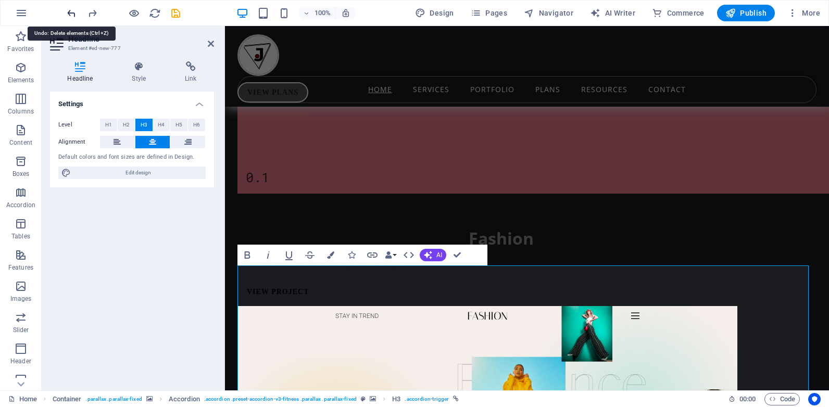
click at [69, 9] on icon "undo" at bounding box center [72, 13] width 12 height 12
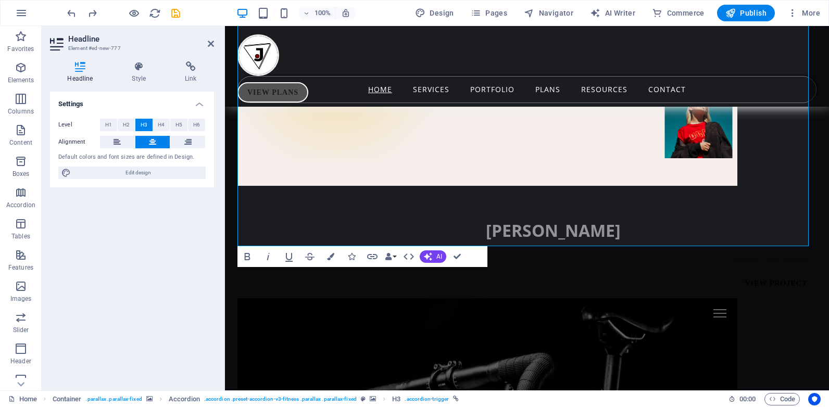
scroll to position [6202, 0]
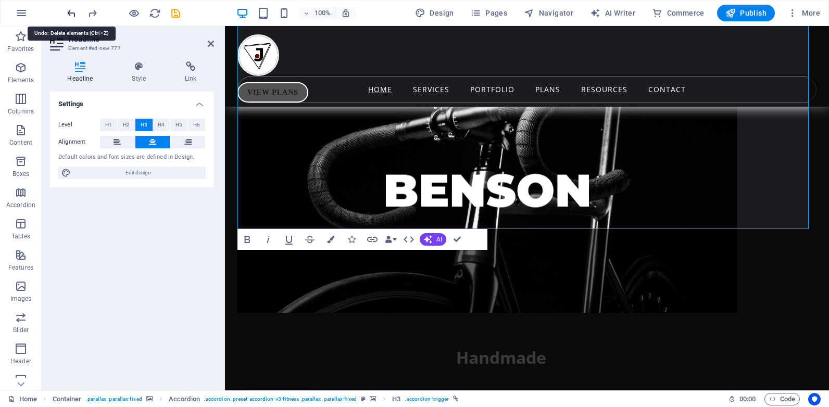
click at [70, 10] on icon "undo" at bounding box center [72, 13] width 12 height 12
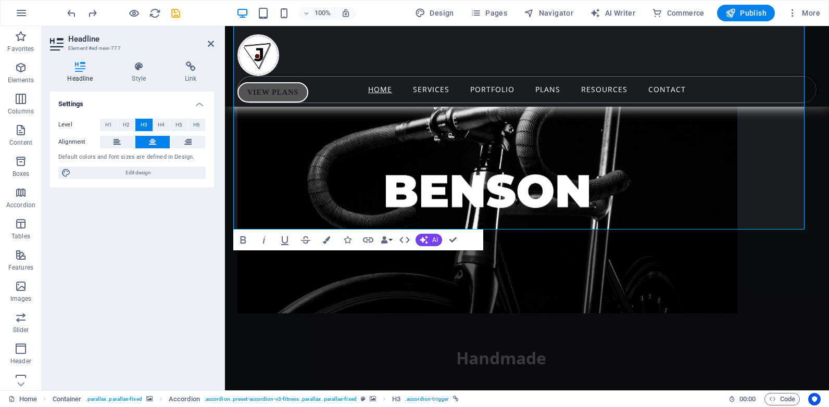
scroll to position [6201, 4]
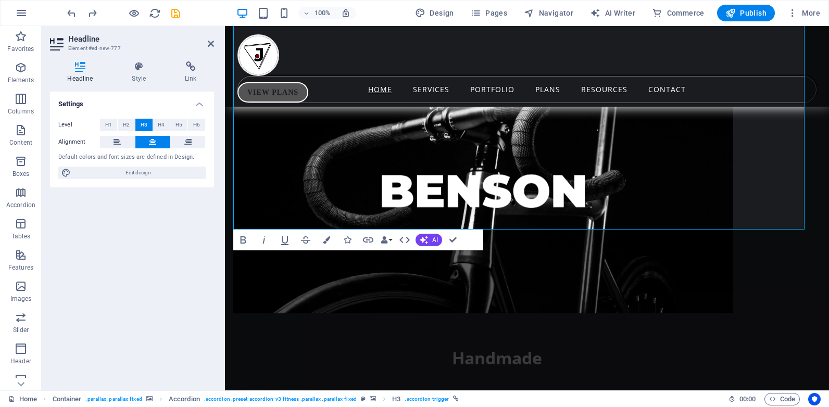
drag, startPoint x: 273, startPoint y: 318, endPoint x: 828, endPoint y: 237, distance: 561.2
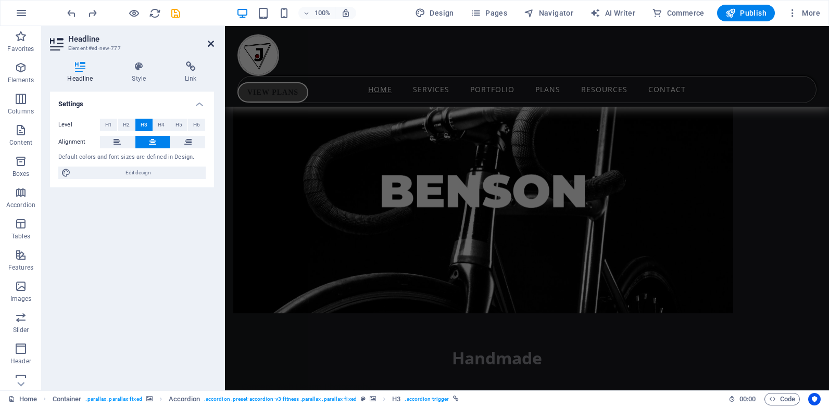
click at [209, 43] on icon at bounding box center [211, 44] width 6 height 8
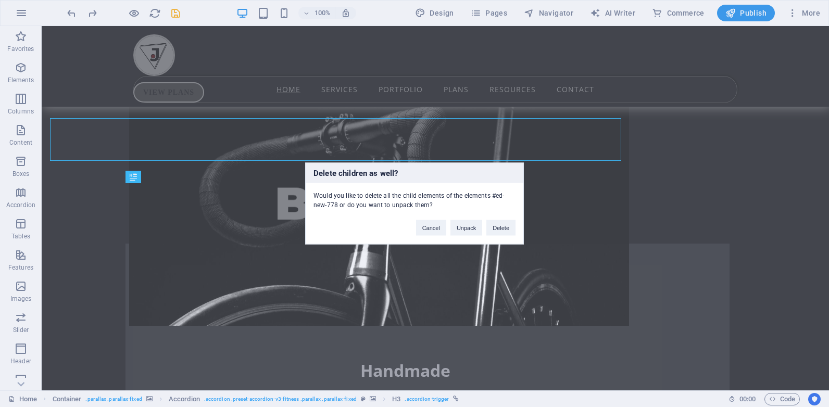
scroll to position [5693, 4]
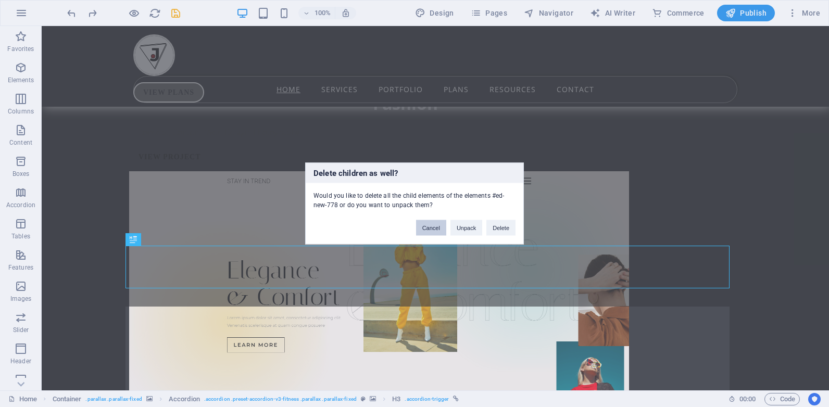
drag, startPoint x: 433, startPoint y: 230, endPoint x: 391, endPoint y: 203, distance: 49.8
click at [433, 230] on button "Cancel" at bounding box center [431, 228] width 30 height 16
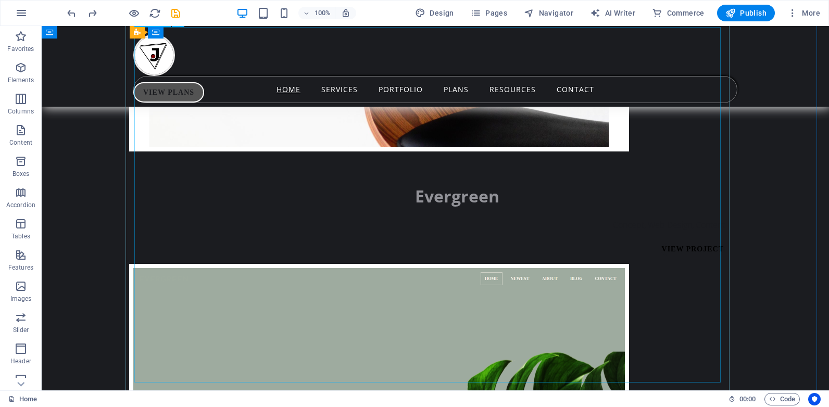
scroll to position [6786, 4]
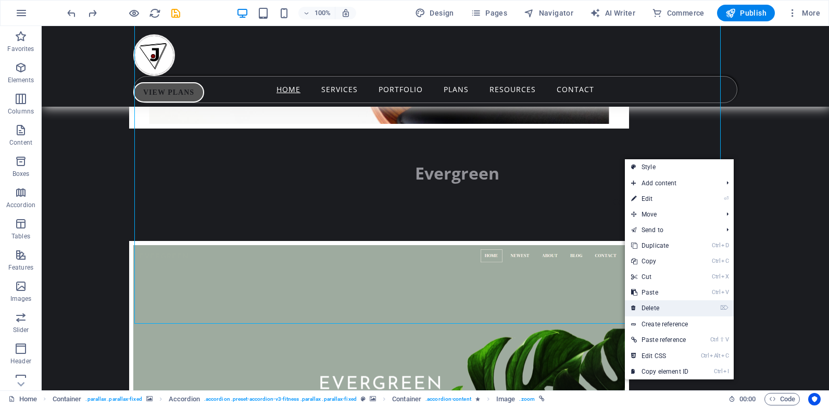
click at [654, 309] on link "⌦ Delete" at bounding box center [660, 308] width 70 height 16
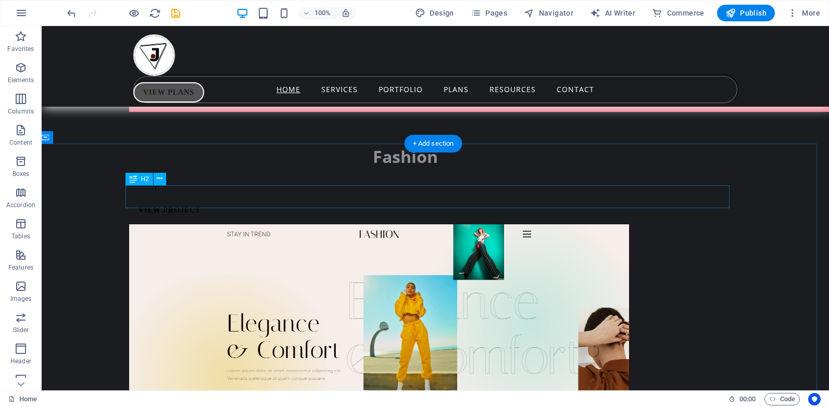
scroll to position [5693, 4]
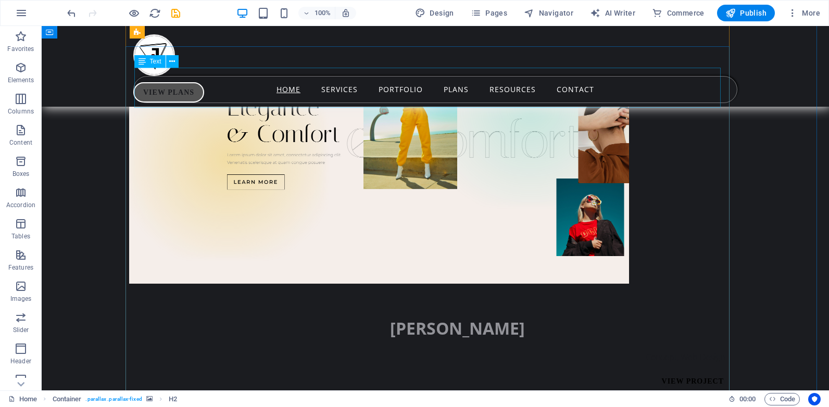
scroll to position [5953, 4]
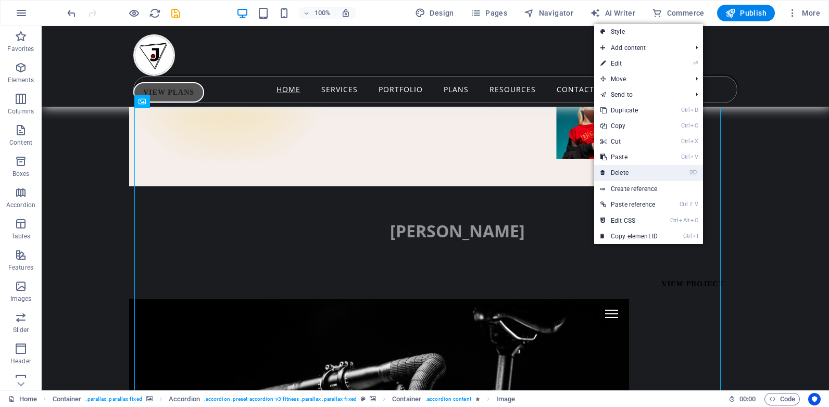
click at [637, 173] on link "⌦ Delete" at bounding box center [629, 173] width 70 height 16
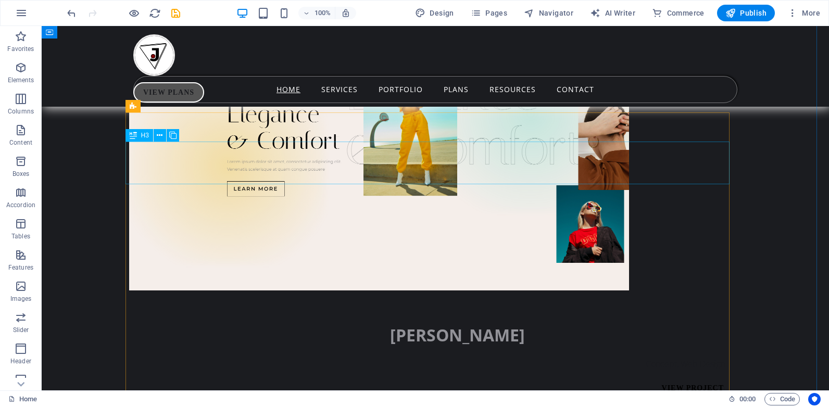
scroll to position [5797, 4]
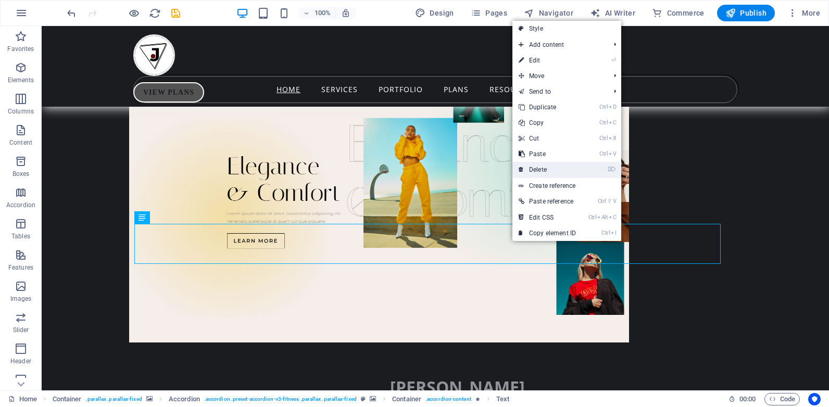
drag, startPoint x: 543, startPoint y: 172, endPoint x: 502, endPoint y: 146, distance: 49.4
click at [543, 172] on link "⌦ Delete" at bounding box center [547, 170] width 70 height 16
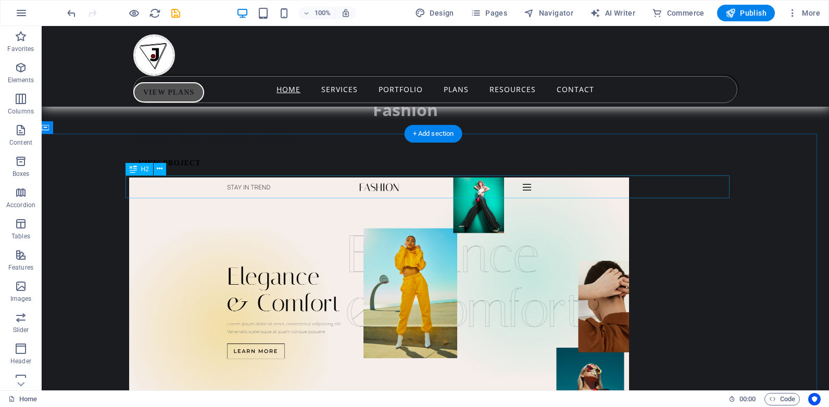
scroll to position [5641, 4]
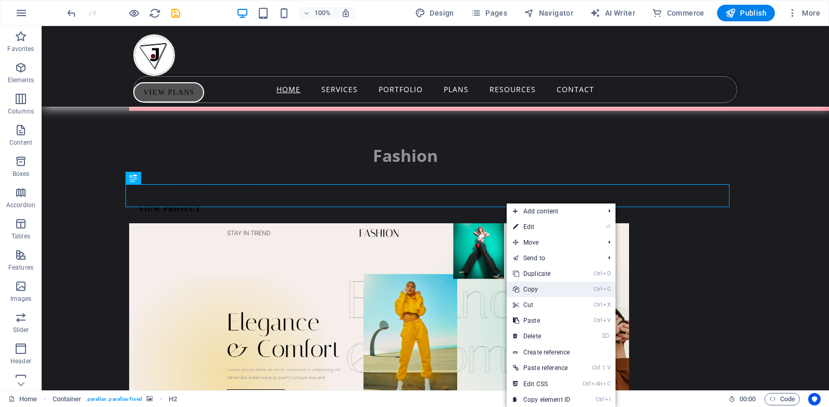
drag, startPoint x: 541, startPoint y: 287, endPoint x: 500, endPoint y: 260, distance: 49.4
click at [541, 286] on link "Ctrl C Copy" at bounding box center [541, 290] width 70 height 16
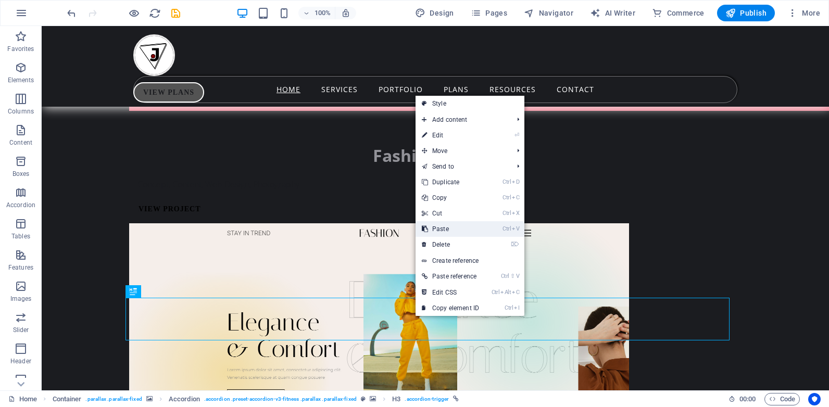
click at [450, 225] on link "Ctrl V Paste" at bounding box center [450, 229] width 70 height 16
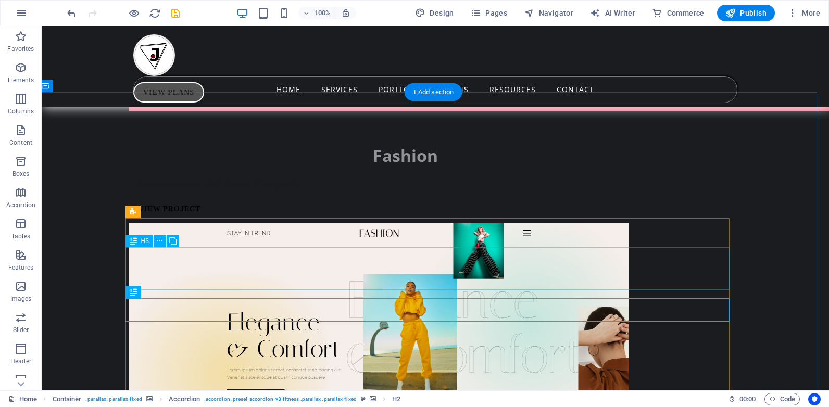
scroll to position [5693, 4]
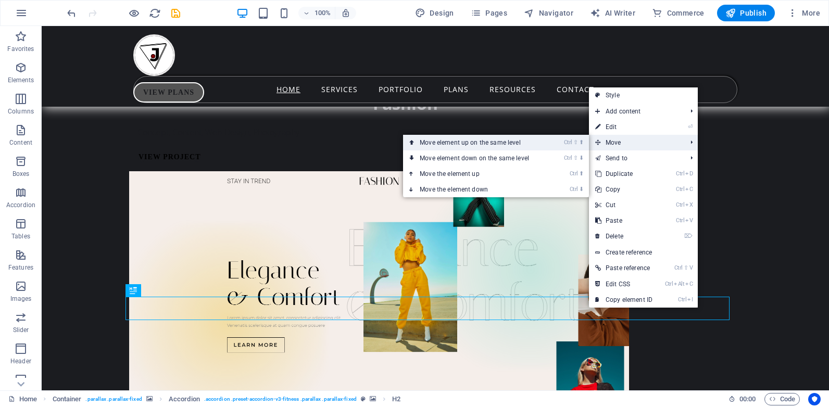
click at [492, 146] on link "Ctrl ⇧ ⬆ Move element up on the same level" at bounding box center [476, 143] width 147 height 16
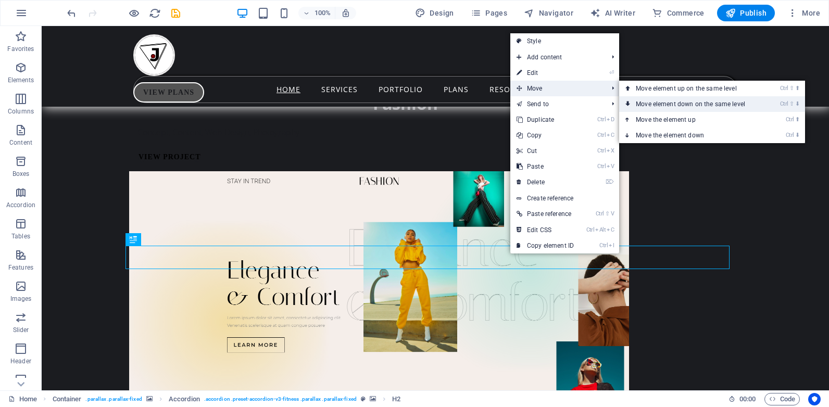
click at [669, 107] on link "Ctrl ⇧ ⬇ Move element down on the same level" at bounding box center [692, 104] width 147 height 16
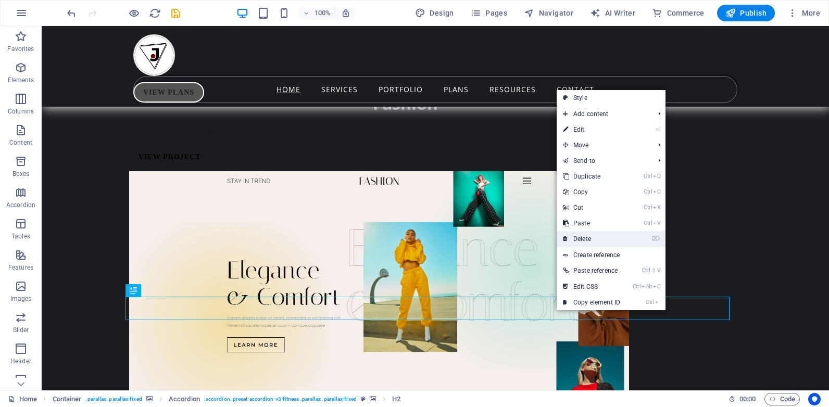
drag, startPoint x: 578, startPoint y: 237, endPoint x: 536, endPoint y: 211, distance: 49.1
click at [578, 237] on link "⌦ Delete" at bounding box center [591, 239] width 70 height 16
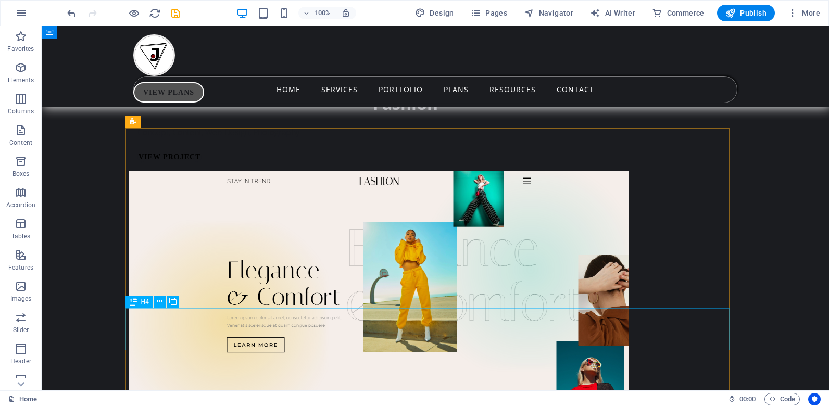
scroll to position [5797, 4]
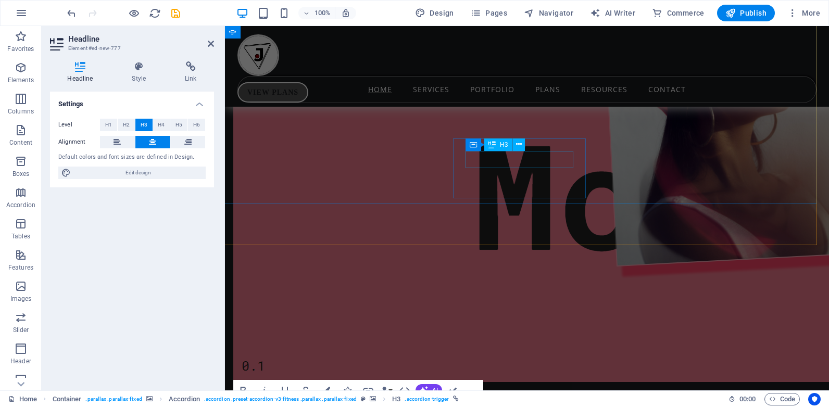
scroll to position [5513, 4]
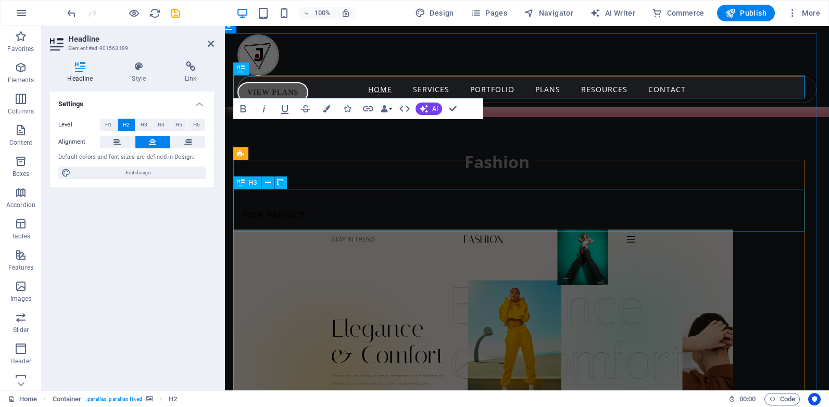
scroll to position [5618, 4]
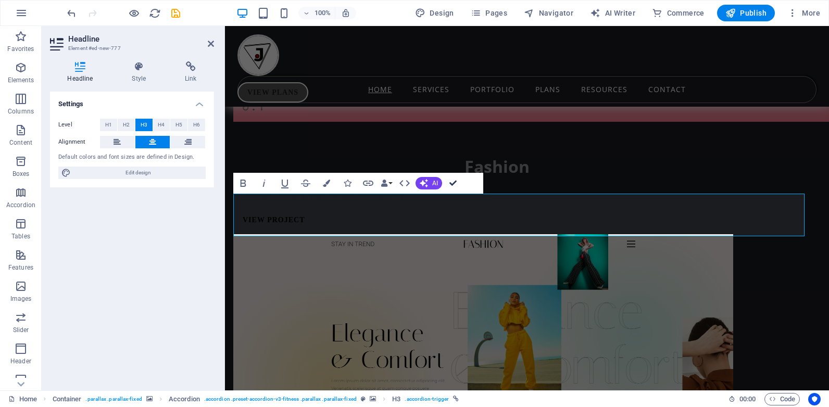
drag, startPoint x: 453, startPoint y: 181, endPoint x: 411, endPoint y: 155, distance: 49.5
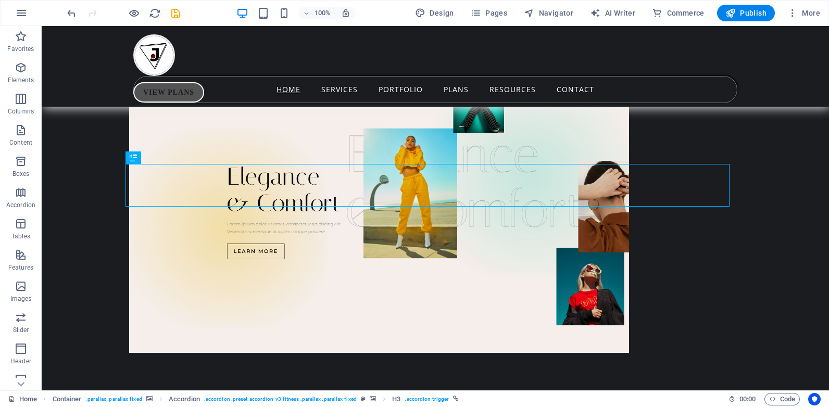
scroll to position [5683, 4]
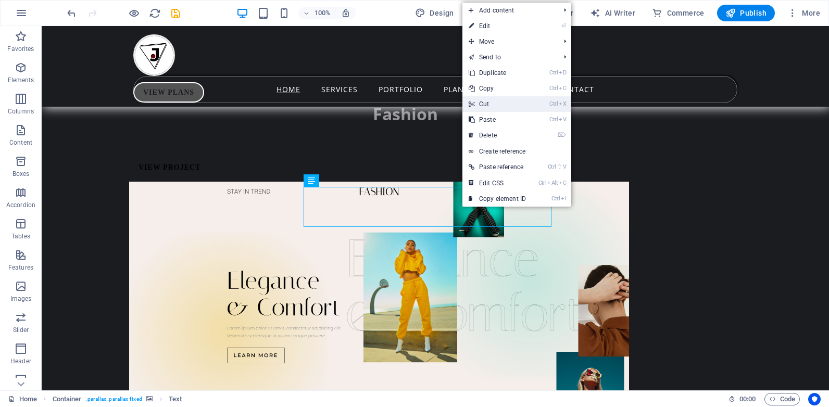
click at [500, 107] on link "Ctrl X Cut" at bounding box center [497, 104] width 70 height 16
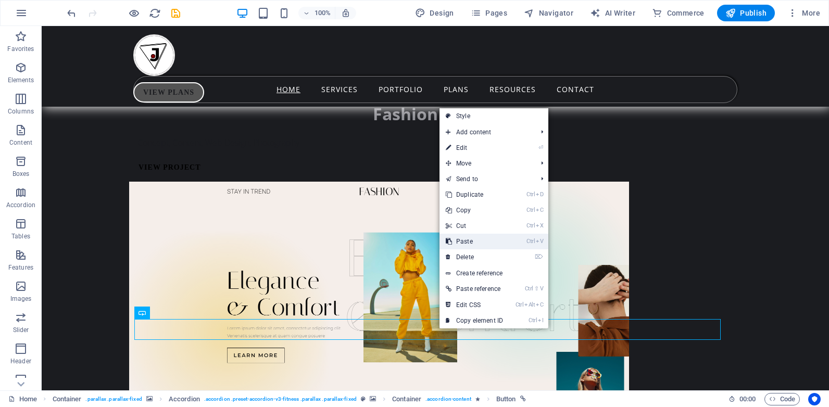
click at [468, 242] on link "Ctrl V Paste" at bounding box center [474, 242] width 70 height 16
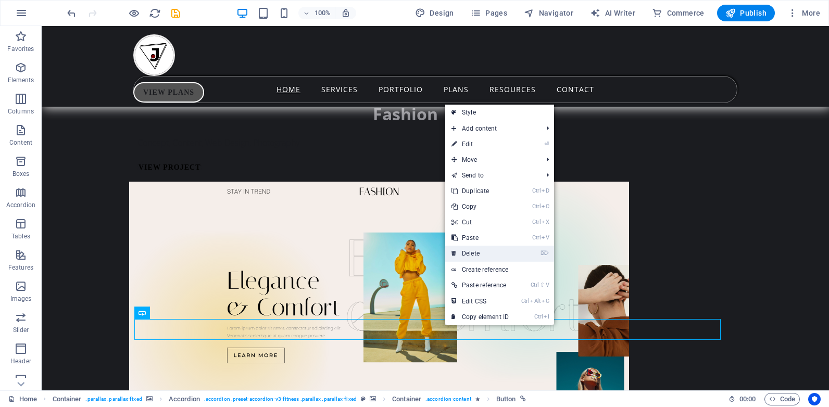
click at [477, 252] on link "⌦ Delete" at bounding box center [480, 254] width 70 height 16
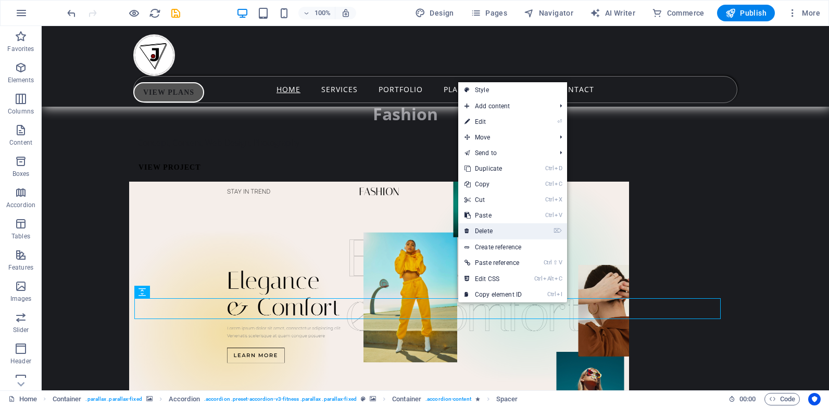
click at [486, 231] on link "⌦ Delete" at bounding box center [493, 231] width 70 height 16
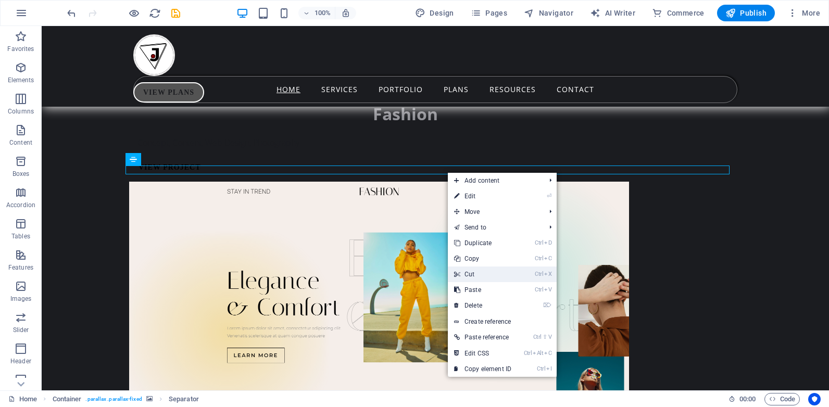
drag, startPoint x: 487, startPoint y: 276, endPoint x: 442, endPoint y: 247, distance: 53.0
click at [487, 276] on link "Ctrl X Cut" at bounding box center [483, 275] width 70 height 16
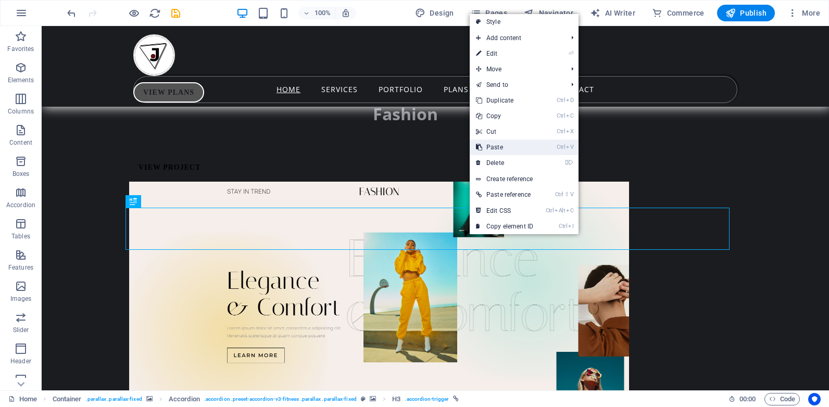
click at [509, 142] on link "Ctrl V Paste" at bounding box center [505, 148] width 70 height 16
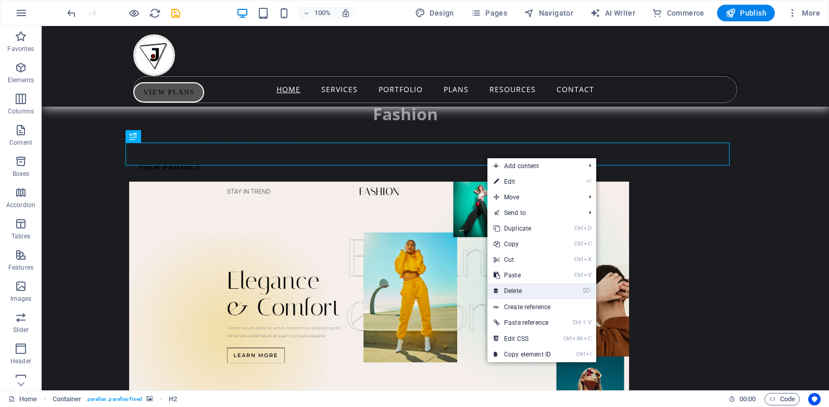
click at [523, 289] on link "⌦ Delete" at bounding box center [522, 291] width 70 height 16
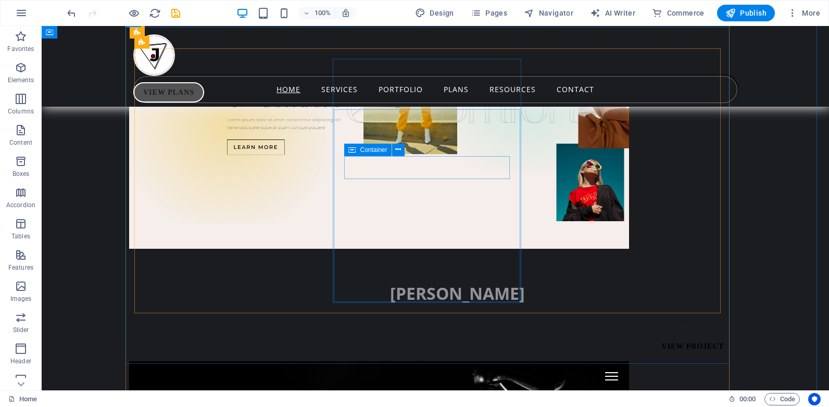
scroll to position [6151, 4]
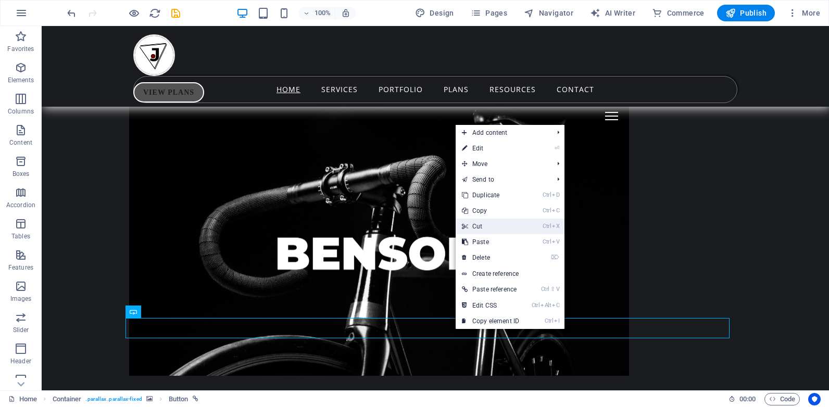
click at [489, 226] on link "Ctrl X Cut" at bounding box center [490, 227] width 70 height 16
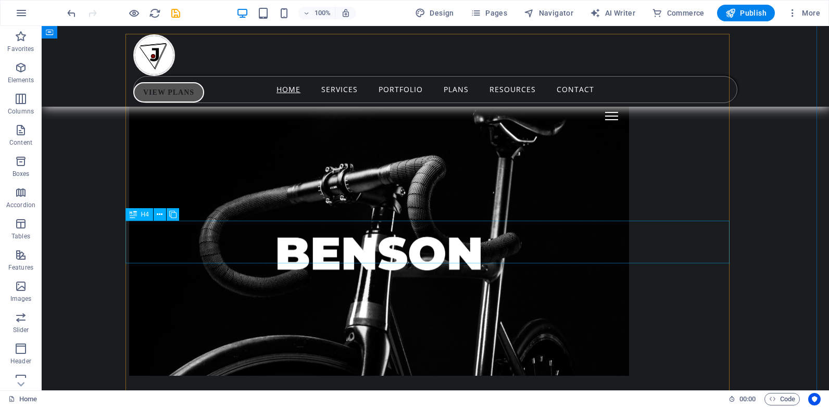
scroll to position [5787, 4]
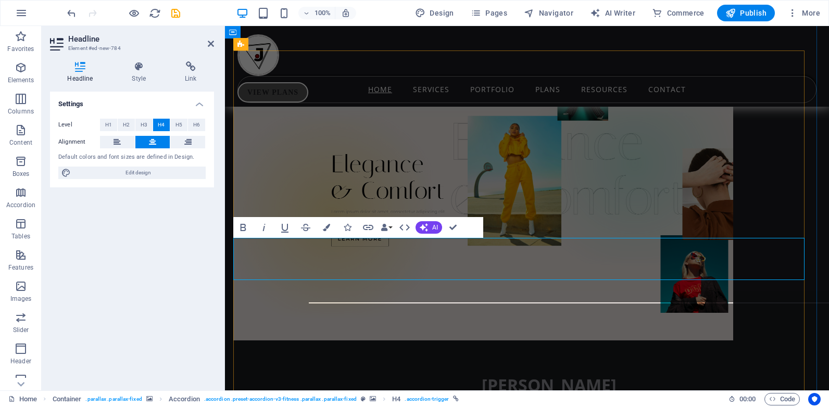
scroll to position [5659, 4]
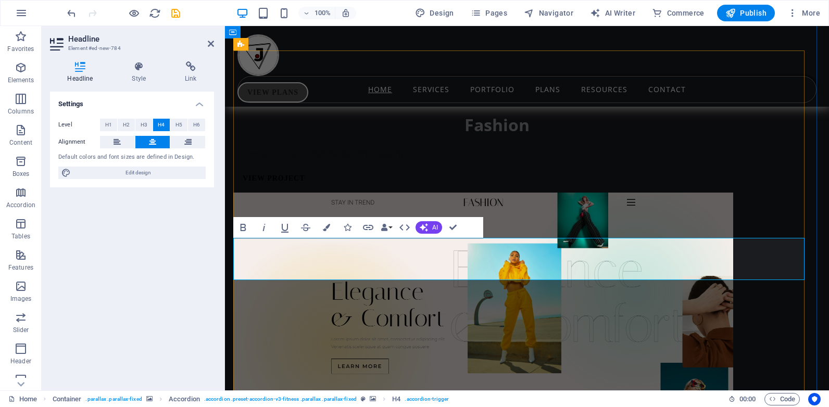
drag, startPoint x: 472, startPoint y: 252, endPoint x: 429, endPoint y: 262, distance: 43.3
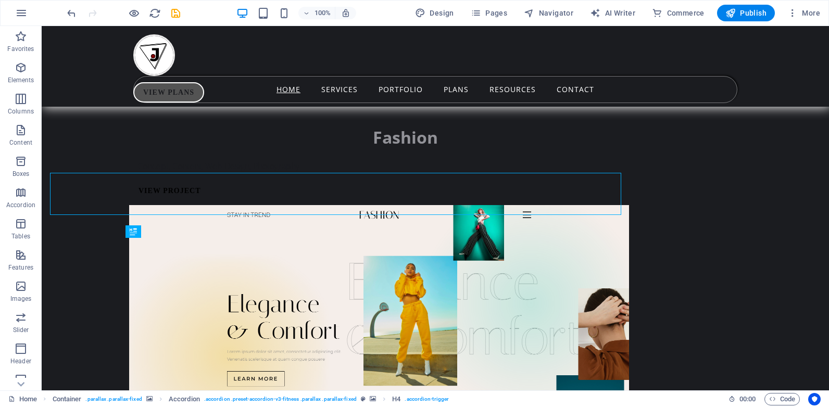
scroll to position [5787, 4]
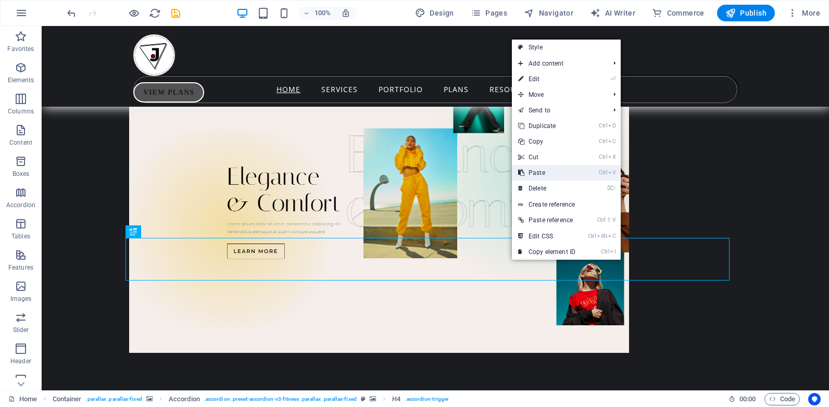
click at [549, 174] on link "Ctrl V Paste" at bounding box center [547, 173] width 70 height 16
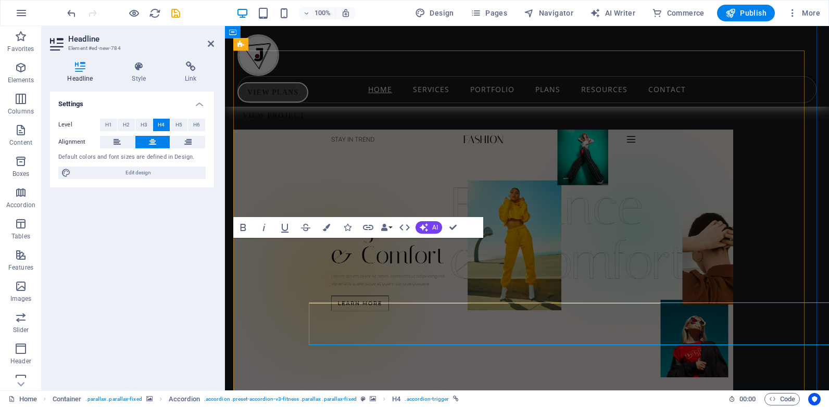
scroll to position [5659, 4]
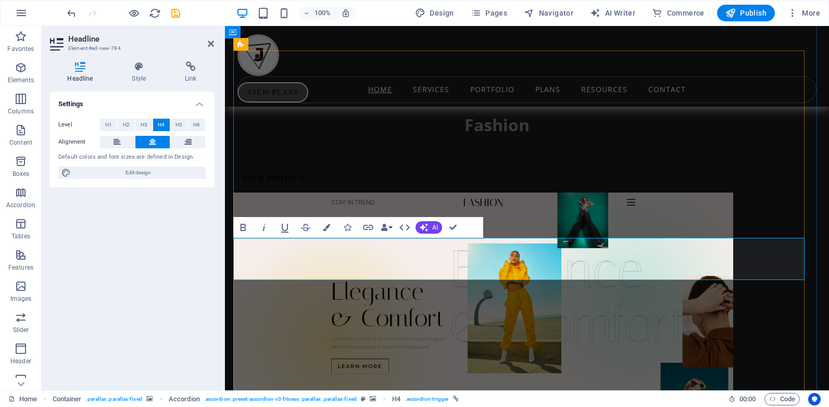
drag, startPoint x: 660, startPoint y: 261, endPoint x: 382, endPoint y: 270, distance: 278.6
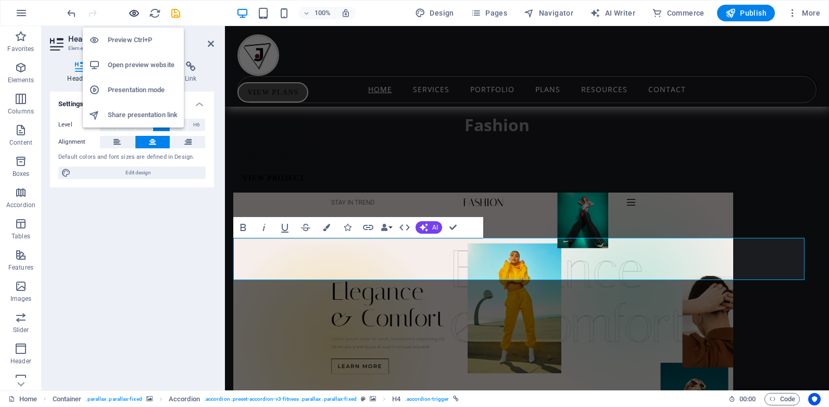
click at [135, 11] on icon "button" at bounding box center [134, 13] width 12 height 12
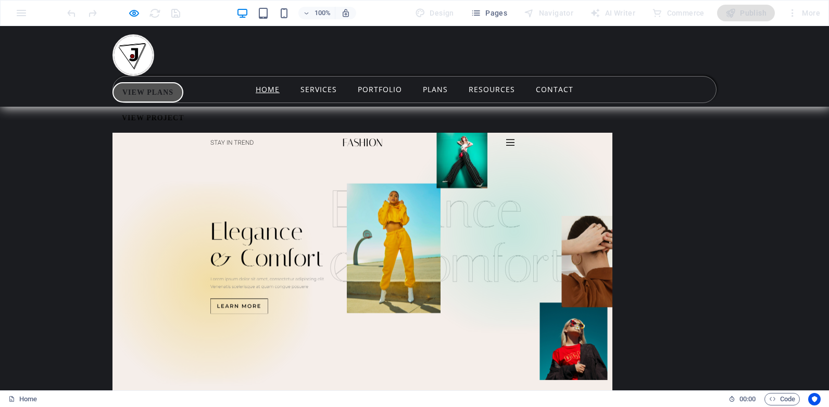
scroll to position [4141, 0]
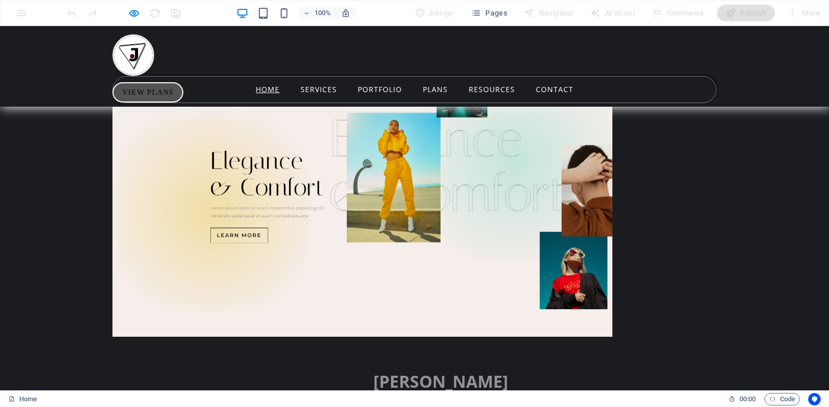
scroll to position [4214, 0]
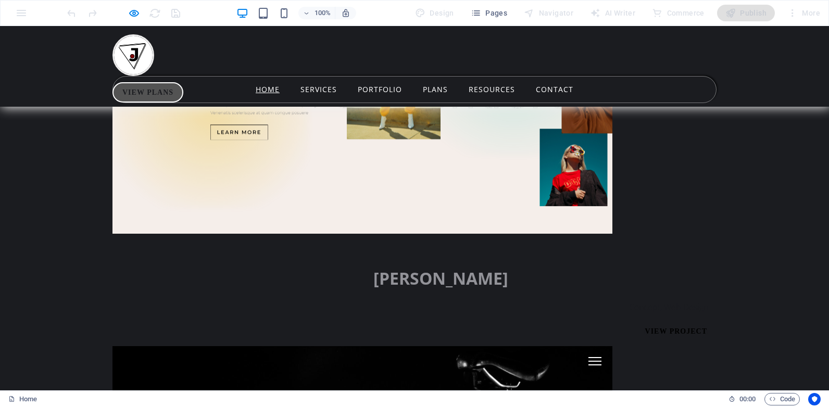
scroll to position [4318, 0]
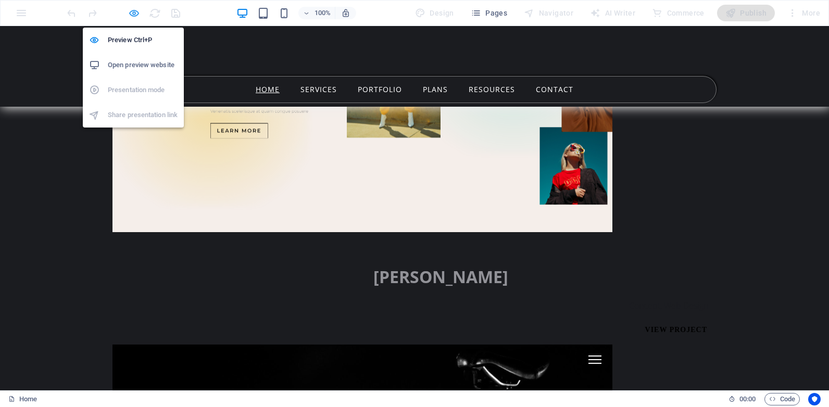
drag, startPoint x: 134, startPoint y: 14, endPoint x: 459, endPoint y: 226, distance: 388.5
click at [134, 14] on icon "button" at bounding box center [134, 13] width 12 height 12
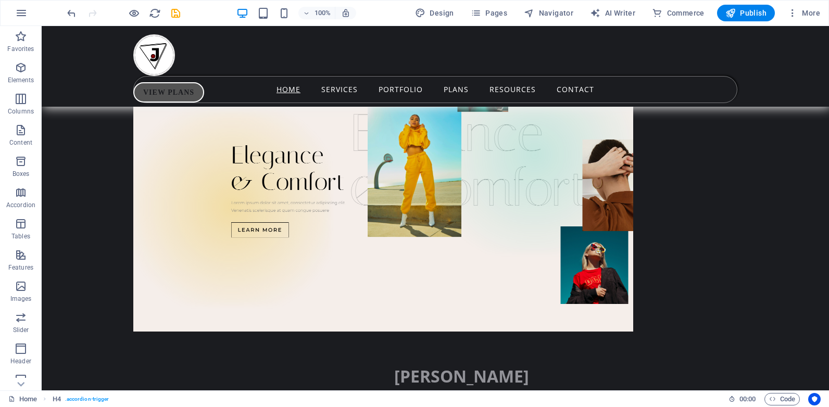
scroll to position [5807, 0]
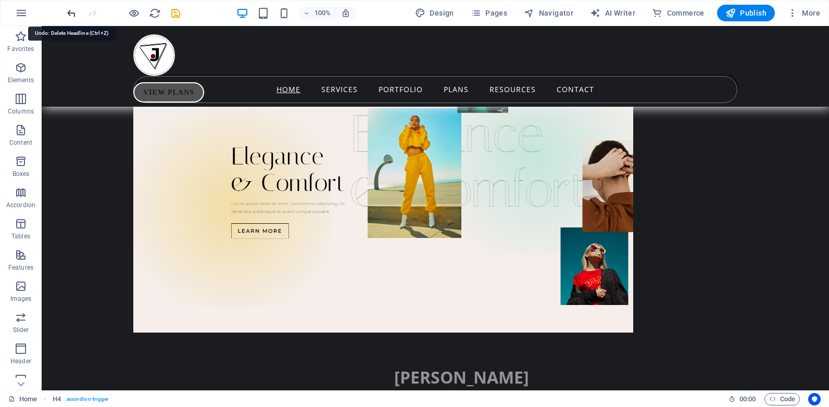
click at [73, 14] on icon "undo" at bounding box center [72, 13] width 12 height 12
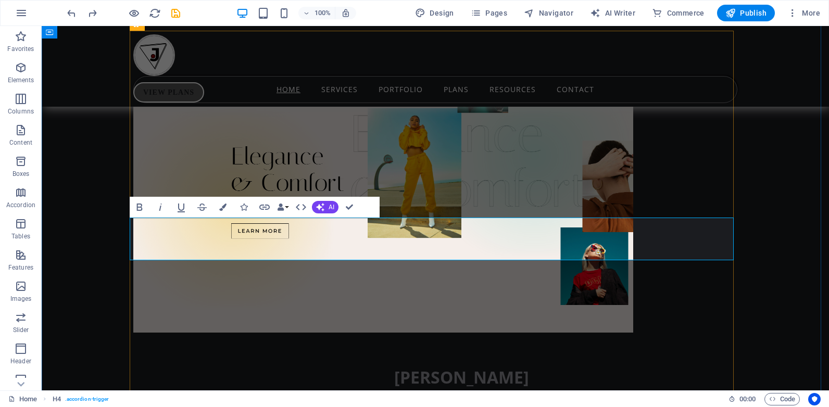
drag, startPoint x: 431, startPoint y: 245, endPoint x: 104, endPoint y: 239, distance: 326.9
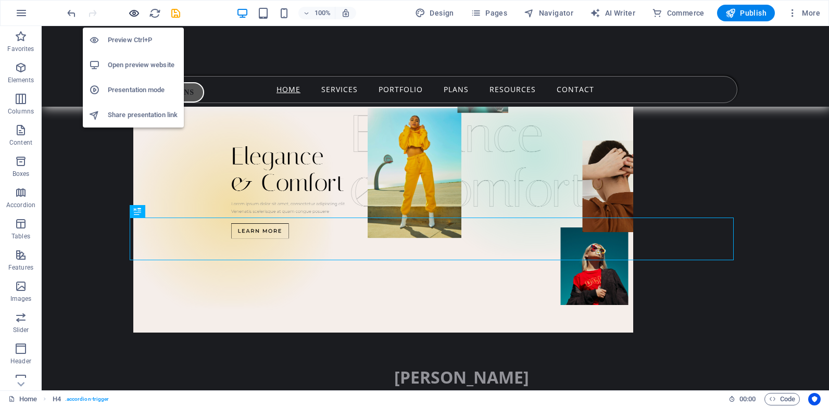
click at [135, 15] on icon "button" at bounding box center [134, 13] width 12 height 12
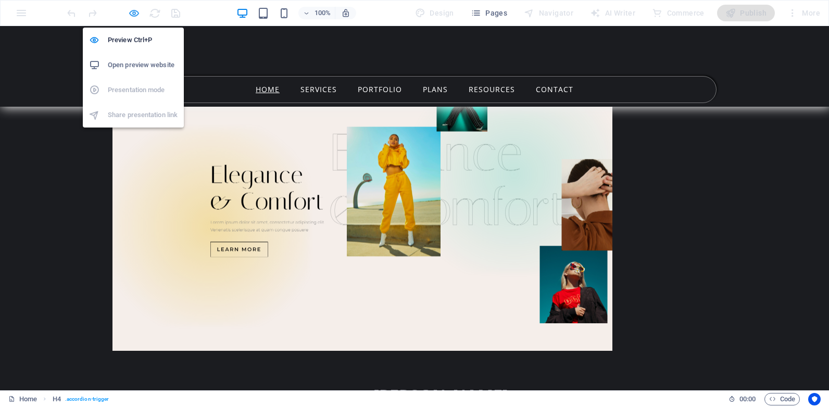
scroll to position [4214, 0]
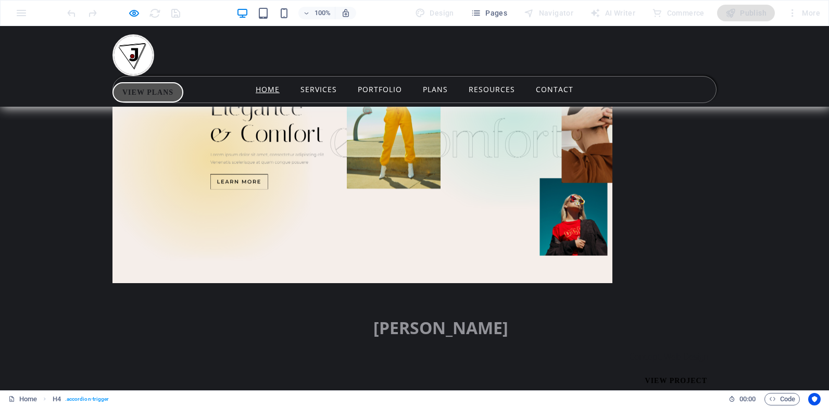
scroll to position [4266, 0]
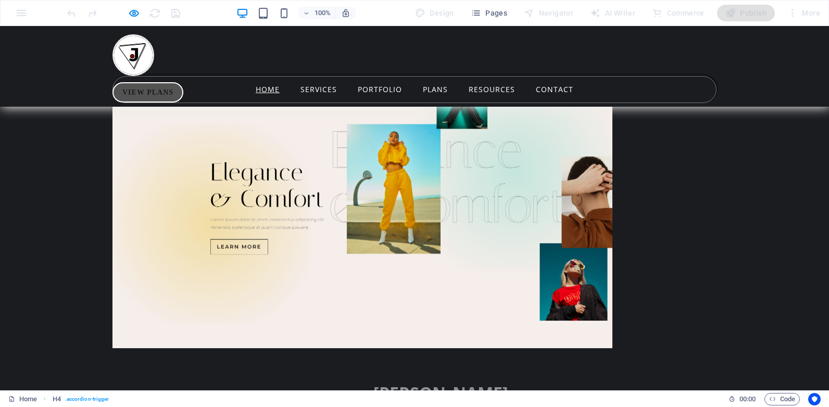
scroll to position [4214, 0]
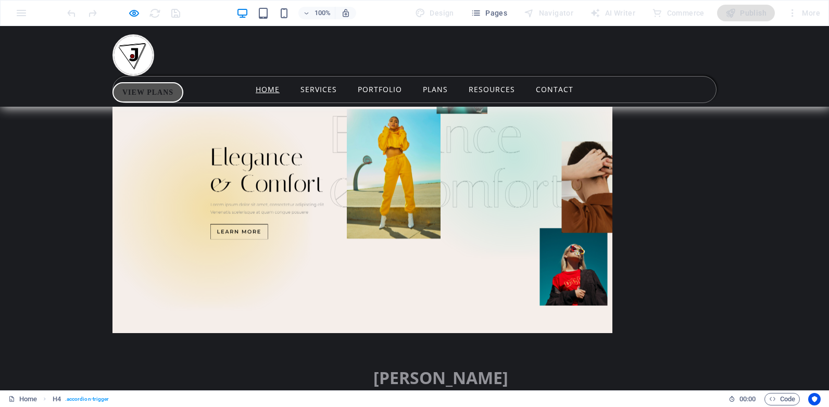
scroll to position [4214, 0]
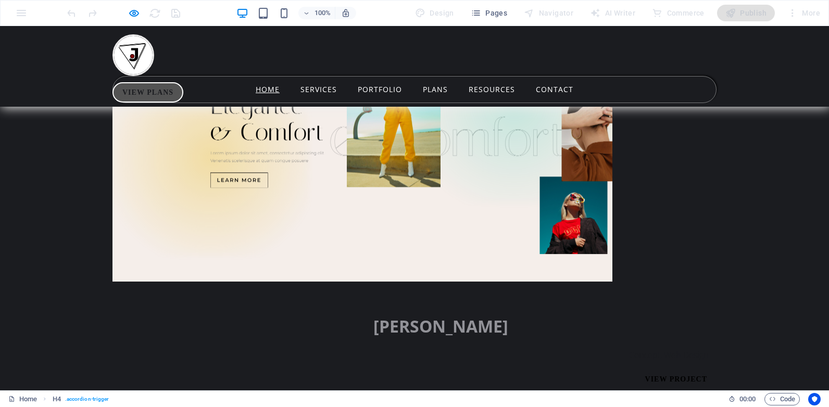
scroll to position [0, 0]
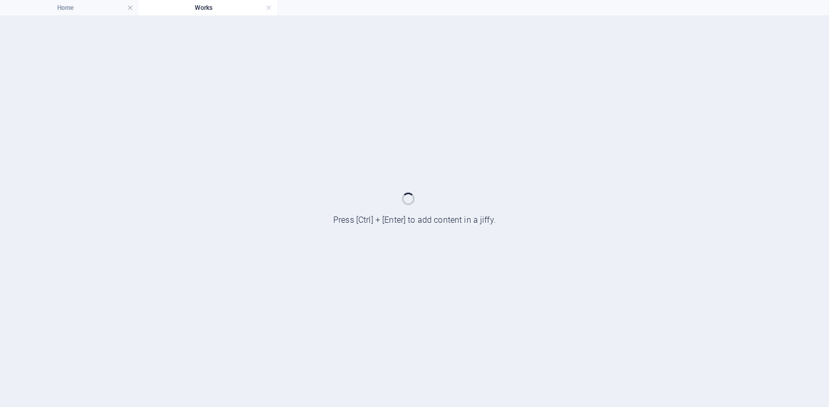
click at [410, 245] on div at bounding box center [414, 211] width 829 height 391
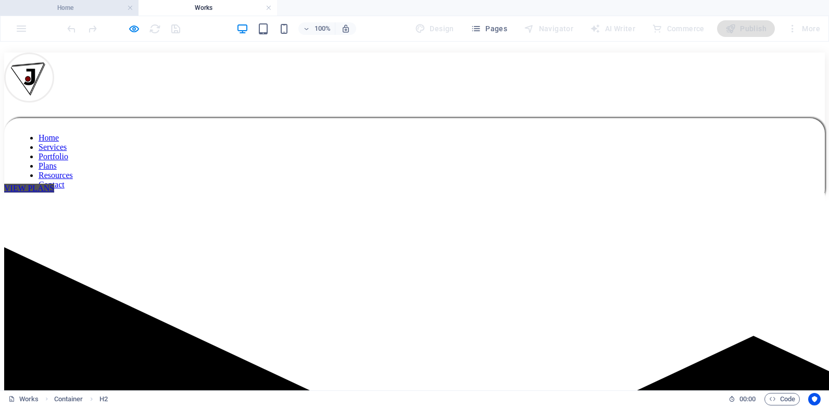
click at [90, 7] on h4 "Home" at bounding box center [69, 7] width 138 height 11
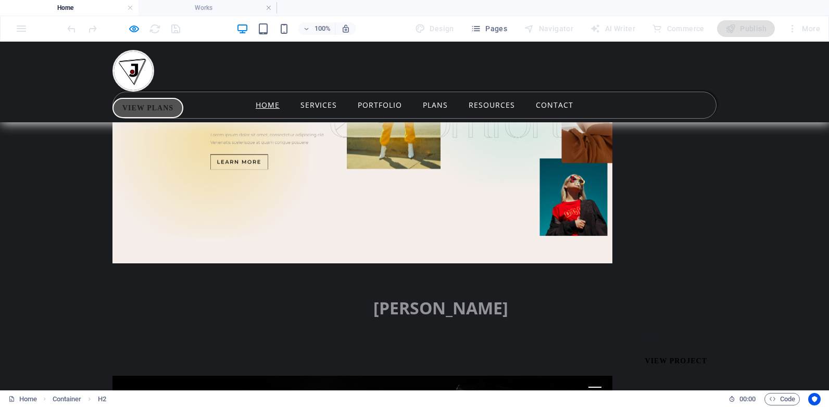
scroll to position [4266, 0]
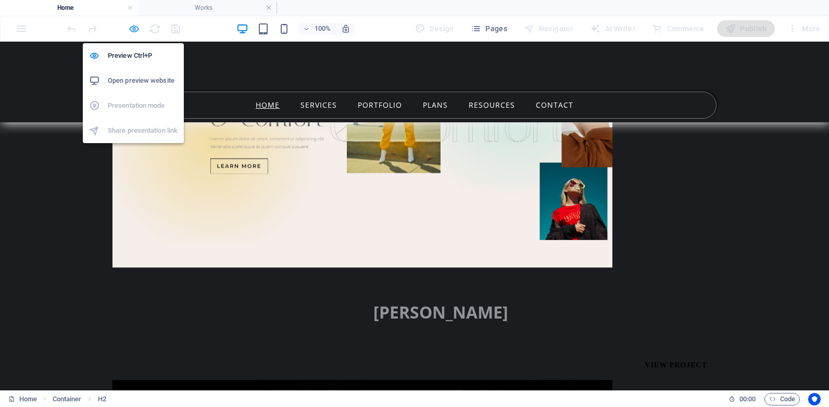
click at [132, 27] on icon "button" at bounding box center [134, 29] width 12 height 12
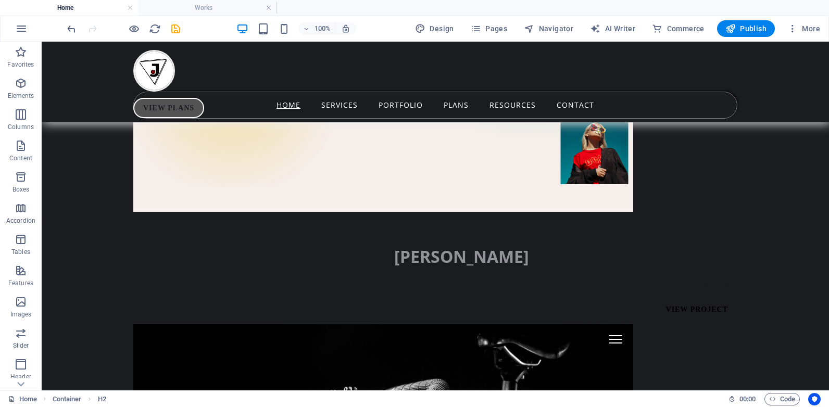
scroll to position [5860, 0]
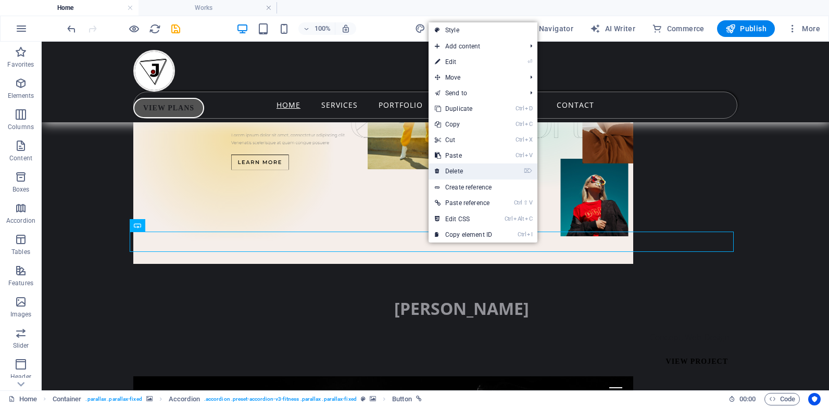
drag, startPoint x: 465, startPoint y: 170, endPoint x: 423, endPoint y: 129, distance: 58.9
click at [465, 170] on link "⌦ Delete" at bounding box center [463, 171] width 70 height 16
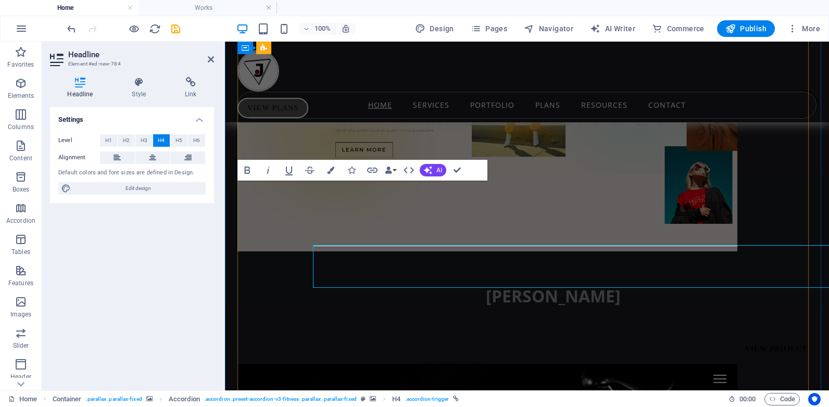
drag, startPoint x: 623, startPoint y: 202, endPoint x: 462, endPoint y: 200, distance: 160.9
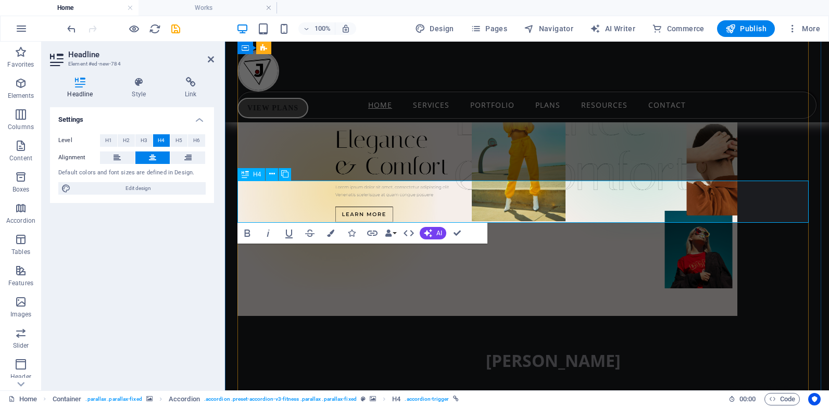
scroll to position [5732, 0]
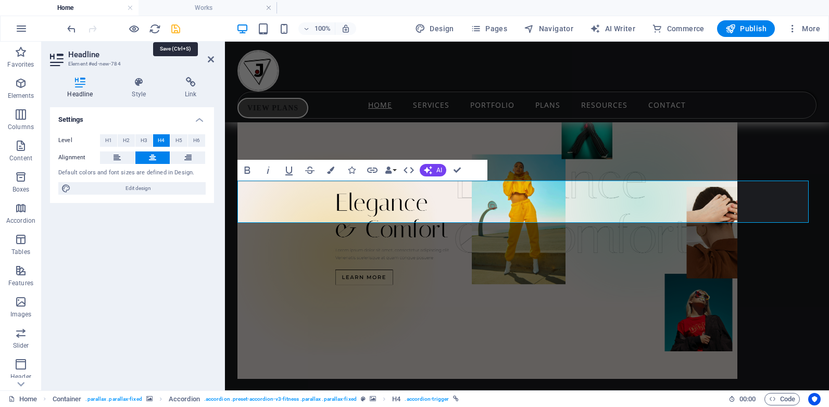
click at [174, 31] on icon "save" at bounding box center [176, 29] width 12 height 12
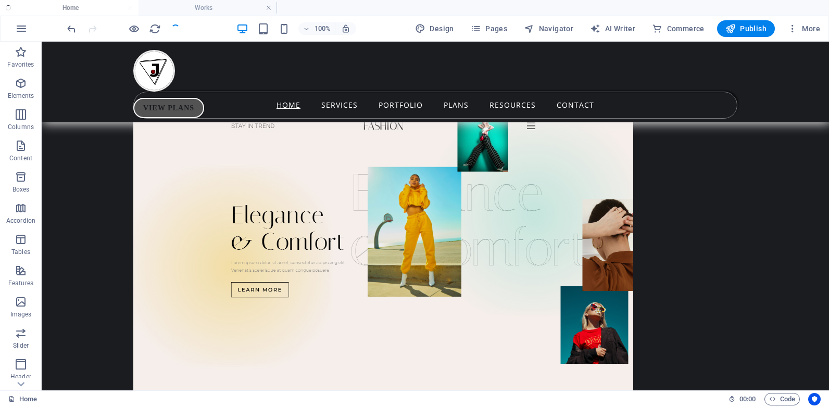
scroll to position [5860, 0]
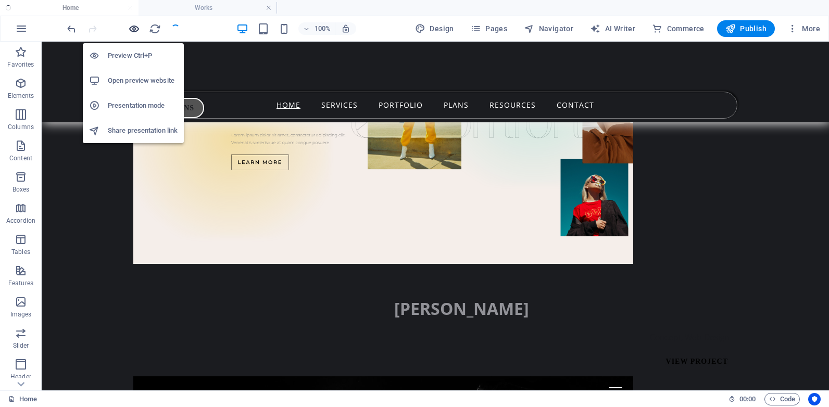
click at [131, 28] on icon "button" at bounding box center [134, 29] width 12 height 12
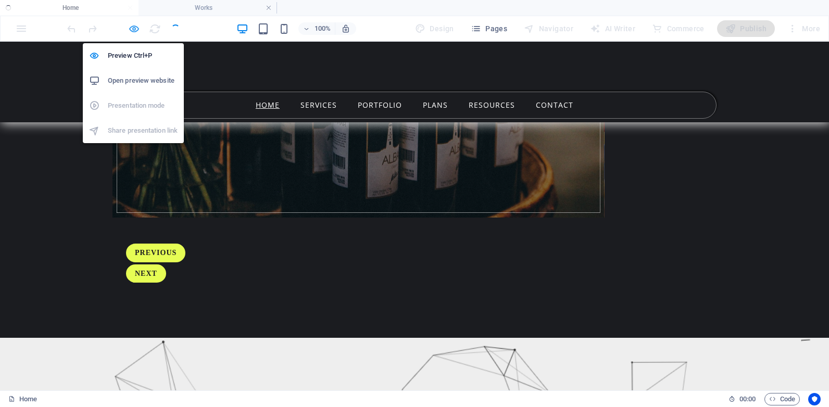
scroll to position [4266, 0]
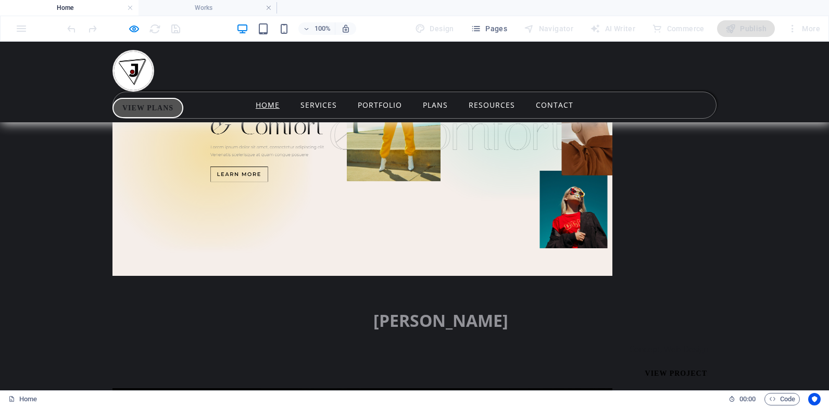
scroll to position [3735, 0]
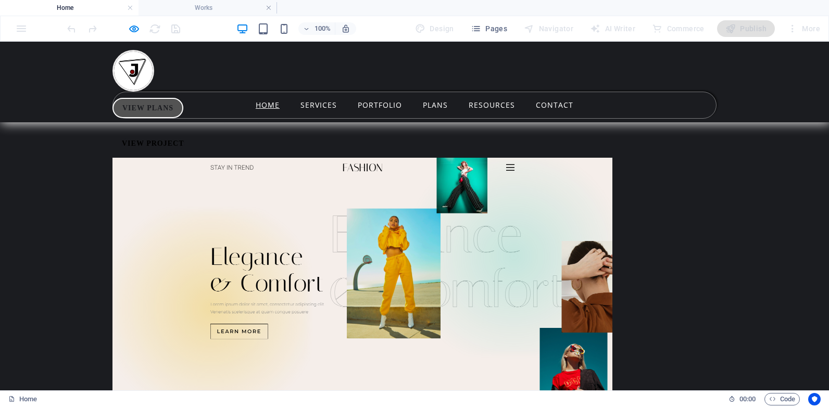
scroll to position [3630, 0]
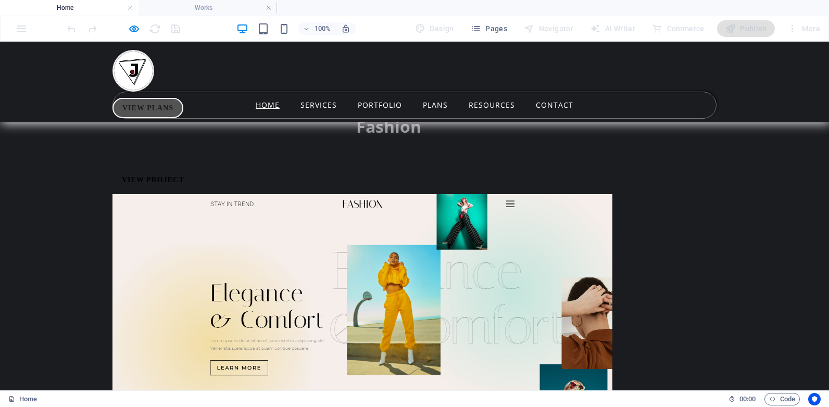
scroll to position [3734, 0]
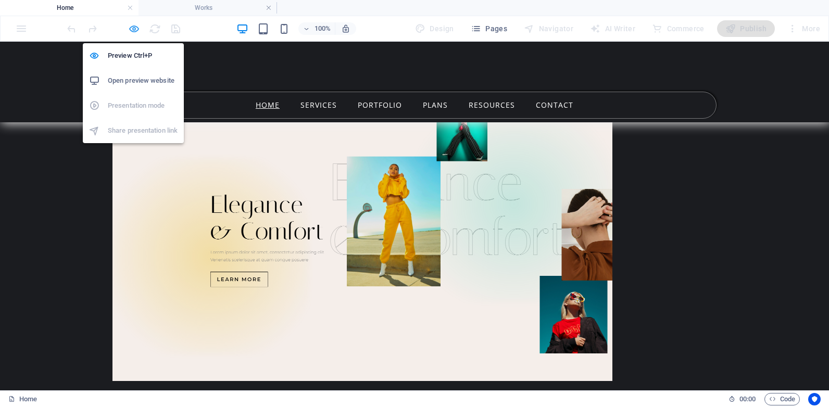
click at [132, 28] on icon "button" at bounding box center [134, 29] width 12 height 12
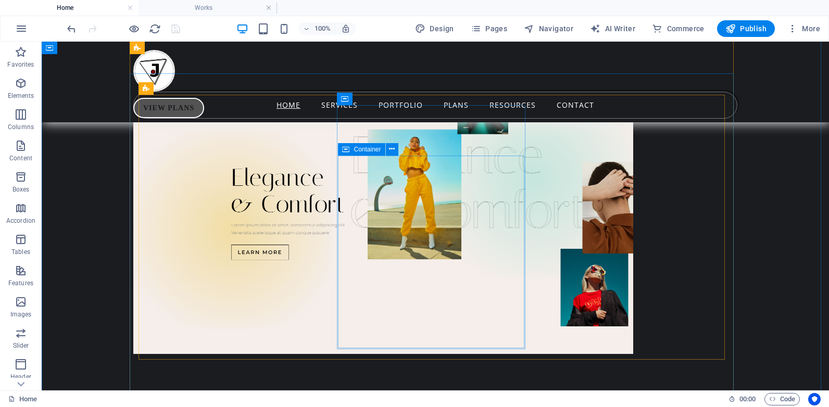
scroll to position [6030, 0]
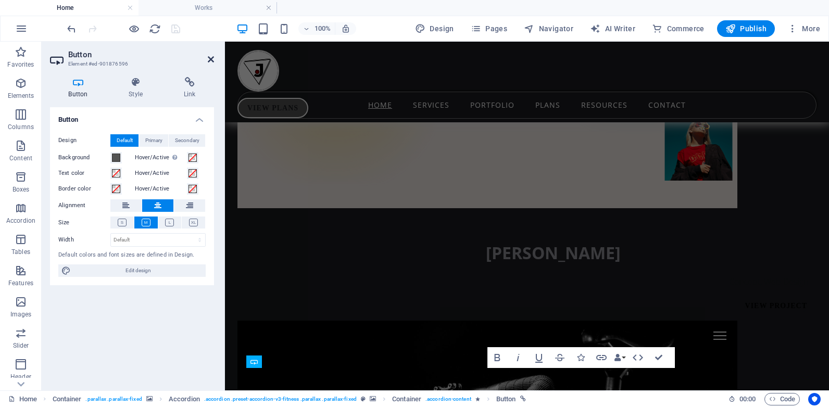
click at [211, 58] on icon at bounding box center [211, 59] width 6 height 8
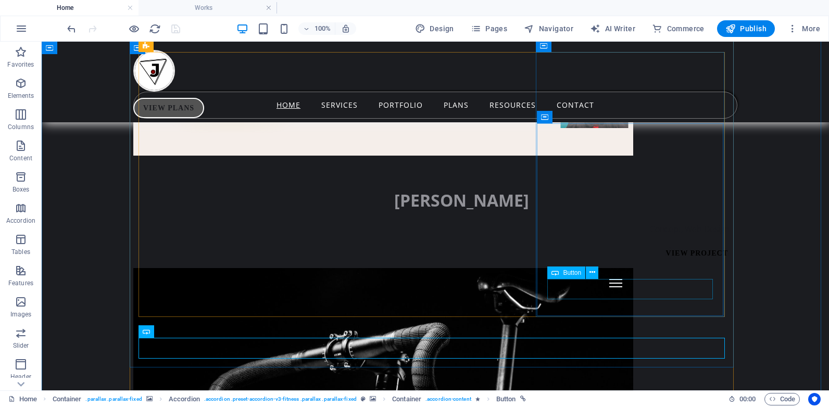
scroll to position [6186, 0]
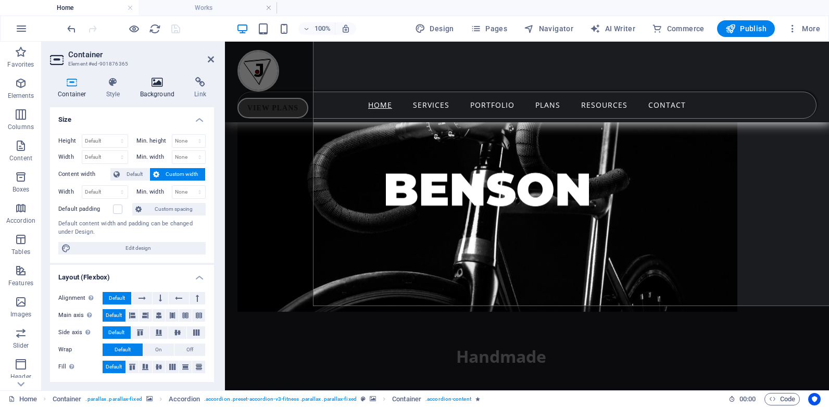
scroll to position [6059, 0]
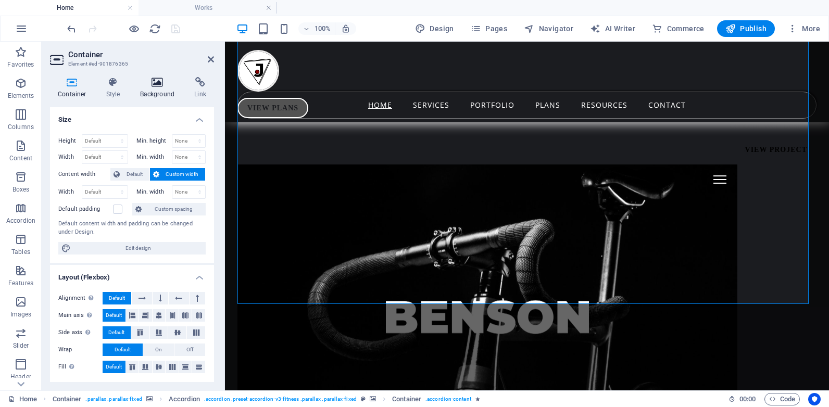
click at [158, 89] on h4 "Background" at bounding box center [159, 88] width 55 height 22
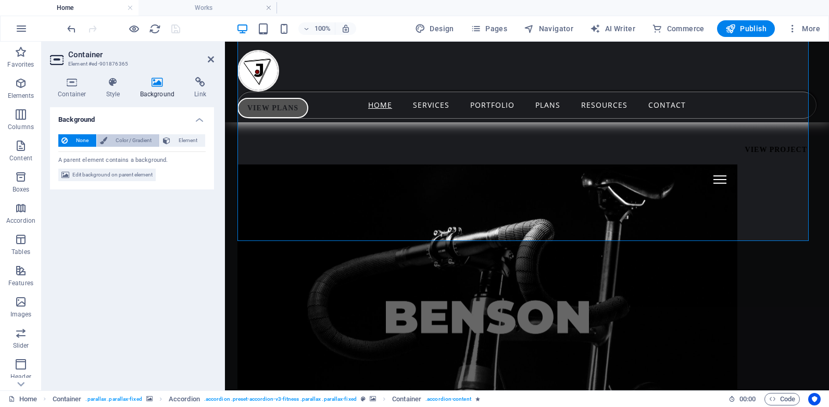
click at [118, 138] on span "Color / Gradient" at bounding box center [133, 140] width 46 height 12
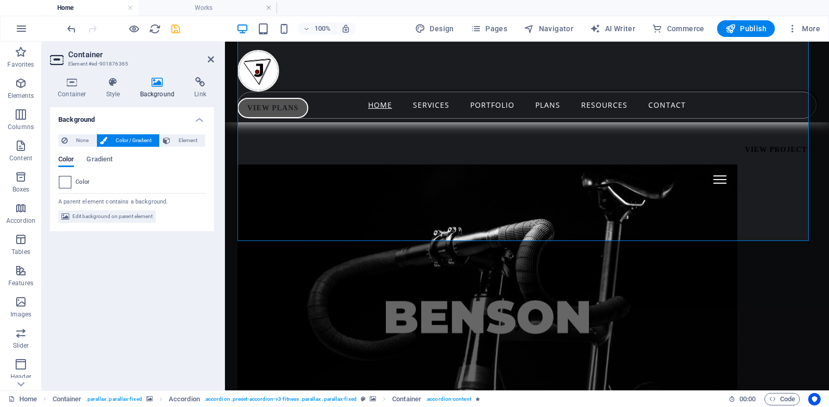
click at [68, 180] on span at bounding box center [64, 181] width 11 height 11
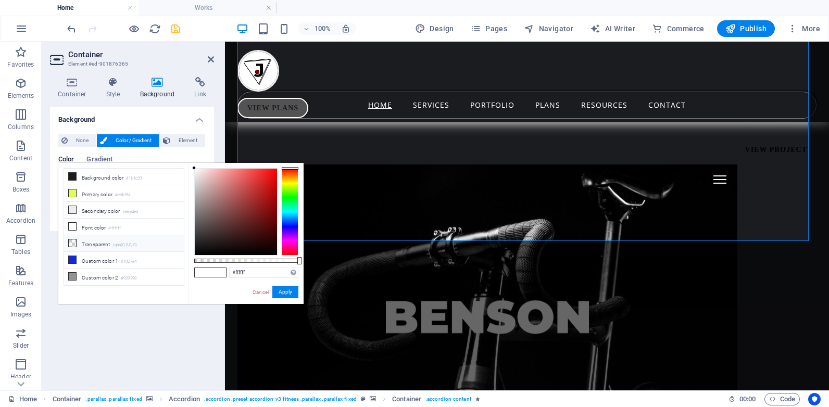
click at [75, 242] on icon at bounding box center [72, 242] width 7 height 7
type input "rgba(0, 0, 0, 0)"
click at [289, 291] on button "Apply" at bounding box center [285, 292] width 26 height 12
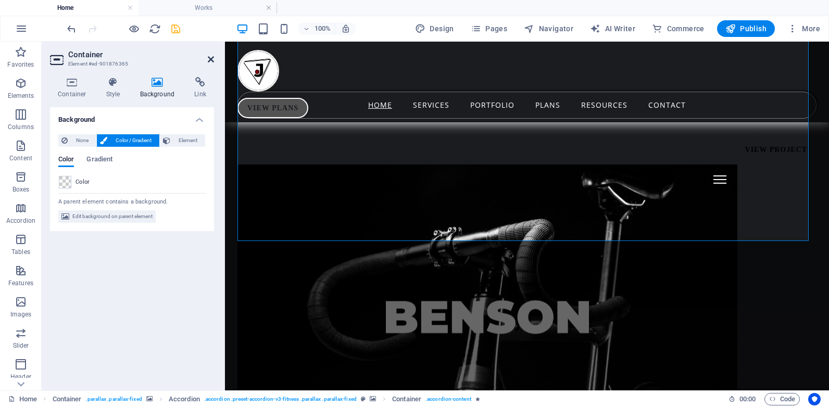
click at [212, 59] on icon at bounding box center [211, 59] width 6 height 8
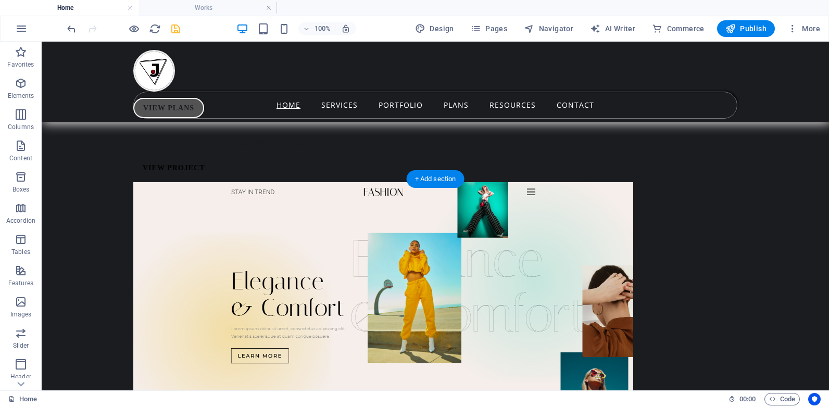
scroll to position [5614, 0]
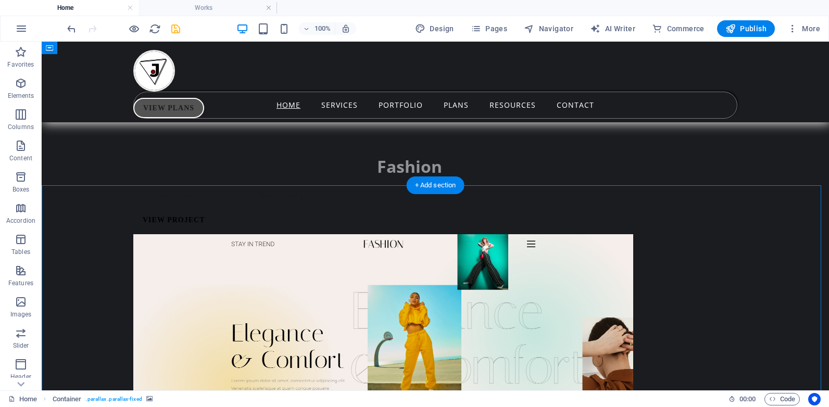
select select "pyramids"
select select "vh"
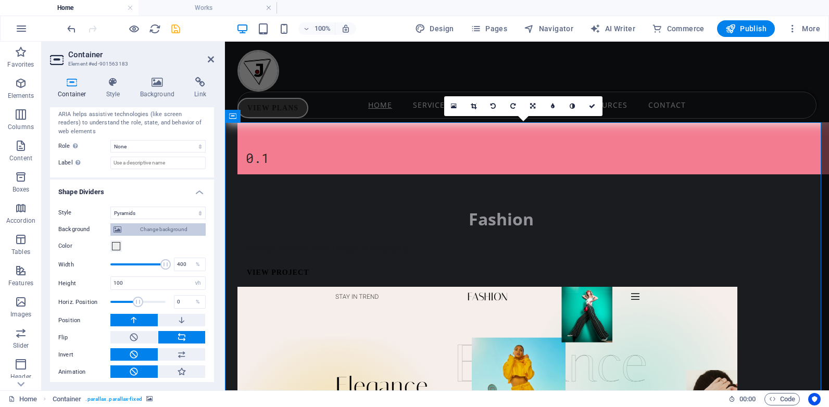
scroll to position [288, 0]
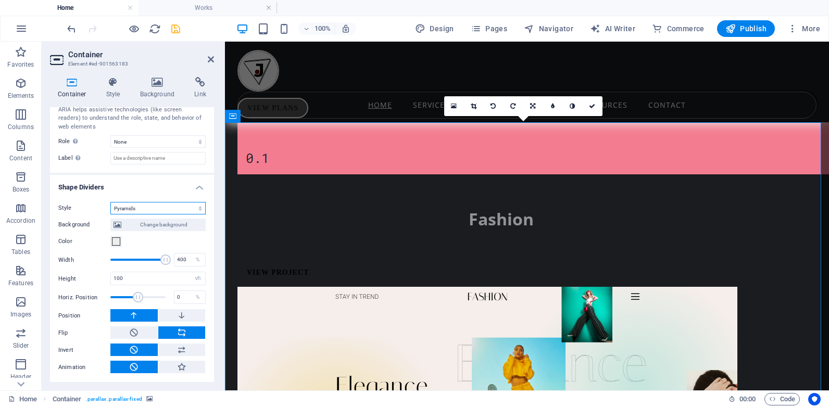
click at [145, 208] on select "None Triangle Square Diagonal Polygon 1 Polygon 2 Zigzag Multiple Zigzags Waves…" at bounding box center [157, 208] width 95 height 12
click at [170, 210] on select "None Triangle Square Diagonal Polygon 1 Polygon 2 Zigzag Multiple Zigzags Waves…" at bounding box center [157, 208] width 95 height 12
select select "none"
click at [110, 214] on select "None Triangle Square Diagonal Polygon 1 Polygon 2 Zigzag Multiple Zigzags Waves…" at bounding box center [157, 208] width 95 height 12
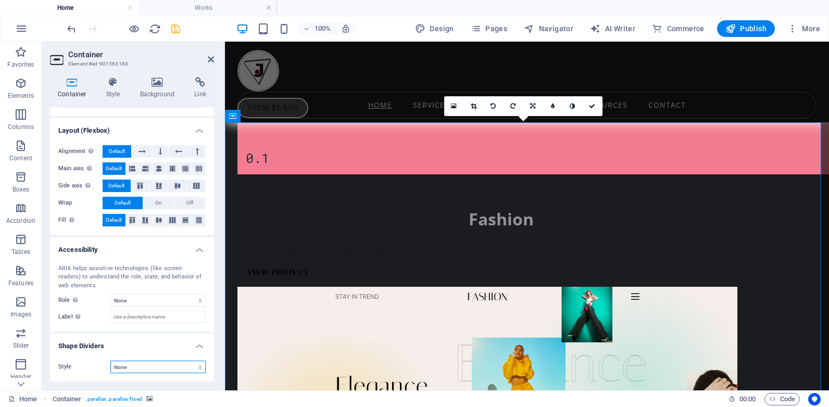
scroll to position [129, 0]
drag, startPoint x: 593, startPoint y: 108, endPoint x: 551, endPoint y: 67, distance: 58.9
click at [593, 108] on icon at bounding box center [592, 106] width 6 height 6
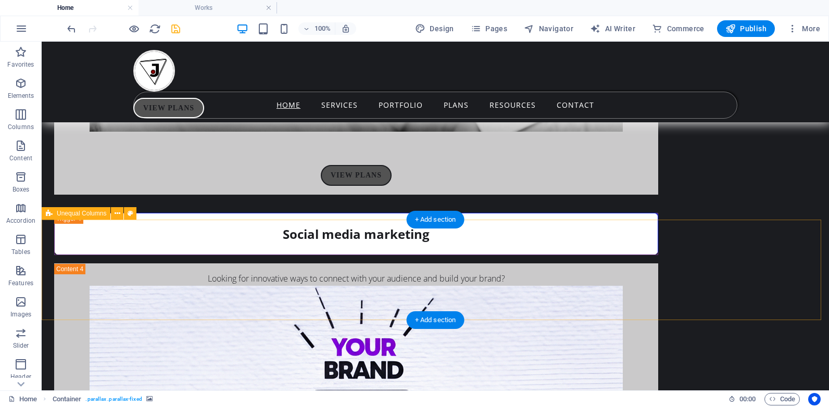
scroll to position [3636, 0]
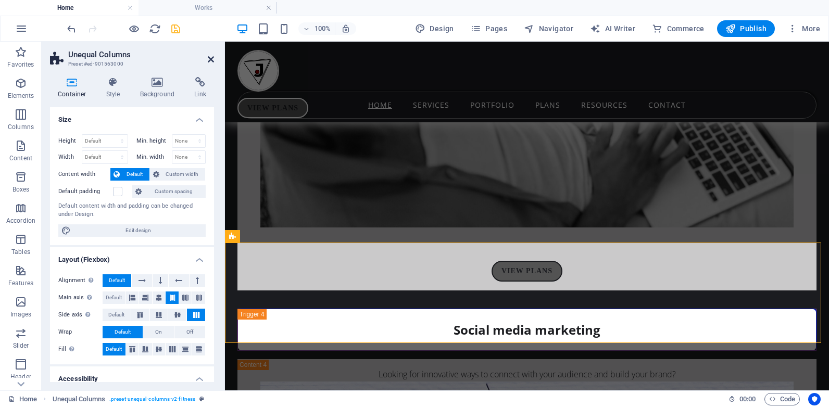
click at [209, 58] on icon at bounding box center [211, 59] width 6 height 8
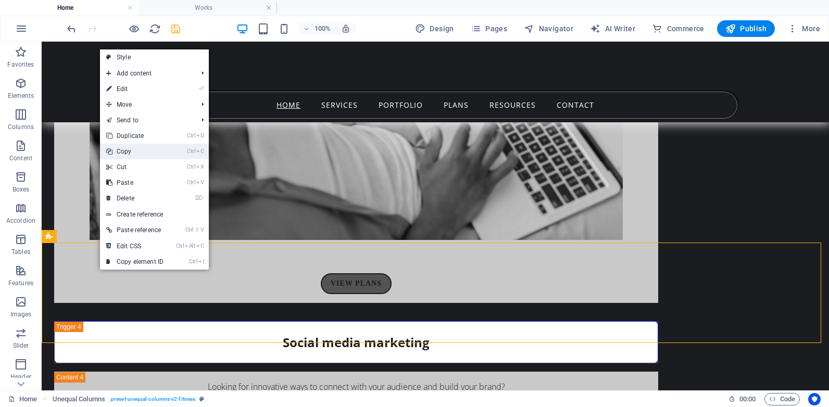
click at [148, 153] on link "Ctrl C Copy" at bounding box center [135, 152] width 70 height 16
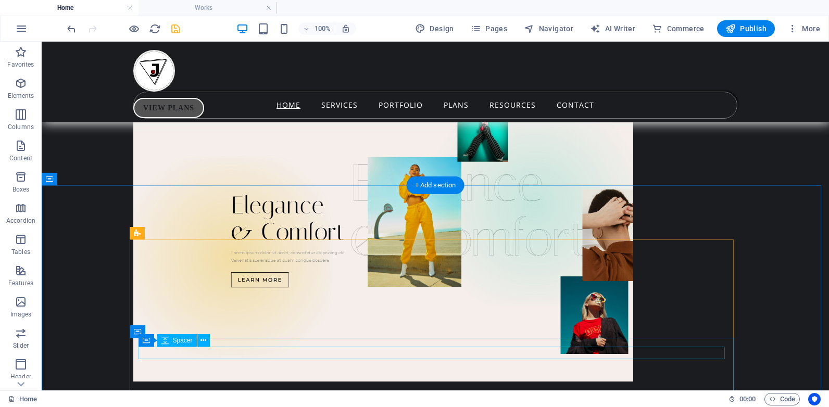
scroll to position [5614, 0]
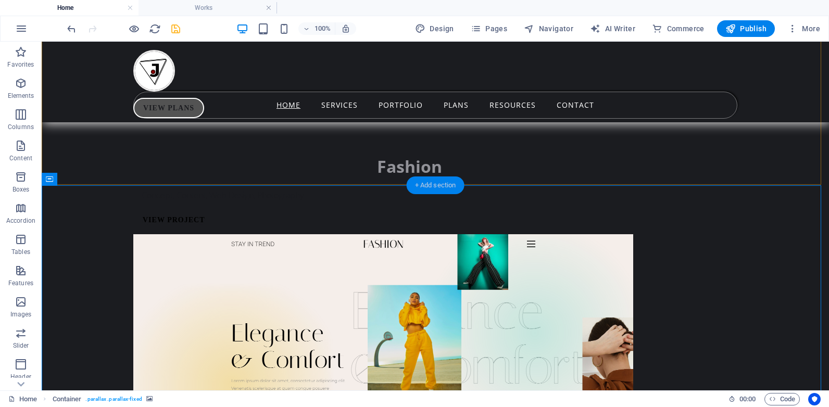
drag, startPoint x: 447, startPoint y: 185, endPoint x: 225, endPoint y: 144, distance: 225.0
click at [447, 185] on div "+ Add section" at bounding box center [436, 185] width 58 height 18
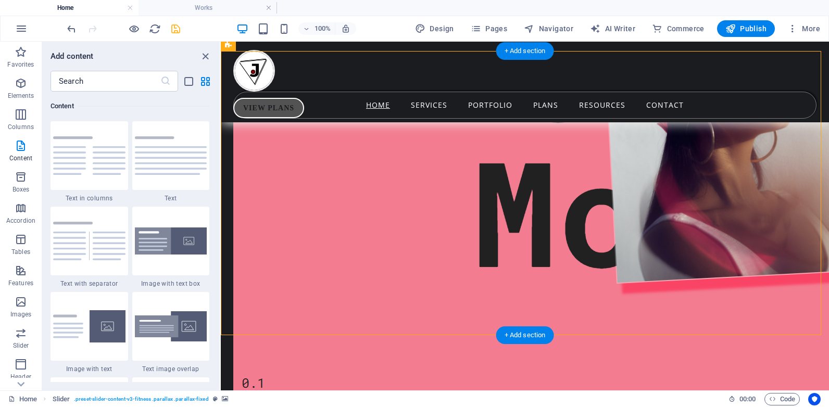
scroll to position [5430, 0]
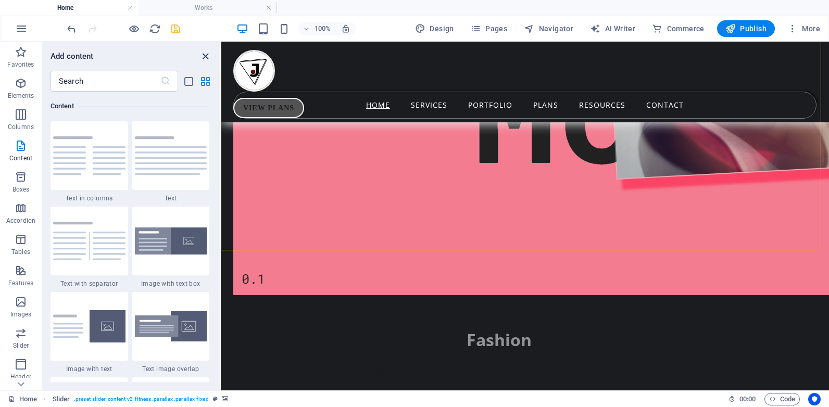
click at [204, 53] on icon "close panel" at bounding box center [205, 56] width 12 height 12
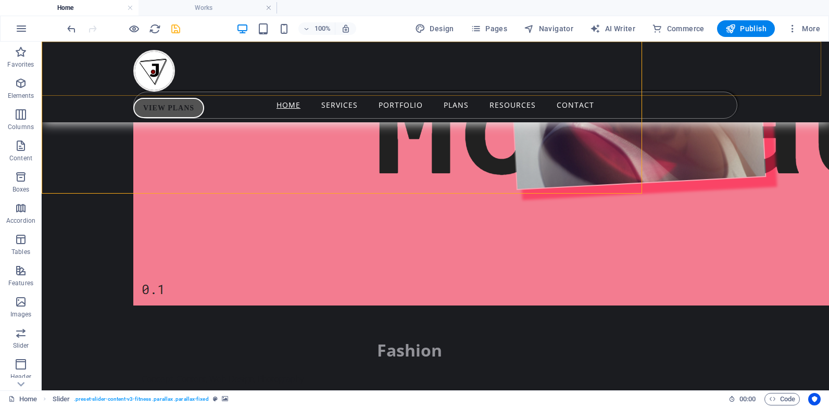
scroll to position [5487, 0]
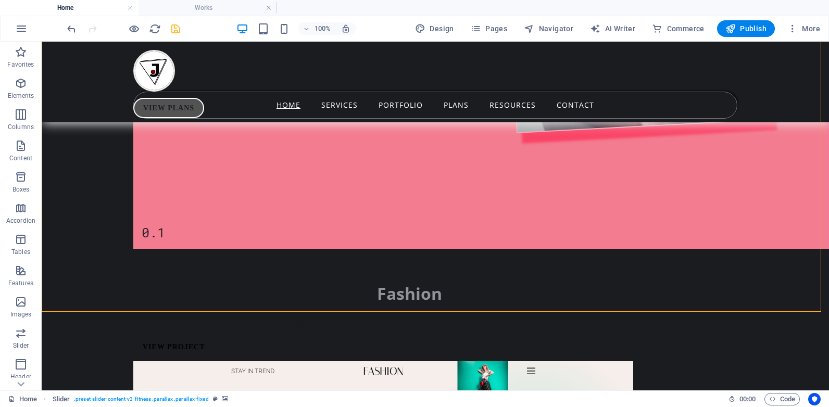
drag, startPoint x: 484, startPoint y: 356, endPoint x: 387, endPoint y: 301, distance: 110.9
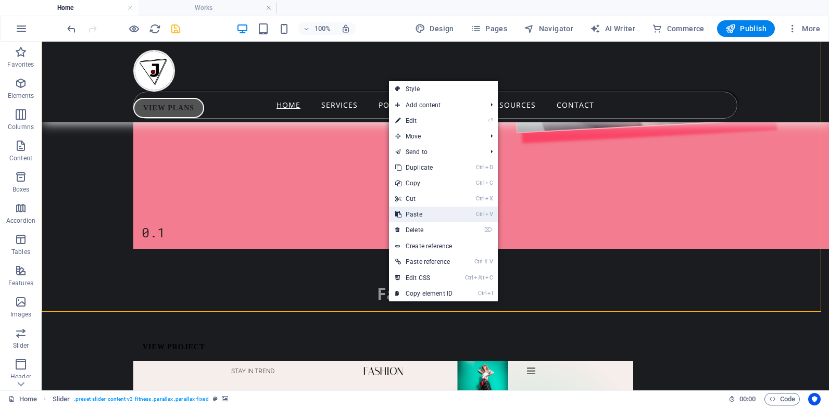
click at [426, 216] on link "Ctrl V Paste" at bounding box center [424, 215] width 70 height 16
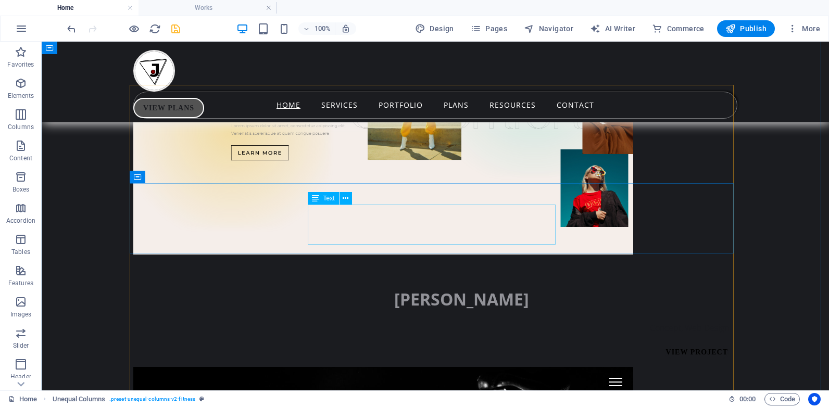
scroll to position [5955, 0]
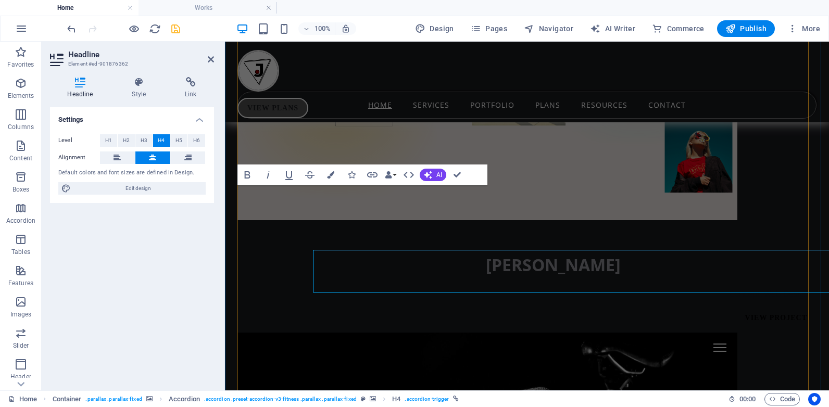
scroll to position [5828, 0]
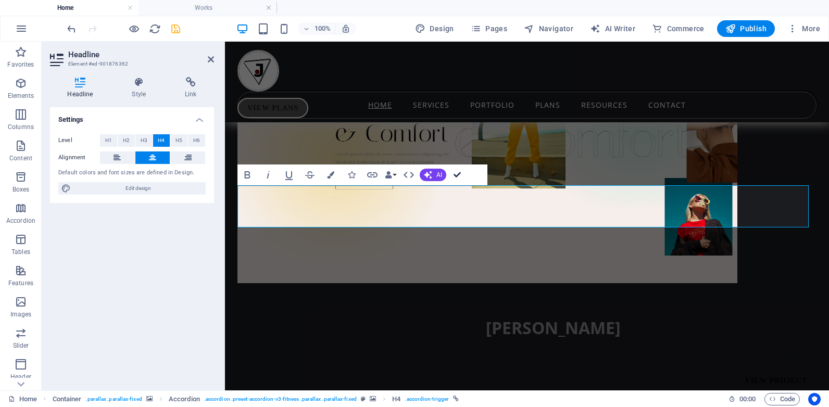
drag, startPoint x: 456, startPoint y: 173, endPoint x: 414, endPoint y: 130, distance: 59.6
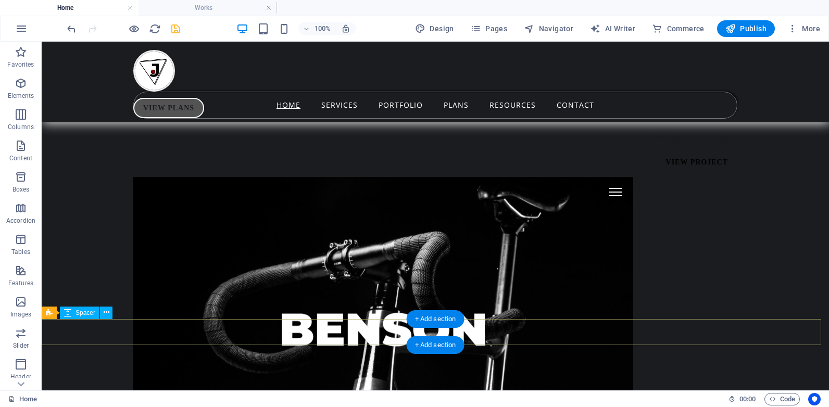
scroll to position [6371, 0]
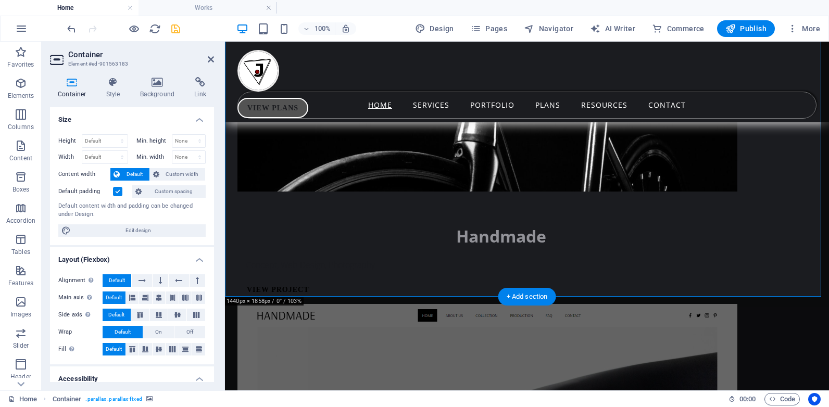
scroll to position [6244, 0]
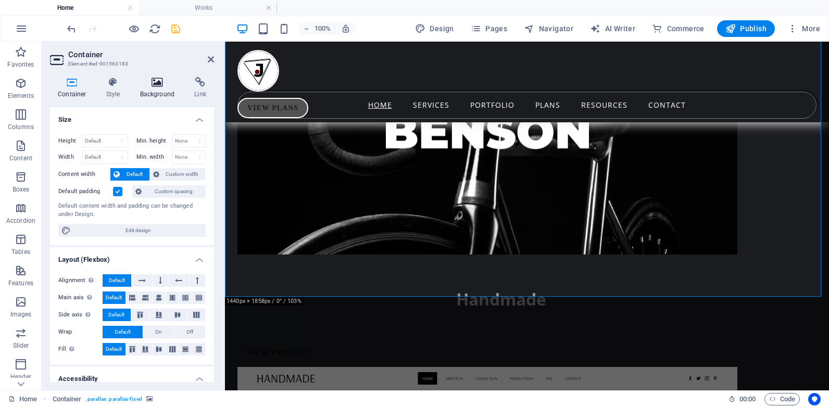
click at [159, 87] on icon at bounding box center [157, 82] width 50 height 10
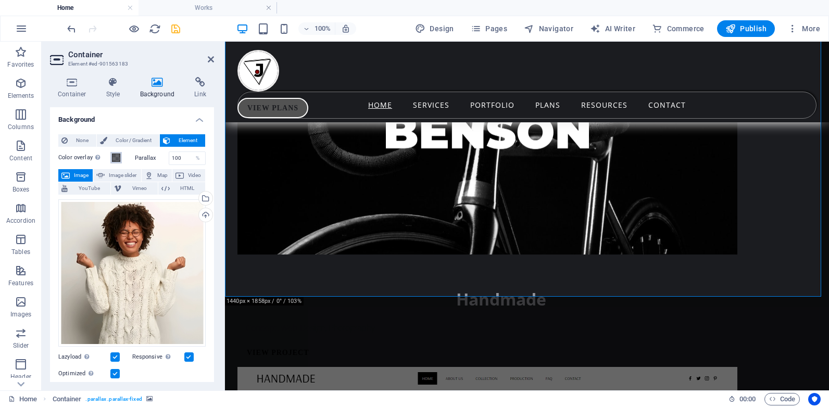
click at [115, 157] on span at bounding box center [116, 158] width 8 height 8
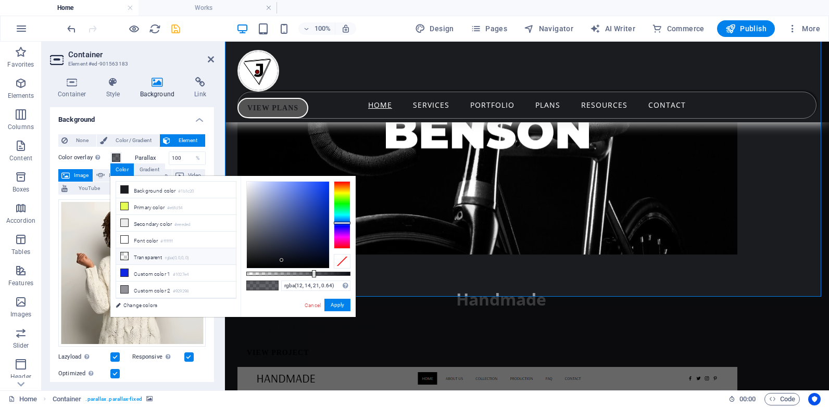
click at [134, 254] on li "Transparent rgba(0,0,0,.0)" at bounding box center [176, 256] width 120 height 17
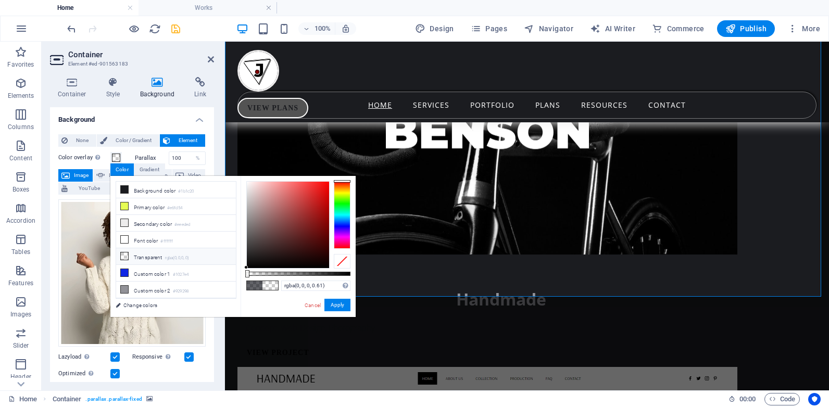
click at [310, 273] on div at bounding box center [298, 274] width 104 height 4
type input "rgba(0, 0, 0, 0.795)"
drag, startPoint x: 323, startPoint y: 272, endPoint x: 329, endPoint y: 275, distance: 6.3
click at [329, 275] on div at bounding box center [298, 274] width 104 height 4
drag, startPoint x: 340, startPoint y: 300, endPoint x: 115, endPoint y: 259, distance: 229.2
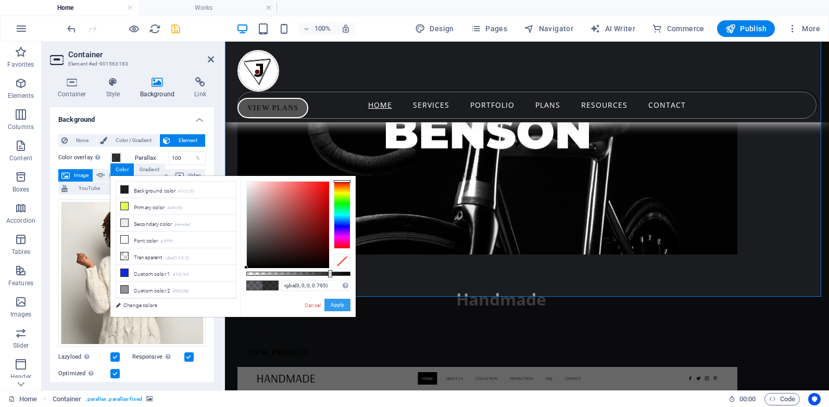
click at [340, 300] on button "Apply" at bounding box center [337, 305] width 26 height 12
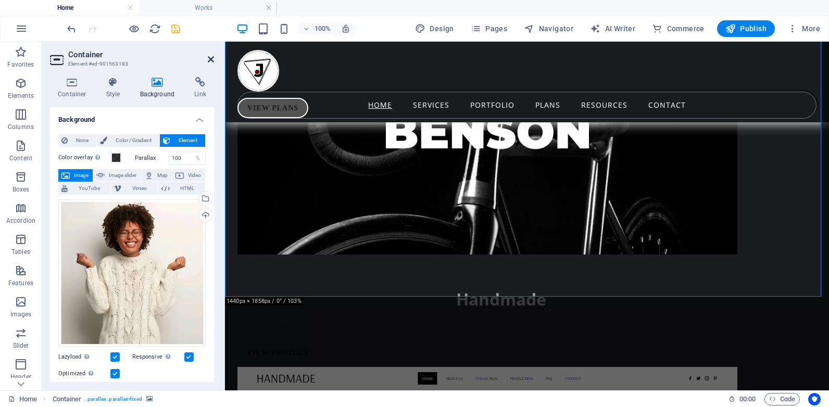
click at [210, 59] on icon at bounding box center [211, 59] width 6 height 8
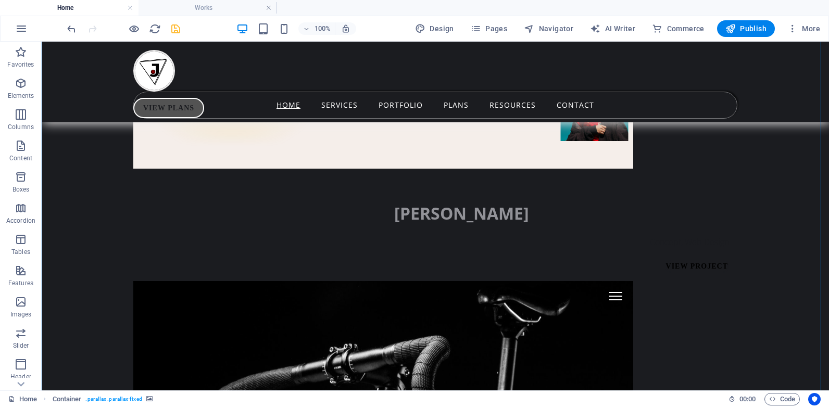
scroll to position [5747, 0]
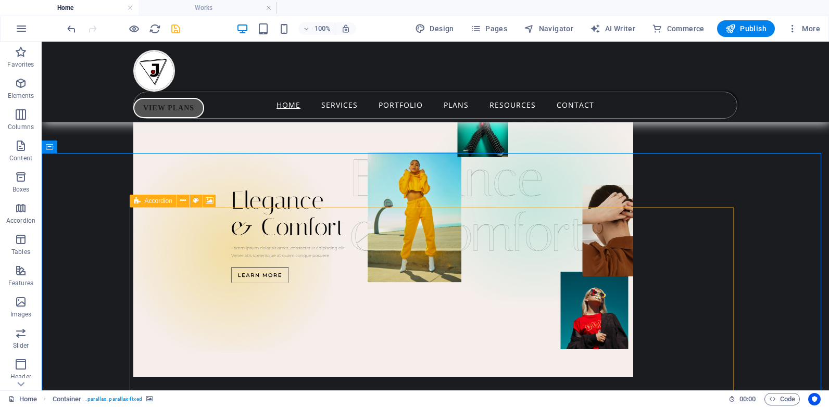
click at [136, 201] on icon at bounding box center [137, 201] width 7 height 12
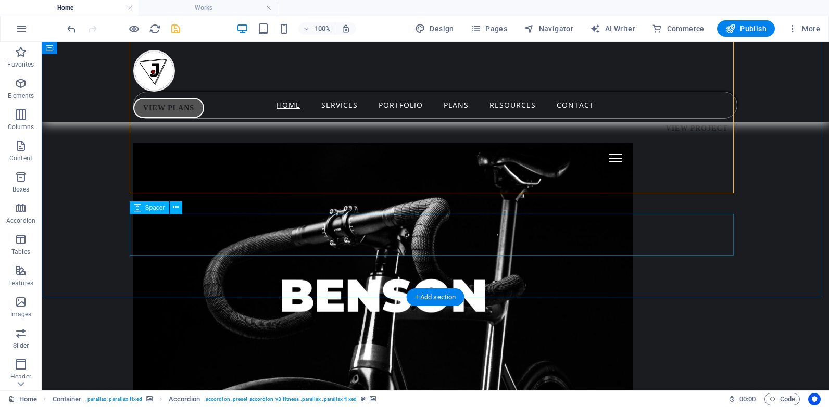
scroll to position [6371, 0]
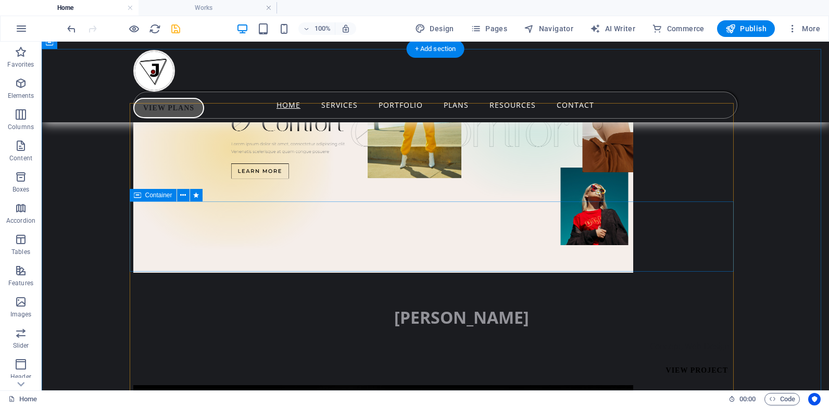
scroll to position [5747, 0]
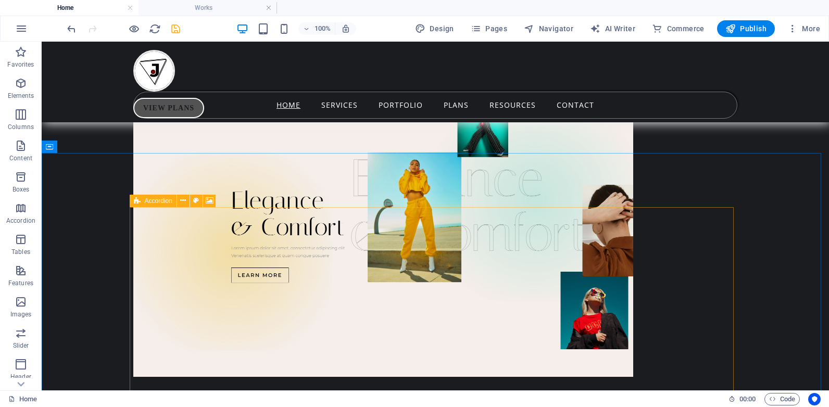
click at [134, 202] on icon at bounding box center [137, 201] width 7 height 12
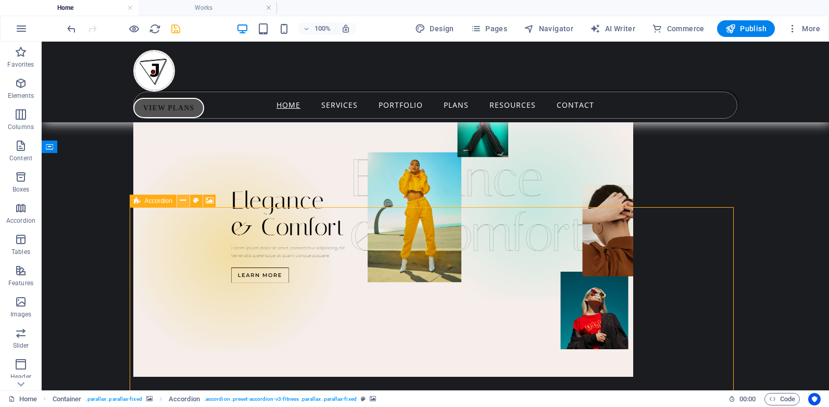
click at [181, 197] on icon at bounding box center [183, 200] width 6 height 11
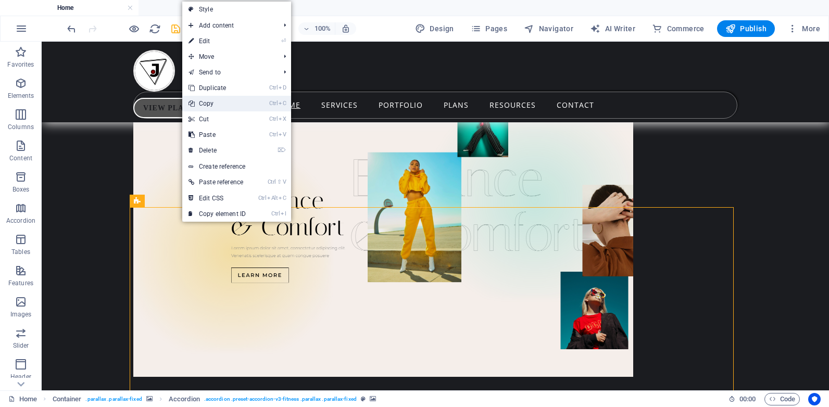
drag, startPoint x: 227, startPoint y: 104, endPoint x: 186, endPoint y: 62, distance: 58.9
click at [227, 104] on link "Ctrl C Copy" at bounding box center [217, 104] width 70 height 16
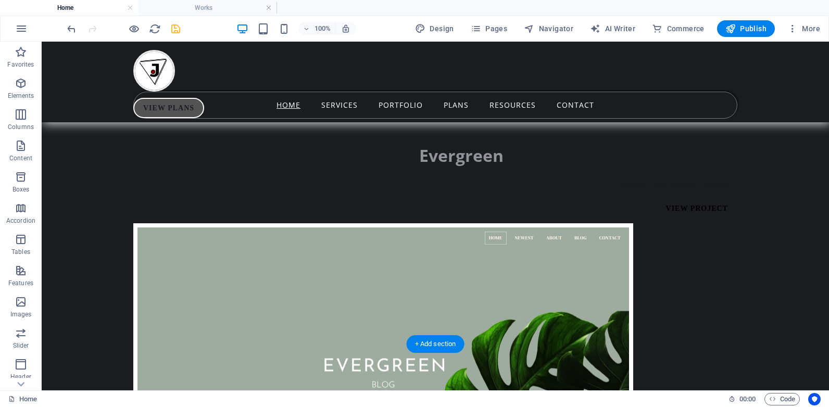
scroll to position [6579, 0]
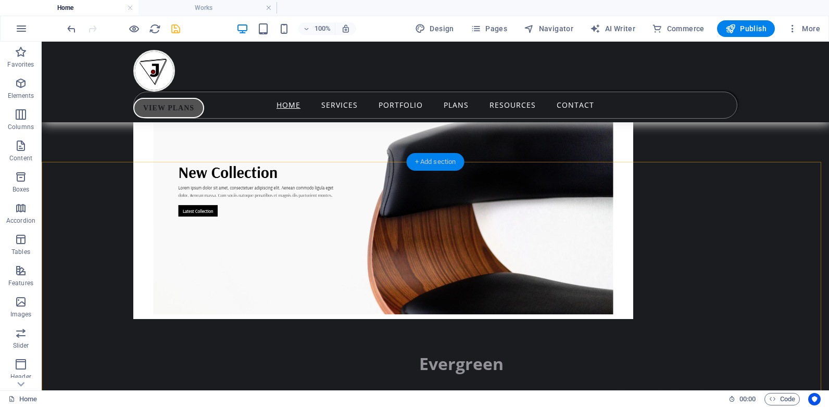
click at [422, 165] on div "+ Add section" at bounding box center [436, 162] width 58 height 18
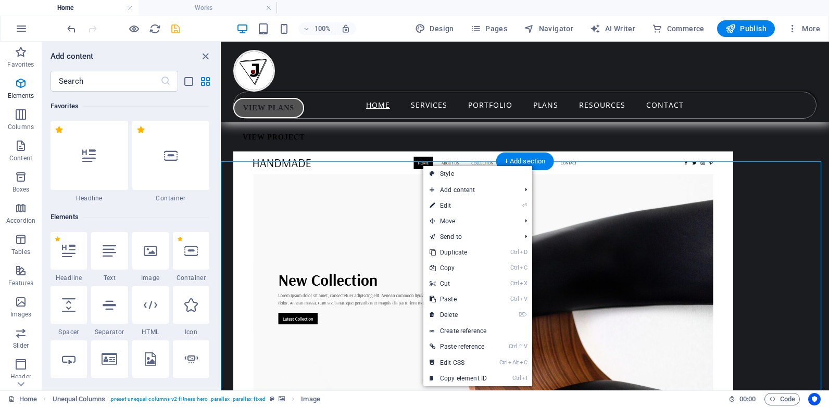
scroll to position [1821, 0]
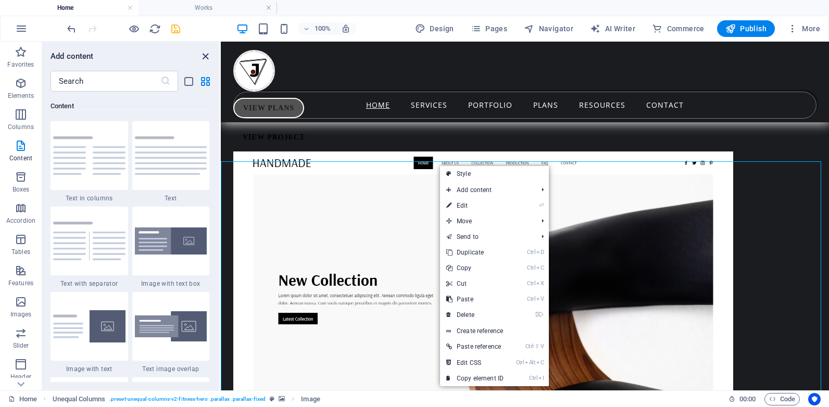
click at [206, 54] on icon "close panel" at bounding box center [205, 56] width 12 height 12
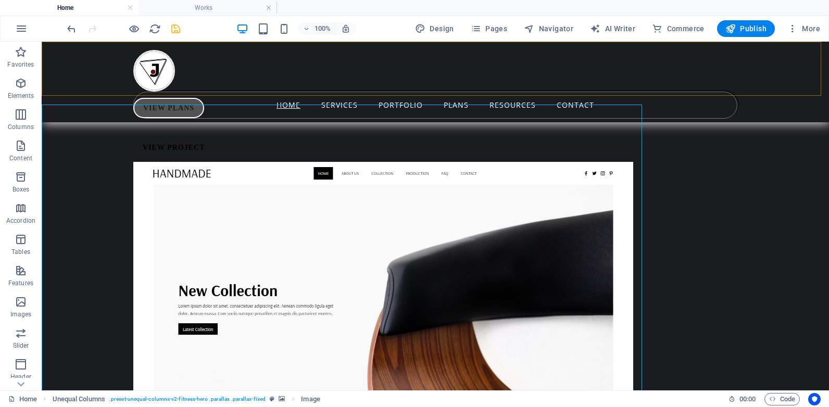
scroll to position [6579, 0]
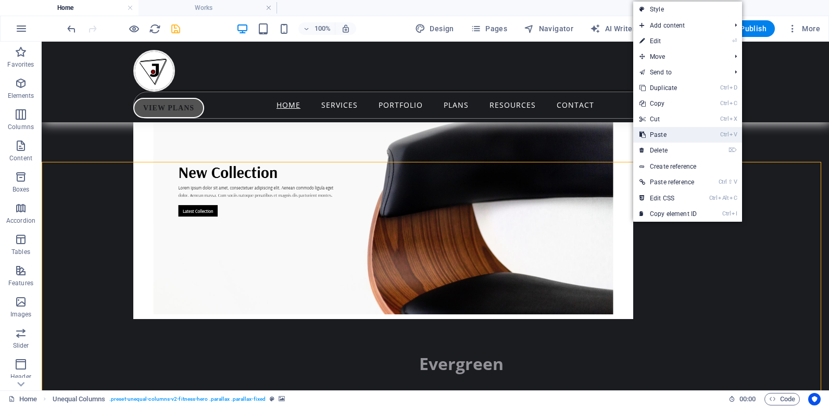
drag, startPoint x: 663, startPoint y: 138, endPoint x: 622, endPoint y: 96, distance: 58.5
click at [663, 138] on link "Ctrl V Paste" at bounding box center [668, 135] width 70 height 16
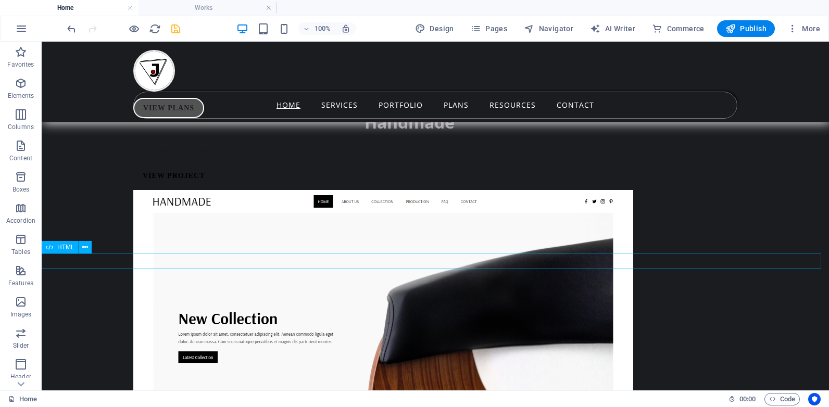
scroll to position [6537, 0]
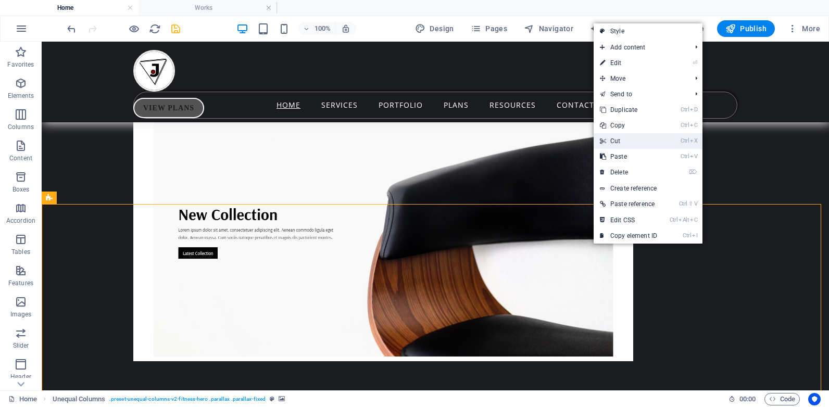
click at [618, 146] on link "Ctrl X Cut" at bounding box center [628, 141] width 70 height 16
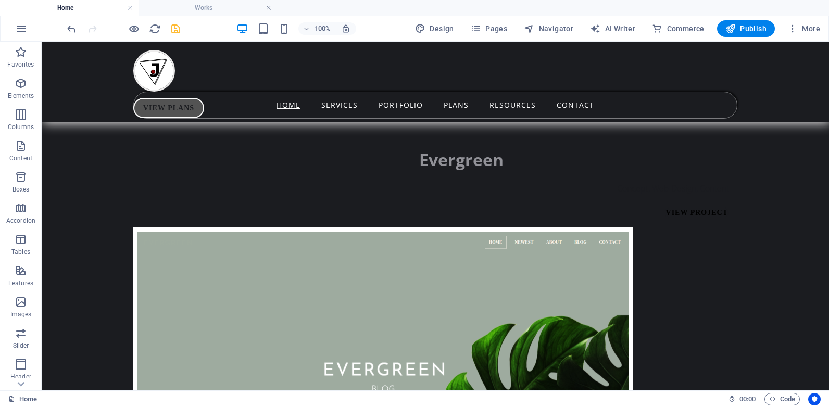
scroll to position [6641, 0]
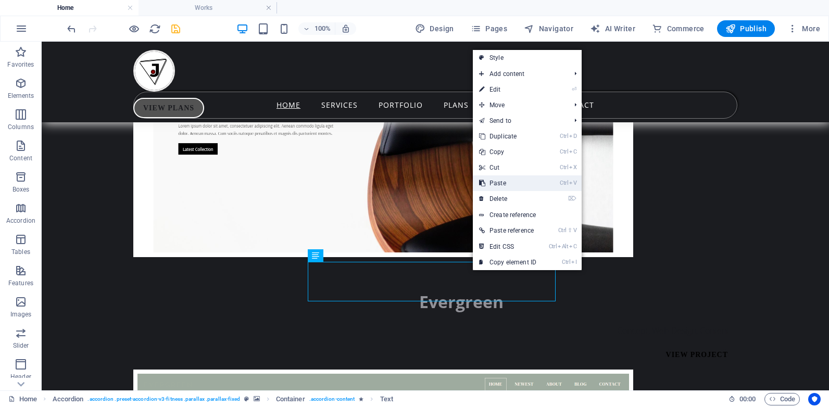
click at [503, 184] on link "Ctrl V Paste" at bounding box center [508, 183] width 70 height 16
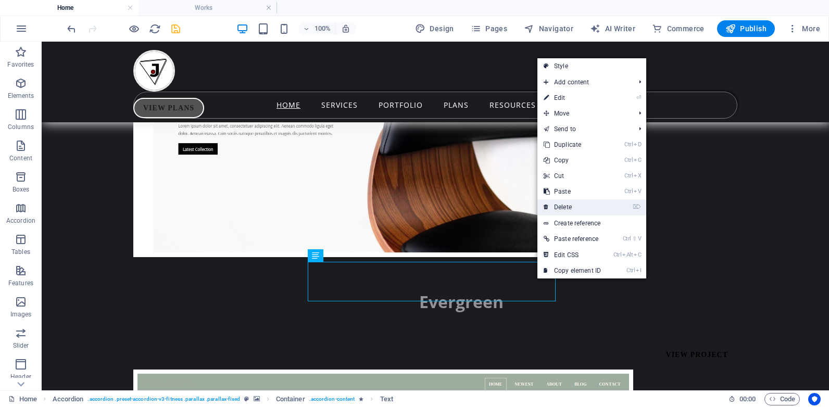
click at [561, 208] on link "⌦ Delete" at bounding box center [572, 207] width 70 height 16
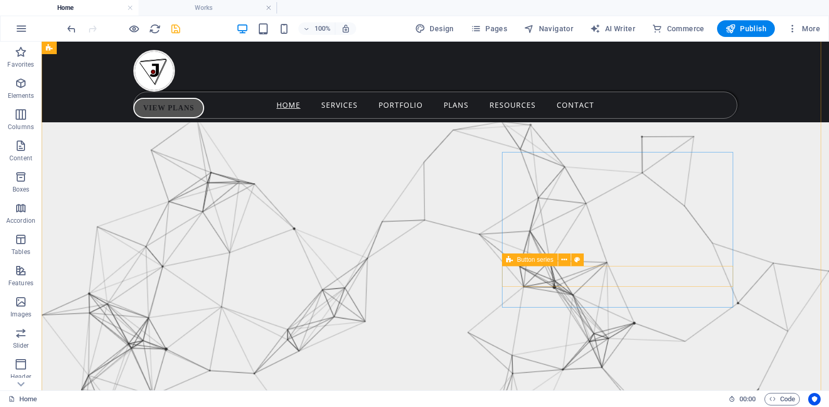
scroll to position [7578, 0]
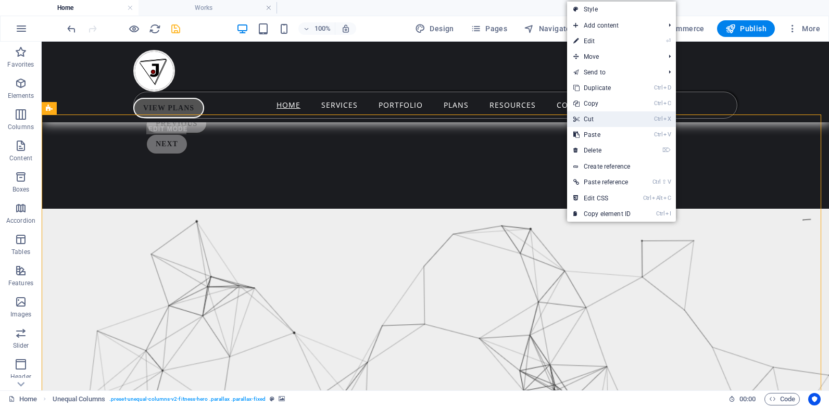
click at [593, 120] on link "Ctrl X Cut" at bounding box center [602, 119] width 70 height 16
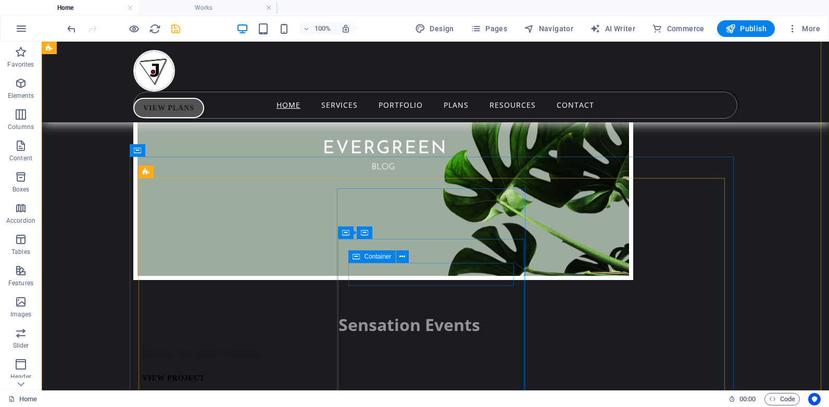
scroll to position [7162, 0]
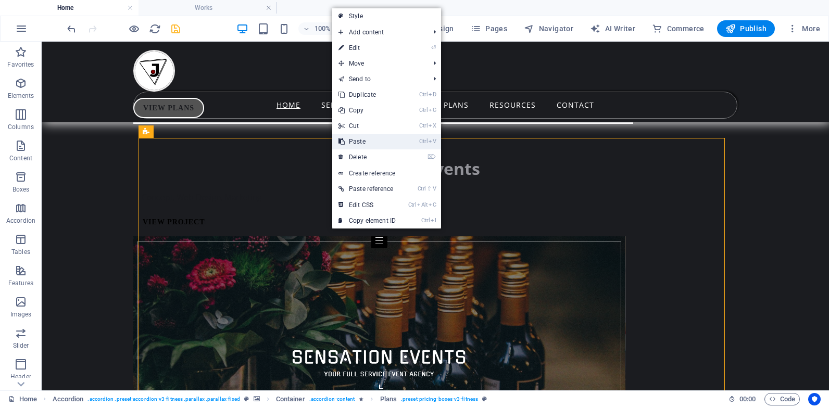
drag, startPoint x: 344, startPoint y: 140, endPoint x: 303, endPoint y: 98, distance: 58.2
click at [345, 140] on link "Ctrl V Paste" at bounding box center [367, 142] width 70 height 16
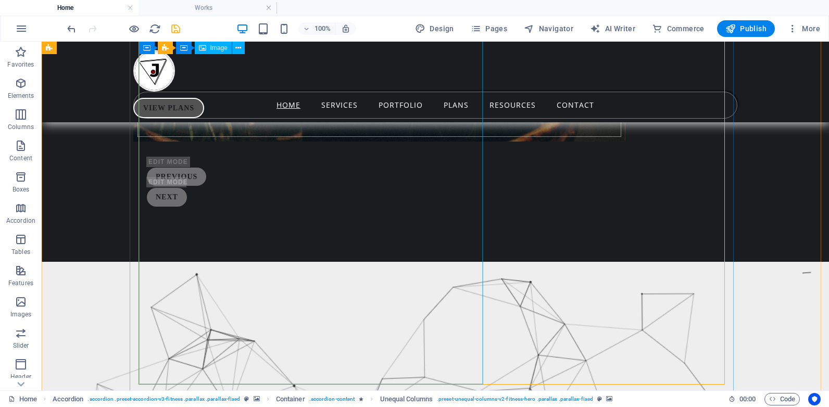
scroll to position [7213, 0]
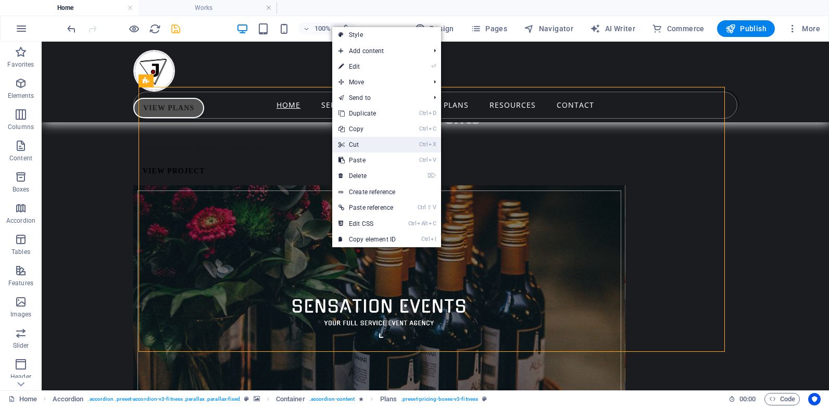
click at [366, 144] on link "Ctrl X Cut" at bounding box center [367, 145] width 70 height 16
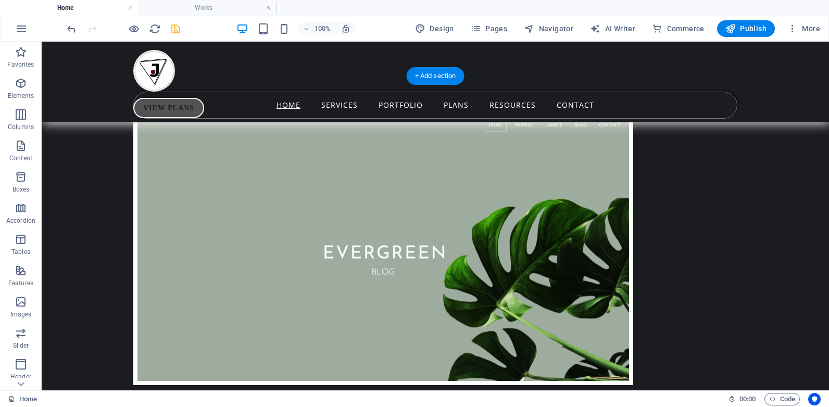
scroll to position [6588, 0]
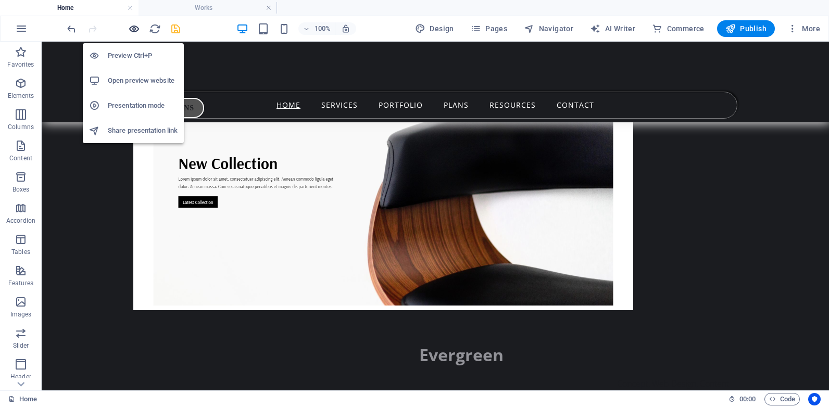
click at [134, 28] on icon "button" at bounding box center [134, 29] width 12 height 12
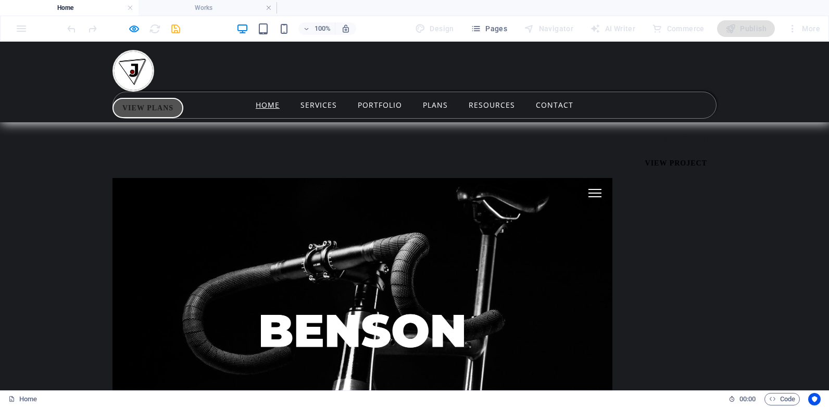
scroll to position [4578, 0]
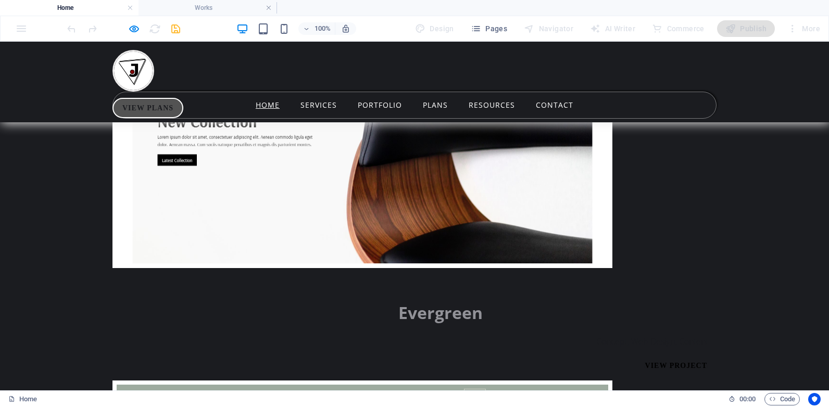
scroll to position [5053, 0]
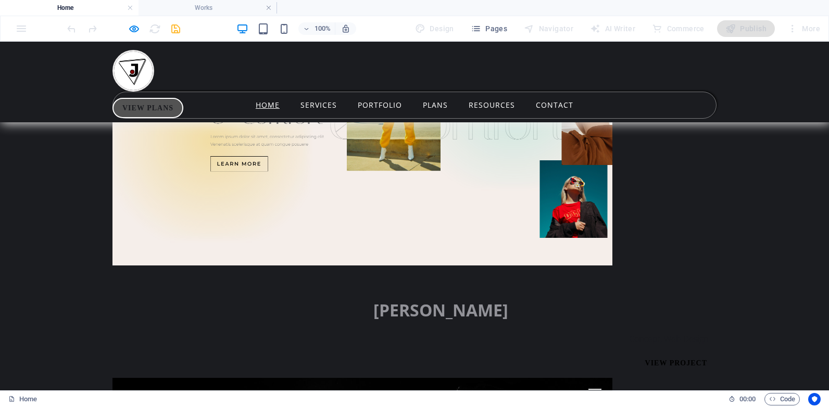
scroll to position [3858, 0]
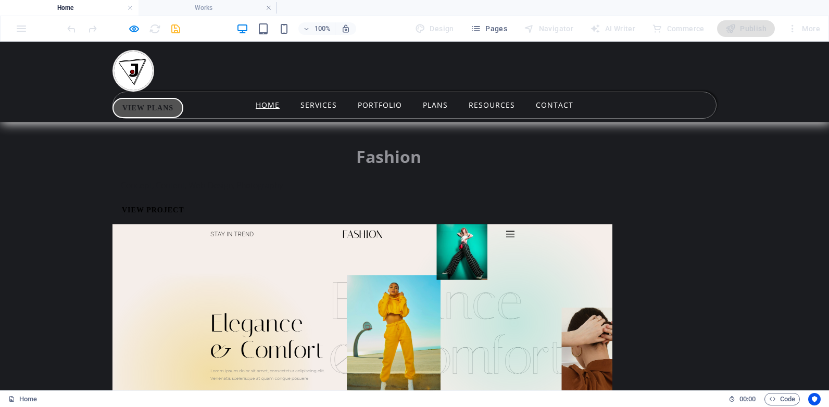
scroll to position [3649, 0]
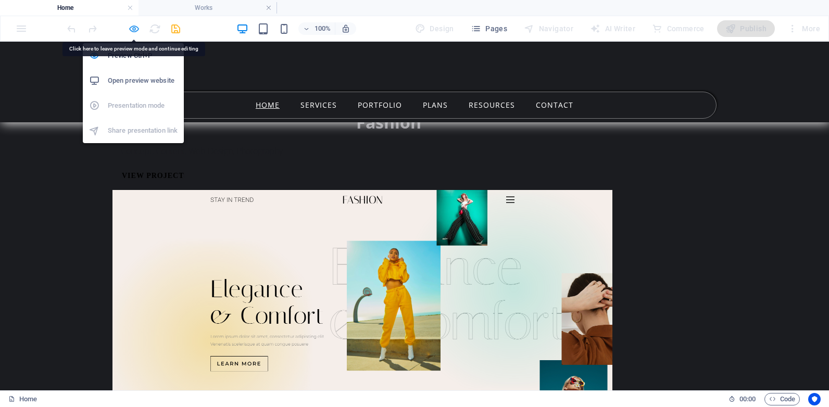
click at [137, 30] on icon "button" at bounding box center [134, 29] width 12 height 12
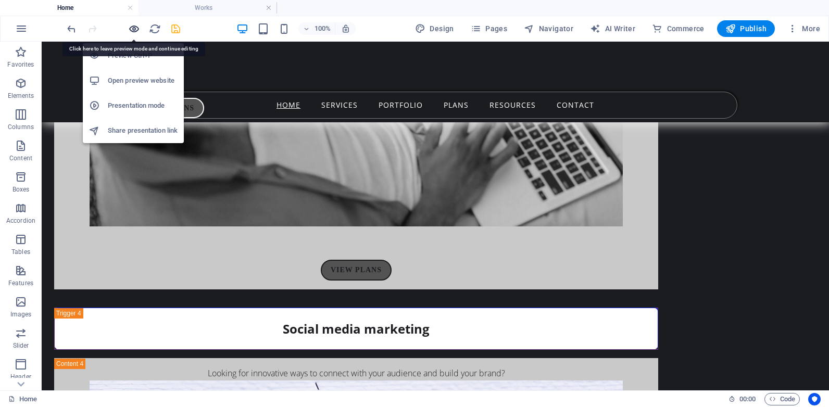
scroll to position [5685, 0]
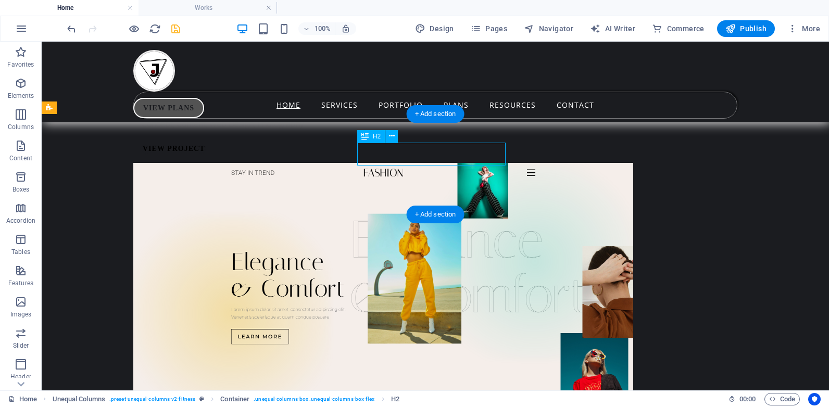
drag, startPoint x: 470, startPoint y: 155, endPoint x: 287, endPoint y: 156, distance: 182.7
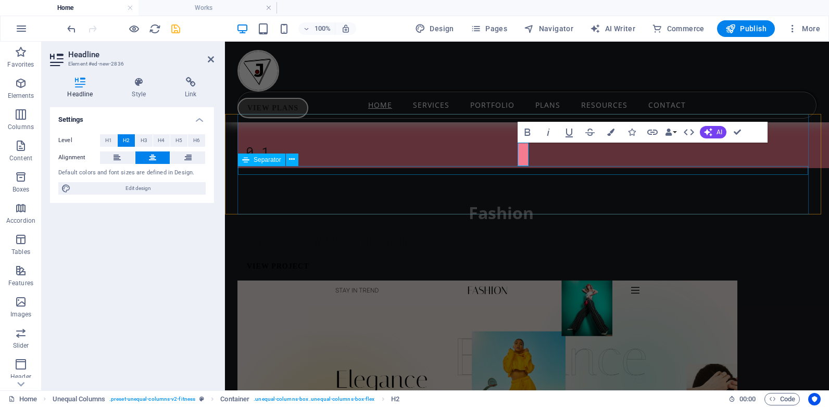
scroll to position [5557, 0]
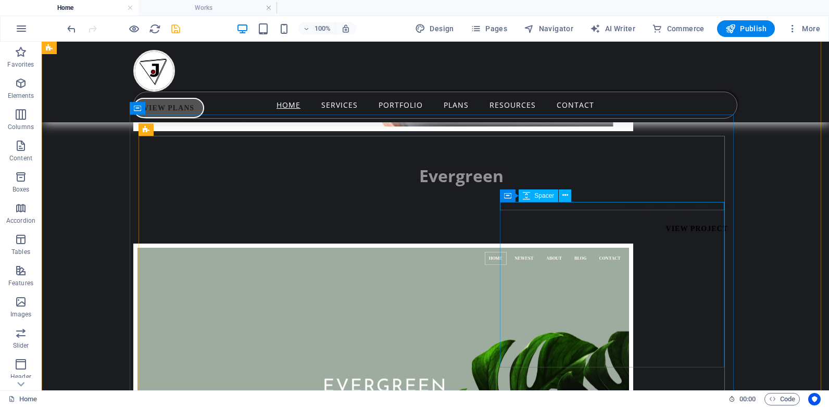
scroll to position [6663, 0]
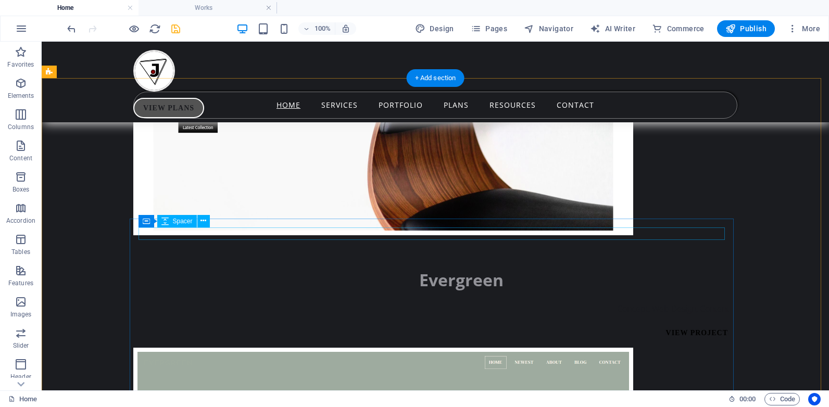
drag, startPoint x: 541, startPoint y: 227, endPoint x: 359, endPoint y: 227, distance: 182.7
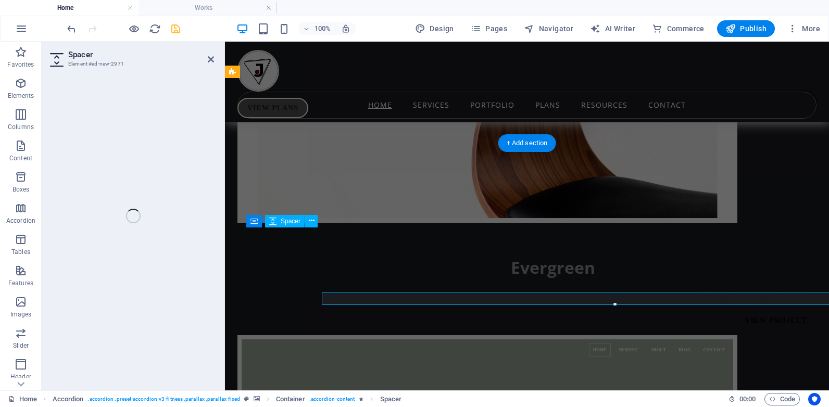
select select "px"
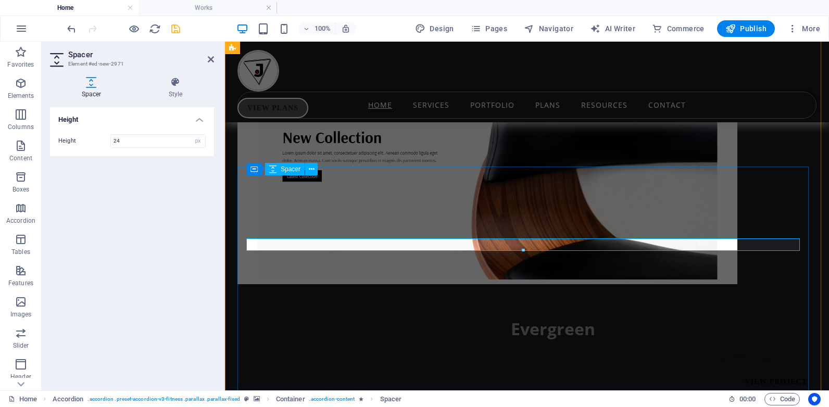
scroll to position [6587, 0]
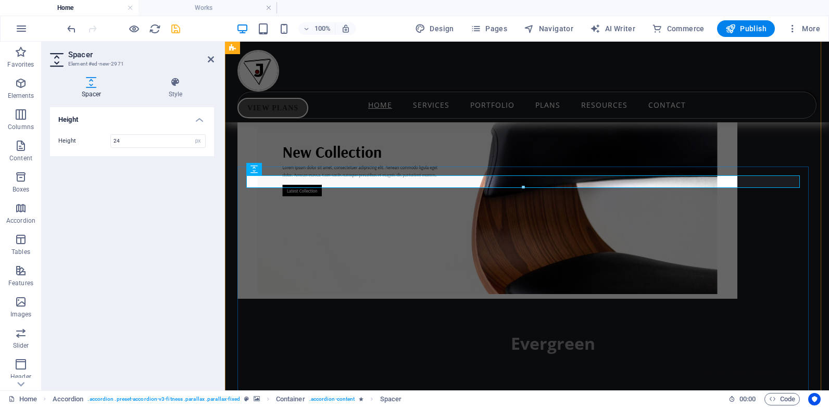
drag, startPoint x: 243, startPoint y: 187, endPoint x: 426, endPoint y: 187, distance: 183.2
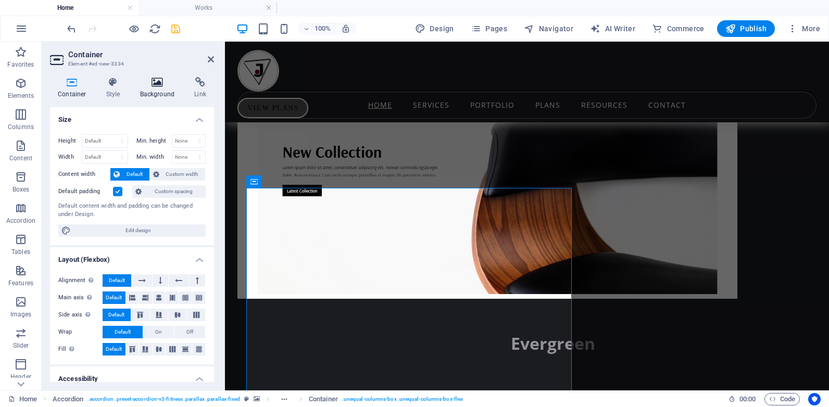
click at [153, 87] on h4 "Background" at bounding box center [159, 88] width 55 height 22
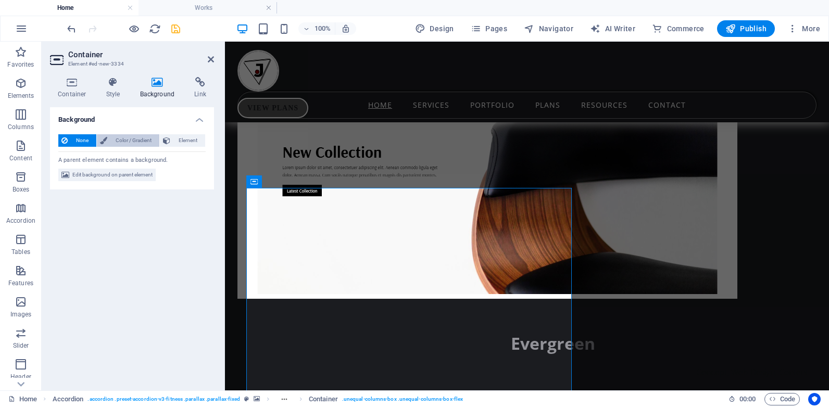
click at [106, 138] on icon at bounding box center [103, 140] width 7 height 12
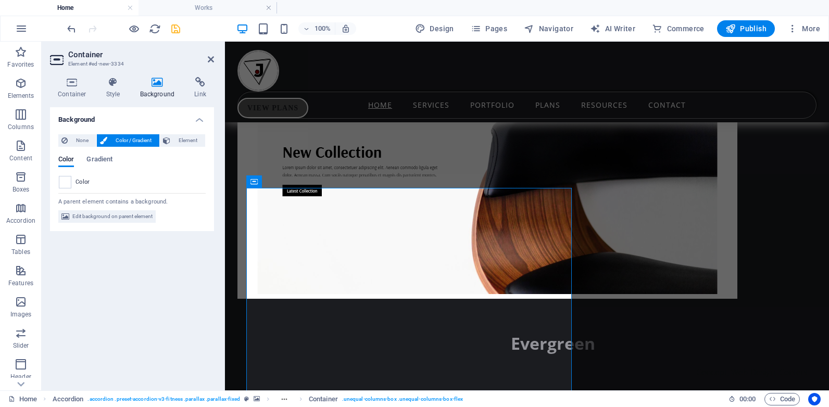
click at [64, 180] on span at bounding box center [64, 181] width 11 height 11
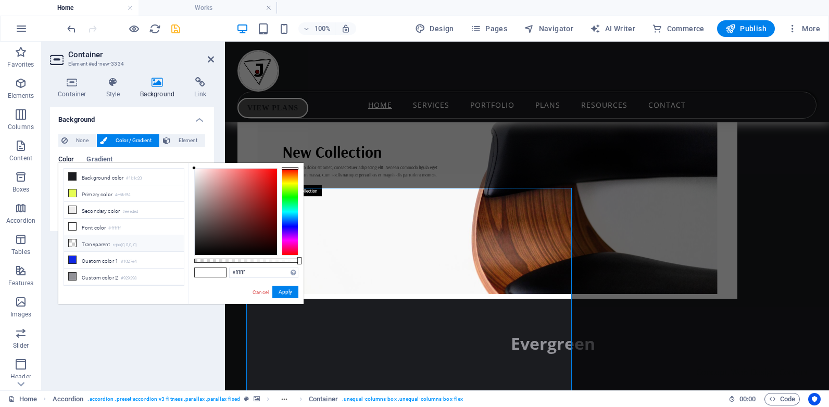
click at [73, 242] on icon at bounding box center [72, 242] width 7 height 7
type input "rgba(0, 0, 0, 0)"
click at [72, 239] on icon at bounding box center [72, 242] width 7 height 7
drag, startPoint x: 282, startPoint y: 292, endPoint x: 56, endPoint y: 250, distance: 229.8
click at [282, 292] on button "Apply" at bounding box center [285, 292] width 26 height 12
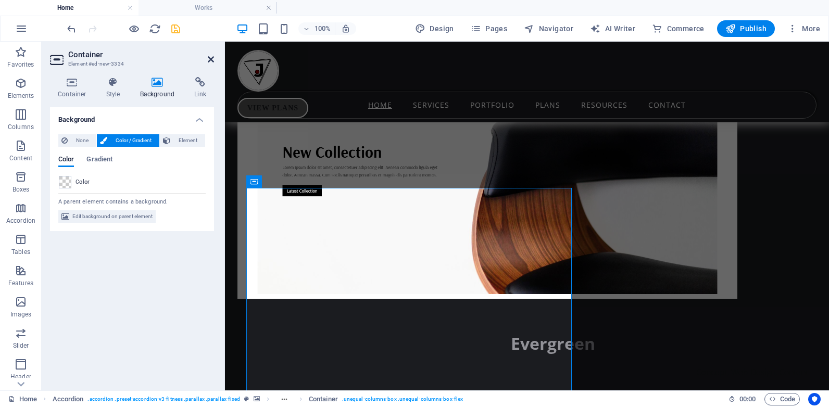
drag, startPoint x: 209, startPoint y: 56, endPoint x: 168, endPoint y: 14, distance: 58.5
click at [210, 56] on icon at bounding box center [211, 59] width 6 height 8
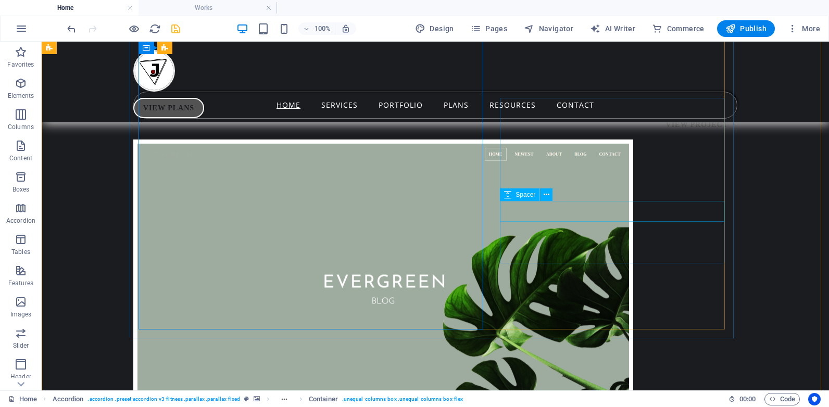
scroll to position [6663, 0]
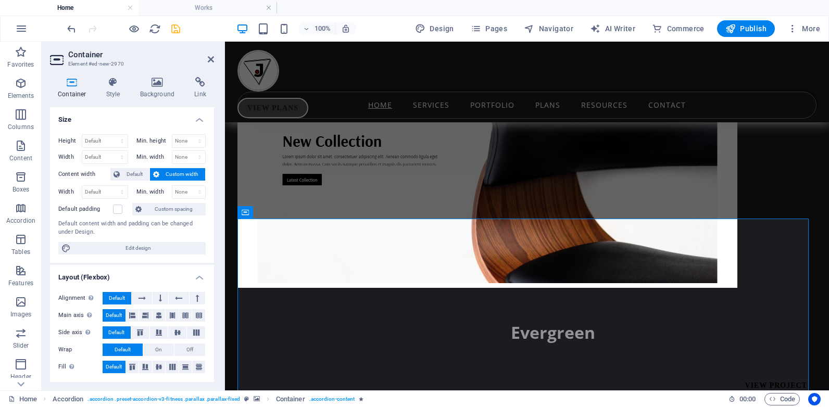
scroll to position [6535, 0]
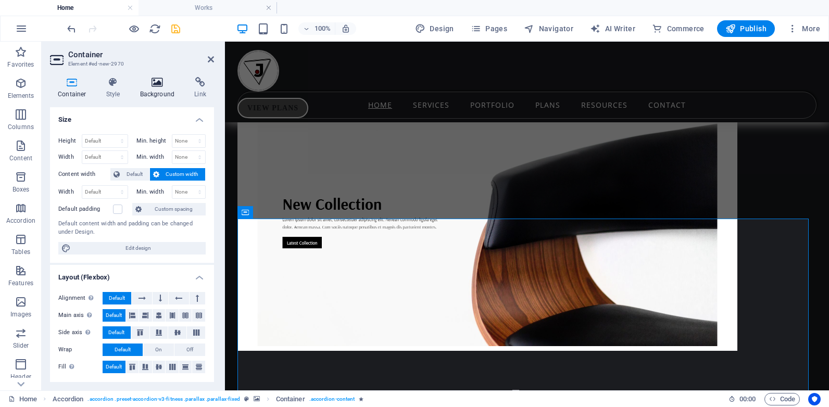
click at [147, 88] on h4 "Background" at bounding box center [159, 88] width 55 height 22
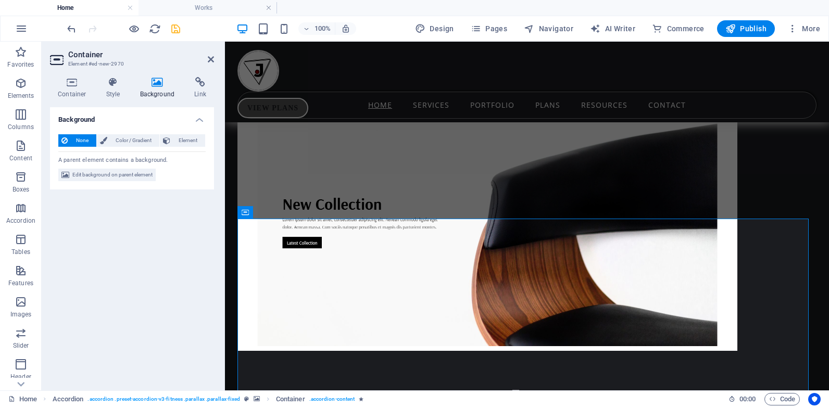
click at [111, 131] on div "None Color / Gradient Element Stretch background to full-width Color overlay Pl…" at bounding box center [132, 158] width 164 height 64
click at [112, 140] on span "Color / Gradient" at bounding box center [133, 140] width 46 height 12
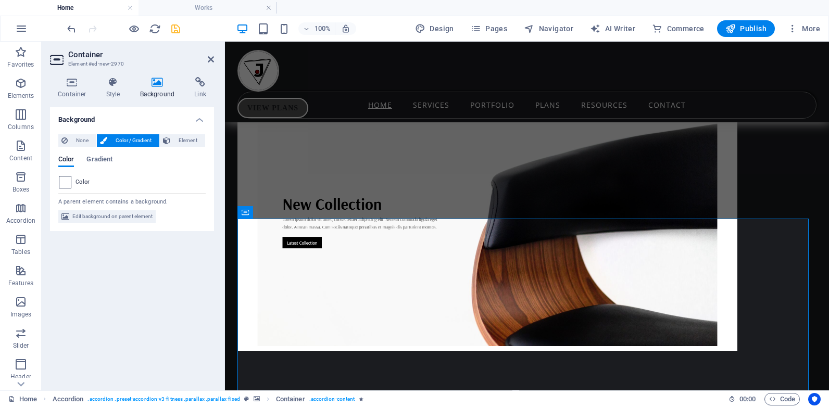
click at [67, 183] on span at bounding box center [64, 181] width 11 height 11
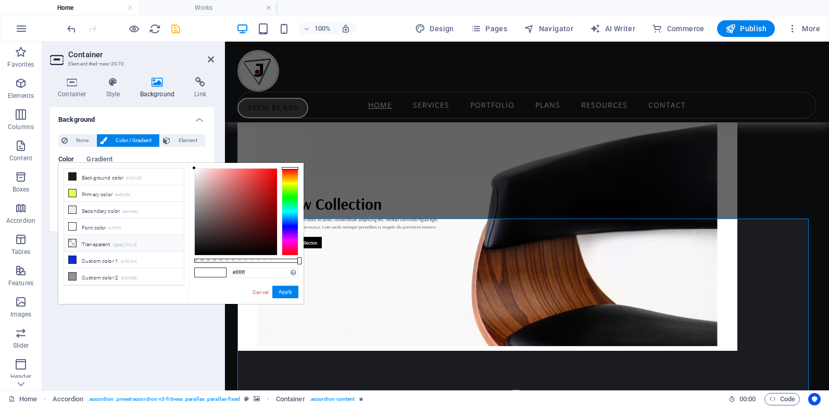
click at [84, 241] on li "Transparent rgba(0,0,0,.0)" at bounding box center [124, 243] width 120 height 17
type input "rgba(0, 0, 0, 0)"
click at [286, 290] on button "Apply" at bounding box center [285, 292] width 26 height 12
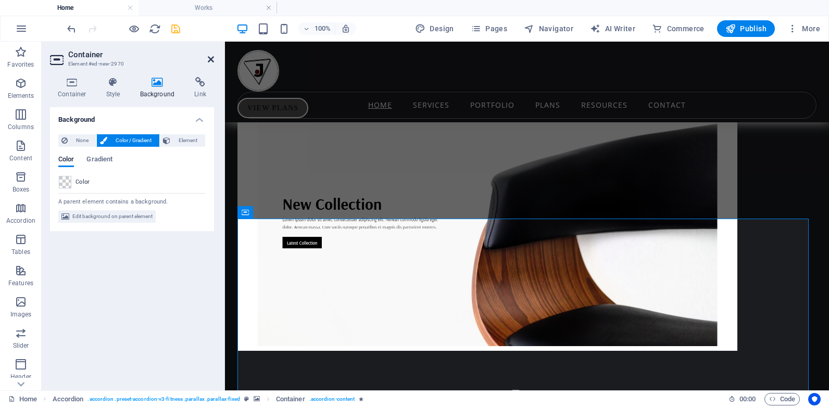
drag, startPoint x: 210, startPoint y: 62, endPoint x: 491, endPoint y: 95, distance: 282.9
click at [210, 62] on icon at bounding box center [211, 59] width 6 height 8
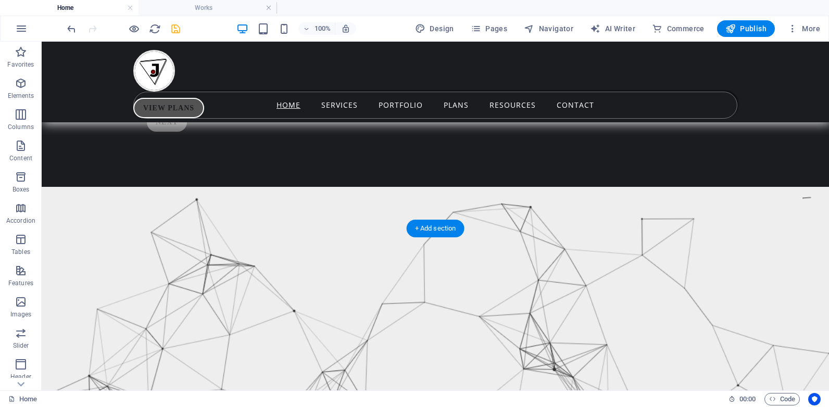
scroll to position [7496, 0]
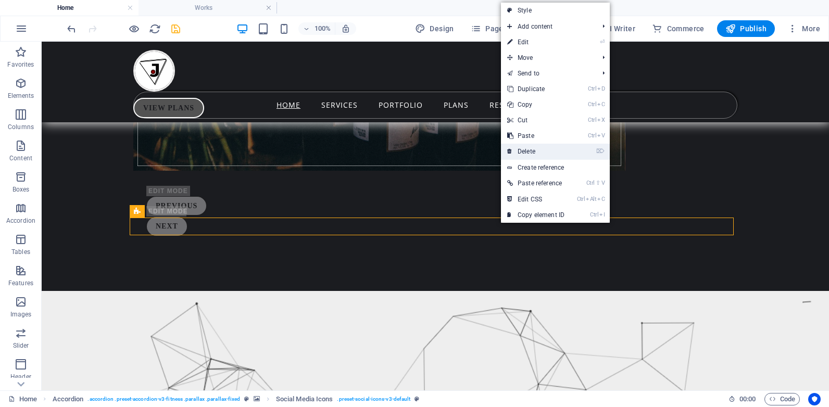
click at [527, 156] on link "⌦ Delete" at bounding box center [536, 152] width 70 height 16
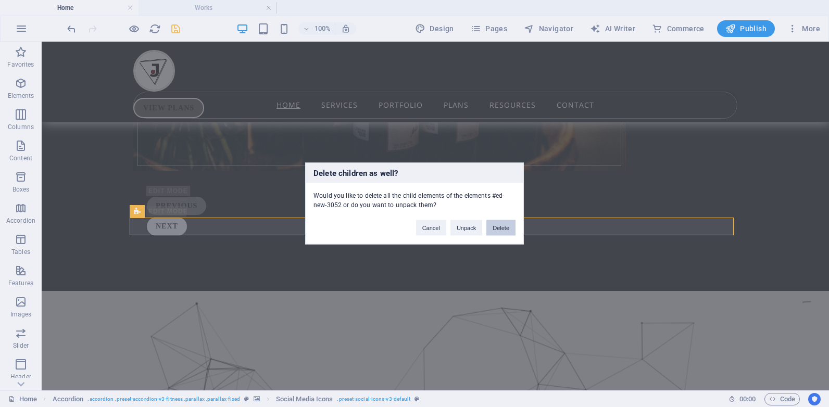
click at [496, 231] on button "Delete" at bounding box center [500, 228] width 29 height 16
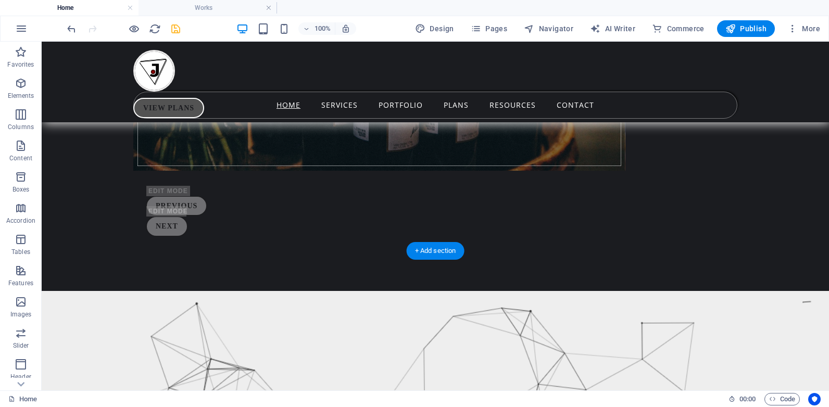
scroll to position [7704, 0]
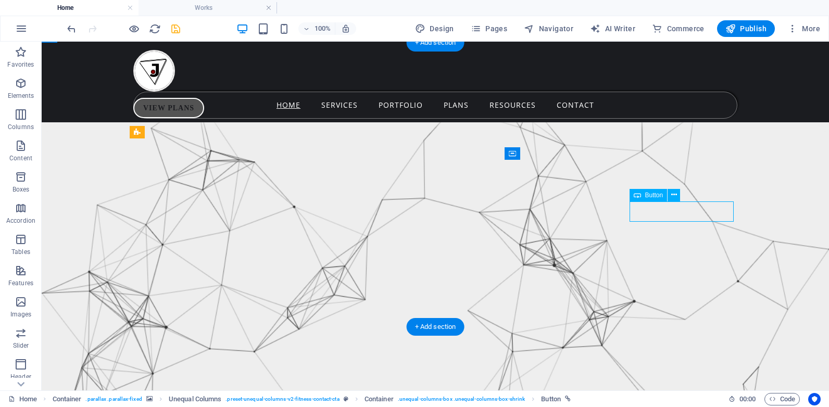
select select "px"
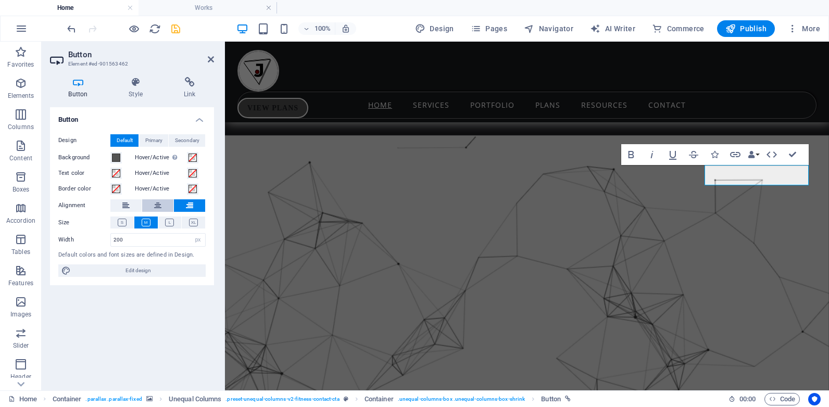
scroll to position [7576, 0]
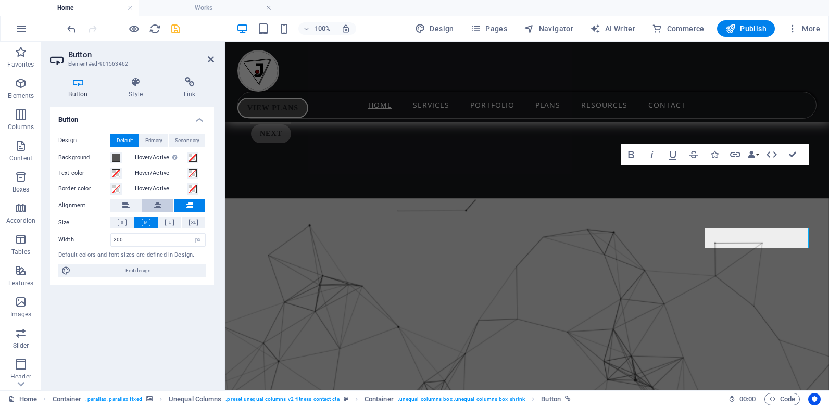
click at [154, 204] on button at bounding box center [157, 205] width 31 height 12
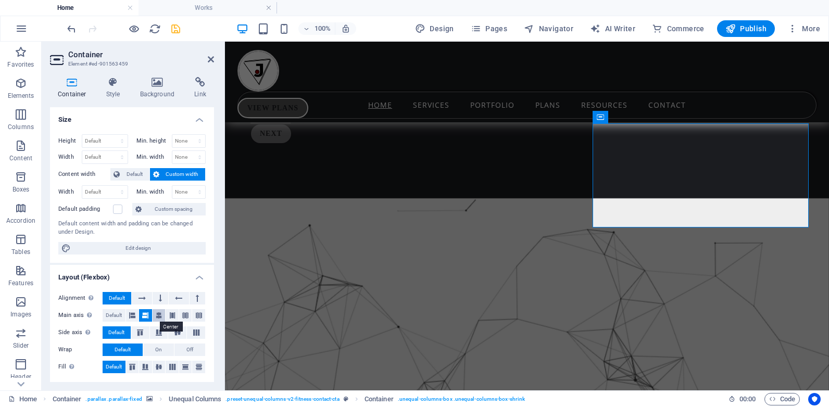
click at [159, 318] on icon at bounding box center [159, 315] width 6 height 12
drag, startPoint x: 212, startPoint y: 58, endPoint x: 170, endPoint y: 16, distance: 58.9
click at [212, 58] on icon at bounding box center [211, 59] width 6 height 8
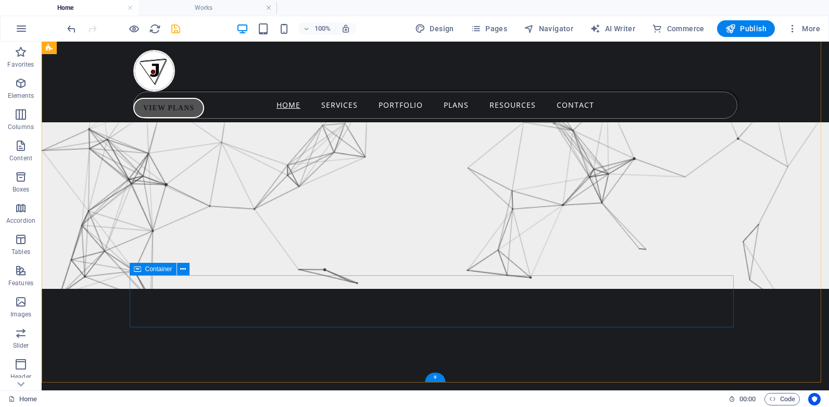
scroll to position [8003, 0]
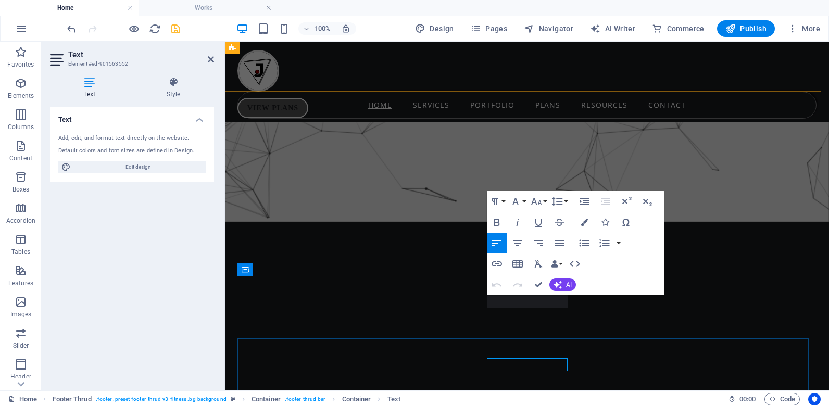
scroll to position [7839, 0]
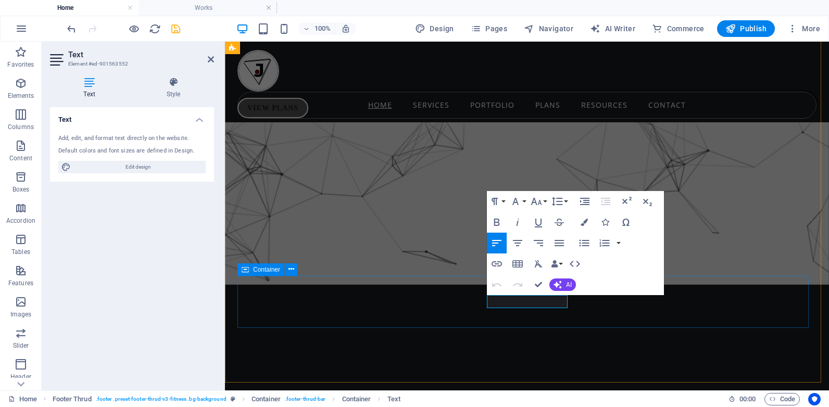
drag, startPoint x: 564, startPoint y: 304, endPoint x: 467, endPoint y: 299, distance: 96.9
click at [583, 223] on icon "button" at bounding box center [583, 222] width 7 height 7
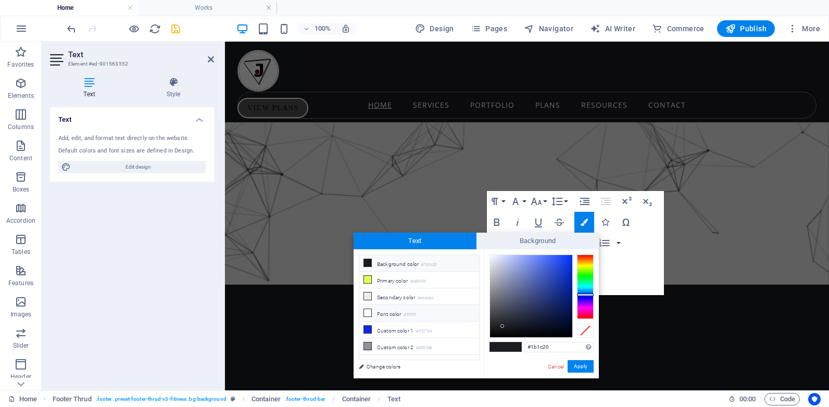
click at [364, 313] on span at bounding box center [367, 313] width 8 height 8
type input "#ffffff"
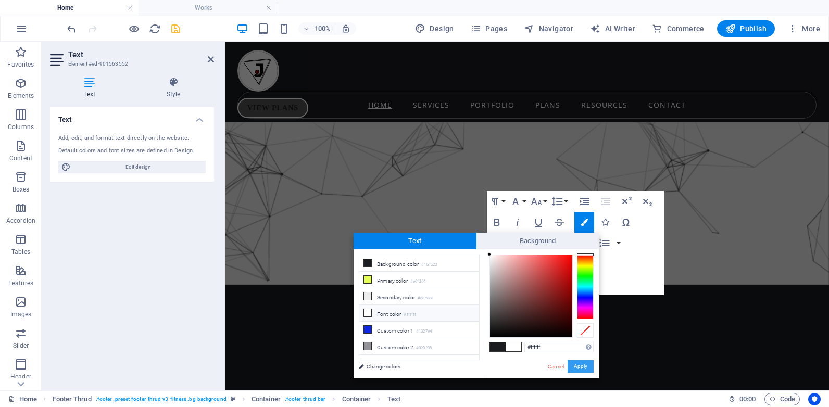
click at [580, 361] on button "Apply" at bounding box center [580, 366] width 26 height 12
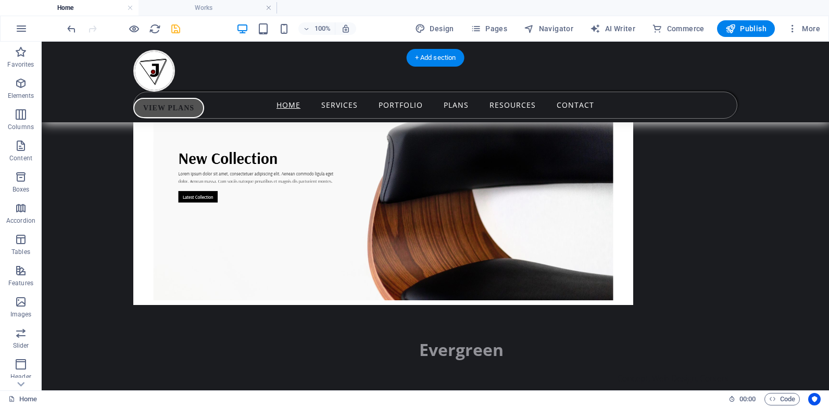
scroll to position [6702, 0]
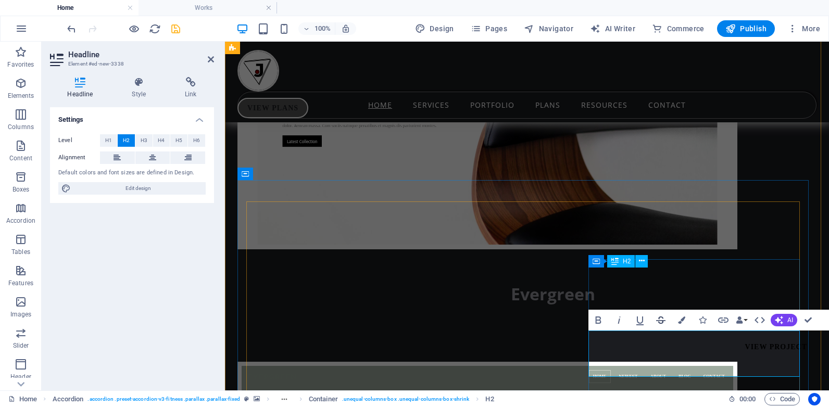
scroll to position [6574, 0]
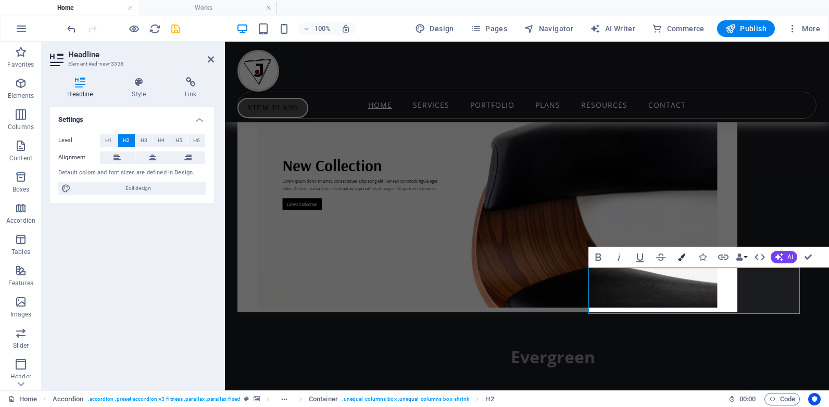
click at [681, 262] on button "Colors" at bounding box center [681, 257] width 20 height 21
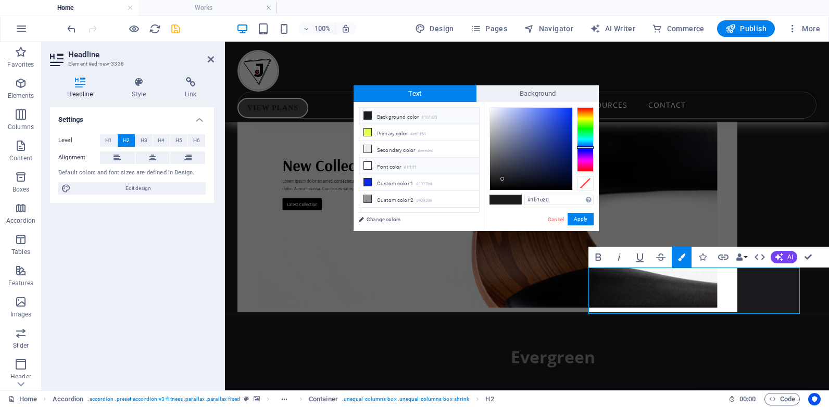
click at [370, 163] on icon at bounding box center [367, 165] width 7 height 7
type input "#ffffff"
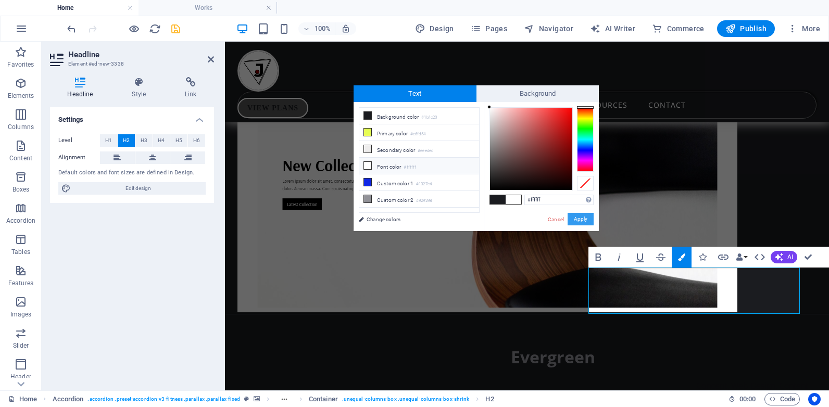
click at [576, 217] on button "Apply" at bounding box center [580, 219] width 26 height 12
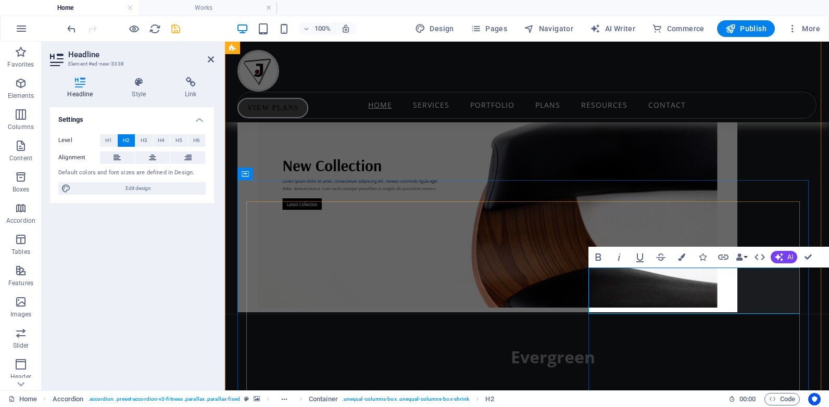
copy span "Social media marketing plans"
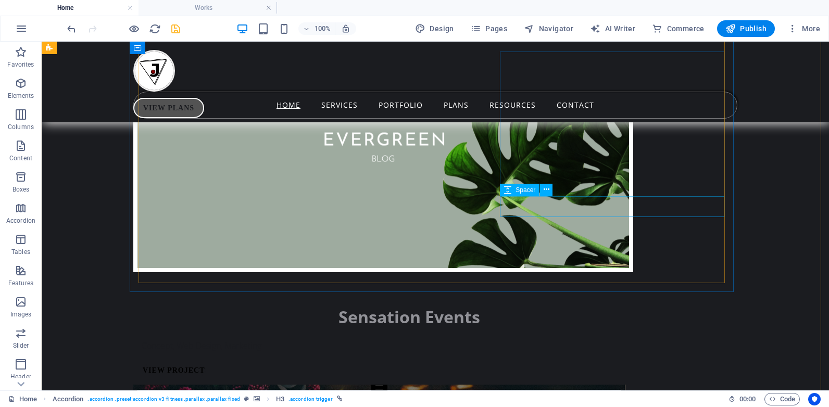
scroll to position [6910, 0]
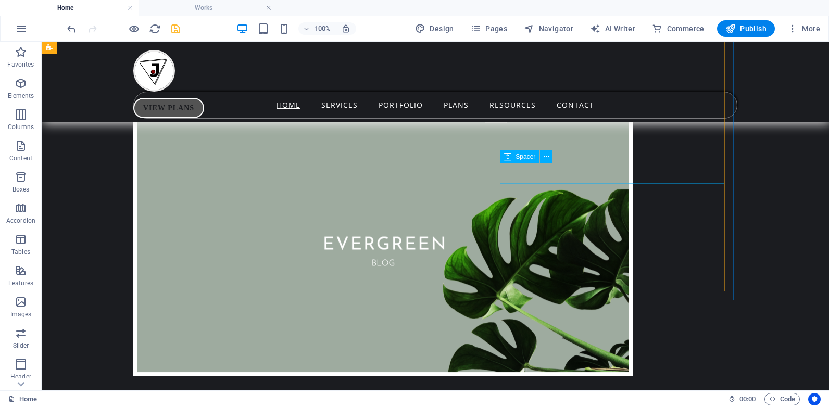
click at [555, 152] on div "Spacer" at bounding box center [529, 156] width 59 height 13
click at [555, 153] on div "Spacer" at bounding box center [529, 156] width 59 height 13
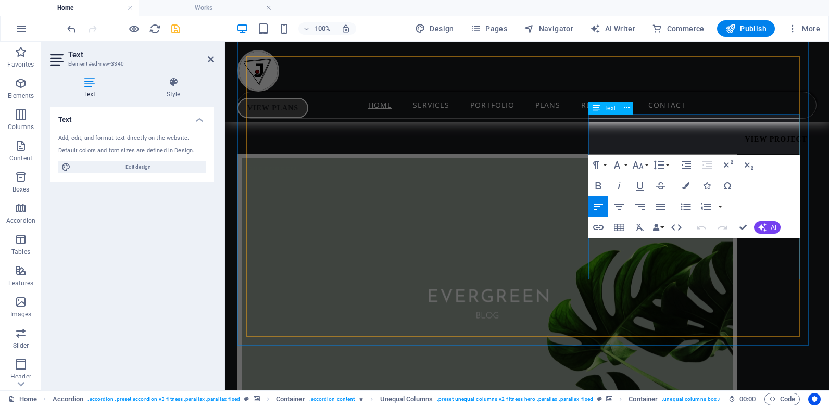
scroll to position [6782, 0]
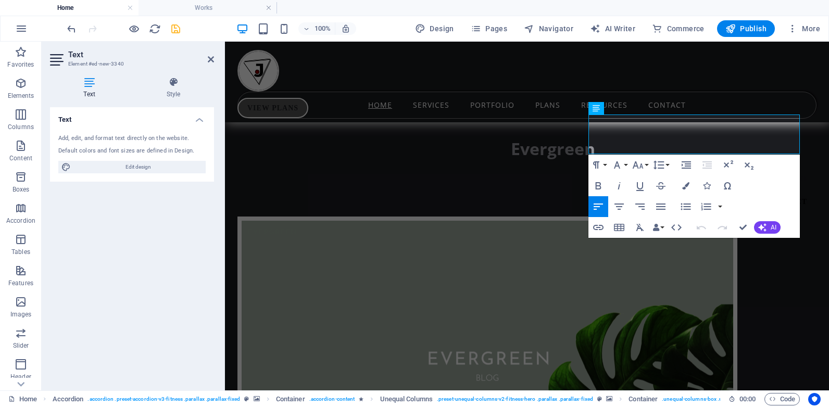
drag, startPoint x: 788, startPoint y: 146, endPoint x: 575, endPoint y: 120, distance: 215.0
click at [685, 184] on icon "button" at bounding box center [685, 185] width 7 height 7
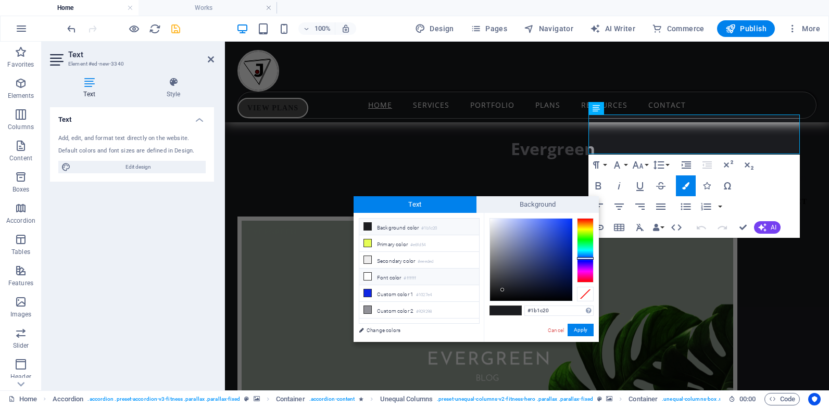
click at [374, 275] on li "Font color #ffffff" at bounding box center [419, 277] width 120 height 17
type input "#ffffff"
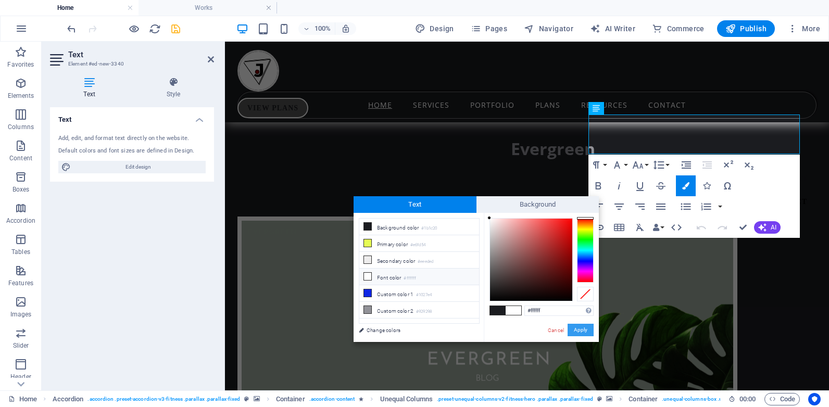
drag, startPoint x: 579, startPoint y: 331, endPoint x: 353, endPoint y: 288, distance: 229.9
click at [579, 331] on button "Apply" at bounding box center [580, 330] width 26 height 12
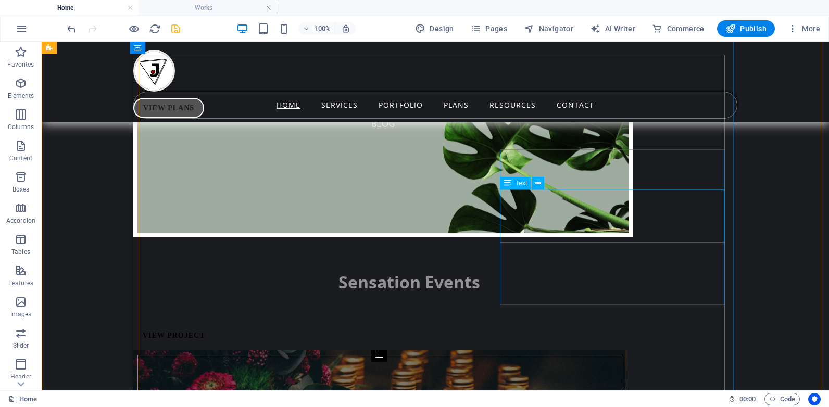
scroll to position [7257, 0]
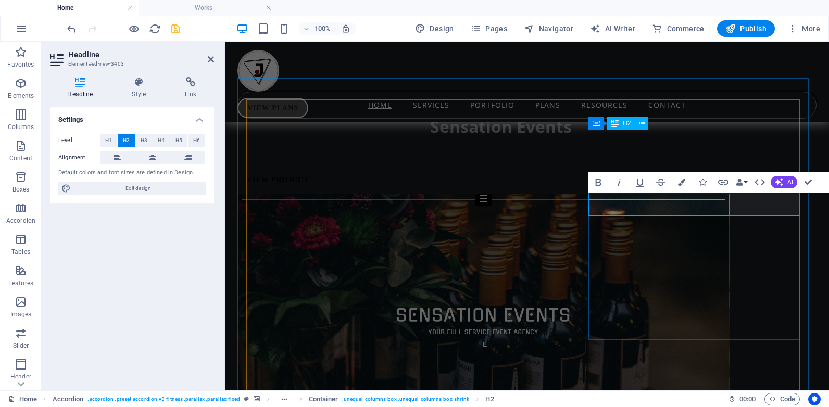
scroll to position [7129, 0]
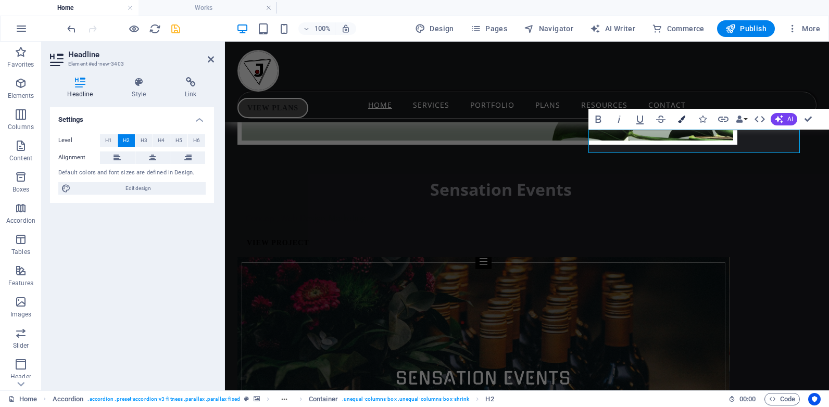
click at [680, 116] on icon "button" at bounding box center [681, 119] width 7 height 7
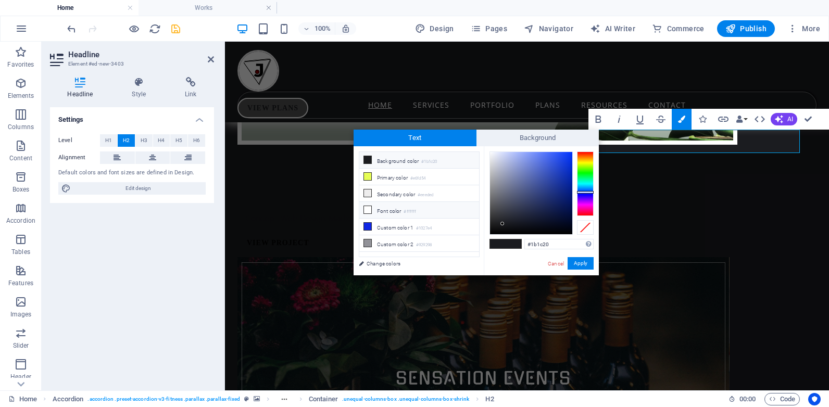
click at [393, 210] on li "Font color #ffffff" at bounding box center [419, 210] width 120 height 17
type input "#ffffff"
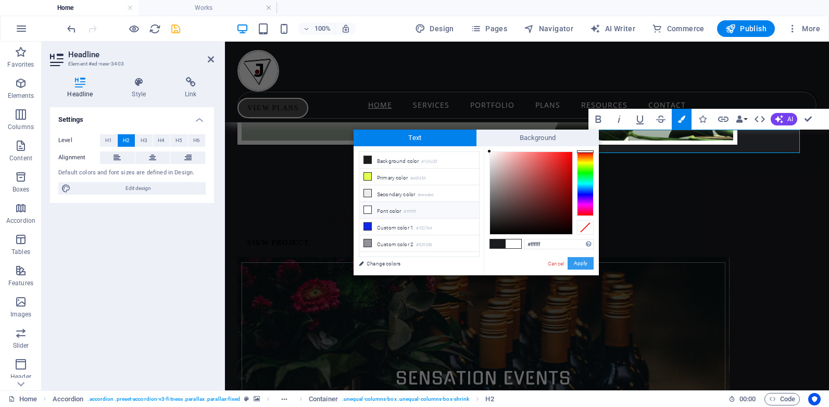
drag, startPoint x: 587, startPoint y: 260, endPoint x: 359, endPoint y: 214, distance: 233.0
click at [587, 260] on button "Apply" at bounding box center [580, 263] width 26 height 12
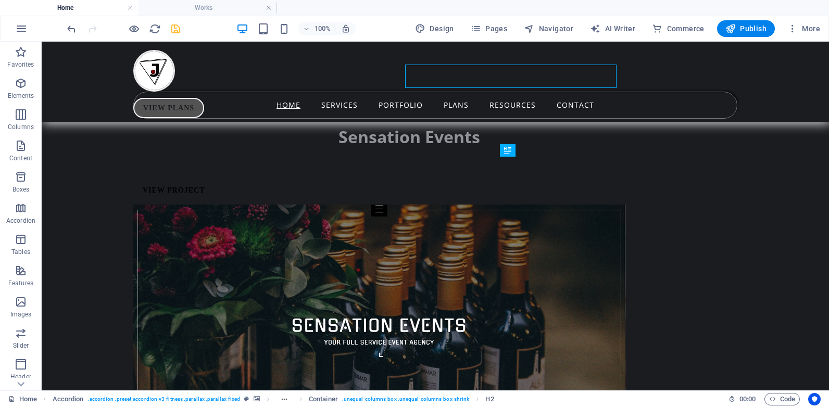
scroll to position [7257, 0]
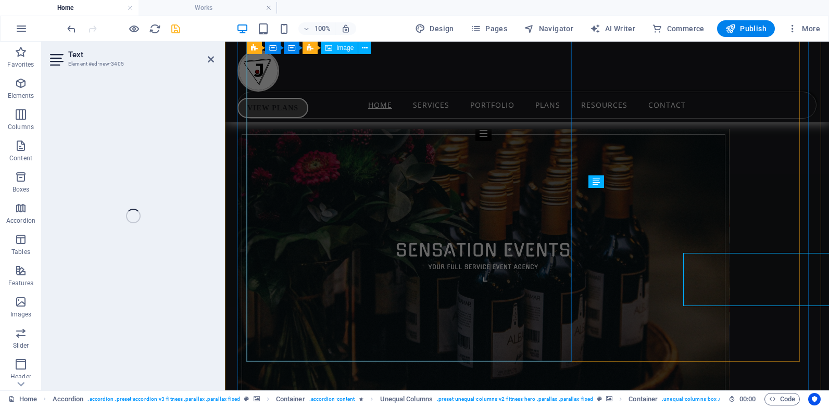
scroll to position [7192, 0]
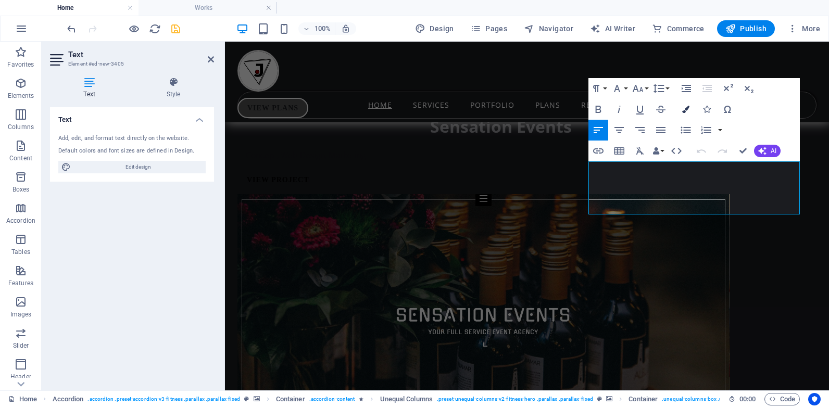
click at [687, 109] on icon "button" at bounding box center [685, 109] width 7 height 7
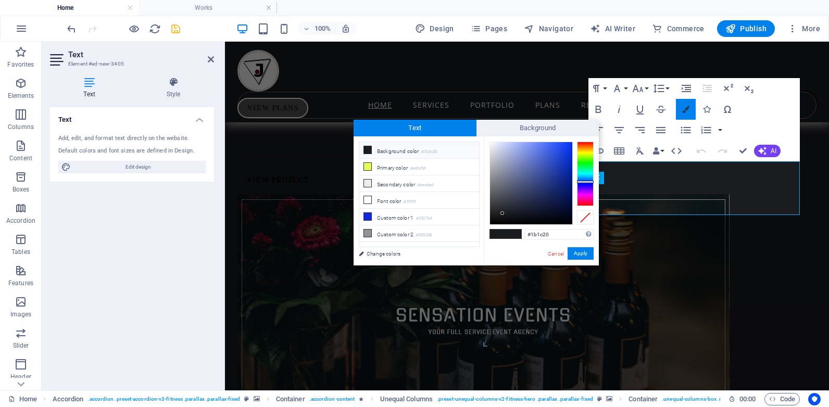
scroll to position [7129, 0]
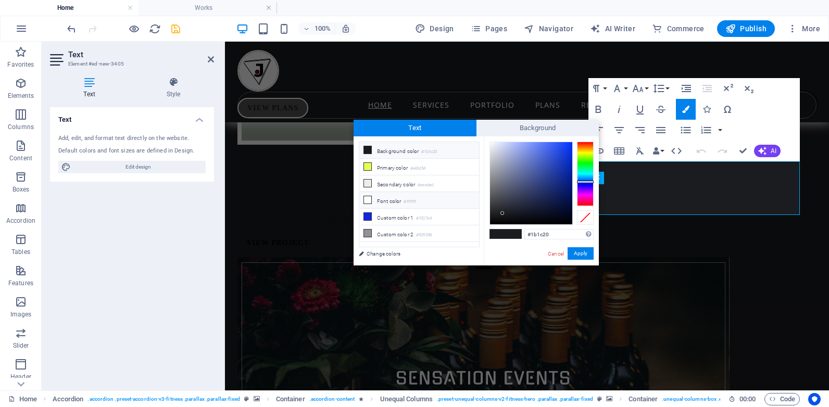
click at [385, 201] on li "Font color #ffffff" at bounding box center [419, 200] width 120 height 17
type input "#ffffff"
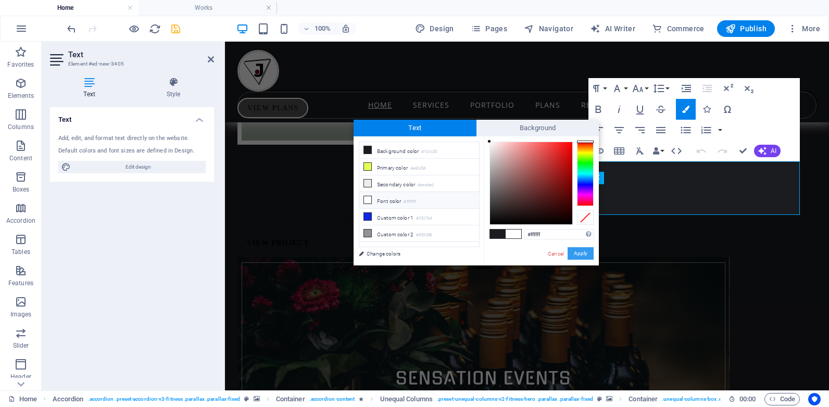
click at [586, 252] on button "Apply" at bounding box center [580, 253] width 26 height 12
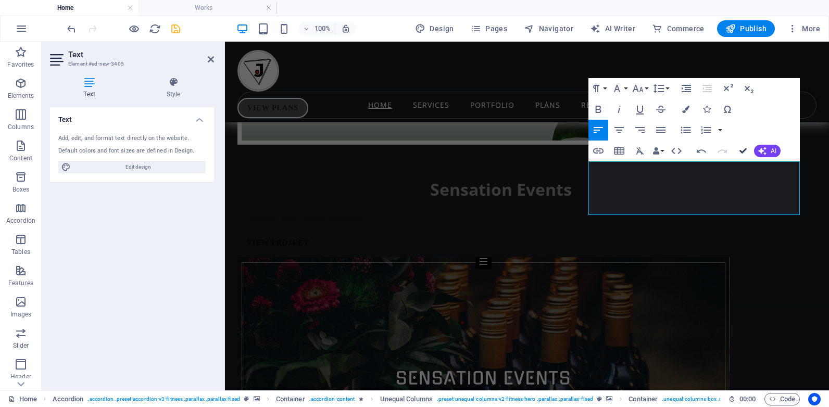
drag, startPoint x: 741, startPoint y: 151, endPoint x: 700, endPoint y: 109, distance: 59.3
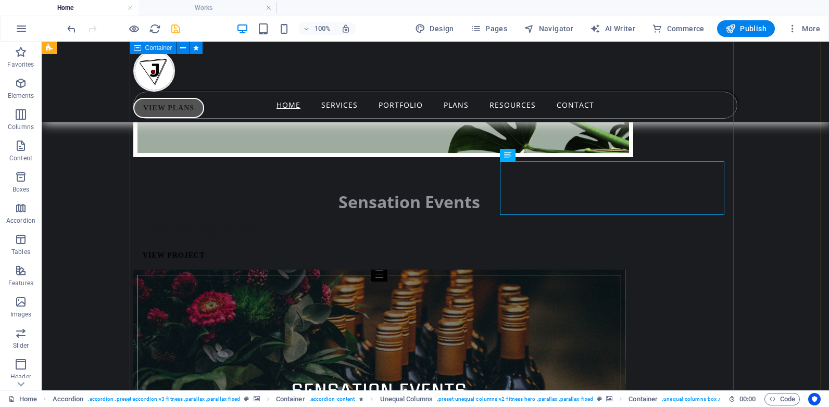
scroll to position [7220, 0]
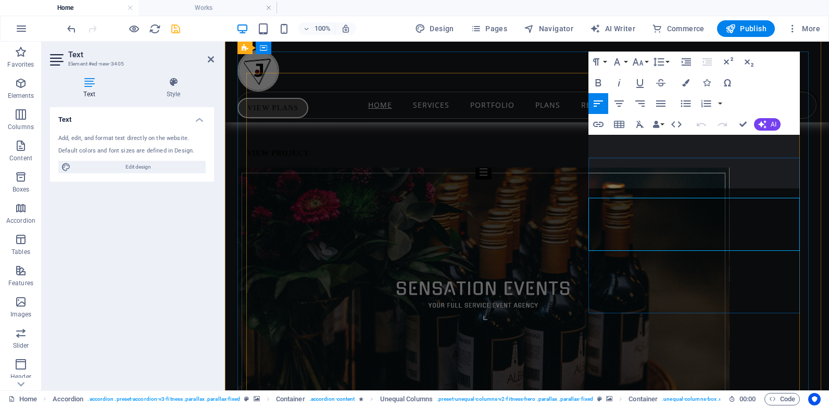
scroll to position [7155, 0]
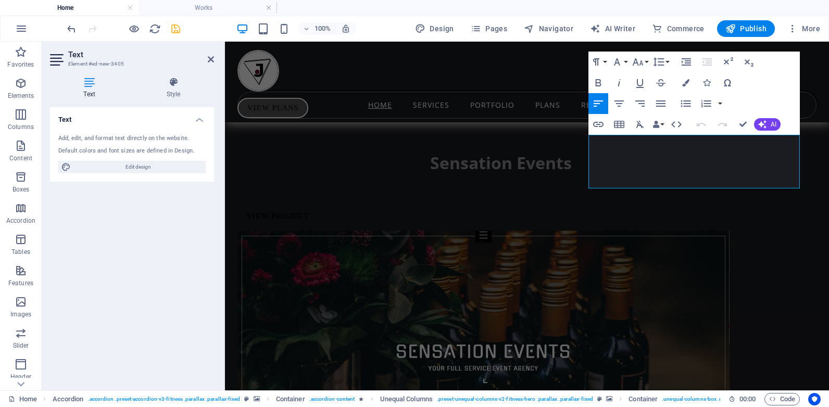
drag, startPoint x: 603, startPoint y: 163, endPoint x: 586, endPoint y: 143, distance: 26.6
click at [684, 81] on icon "button" at bounding box center [685, 82] width 7 height 7
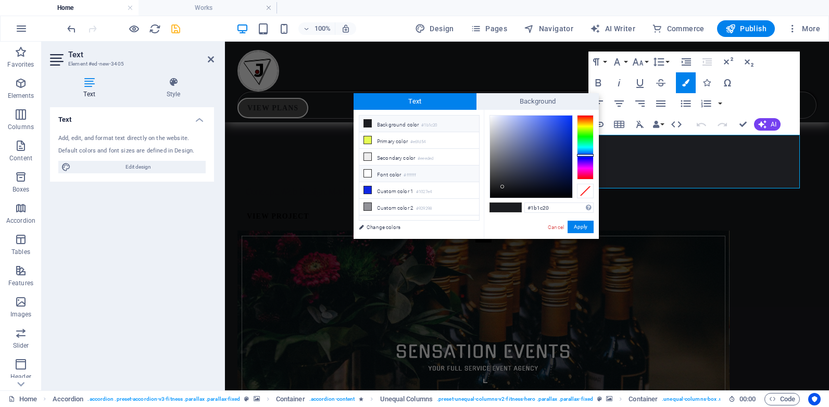
click at [378, 173] on li "Font color #ffffff" at bounding box center [419, 174] width 120 height 17
type input "#ffffff"
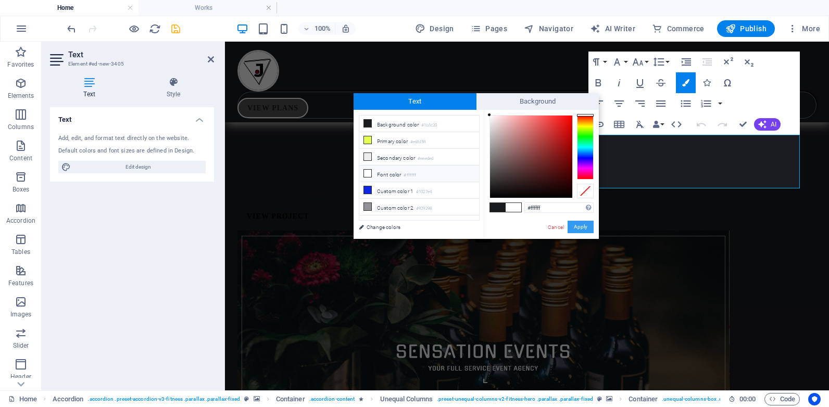
click at [583, 226] on button "Apply" at bounding box center [580, 227] width 26 height 12
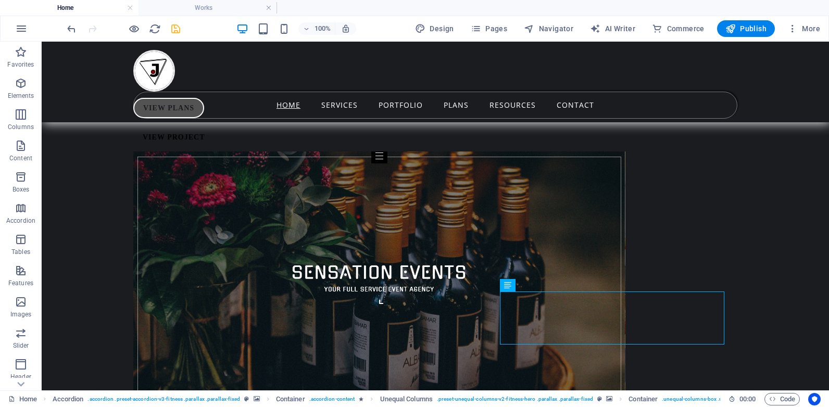
scroll to position [7153, 0]
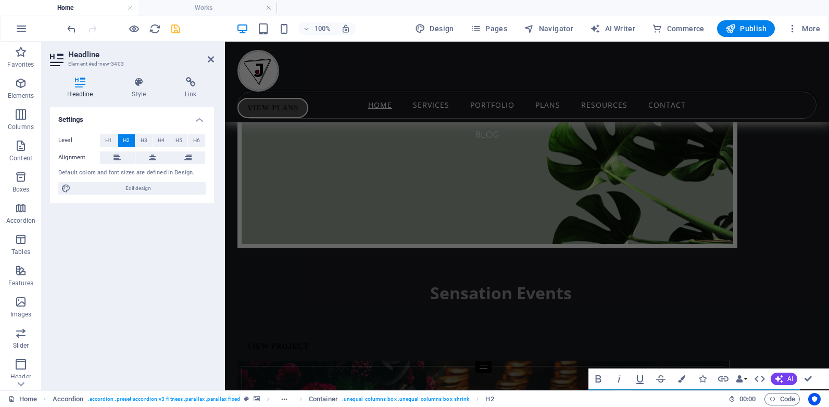
scroll to position [6869, 0]
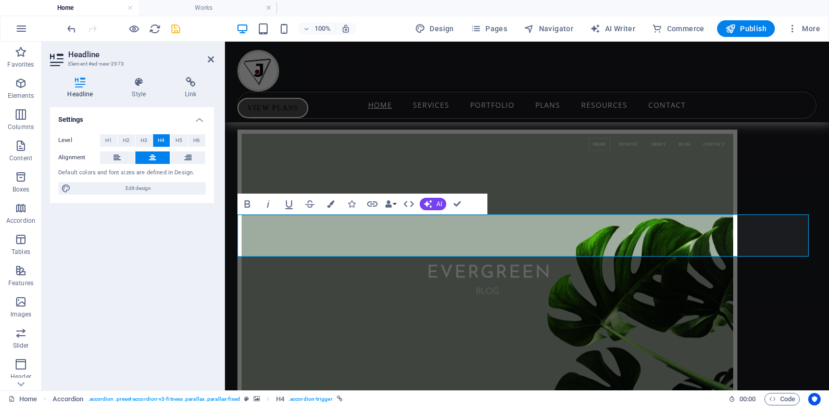
scroll to position [0, 4]
drag, startPoint x: 603, startPoint y: 234, endPoint x: 547, endPoint y: 243, distance: 56.9
click at [172, 28] on icon "save" at bounding box center [176, 29] width 12 height 12
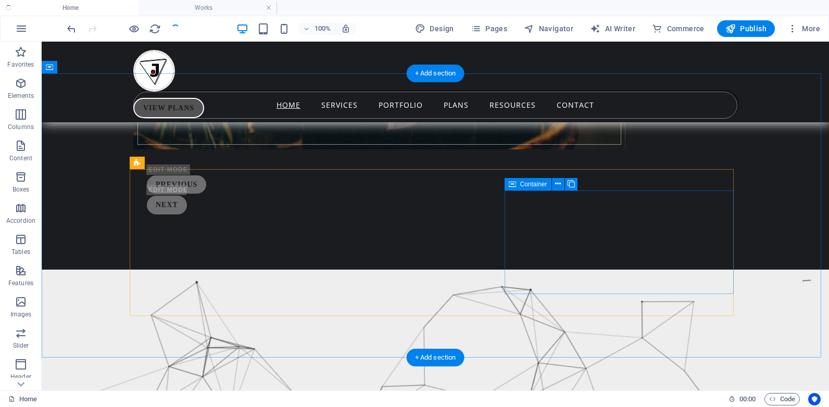
scroll to position [7674, 0]
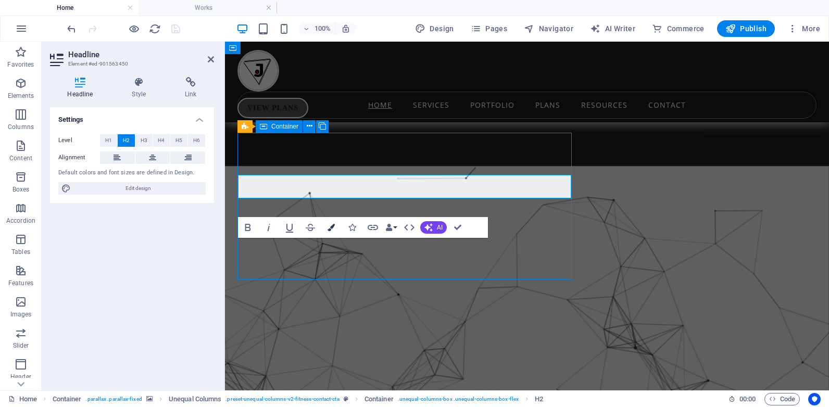
scroll to position [7546, 0]
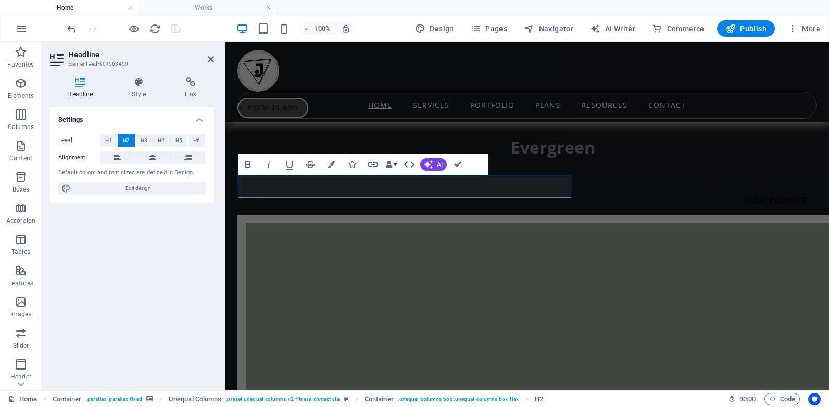
scroll to position [7546, 0]
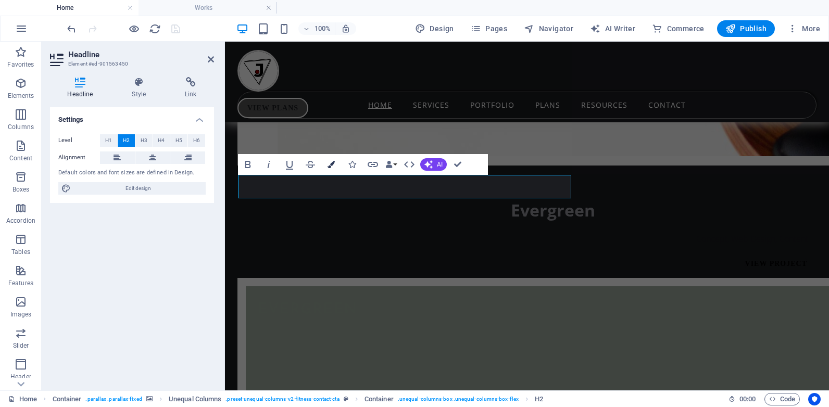
click at [329, 164] on icon "button" at bounding box center [330, 164] width 7 height 7
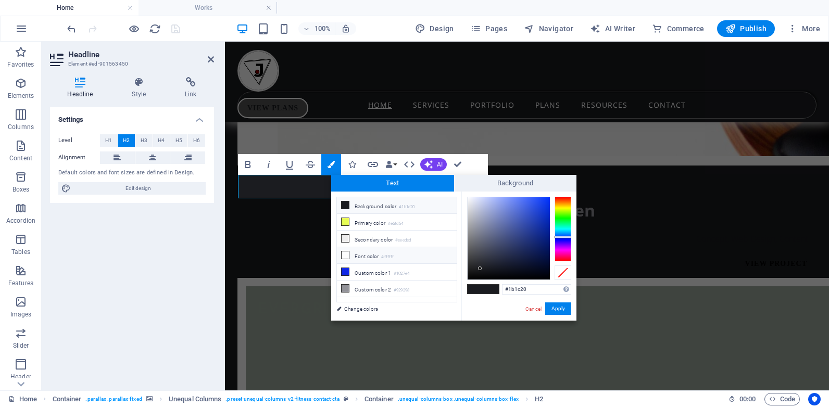
click at [346, 253] on icon at bounding box center [344, 254] width 7 height 7
type input "#ffffff"
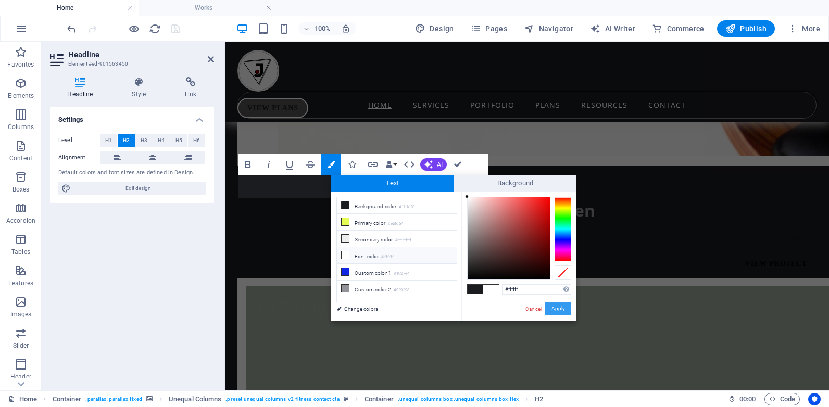
click at [555, 310] on button "Apply" at bounding box center [558, 308] width 26 height 12
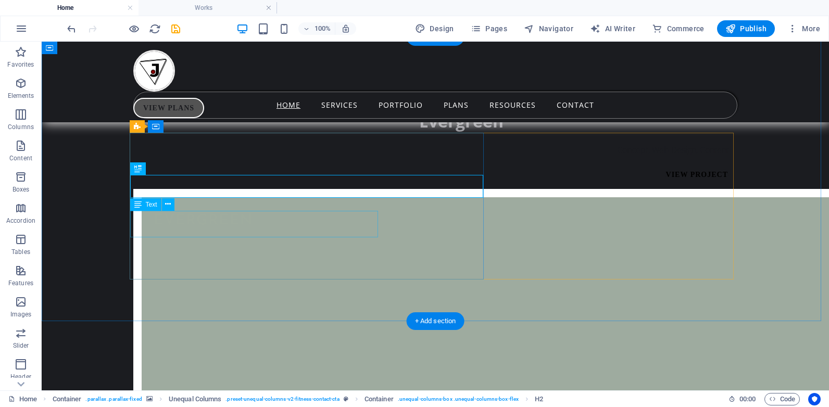
scroll to position [7710, 0]
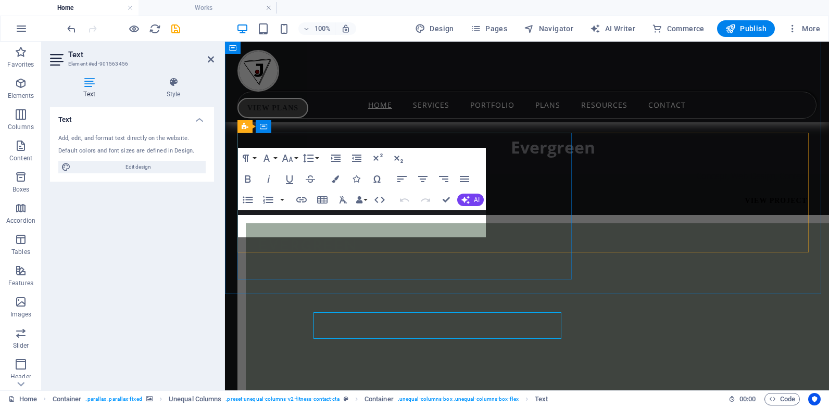
scroll to position [7546, 0]
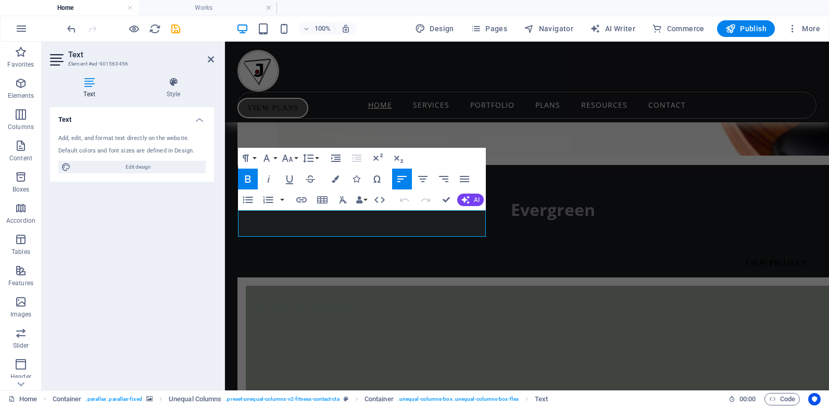
drag, startPoint x: 424, startPoint y: 233, endPoint x: 230, endPoint y: 210, distance: 196.1
click at [336, 174] on button "Colors" at bounding box center [335, 179] width 20 height 21
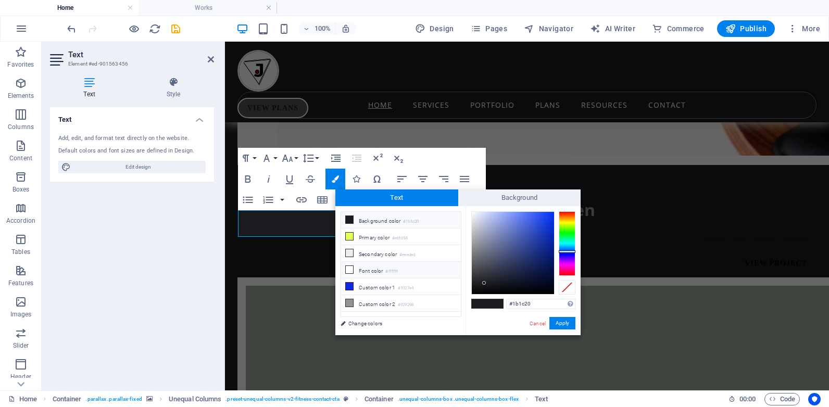
click at [366, 266] on li "Font color #ffffff" at bounding box center [401, 270] width 120 height 17
type input "#ffffff"
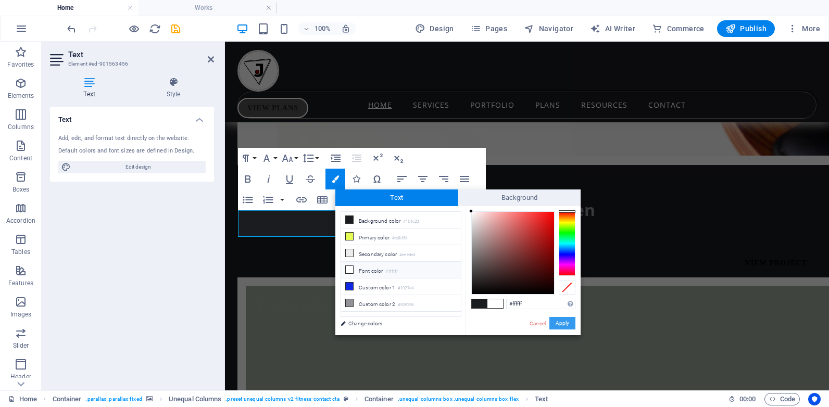
click at [551, 321] on button "Apply" at bounding box center [562, 323] width 26 height 12
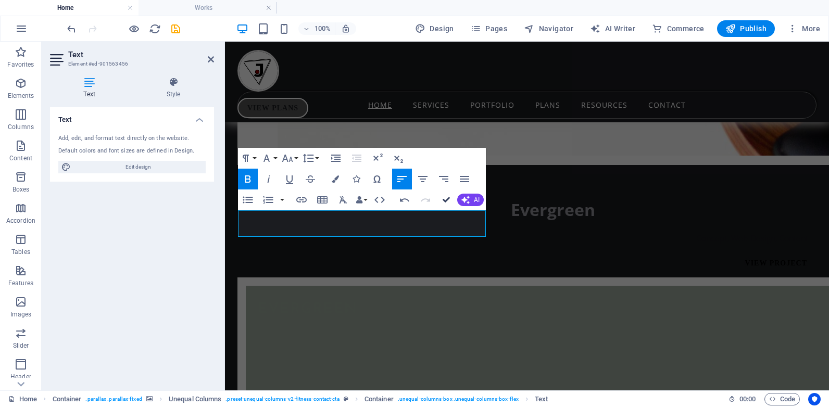
drag, startPoint x: 446, startPoint y: 199, endPoint x: 404, endPoint y: 157, distance: 59.3
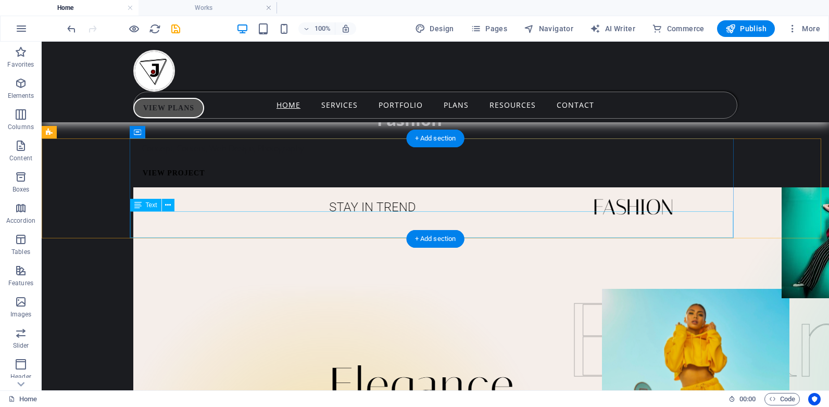
scroll to position [5921, 0]
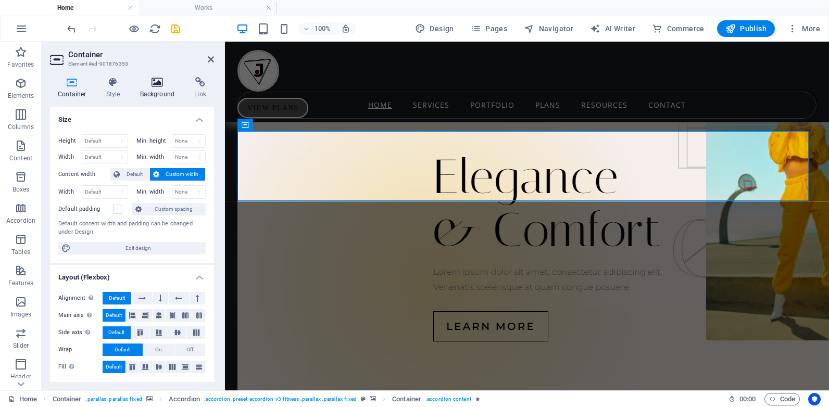
scroll to position [5793, 0]
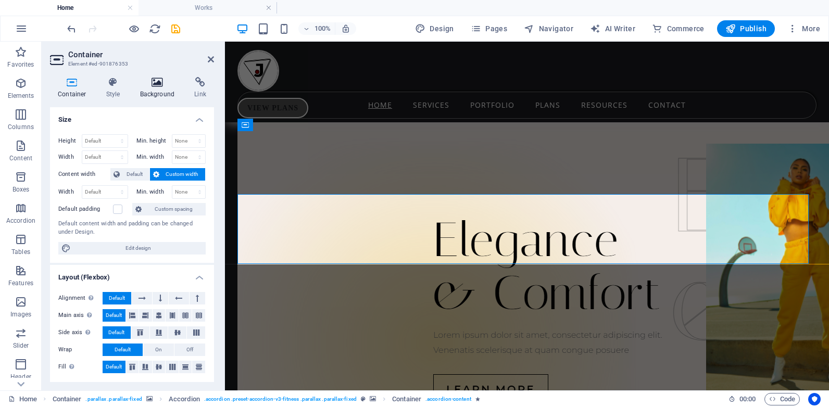
click at [159, 93] on h4 "Background" at bounding box center [159, 88] width 55 height 22
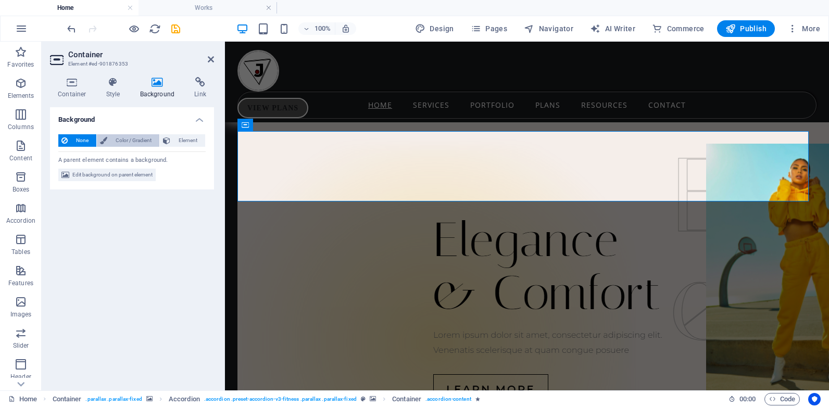
click at [116, 138] on span "Color / Gradient" at bounding box center [133, 140] width 46 height 12
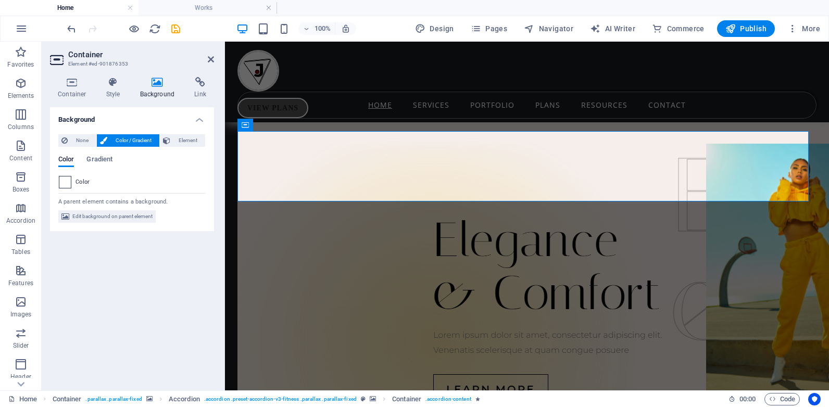
click at [66, 184] on span at bounding box center [64, 181] width 11 height 11
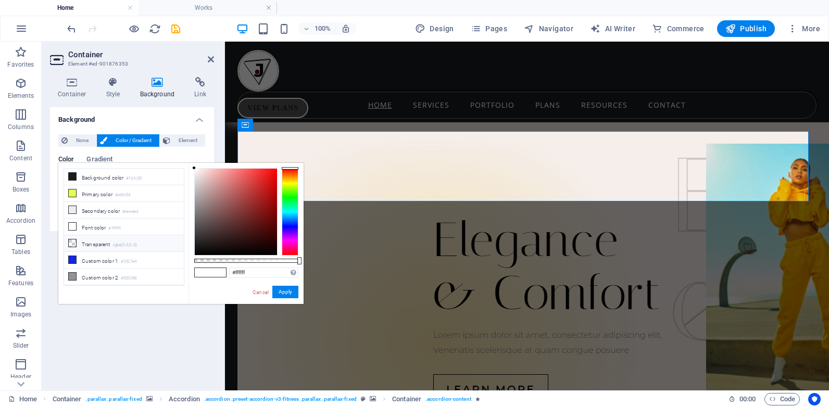
click at [71, 239] on icon at bounding box center [72, 242] width 7 height 7
type input "rgba(0, 0, 0, 0)"
click at [282, 291] on button "Apply" at bounding box center [285, 292] width 26 height 12
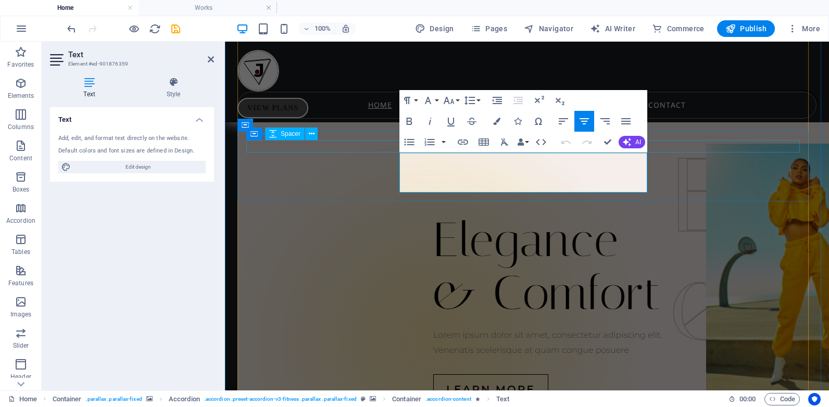
drag, startPoint x: 643, startPoint y: 186, endPoint x: 387, endPoint y: 144, distance: 260.0
click at [493, 119] on icon "button" at bounding box center [496, 121] width 7 height 7
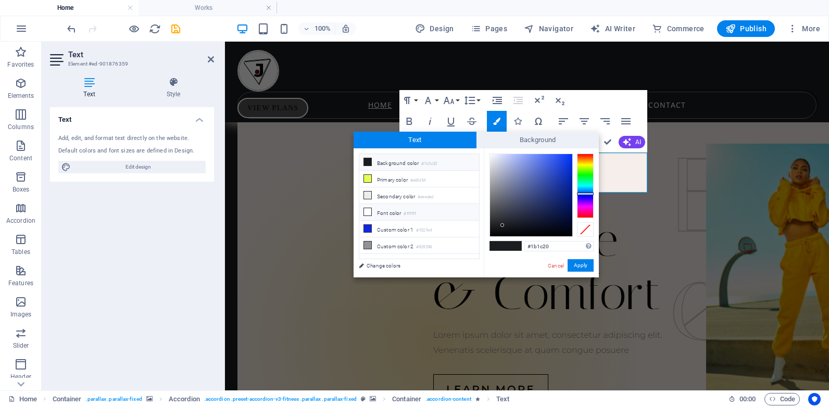
click at [367, 208] on icon at bounding box center [367, 211] width 7 height 7
type input "#ffffff"
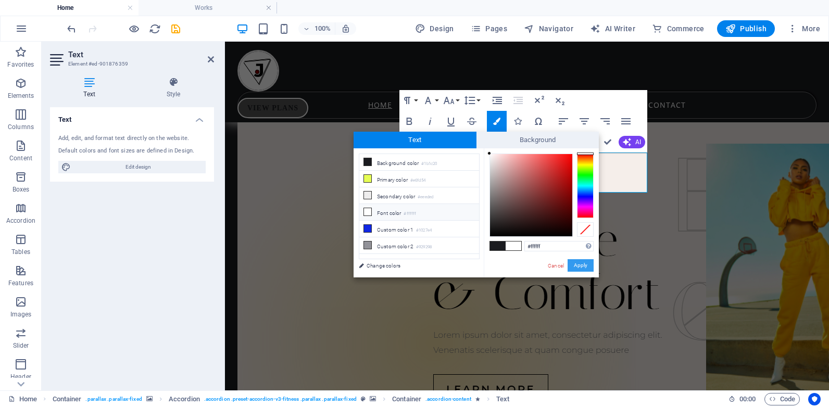
drag, startPoint x: 578, startPoint y: 267, endPoint x: 353, endPoint y: 225, distance: 228.2
click at [578, 267] on button "Apply" at bounding box center [580, 265] width 26 height 12
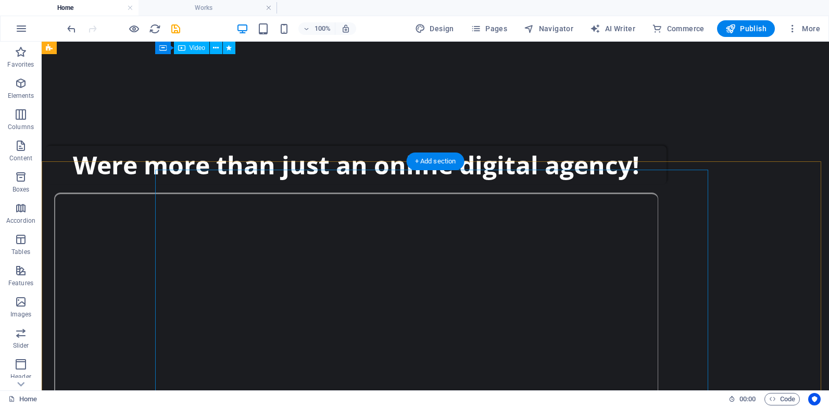
scroll to position [0, 0]
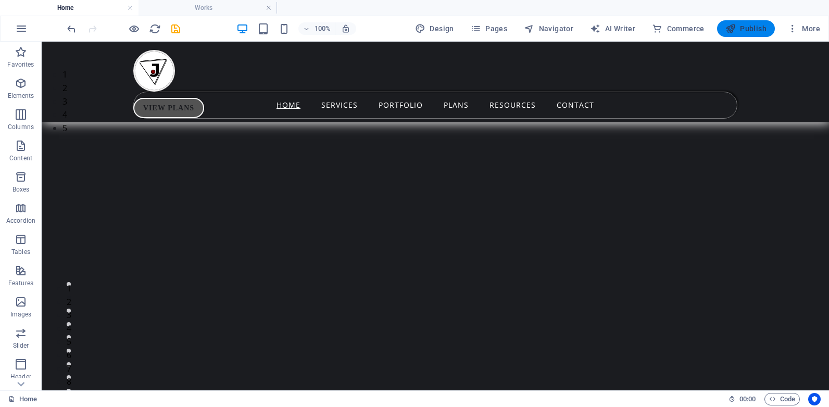
click at [755, 26] on span "Publish" at bounding box center [745, 28] width 41 height 10
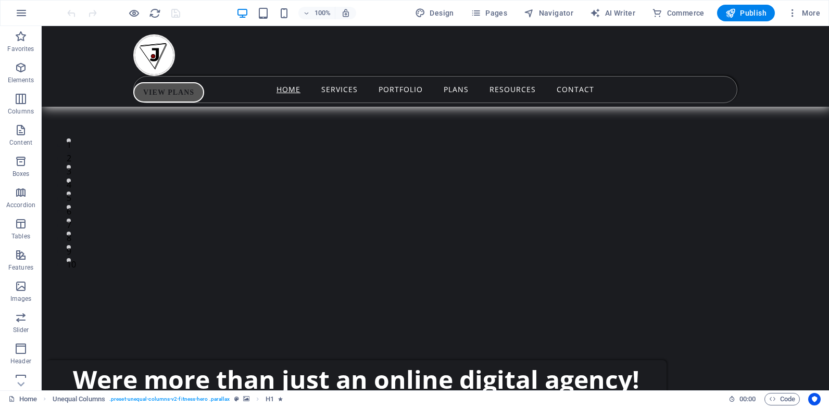
scroll to position [170, 0]
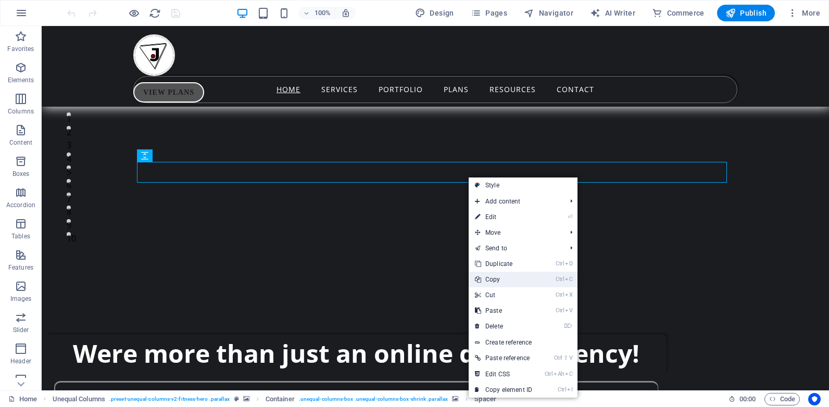
click at [503, 281] on link "Ctrl C Copy" at bounding box center [503, 280] width 70 height 16
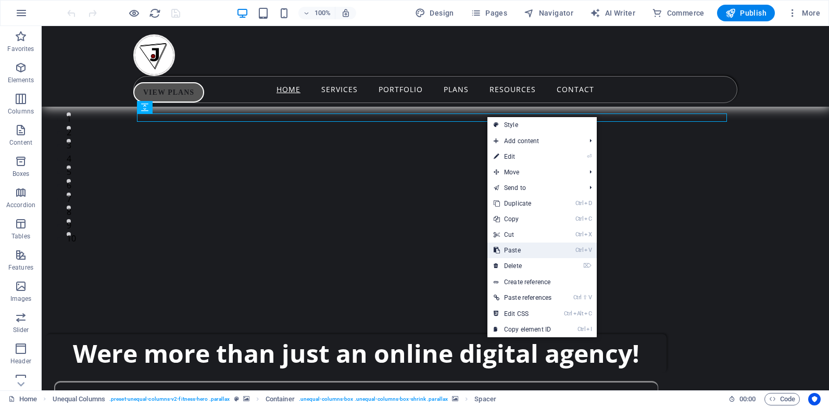
click at [525, 247] on link "Ctrl V Paste" at bounding box center [522, 251] width 70 height 16
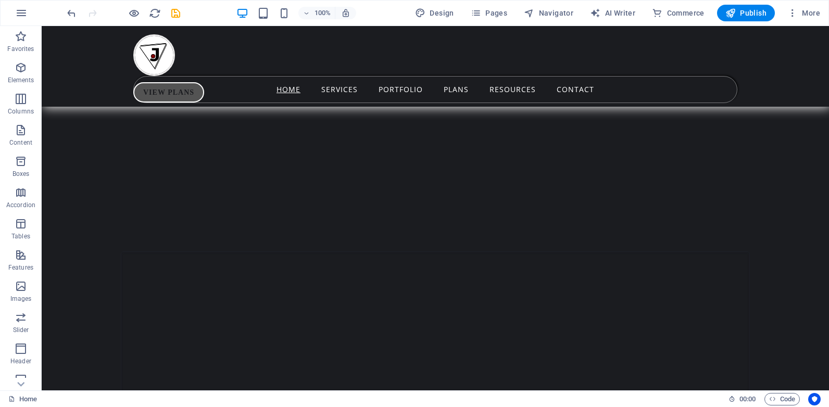
scroll to position [1780, 0]
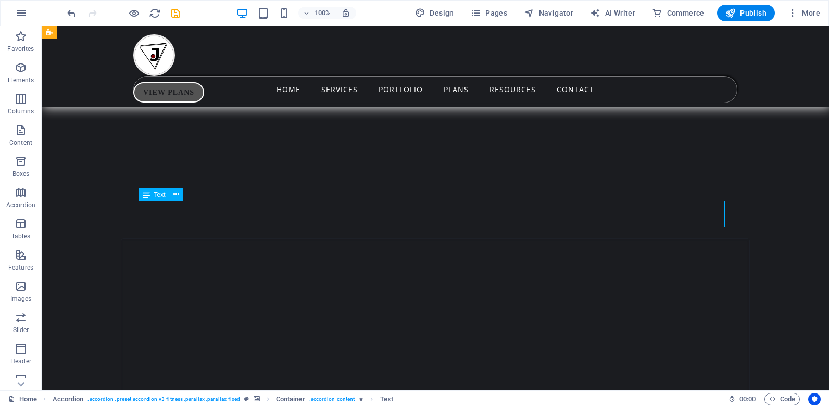
drag, startPoint x: 591, startPoint y: 221, endPoint x: 385, endPoint y: 222, distance: 206.7
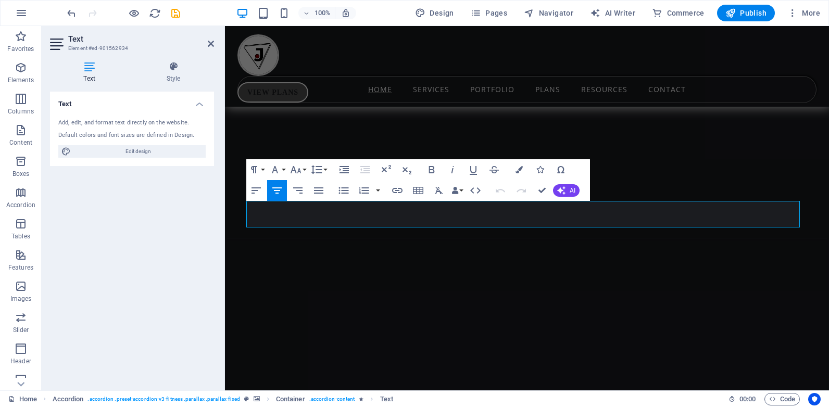
drag, startPoint x: 692, startPoint y: 221, endPoint x: 211, endPoint y: 204, distance: 481.8
click at [515, 170] on button "Colors" at bounding box center [519, 169] width 20 height 21
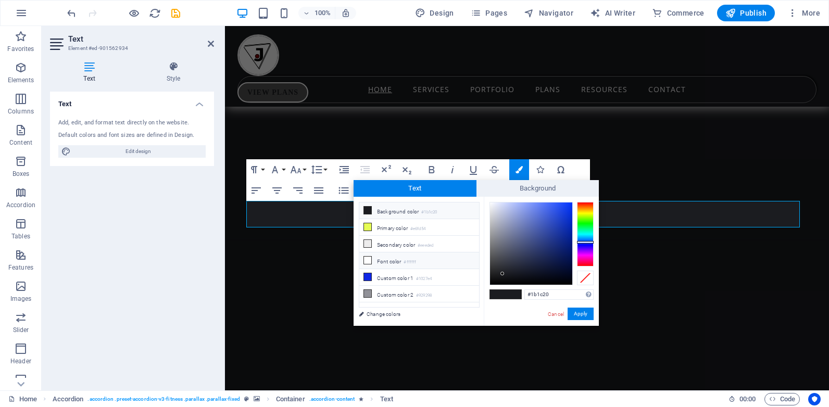
click at [372, 259] on li "Font color #ffffff" at bounding box center [419, 260] width 120 height 17
type input "#ffffff"
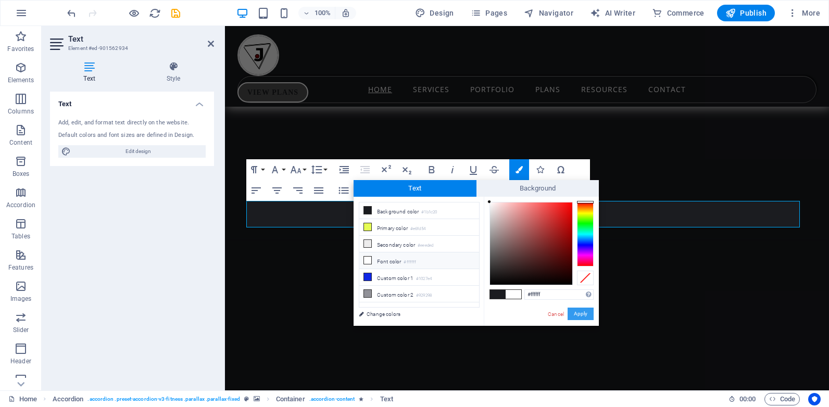
click at [578, 312] on button "Apply" at bounding box center [580, 314] width 26 height 12
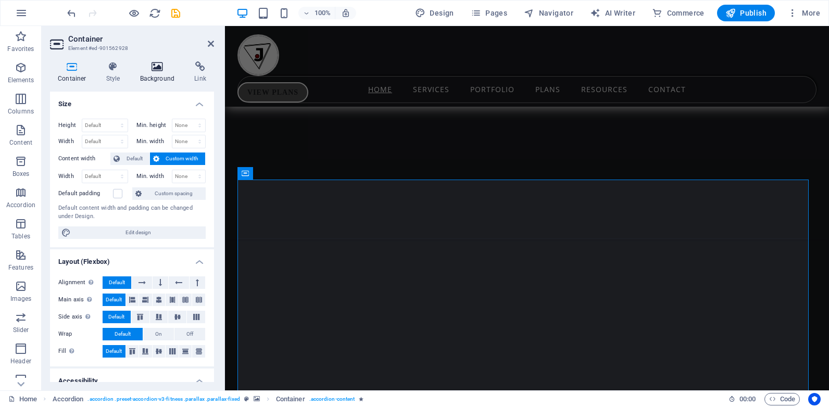
click at [149, 73] on h4 "Background" at bounding box center [159, 72] width 55 height 22
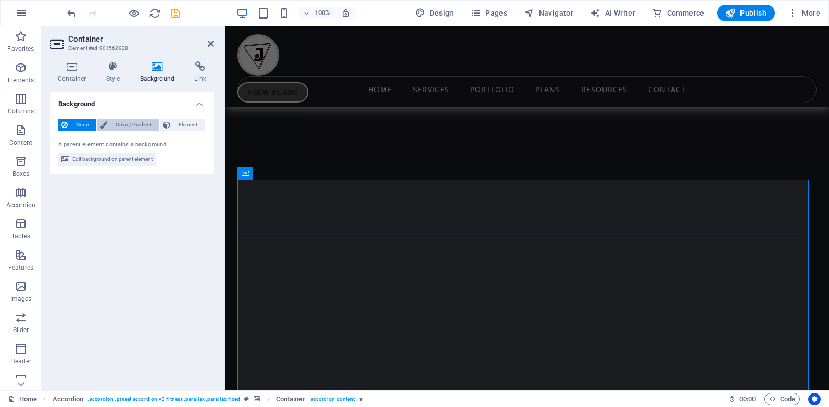
click at [128, 124] on span "Color / Gradient" at bounding box center [133, 125] width 46 height 12
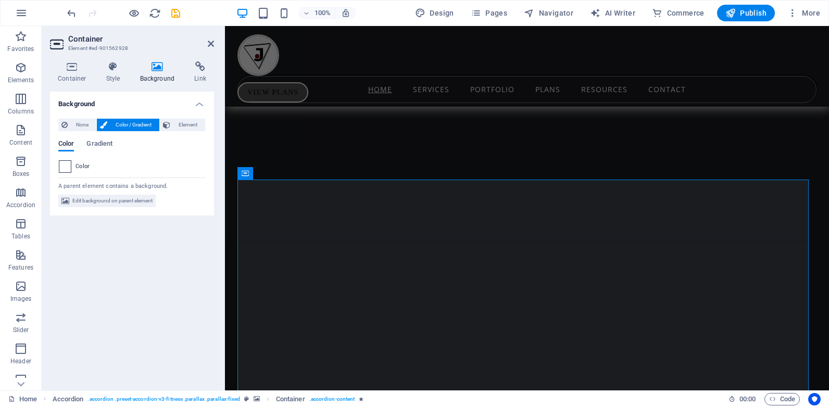
click at [70, 169] on span at bounding box center [64, 166] width 11 height 11
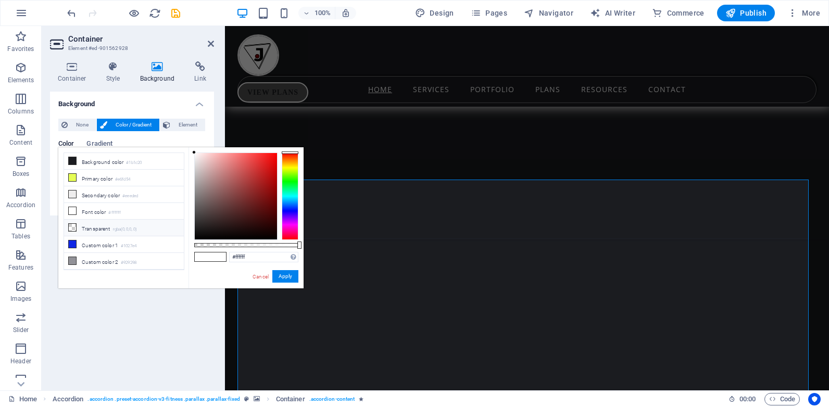
click at [78, 225] on li "Transparent rgba(0,0,0,.0)" at bounding box center [124, 228] width 120 height 17
type input "rgba(0, 0, 0, 0)"
click at [287, 276] on button "Apply" at bounding box center [285, 276] width 26 height 12
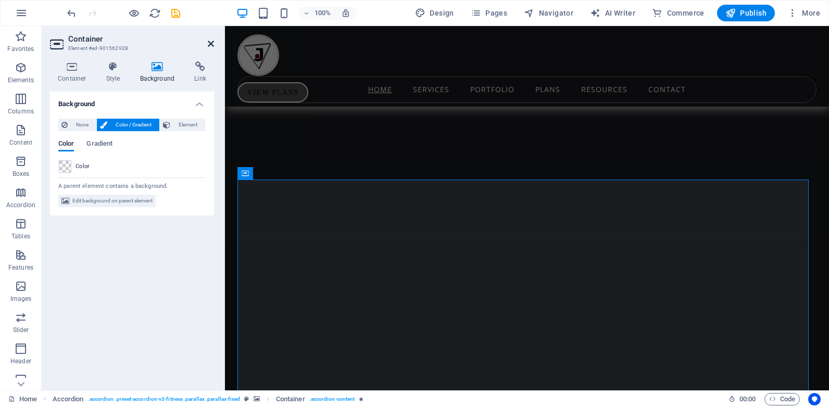
click at [209, 42] on icon at bounding box center [211, 44] width 6 height 8
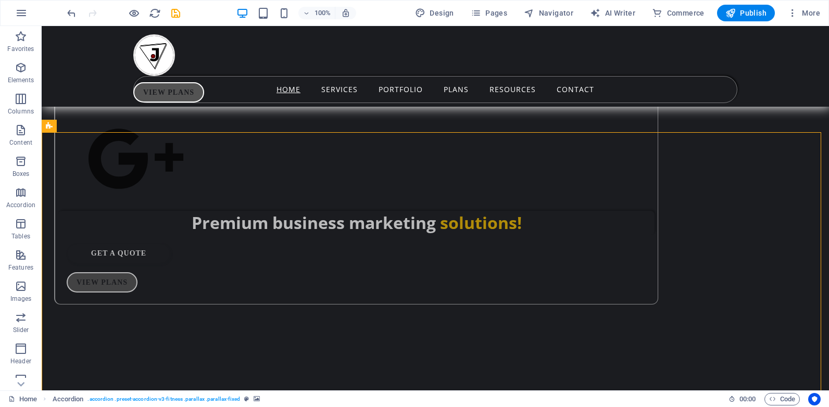
scroll to position [1217, 0]
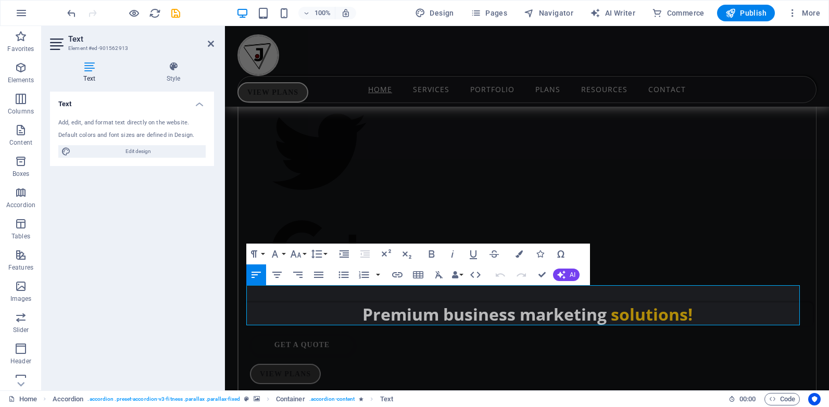
drag, startPoint x: 648, startPoint y: 318, endPoint x: 220, endPoint y: 282, distance: 428.8
click at [518, 255] on icon "button" at bounding box center [518, 253] width 7 height 7
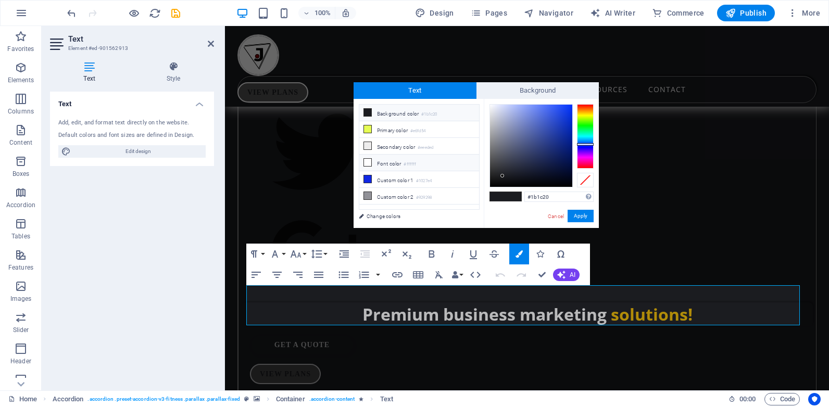
click at [371, 160] on icon at bounding box center [367, 162] width 7 height 7
type input "#ffffff"
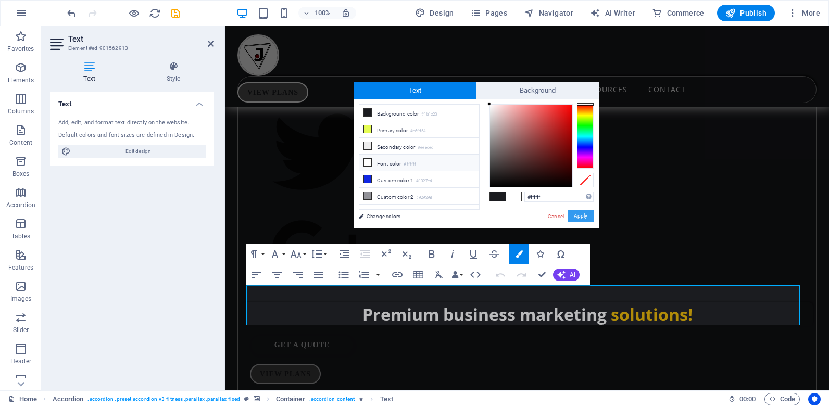
click at [579, 214] on button "Apply" at bounding box center [580, 216] width 26 height 12
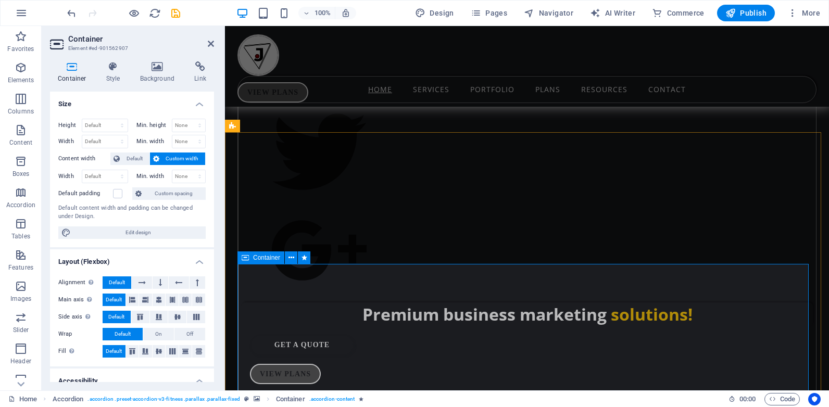
click at [156, 75] on h4 "Background" at bounding box center [159, 72] width 55 height 22
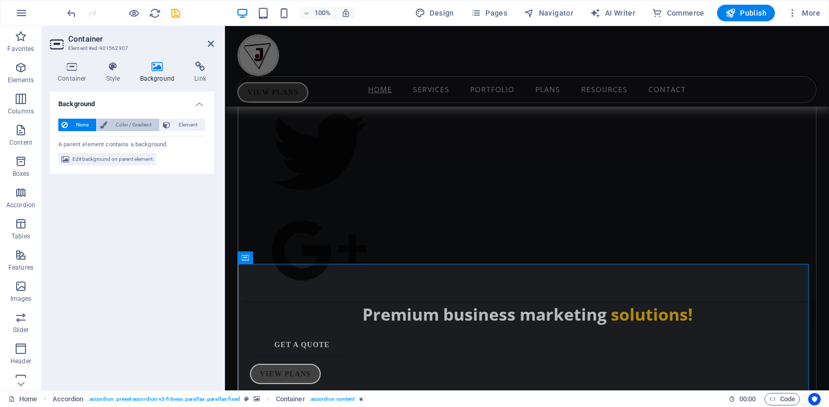
click at [120, 123] on span "Color / Gradient" at bounding box center [133, 125] width 46 height 12
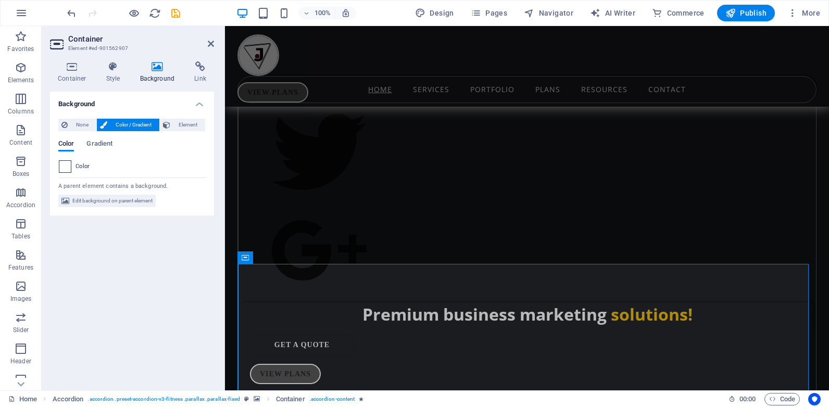
click at [70, 168] on span at bounding box center [64, 166] width 11 height 11
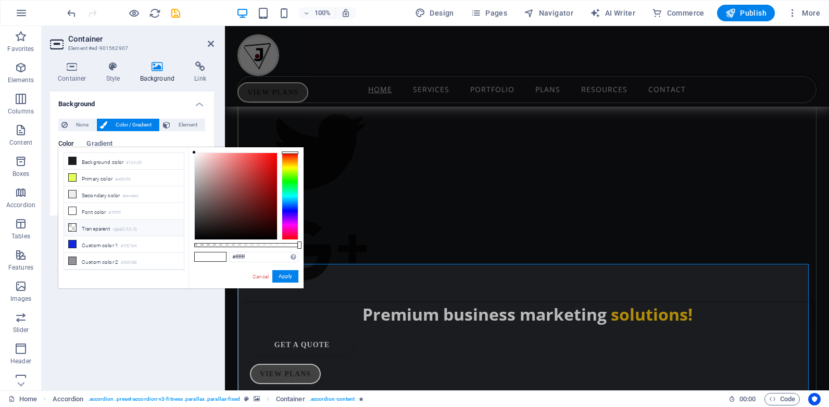
click at [71, 224] on icon at bounding box center [72, 227] width 7 height 7
type input "rgba(0, 0, 0, 0)"
click at [293, 275] on button "Apply" at bounding box center [285, 276] width 26 height 12
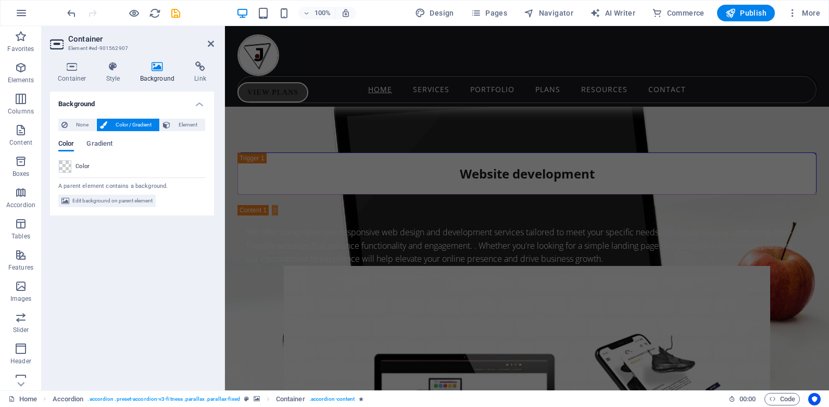
scroll to position [2311, 0]
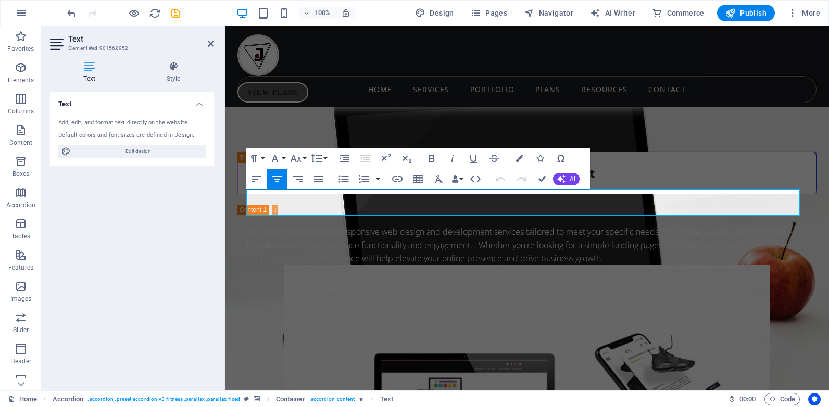
drag, startPoint x: 655, startPoint y: 208, endPoint x: 212, endPoint y: 191, distance: 443.3
click at [518, 158] on icon "button" at bounding box center [518, 158] width 7 height 7
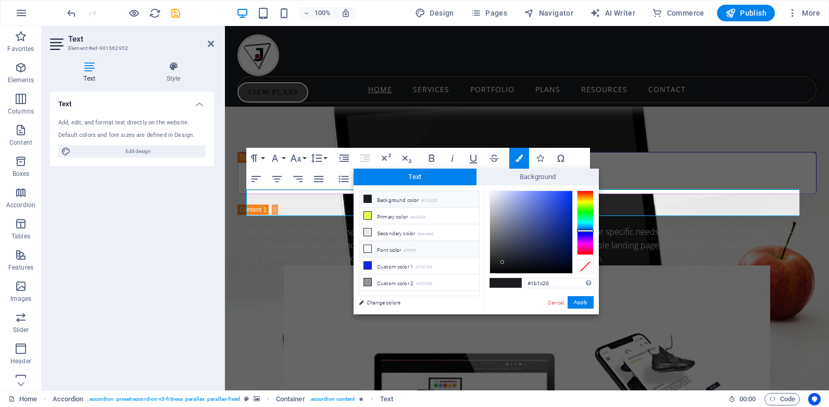
click at [371, 248] on span at bounding box center [367, 249] width 8 height 8
type input "#ffffff"
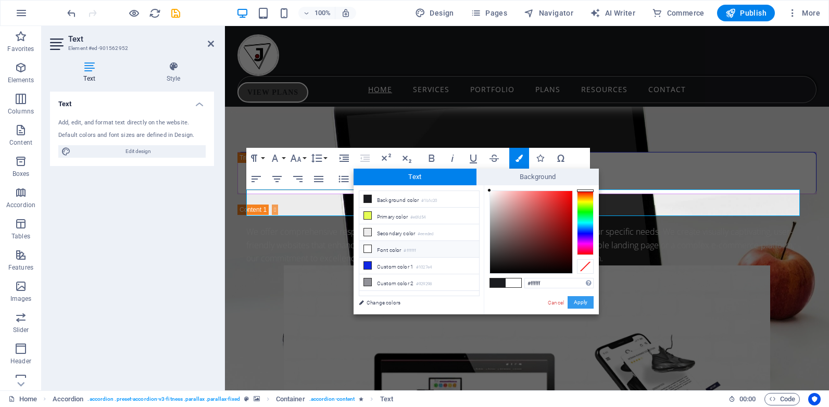
click at [581, 305] on button "Apply" at bounding box center [580, 302] width 26 height 12
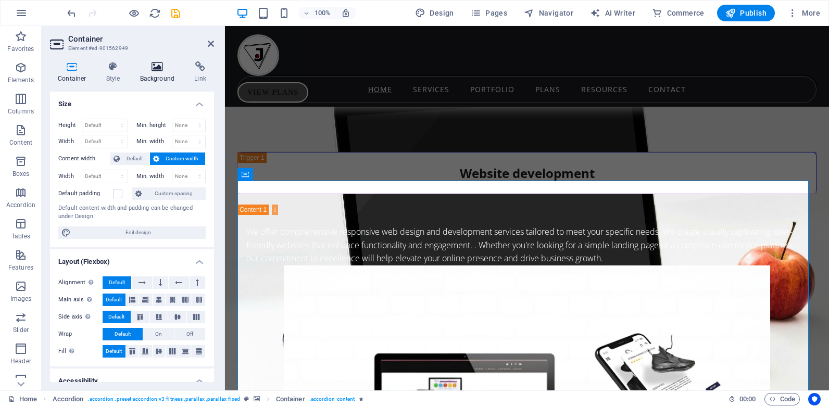
click at [158, 70] on icon at bounding box center [157, 66] width 50 height 10
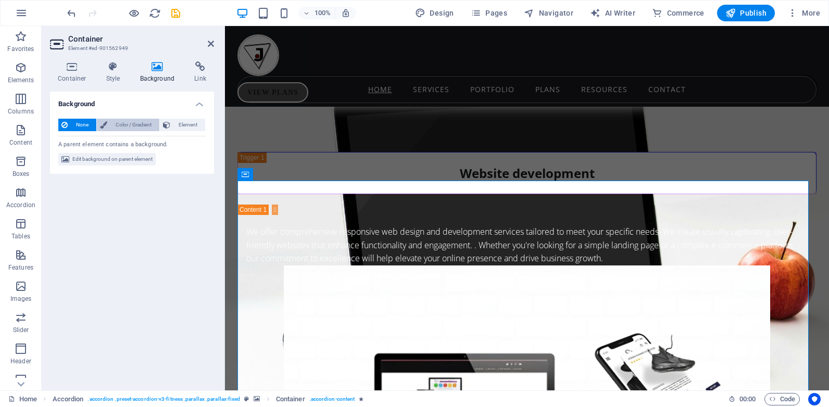
click at [123, 124] on span "Color / Gradient" at bounding box center [133, 125] width 46 height 12
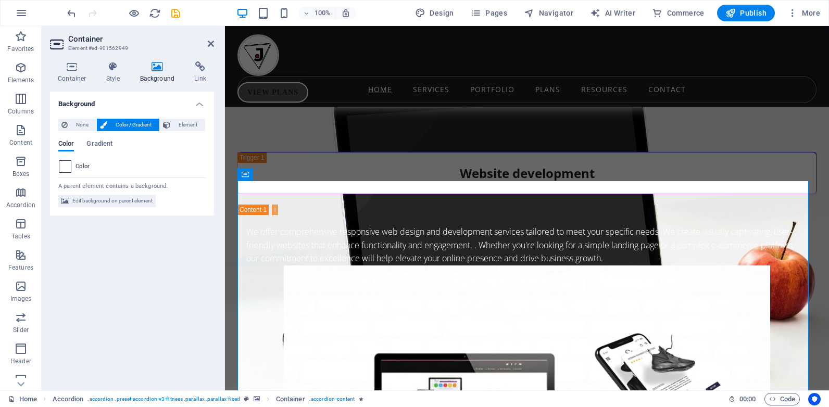
click at [68, 170] on span at bounding box center [64, 166] width 11 height 11
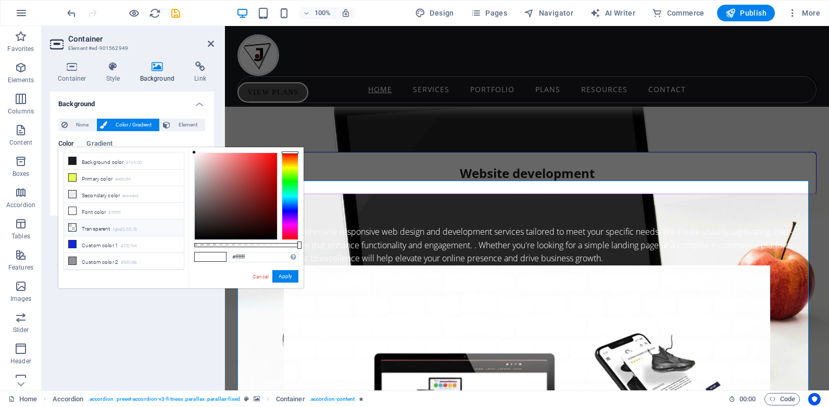
click at [74, 226] on icon at bounding box center [72, 227] width 7 height 7
type input "rgba(0, 0, 0, 0)"
click at [283, 274] on button "Apply" at bounding box center [285, 276] width 26 height 12
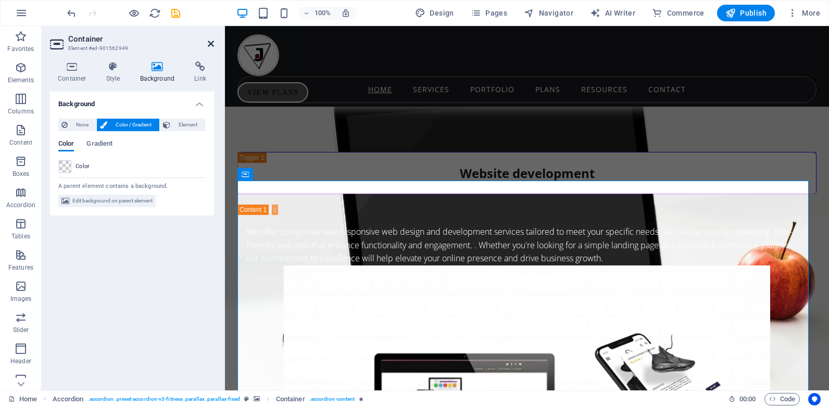
click at [211, 44] on icon at bounding box center [211, 44] width 6 height 8
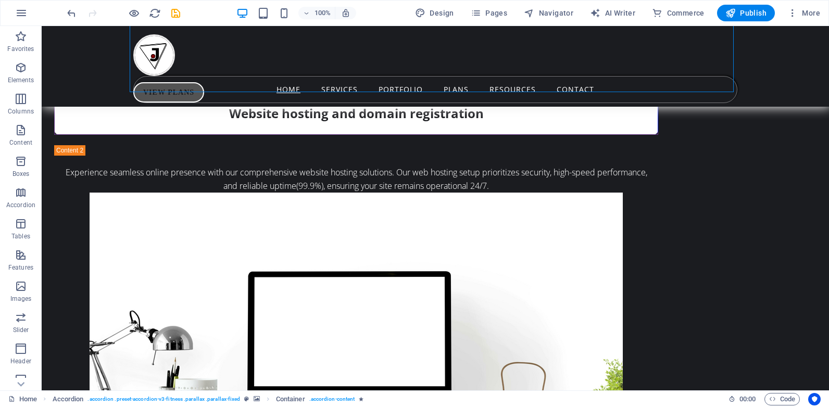
scroll to position [2866, 0]
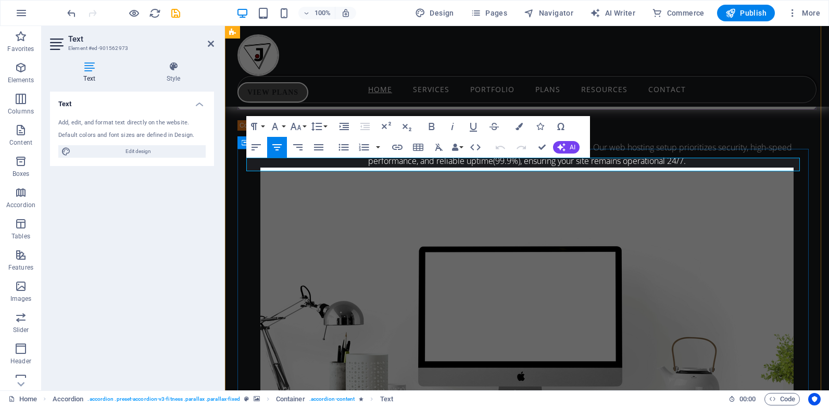
drag, startPoint x: 679, startPoint y: 166, endPoint x: 367, endPoint y: 170, distance: 311.8
click at [519, 126] on icon "button" at bounding box center [518, 126] width 7 height 7
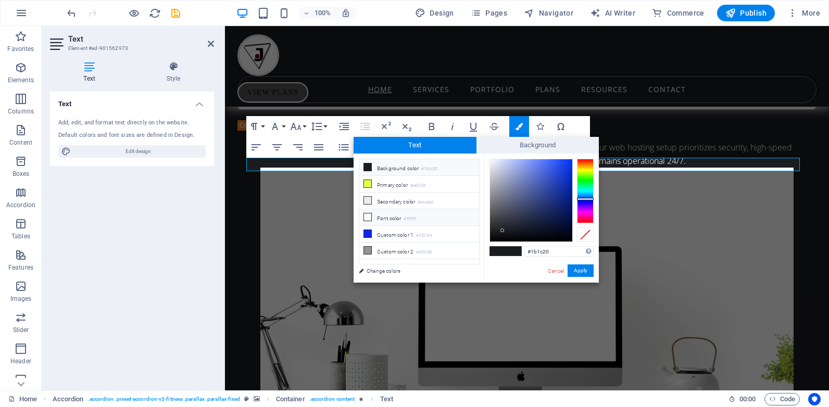
click at [375, 214] on li "Font color #ffffff" at bounding box center [419, 217] width 120 height 17
type input "#ffffff"
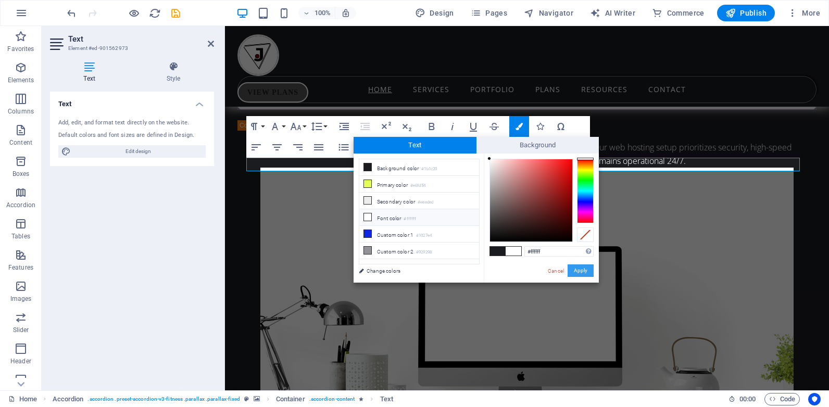
click at [584, 270] on button "Apply" at bounding box center [580, 270] width 26 height 12
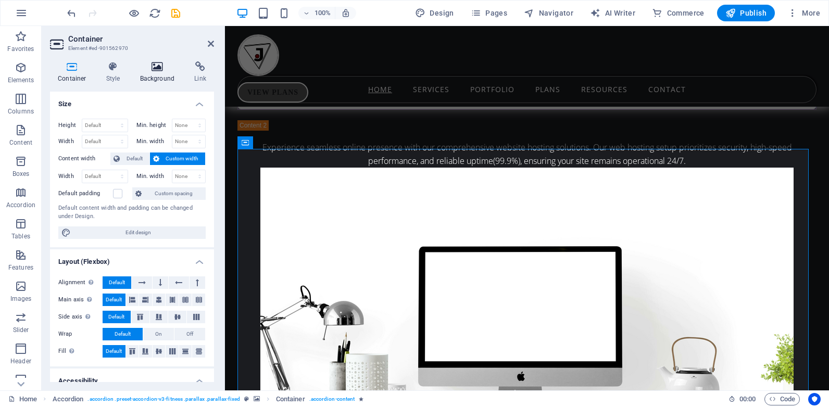
click at [154, 71] on icon at bounding box center [157, 66] width 50 height 10
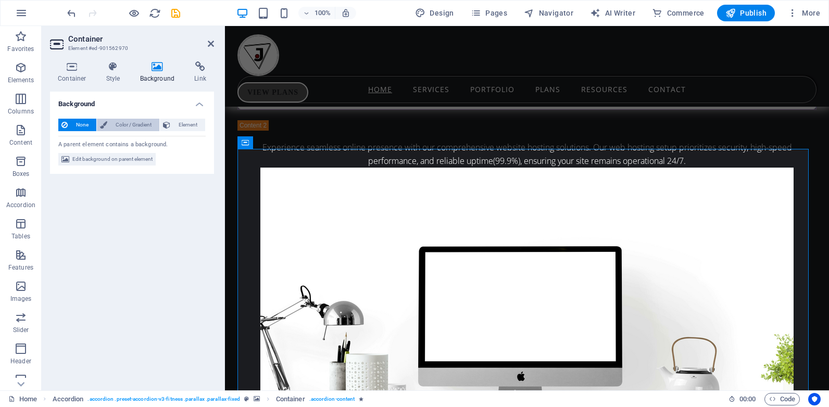
click at [119, 123] on span "Color / Gradient" at bounding box center [133, 125] width 46 height 12
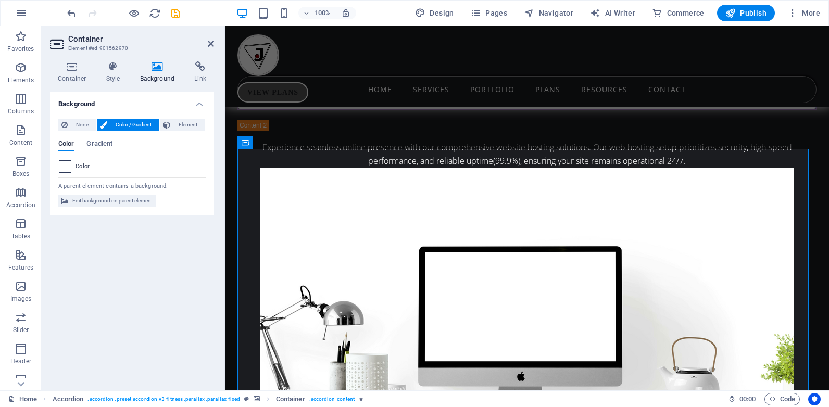
click at [68, 169] on span at bounding box center [64, 166] width 11 height 11
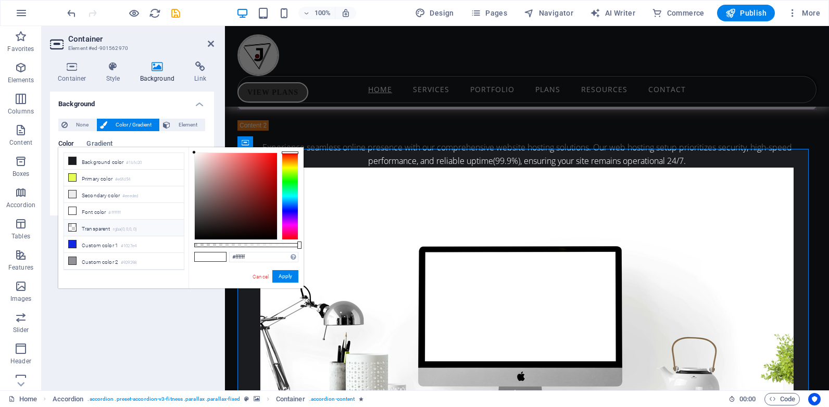
click at [74, 224] on icon at bounding box center [72, 227] width 7 height 7
type input "rgba(0, 0, 0, 0)"
click at [284, 276] on button "Apply" at bounding box center [285, 276] width 26 height 12
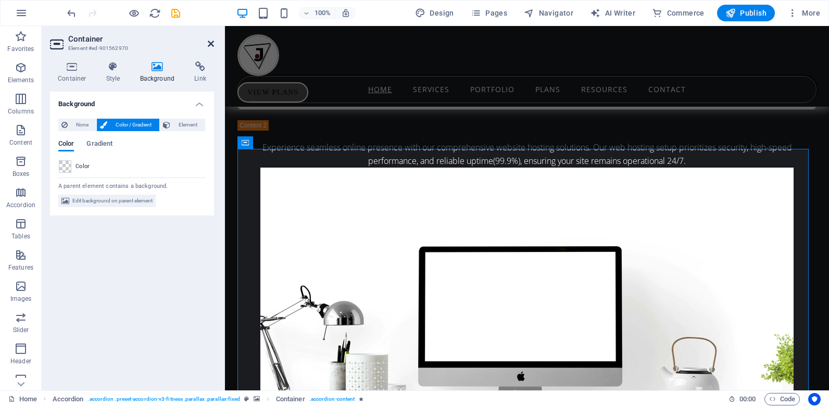
click at [210, 41] on icon at bounding box center [211, 44] width 6 height 8
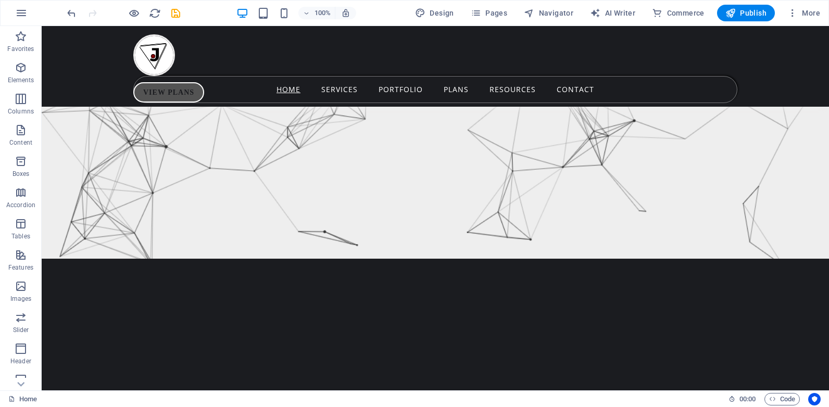
scroll to position [7878, 0]
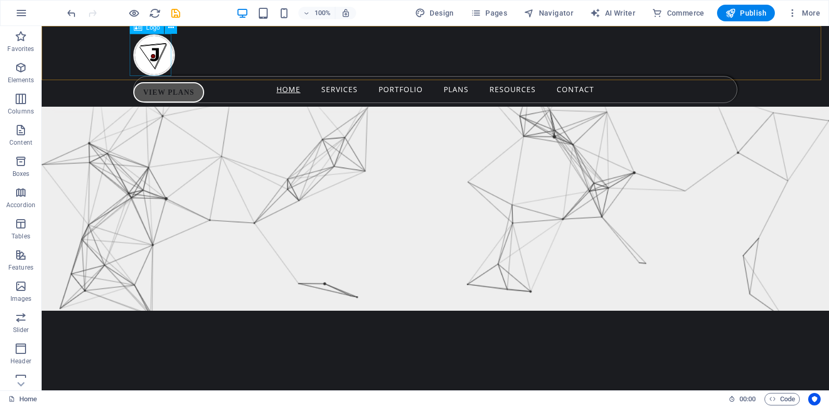
click at [168, 72] on div at bounding box center [435, 55] width 604 height 42
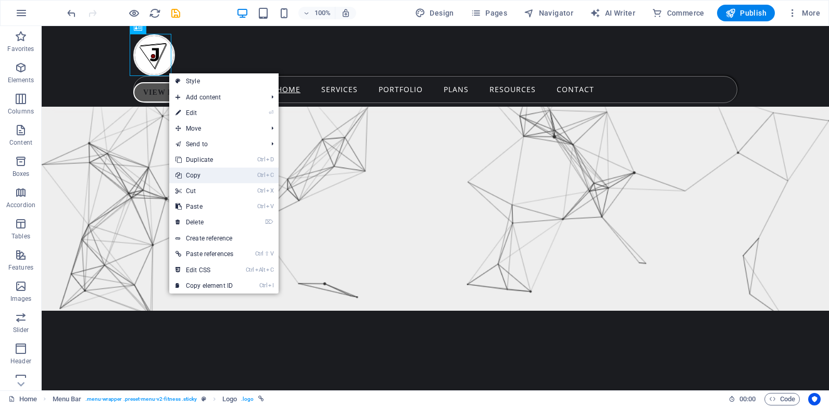
click at [205, 178] on link "Ctrl C Copy" at bounding box center [204, 176] width 70 height 16
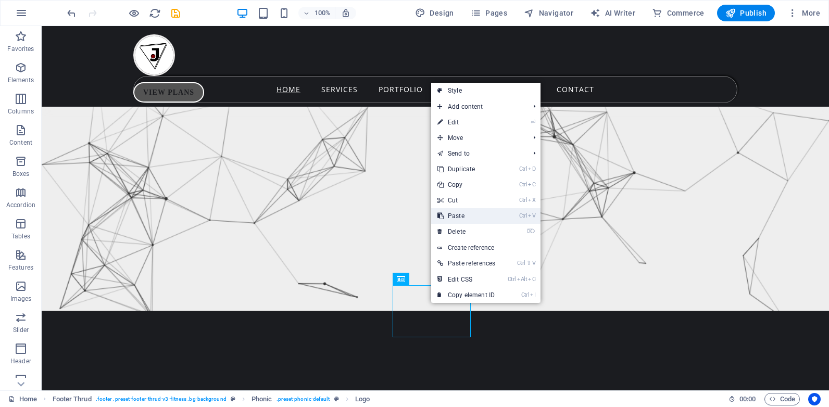
click at [455, 213] on link "Ctrl V Paste" at bounding box center [466, 216] width 70 height 16
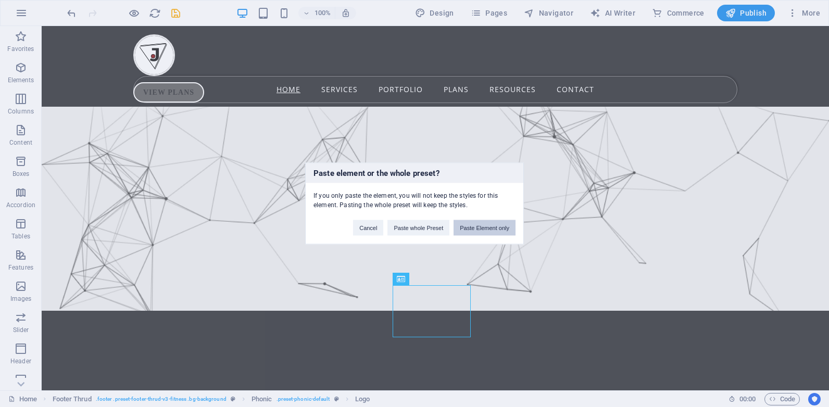
click at [480, 230] on button "Paste Element only" at bounding box center [484, 228] width 62 height 16
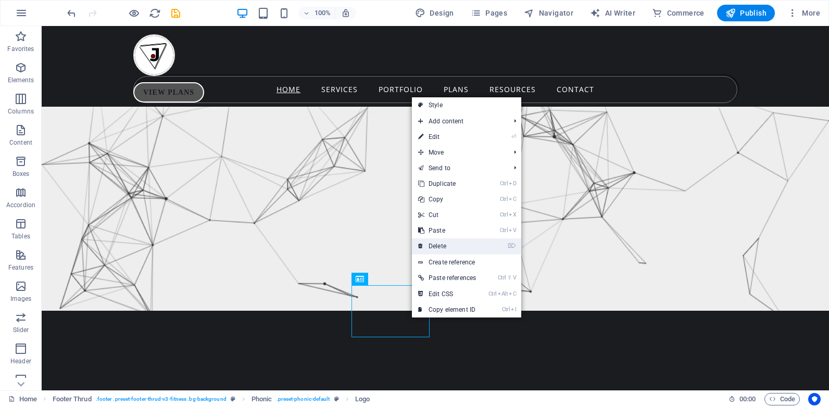
click at [433, 240] on link "⌦ Delete" at bounding box center [447, 246] width 70 height 16
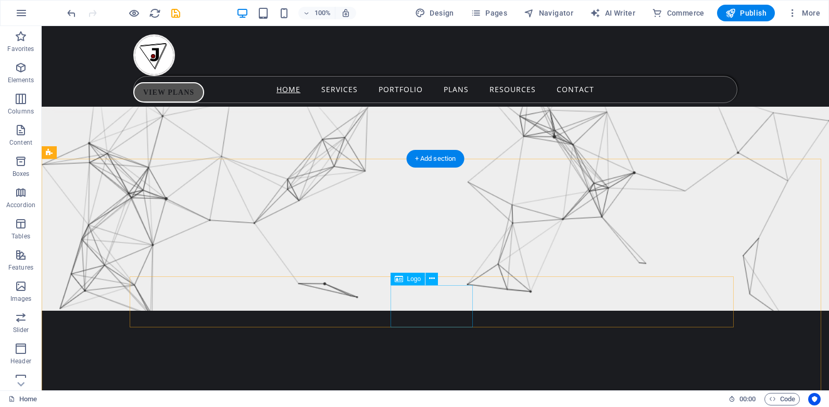
select select "px"
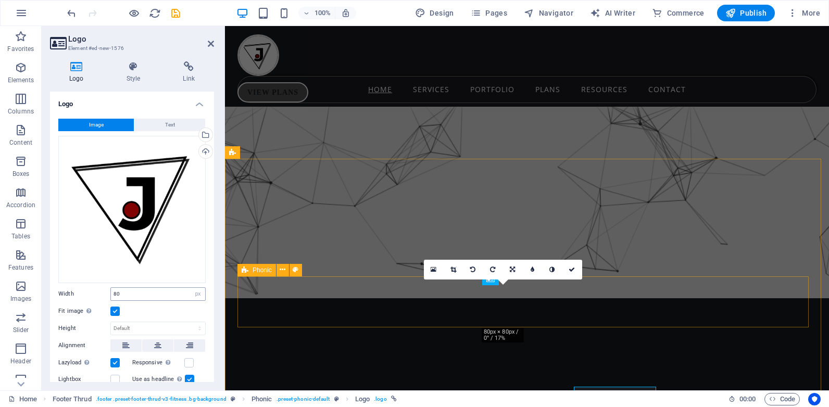
scroll to position [7713, 0]
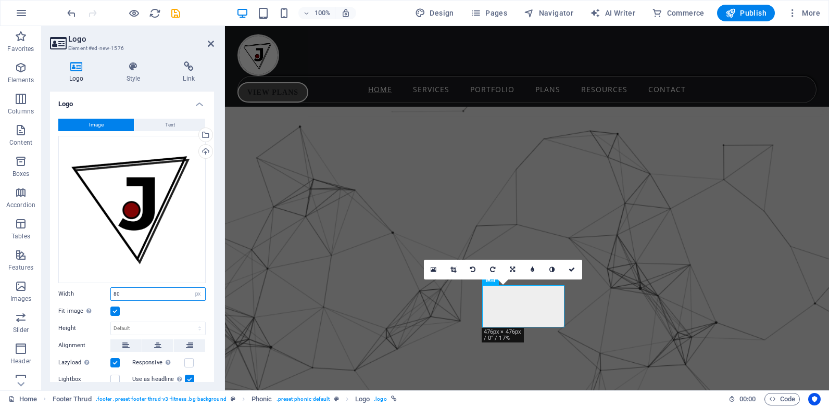
click at [117, 289] on input "80" at bounding box center [158, 294] width 94 height 12
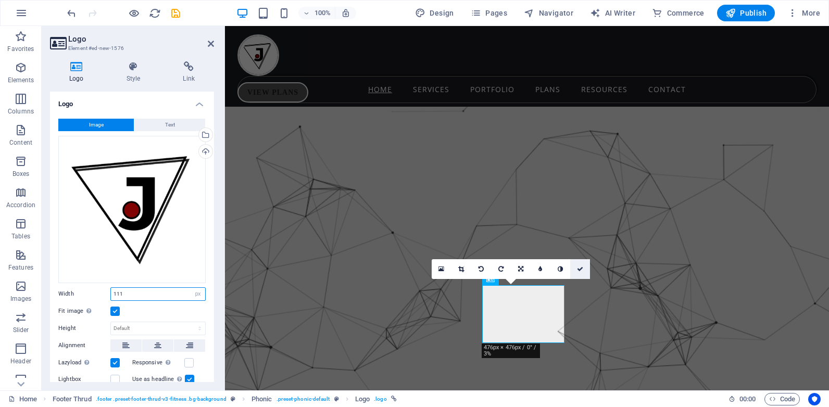
type input "111"
click at [580, 267] on icon at bounding box center [580, 269] width 6 height 6
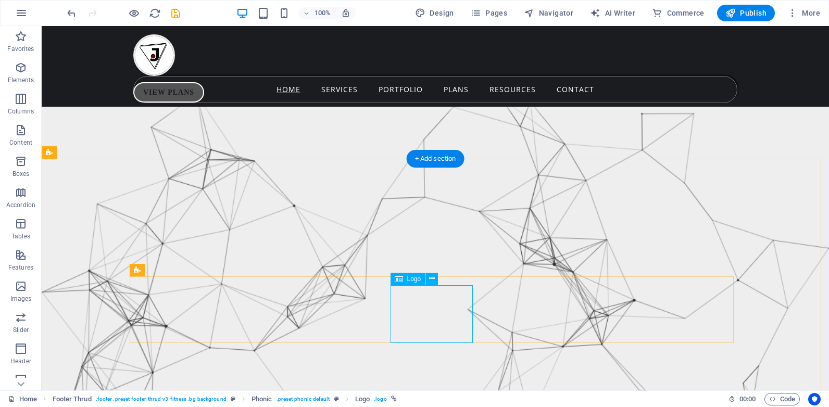
select select "px"
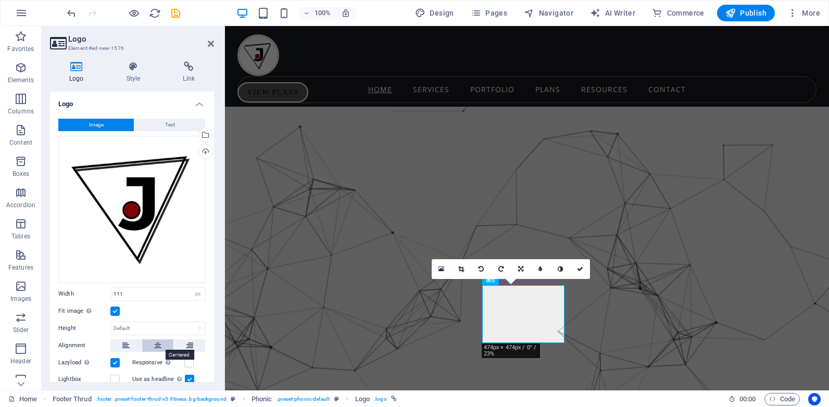
click at [158, 343] on icon at bounding box center [157, 345] width 7 height 12
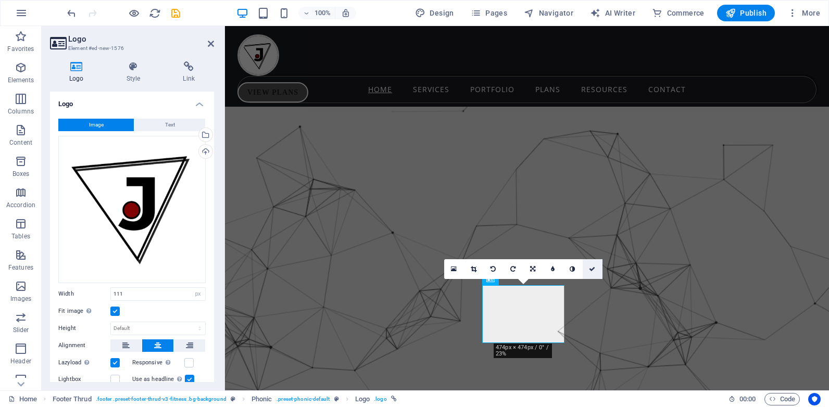
click at [588, 269] on link at bounding box center [592, 269] width 20 height 20
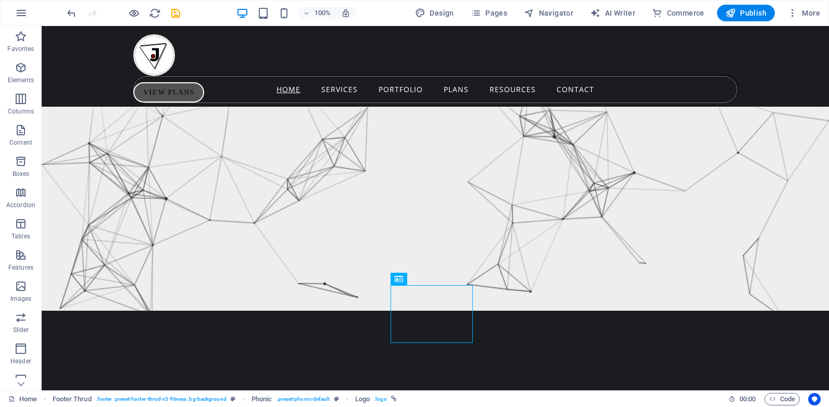
scroll to position [7565, 0]
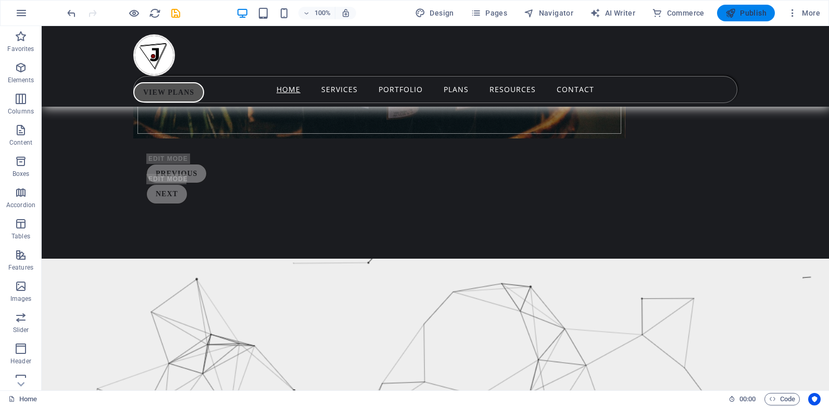
click at [738, 13] on span "Publish" at bounding box center [745, 13] width 41 height 10
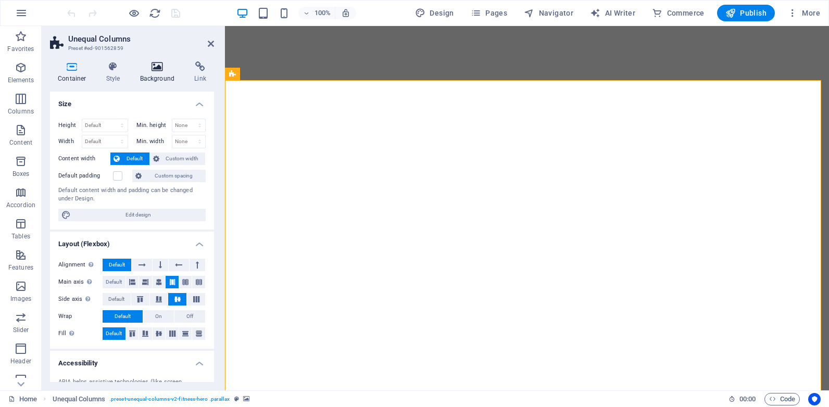
click at [153, 77] on h4 "Background" at bounding box center [159, 72] width 55 height 22
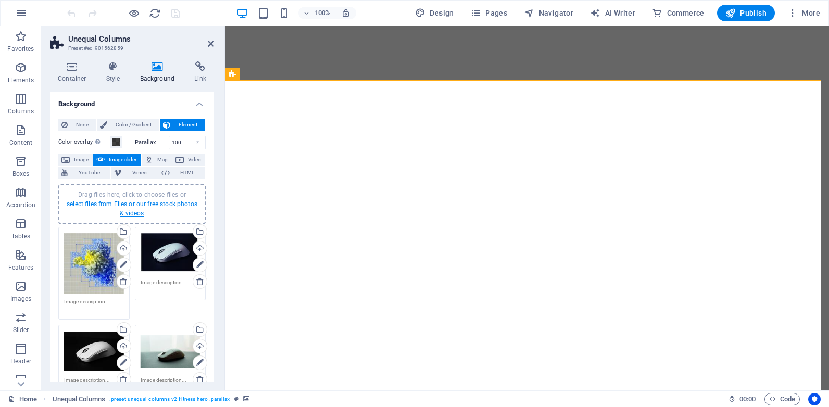
click at [130, 206] on link "select files from Files or our free stock photos & videos" at bounding box center [132, 208] width 131 height 17
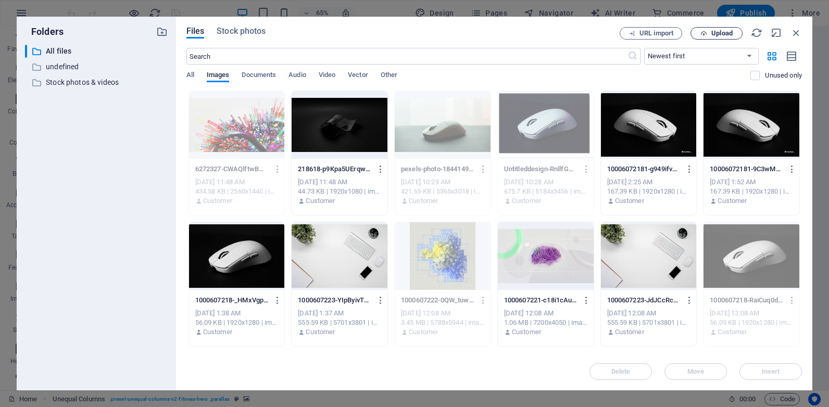
click at [709, 32] on span "Upload" at bounding box center [716, 33] width 43 height 7
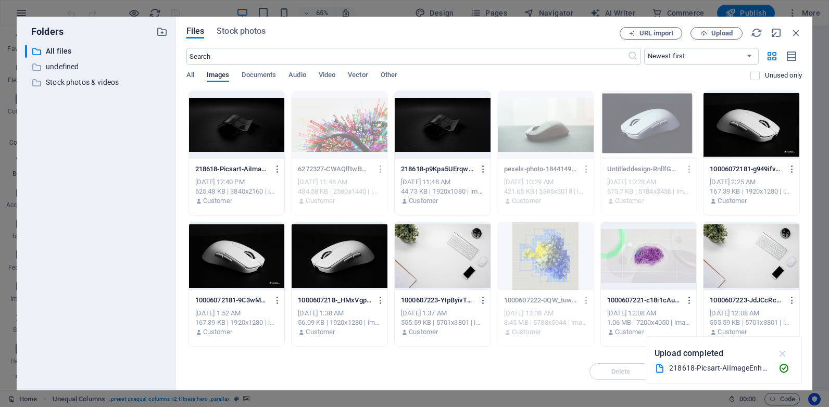
click at [782, 350] on icon "button" at bounding box center [783, 353] width 12 height 11
click at [240, 126] on div at bounding box center [237, 125] width 96 height 68
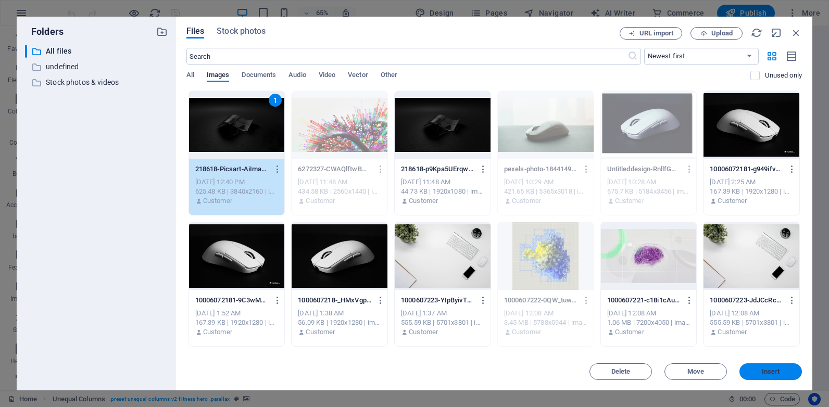
click at [770, 369] on span "Insert" at bounding box center [771, 372] width 18 height 6
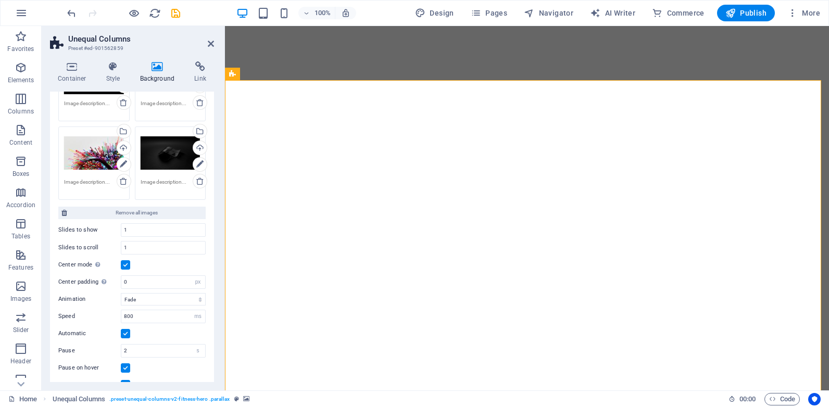
scroll to position [291, 0]
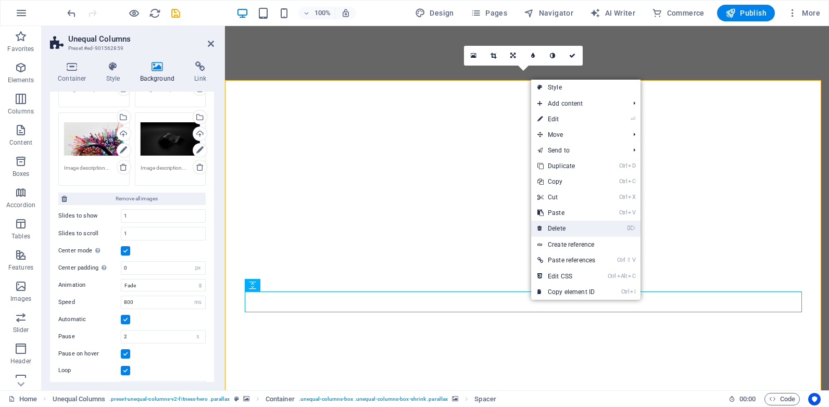
click at [563, 228] on link "⌦ Delete" at bounding box center [566, 229] width 70 height 16
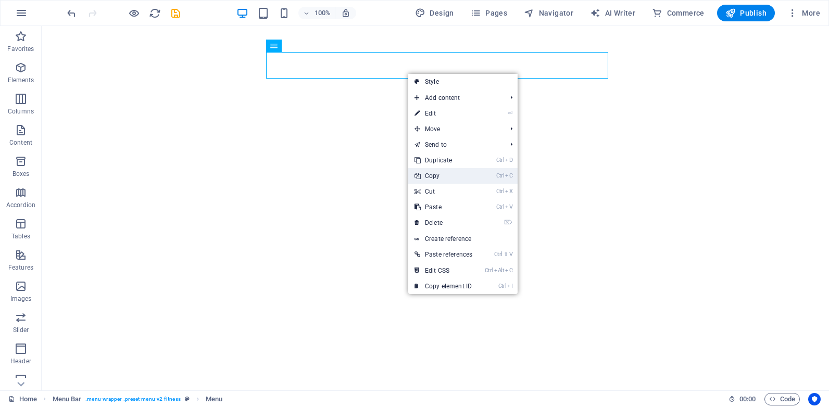
click at [440, 176] on link "Ctrl C Copy" at bounding box center [443, 176] width 70 height 16
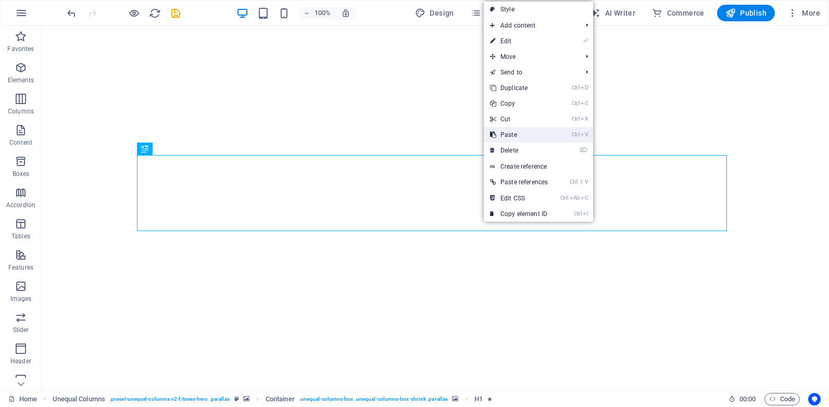
click at [509, 137] on link "Ctrl V Paste" at bounding box center [519, 135] width 70 height 16
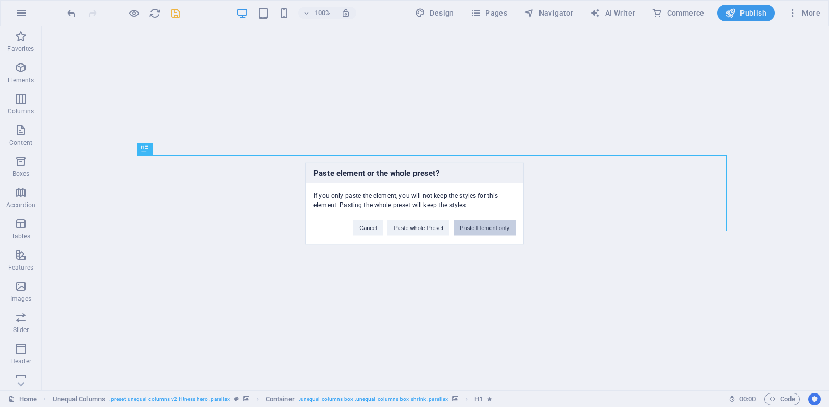
click at [483, 221] on button "Paste Element only" at bounding box center [484, 228] width 62 height 16
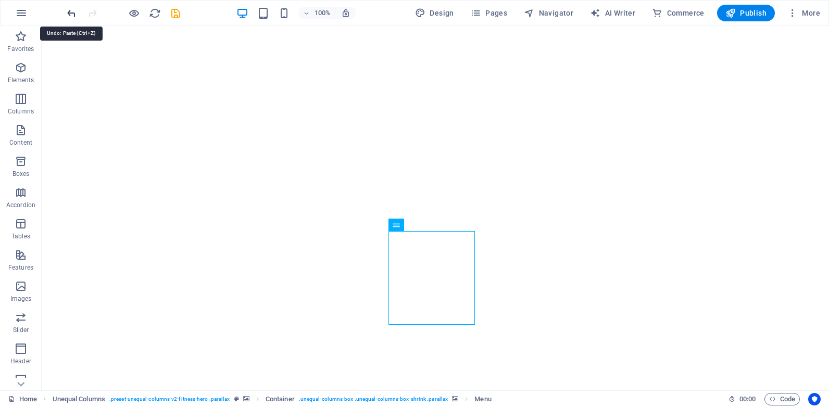
click at [71, 13] on icon "undo" at bounding box center [72, 13] width 12 height 12
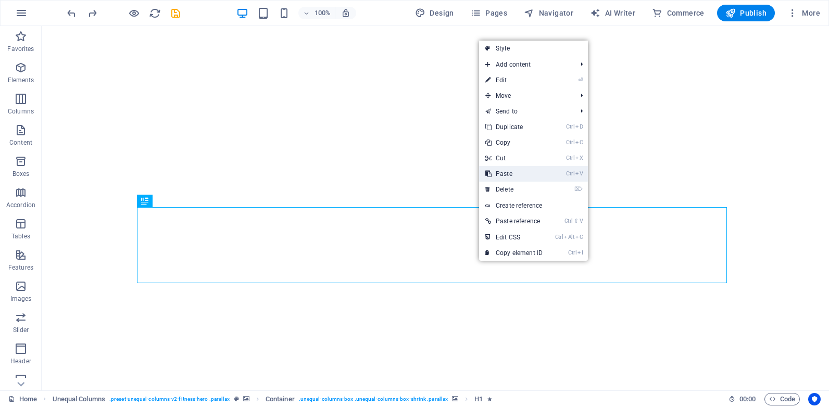
click at [504, 170] on link "Ctrl V Paste" at bounding box center [514, 174] width 70 height 16
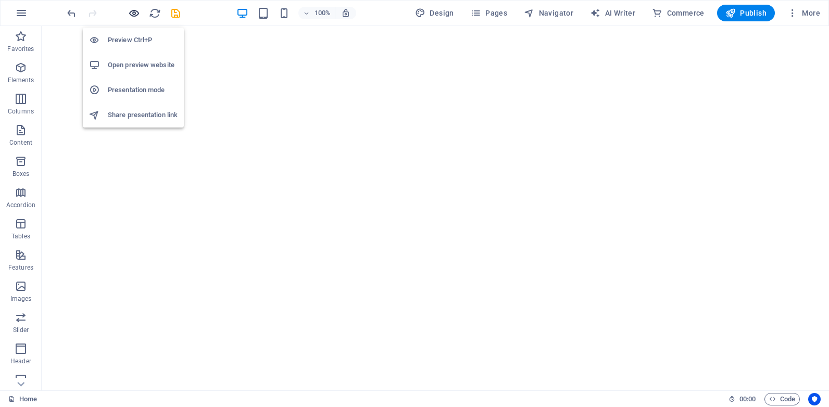
click at [135, 12] on icon "button" at bounding box center [134, 13] width 12 height 12
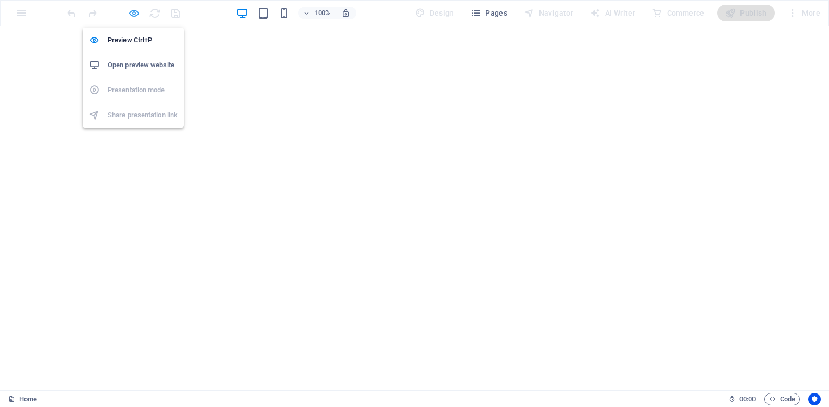
click at [132, 15] on icon "button" at bounding box center [134, 13] width 12 height 12
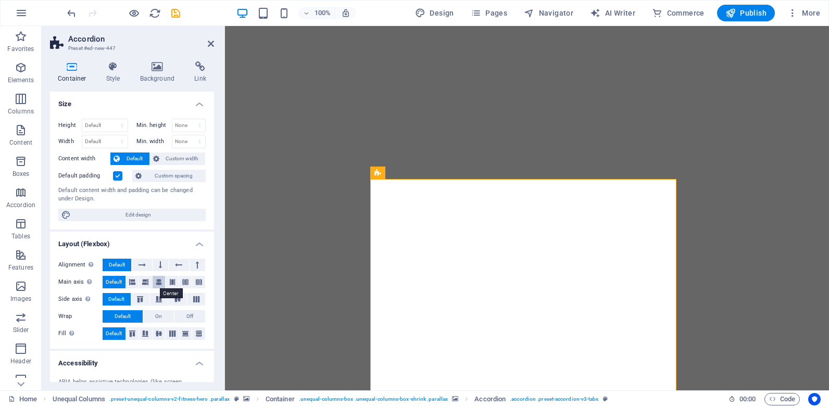
click at [158, 283] on icon at bounding box center [159, 282] width 6 height 12
click at [140, 263] on icon at bounding box center [141, 265] width 7 height 12
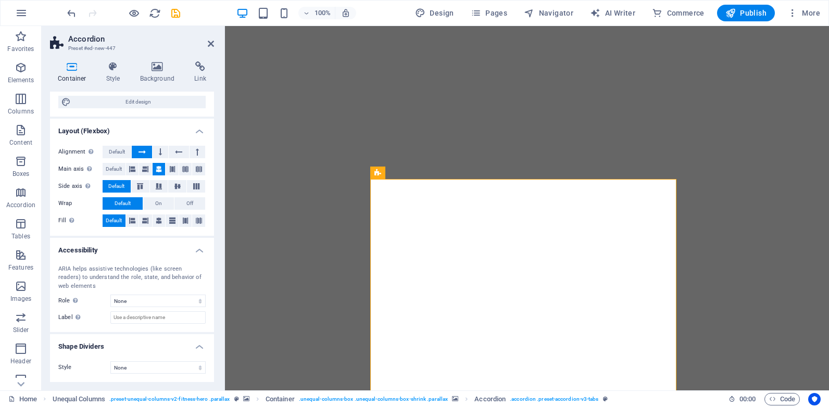
scroll to position [0, 0]
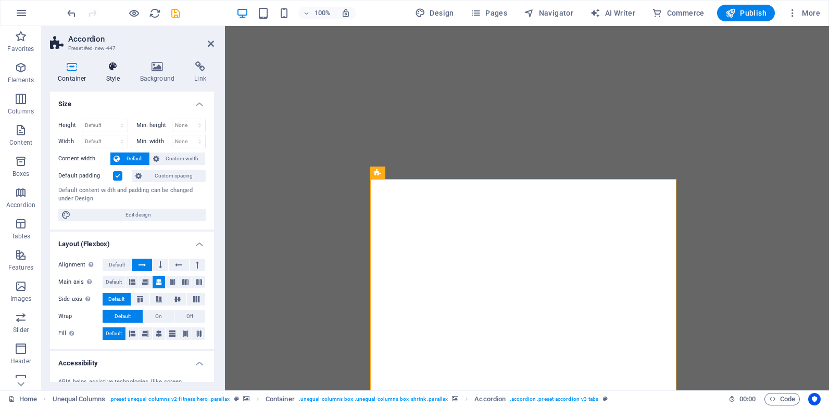
click at [116, 77] on h4 "Style" at bounding box center [115, 72] width 34 height 22
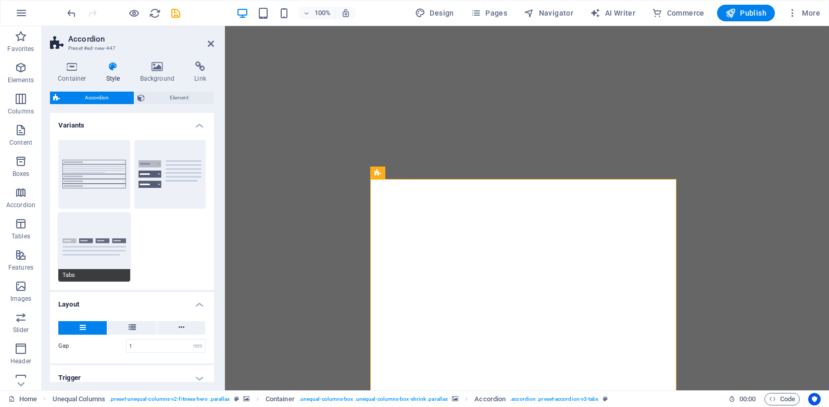
click at [93, 243] on button "Tabs" at bounding box center [94, 247] width 72 height 69
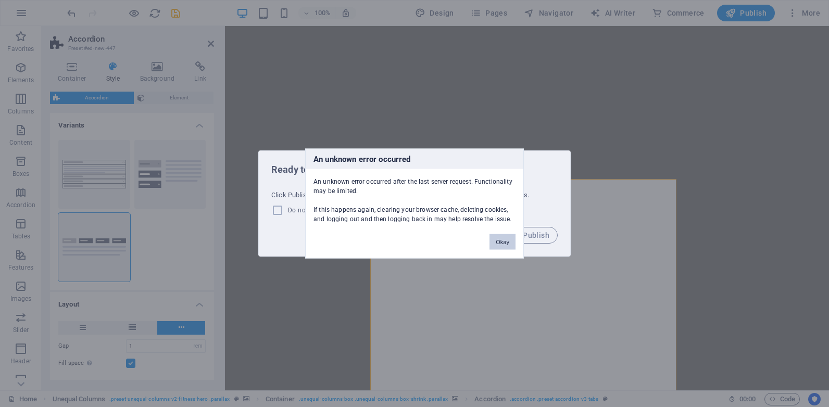
click at [500, 241] on button "Okay" at bounding box center [502, 242] width 26 height 16
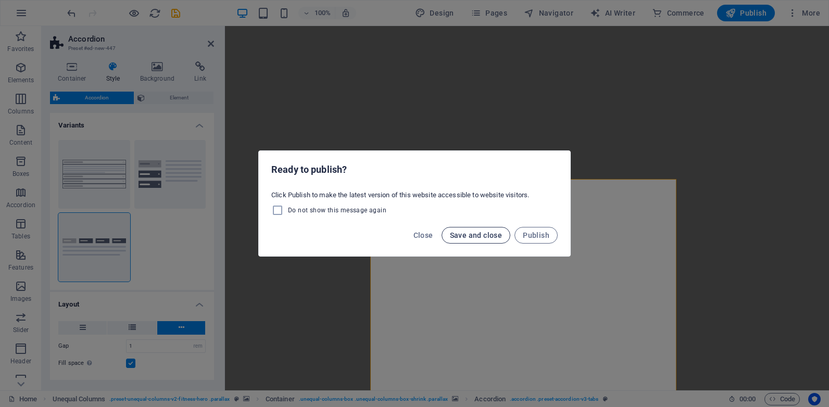
click at [483, 231] on span "Save and close" at bounding box center [476, 235] width 53 height 8
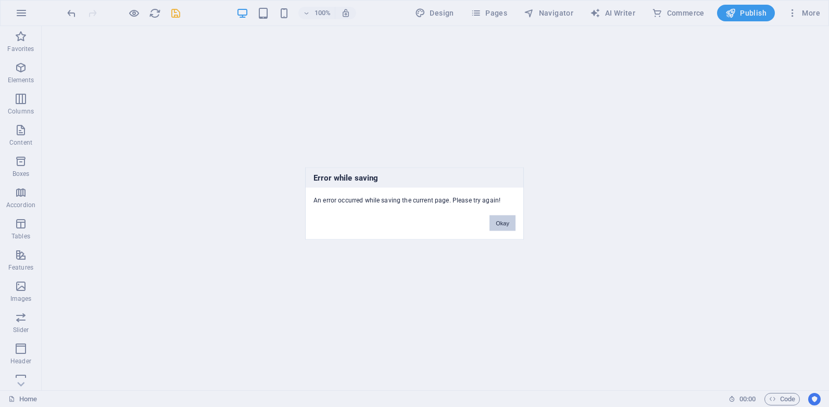
click at [498, 224] on button "Okay" at bounding box center [502, 223] width 26 height 16
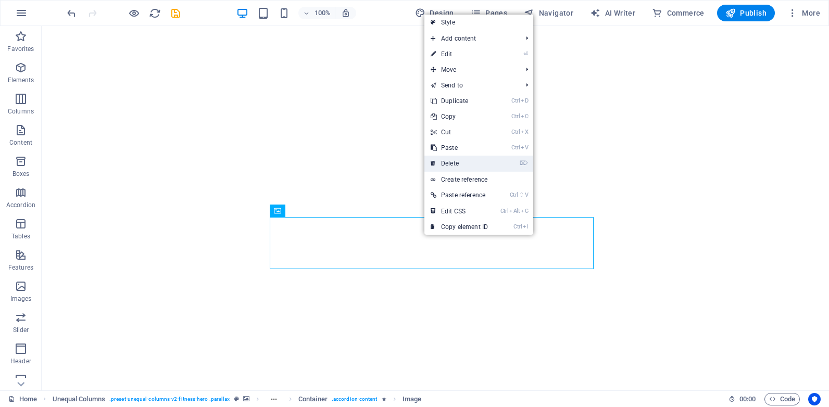
click at [447, 166] on link "⌦ Delete" at bounding box center [459, 164] width 70 height 16
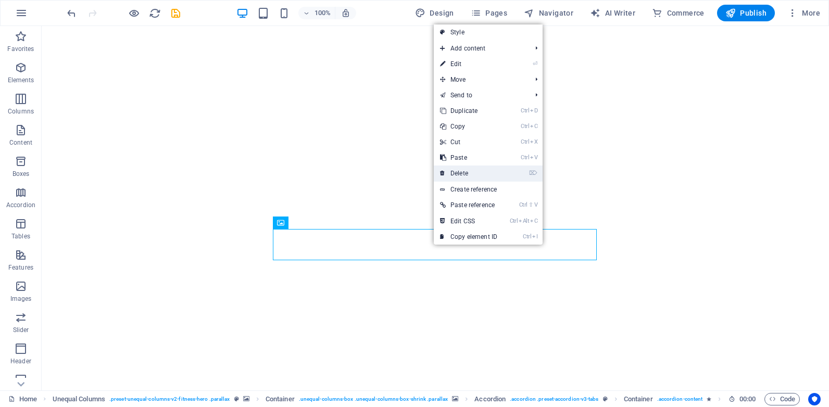
click at [461, 174] on link "⌦ Delete" at bounding box center [469, 174] width 70 height 16
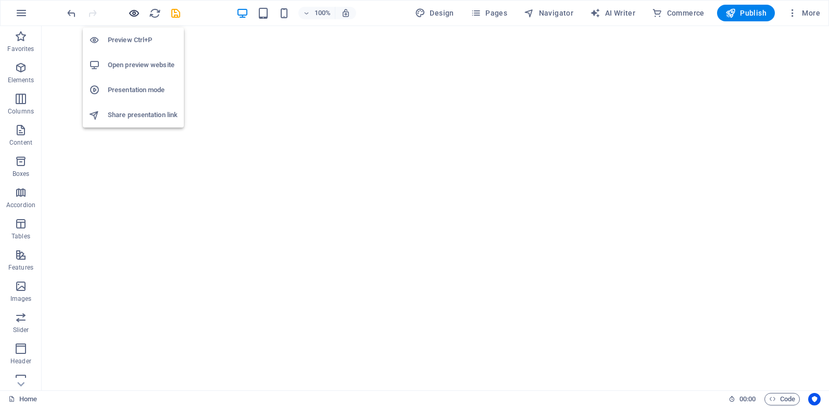
click at [135, 12] on icon "button" at bounding box center [134, 13] width 12 height 12
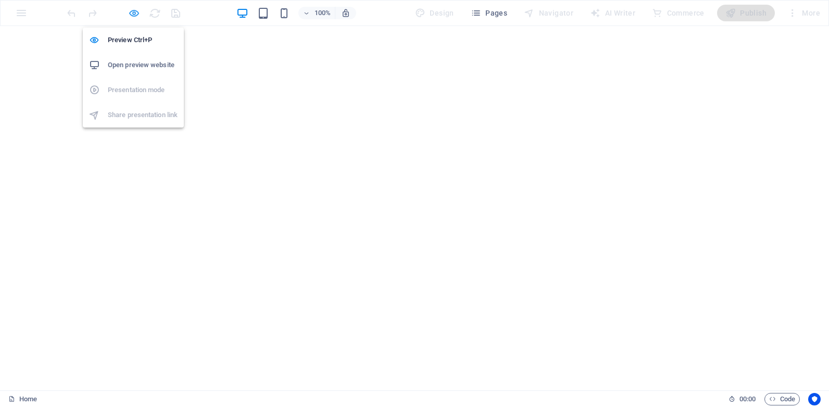
click at [133, 13] on icon "button" at bounding box center [134, 13] width 12 height 12
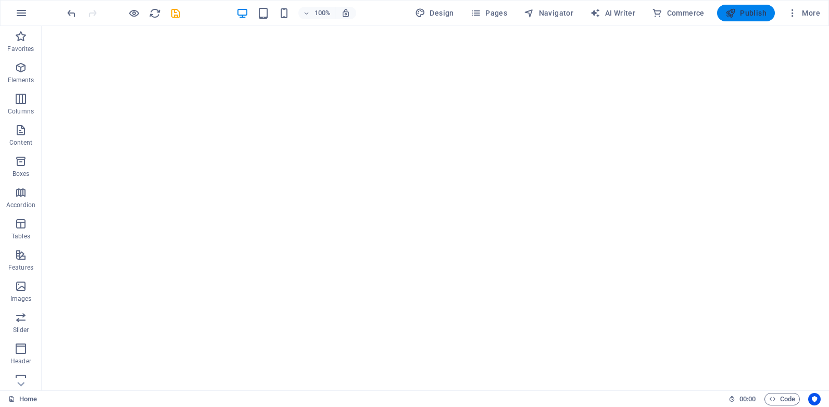
click at [741, 11] on span "Publish" at bounding box center [745, 13] width 41 height 10
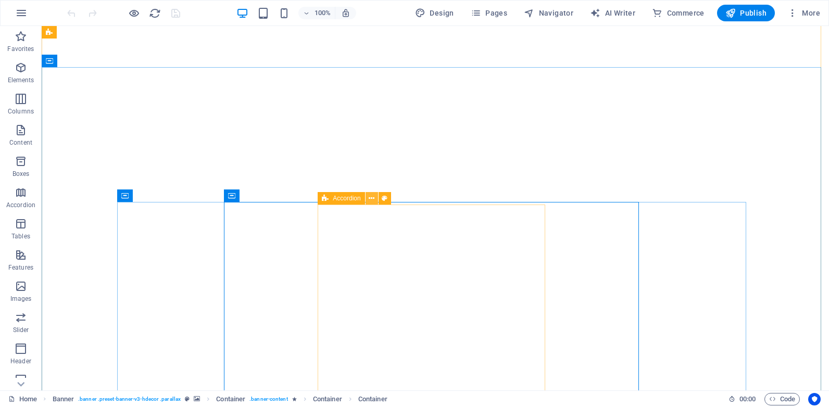
click at [371, 197] on icon at bounding box center [372, 198] width 6 height 11
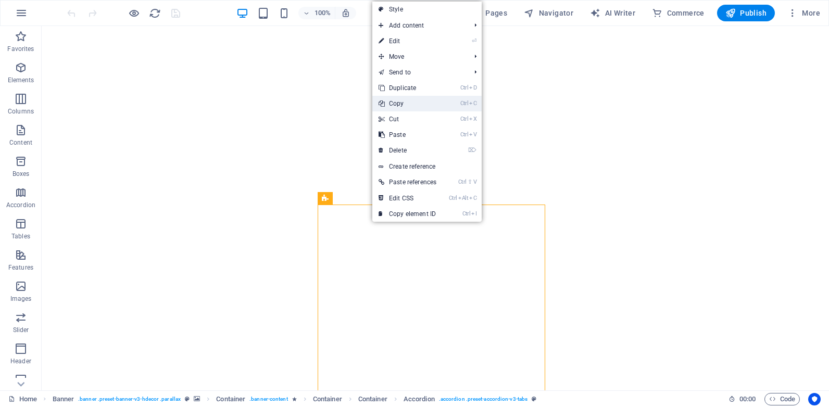
click at [404, 104] on link "Ctrl C Copy" at bounding box center [407, 104] width 70 height 16
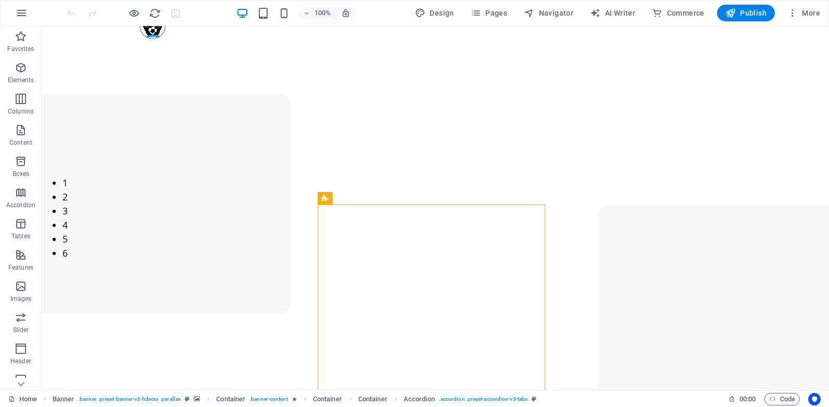
scroll to position [156, 0]
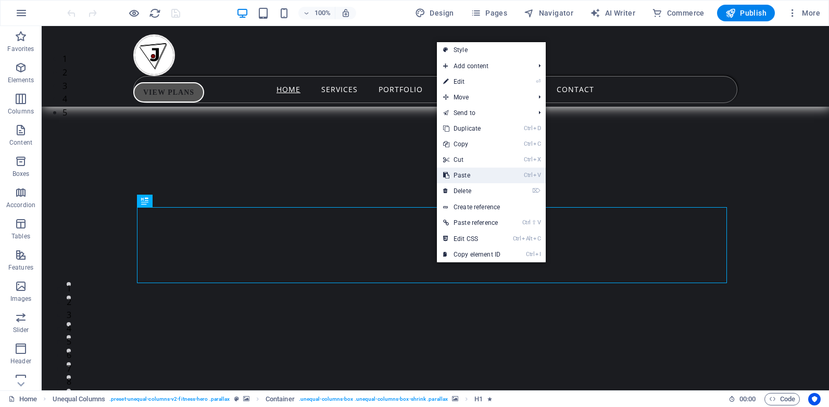
click at [469, 174] on link "Ctrl V Paste" at bounding box center [472, 176] width 70 height 16
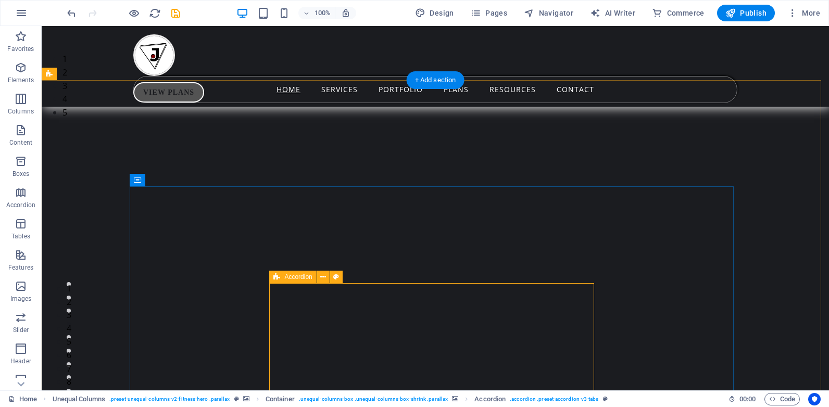
drag, startPoint x: 557, startPoint y: 296, endPoint x: 189, endPoint y: 96, distance: 418.5
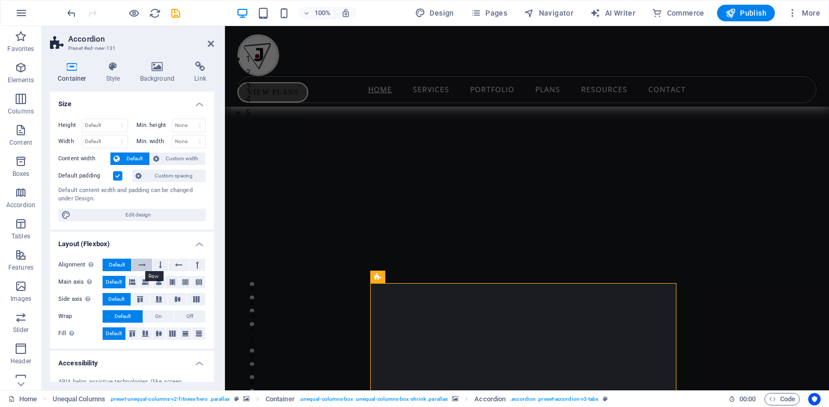
click at [144, 264] on icon at bounding box center [141, 265] width 7 height 12
select select
click at [122, 66] on icon at bounding box center [113, 66] width 30 height 10
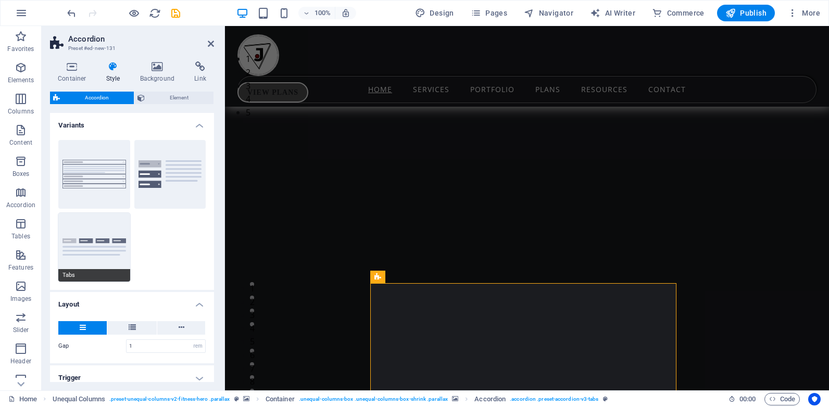
click at [108, 245] on button "Tabs" at bounding box center [94, 247] width 72 height 69
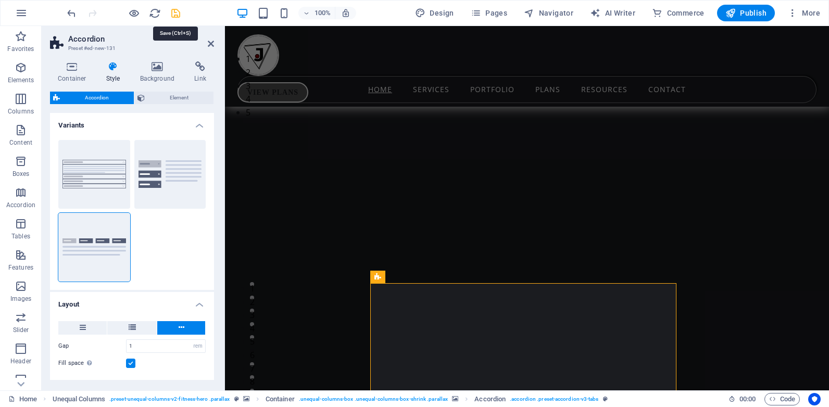
click at [175, 11] on icon "save" at bounding box center [176, 13] width 12 height 12
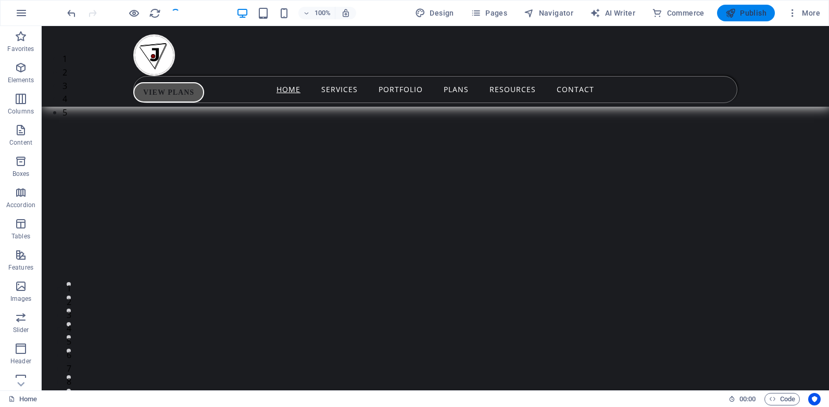
click at [751, 9] on span "Publish" at bounding box center [745, 13] width 41 height 10
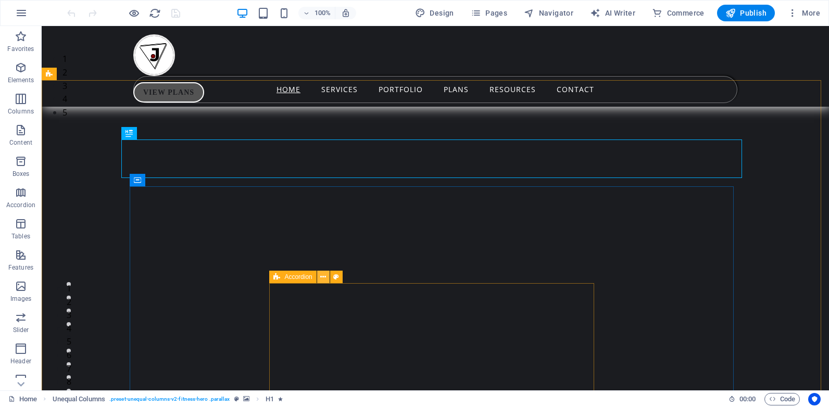
click at [319, 276] on button at bounding box center [323, 277] width 12 height 12
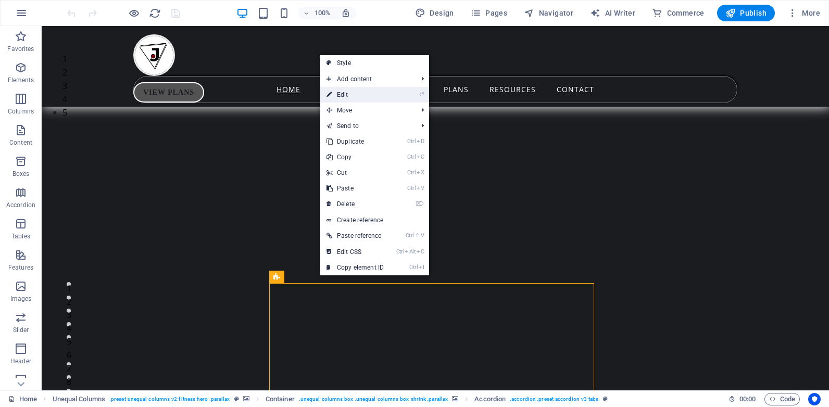
click at [344, 94] on link "⏎ Edit" at bounding box center [355, 95] width 70 height 16
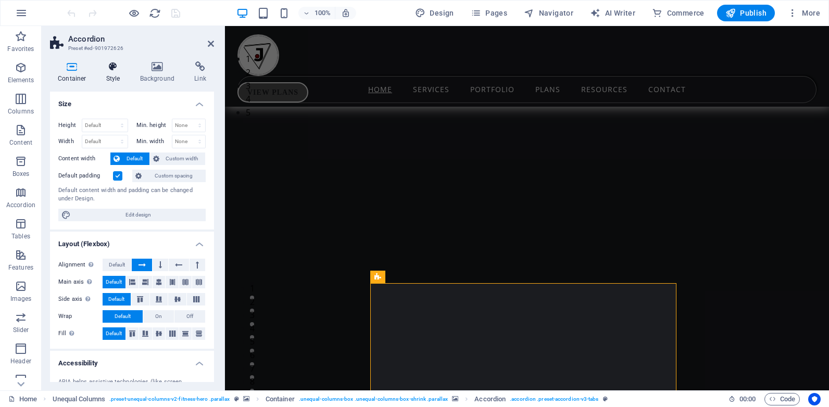
click at [109, 74] on h4 "Style" at bounding box center [115, 72] width 34 height 22
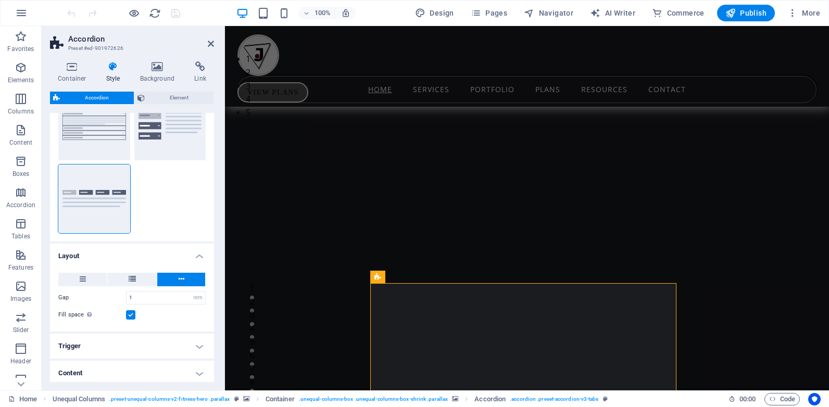
scroll to position [94, 0]
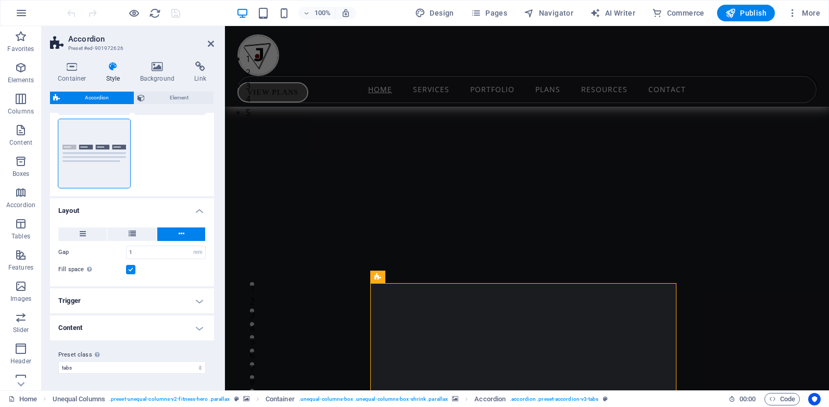
click at [197, 301] on h4 "Trigger" at bounding box center [132, 300] width 164 height 25
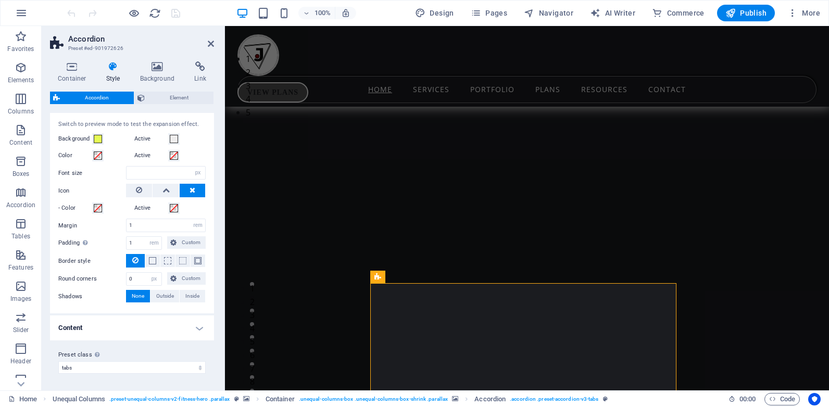
scroll to position [289, 0]
click at [101, 207] on span at bounding box center [98, 210] width 8 height 8
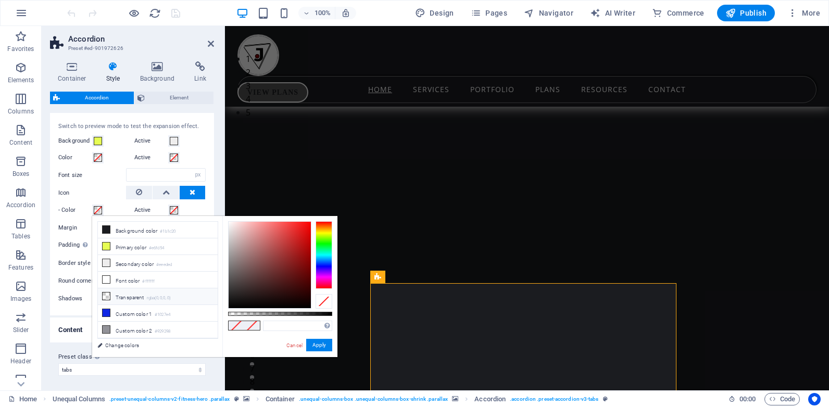
click at [112, 294] on li "Transparent rgba(0,0,0,.0)" at bounding box center [158, 296] width 120 height 17
type input "rgba(0, 0, 0, 0)"
click at [314, 346] on button "Apply" at bounding box center [319, 345] width 26 height 12
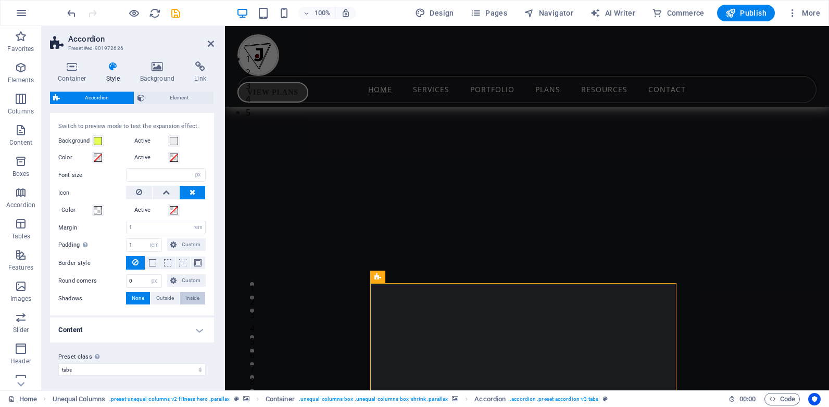
click at [191, 298] on span "Inside" at bounding box center [192, 298] width 14 height 12
type input "2"
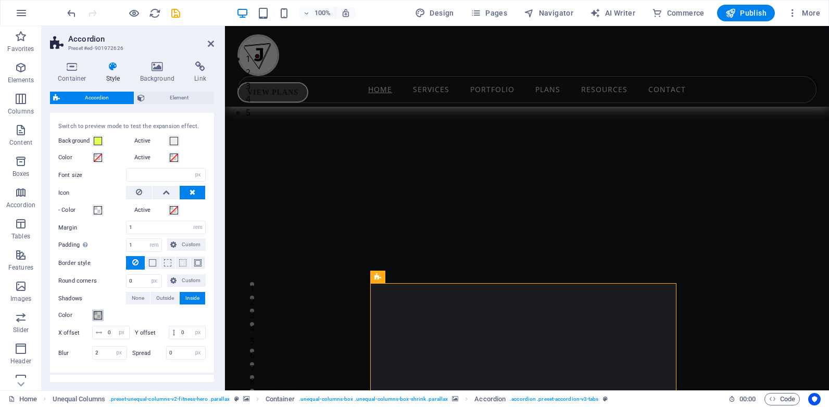
click at [98, 316] on span at bounding box center [98, 315] width 8 height 8
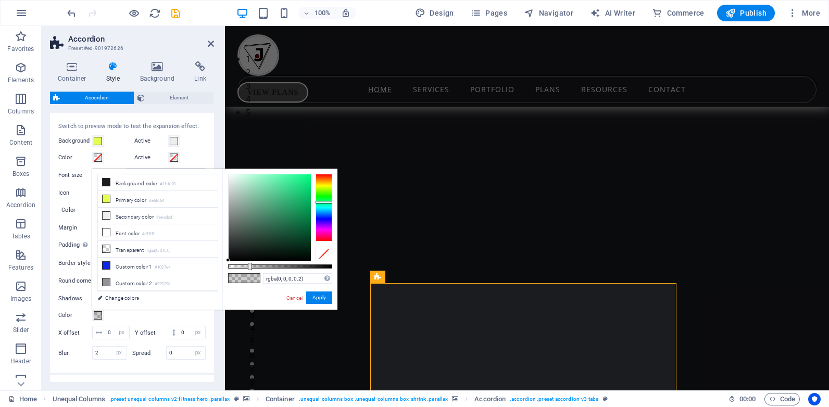
click at [325, 202] on div at bounding box center [323, 208] width 17 height 68
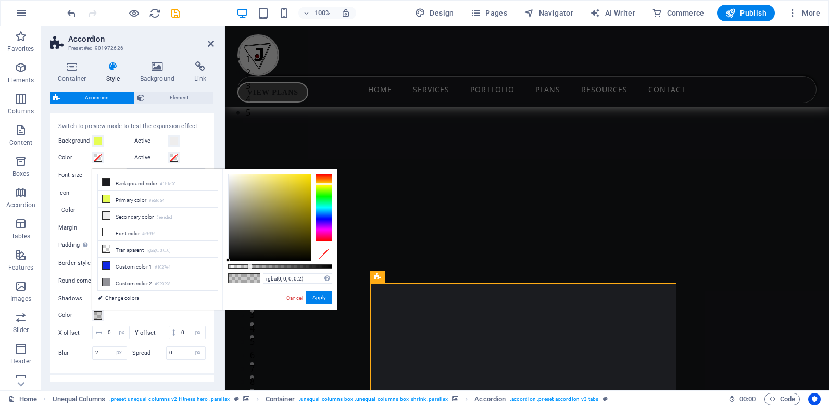
drag, startPoint x: 325, startPoint y: 202, endPoint x: 331, endPoint y: 184, distance: 19.3
click at [331, 184] on div at bounding box center [323, 184] width 17 height 3
click at [323, 296] on button "Apply" at bounding box center [319, 297] width 26 height 12
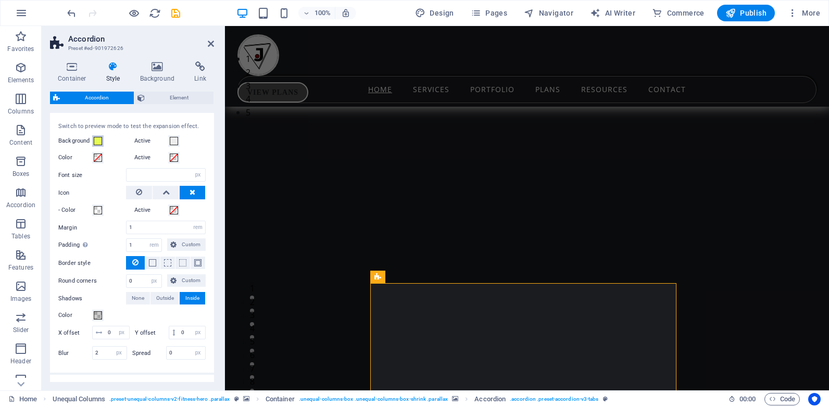
click at [98, 132] on div "Switch to preview mode to test the expansion effect. Background Active Color Ac…" at bounding box center [132, 242] width 168 height 261
click at [99, 143] on span at bounding box center [98, 141] width 8 height 8
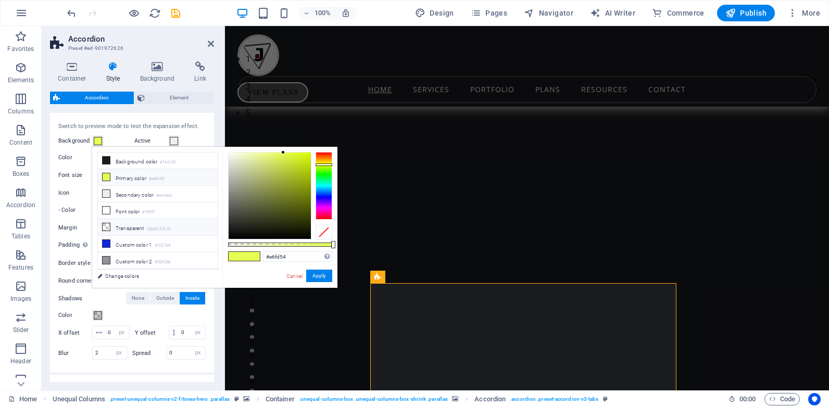
click at [107, 224] on icon at bounding box center [106, 226] width 7 height 7
type input "rgba(0, 0, 0, 0)"
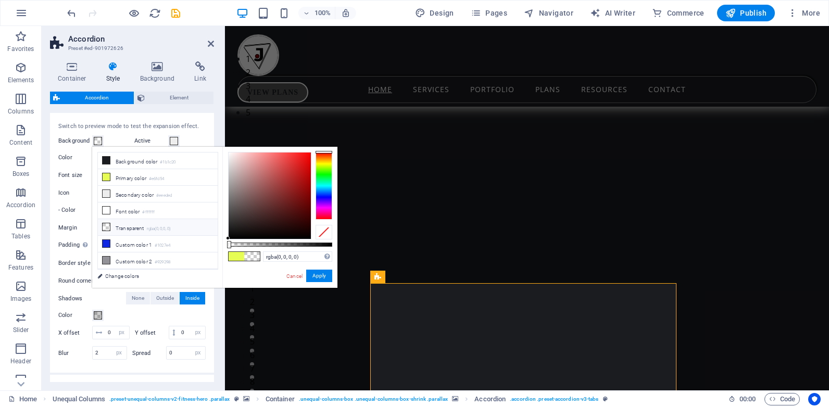
click at [136, 224] on li "Transparent rgba(0,0,0,.0)" at bounding box center [158, 227] width 120 height 17
click at [314, 276] on button "Apply" at bounding box center [319, 276] width 26 height 12
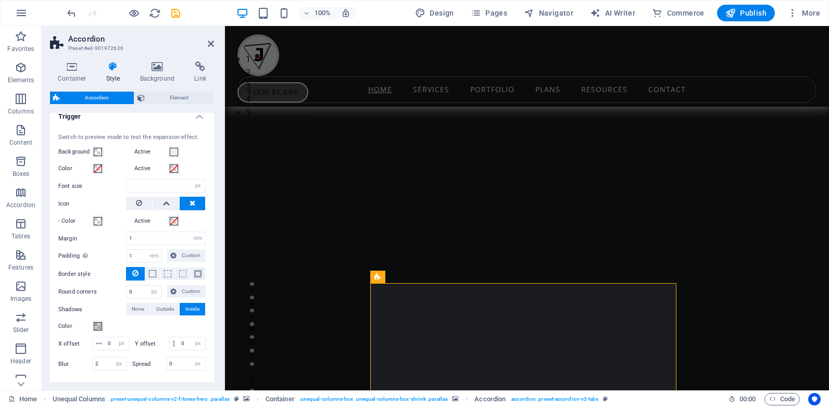
scroll to position [272, 0]
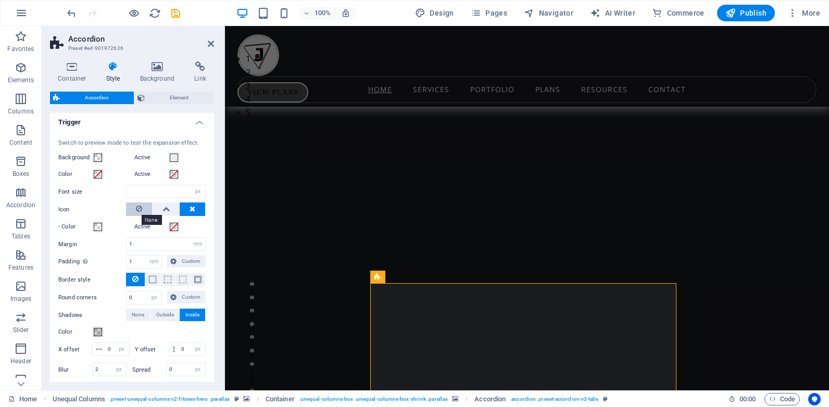
click at [140, 208] on icon at bounding box center [139, 208] width 6 height 12
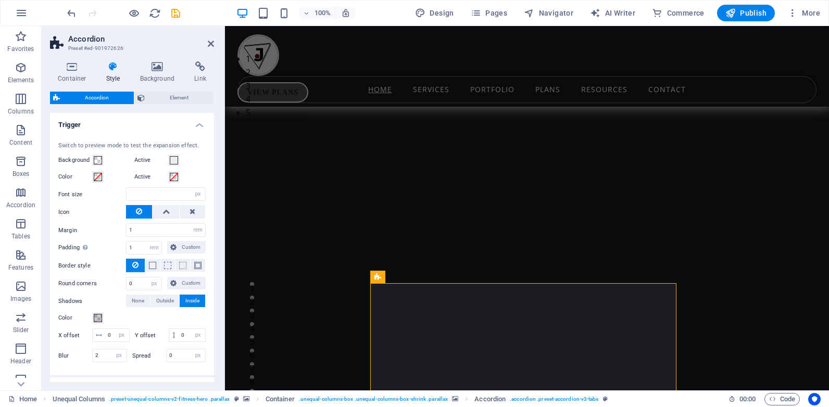
scroll to position [345, 0]
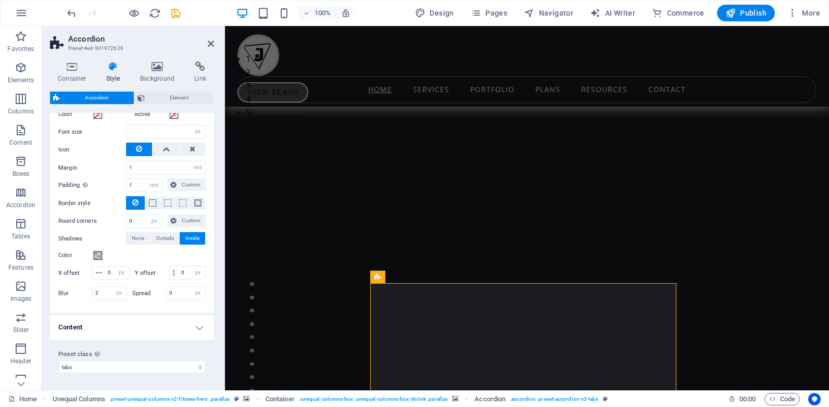
click at [181, 326] on h4 "Content" at bounding box center [132, 327] width 164 height 25
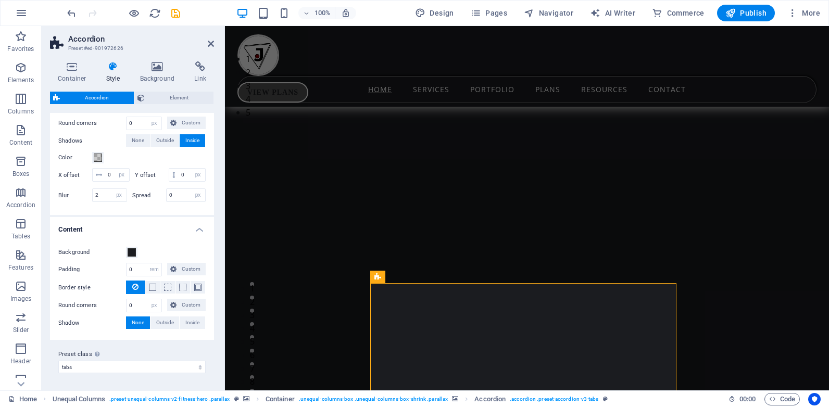
scroll to position [443, 0]
click at [134, 255] on span at bounding box center [132, 252] width 8 height 8
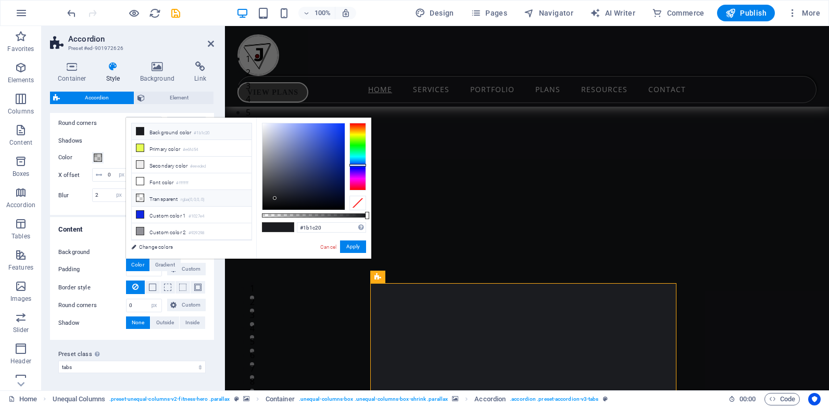
click at [145, 195] on li "Transparent rgba(0,0,0,.0)" at bounding box center [192, 198] width 120 height 17
type input "rgba(0, 0, 0, 0)"
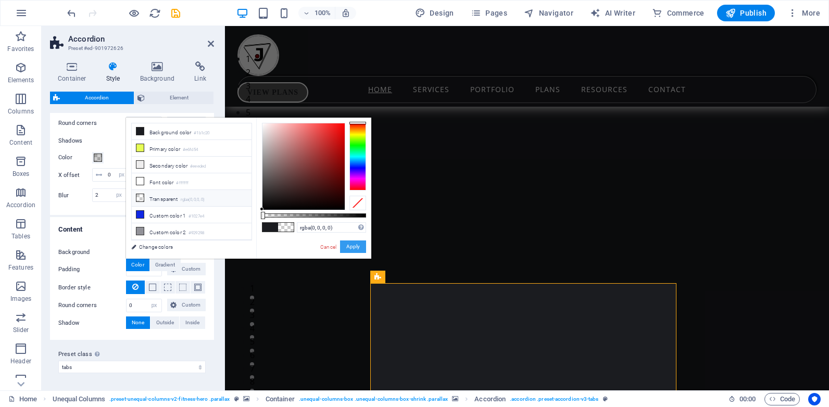
click at [356, 247] on button "Apply" at bounding box center [353, 246] width 26 height 12
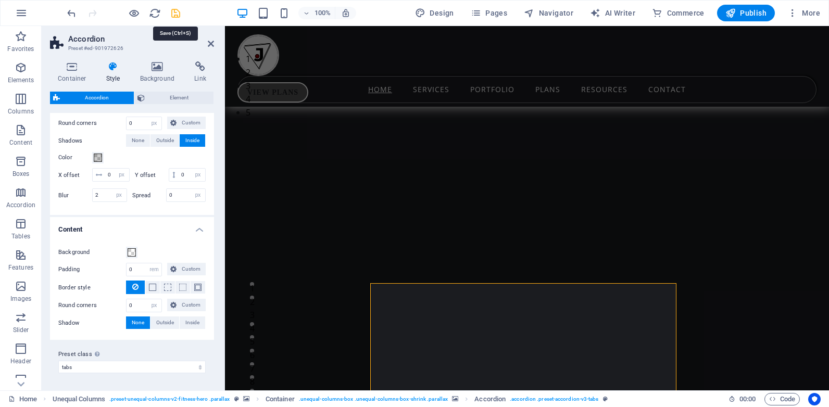
click at [178, 13] on icon "save" at bounding box center [176, 13] width 12 height 12
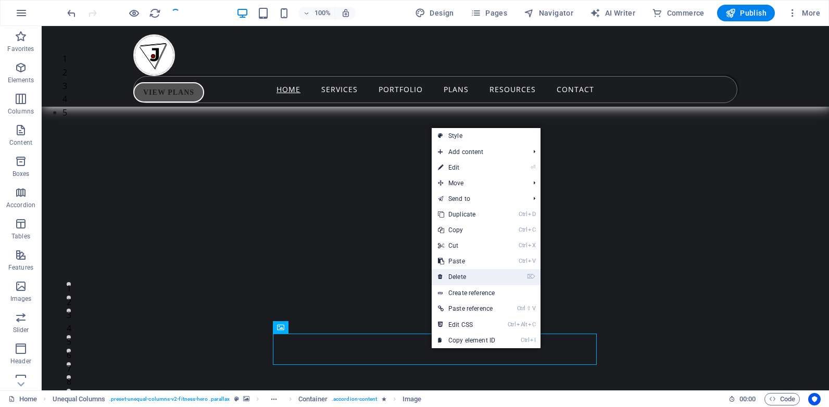
click at [458, 276] on link "⌦ Delete" at bounding box center [467, 277] width 70 height 16
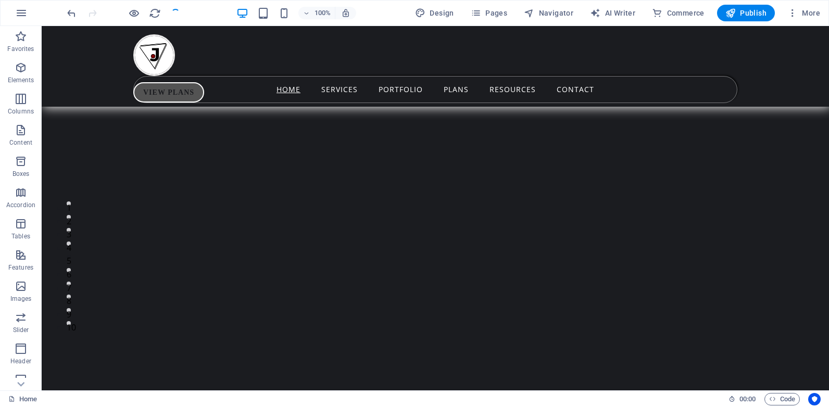
scroll to position [202, 0]
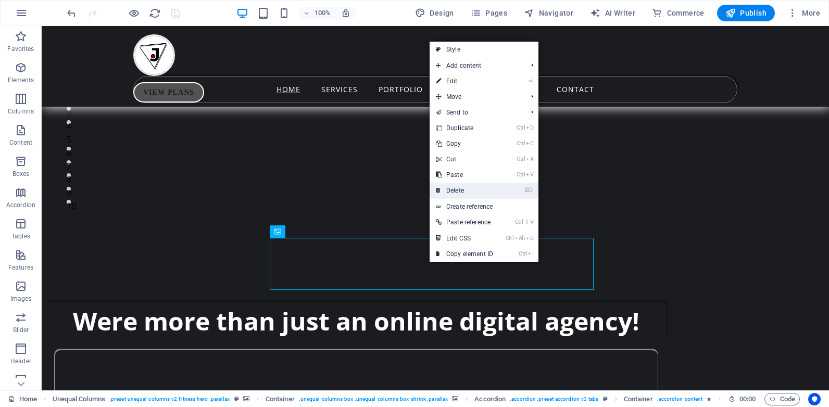
click at [457, 188] on link "⌦ Delete" at bounding box center [464, 191] width 70 height 16
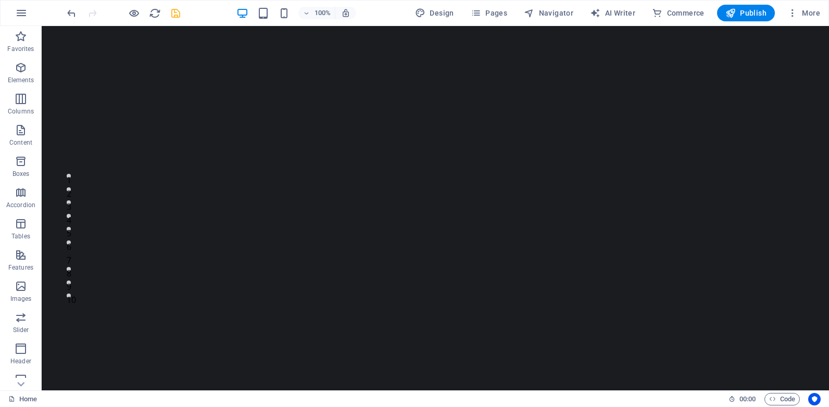
scroll to position [0, 0]
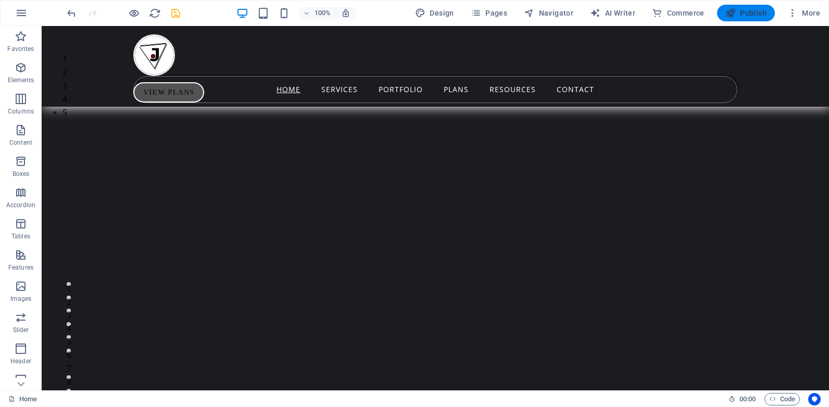
click at [738, 11] on span "Publish" at bounding box center [745, 13] width 41 height 10
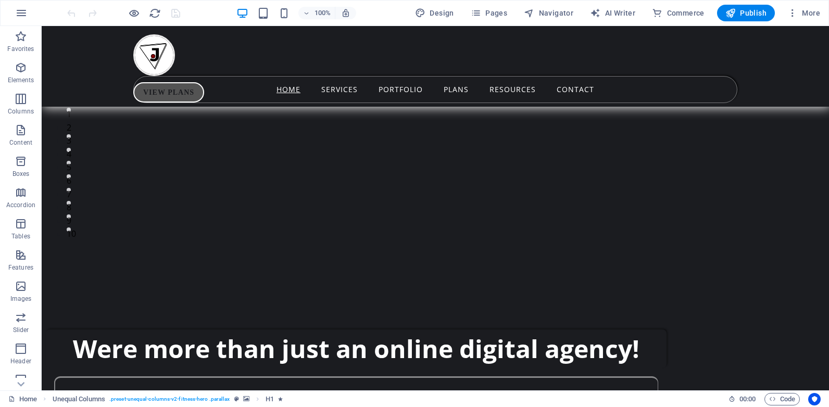
scroll to position [241, 0]
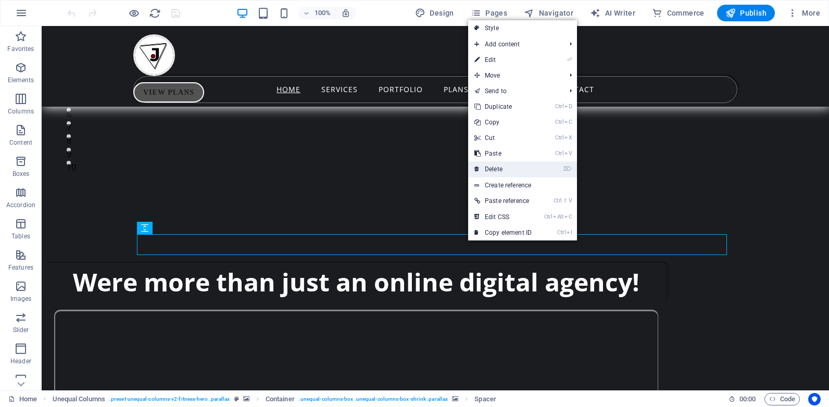
click at [496, 170] on link "⌦ Delete" at bounding box center [503, 169] width 70 height 16
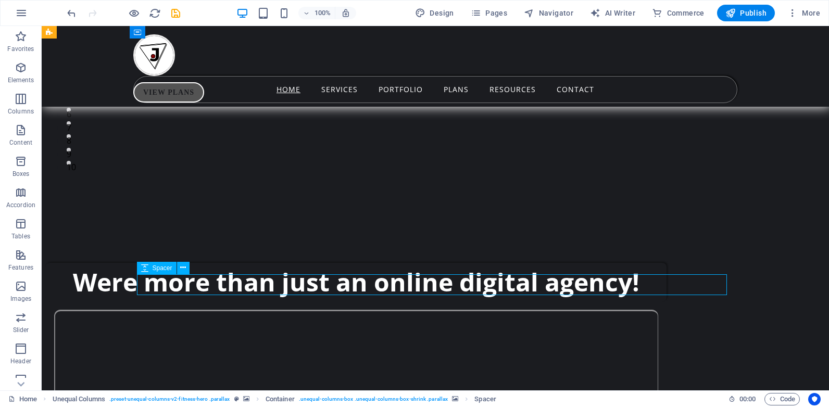
select select "px"
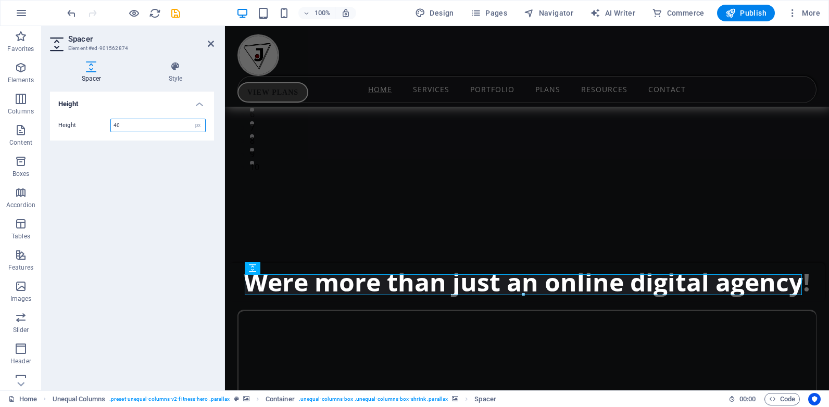
click at [117, 123] on input "40" at bounding box center [158, 125] width 94 height 12
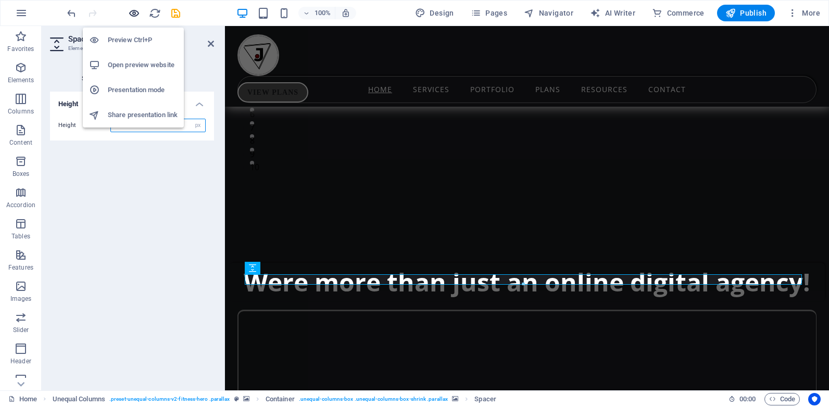
type input "20"
click at [131, 10] on icon "button" at bounding box center [134, 13] width 12 height 12
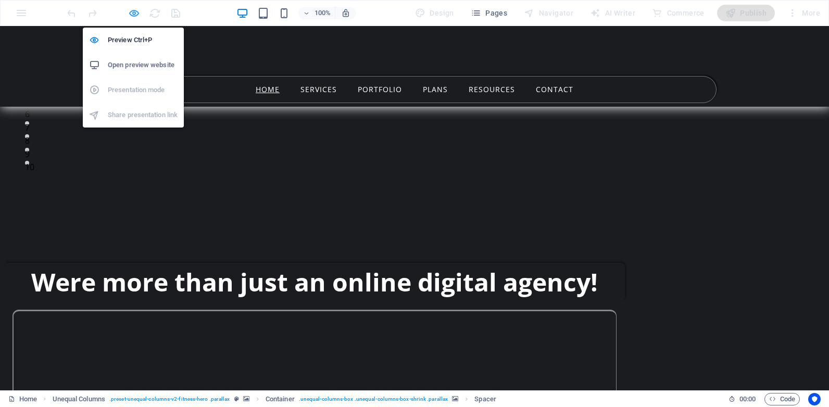
click at [133, 11] on icon "button" at bounding box center [134, 13] width 12 height 12
select select "px"
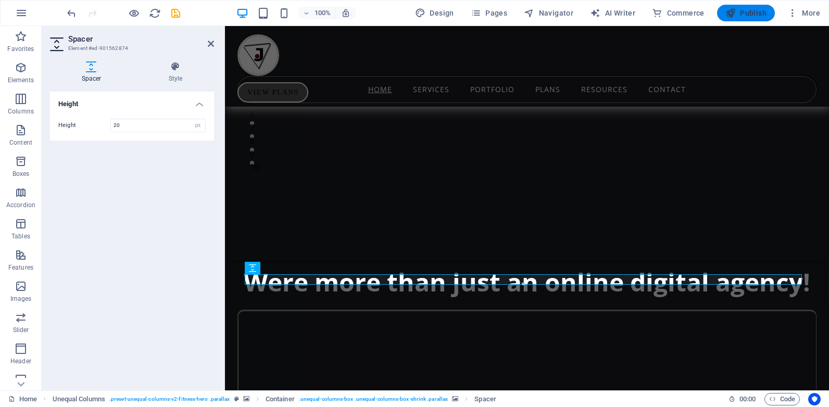
click at [750, 12] on span "Publish" at bounding box center [745, 13] width 41 height 10
select select "px"
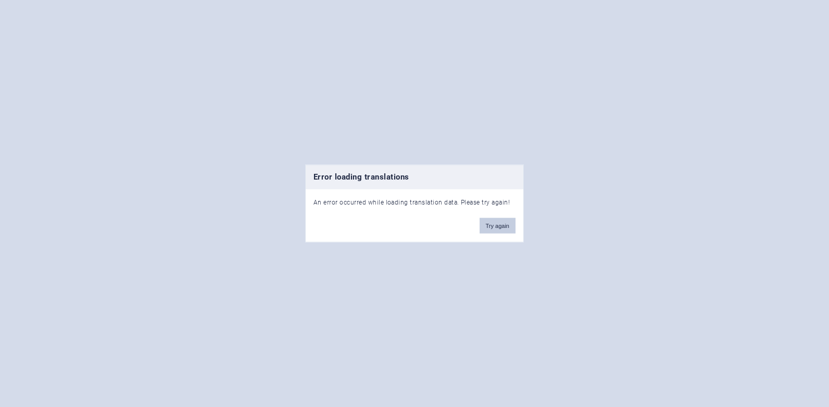
click at [497, 227] on button "Try again" at bounding box center [497, 226] width 36 height 16
